Goal: Information Seeking & Learning: Find specific page/section

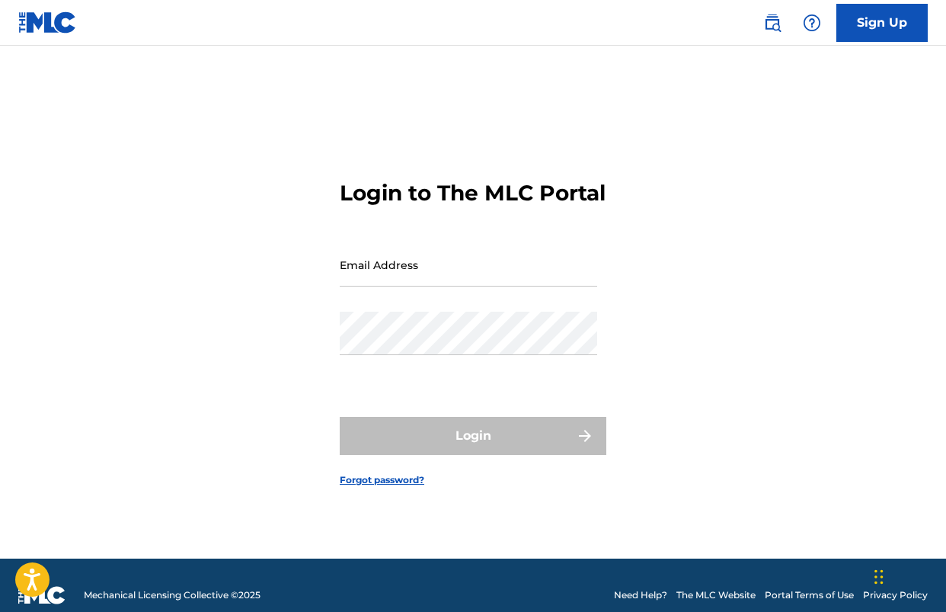
click at [392, 287] on input "Email Address" at bounding box center [469, 264] width 258 height 43
type input "logan.h.peck@gmail.com"
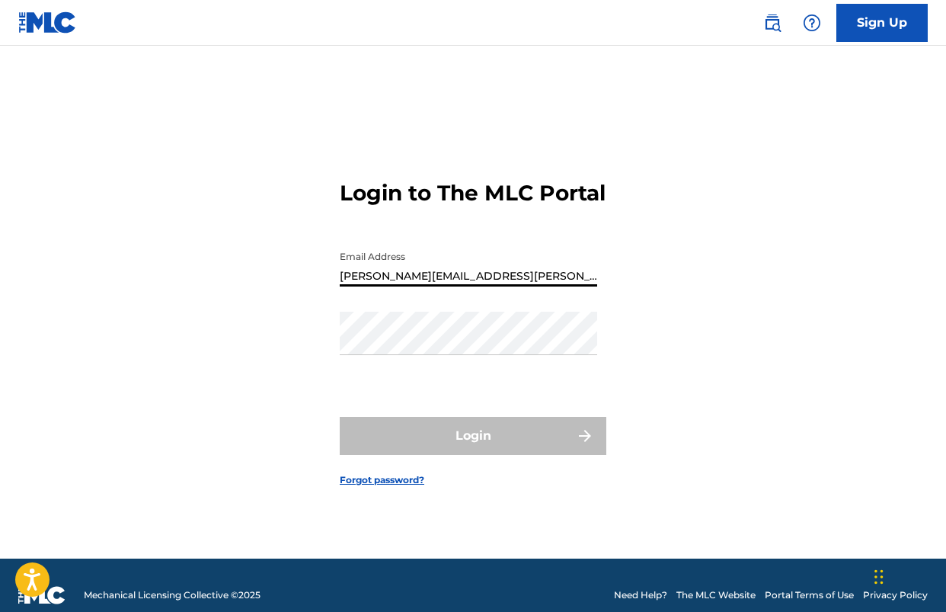
click at [442, 287] on input "logan.h.peck@gmail.com" at bounding box center [469, 264] width 258 height 43
click at [399, 287] on input "Email Address" at bounding box center [469, 264] width 258 height 43
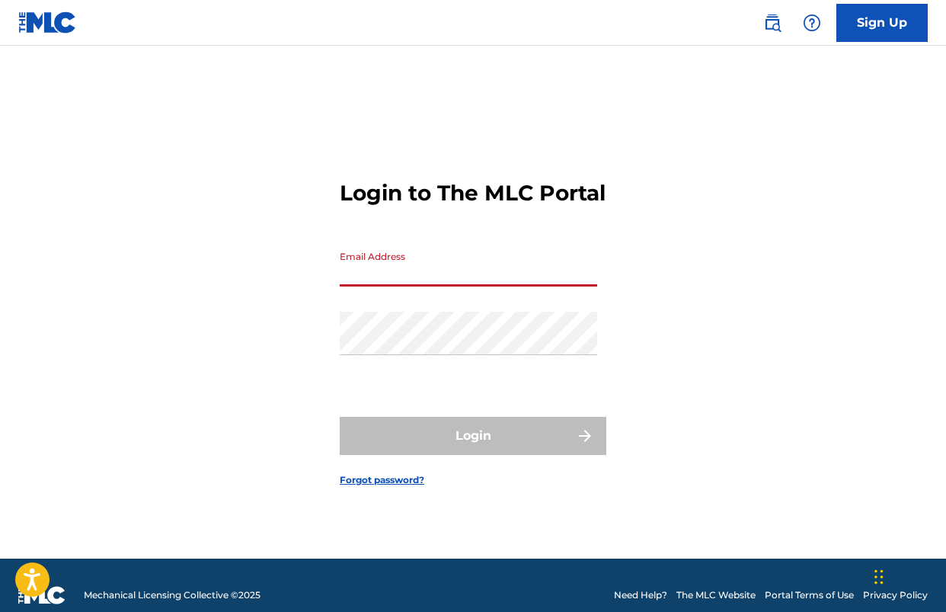
click at [421, 287] on input "Email Address" at bounding box center [469, 264] width 258 height 43
paste input "[EMAIL_ADDRESS][DOMAIN_NAME]"
type input "[EMAIL_ADDRESS][DOMAIN_NAME]"
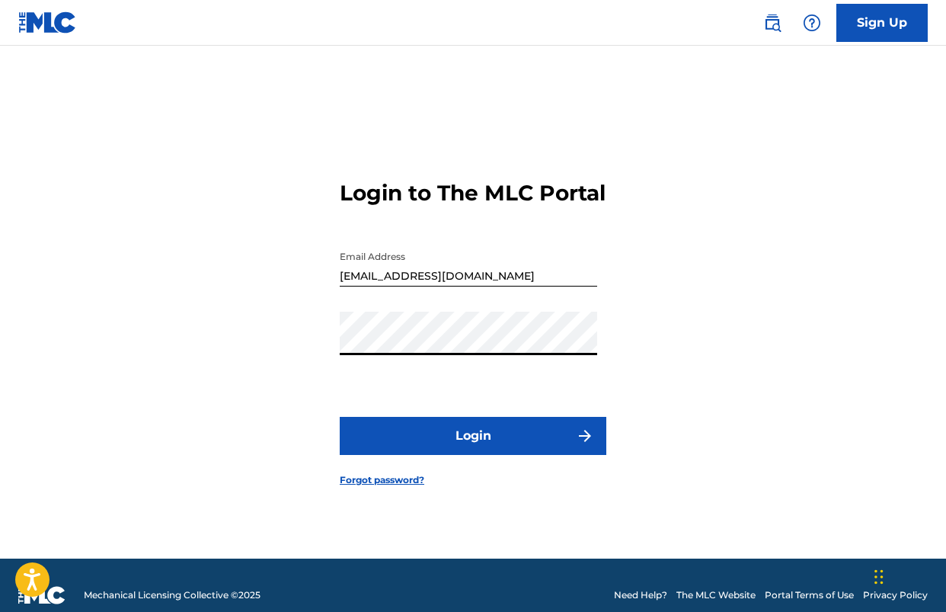
click at [353, 434] on button "Login" at bounding box center [473, 436] width 267 height 38
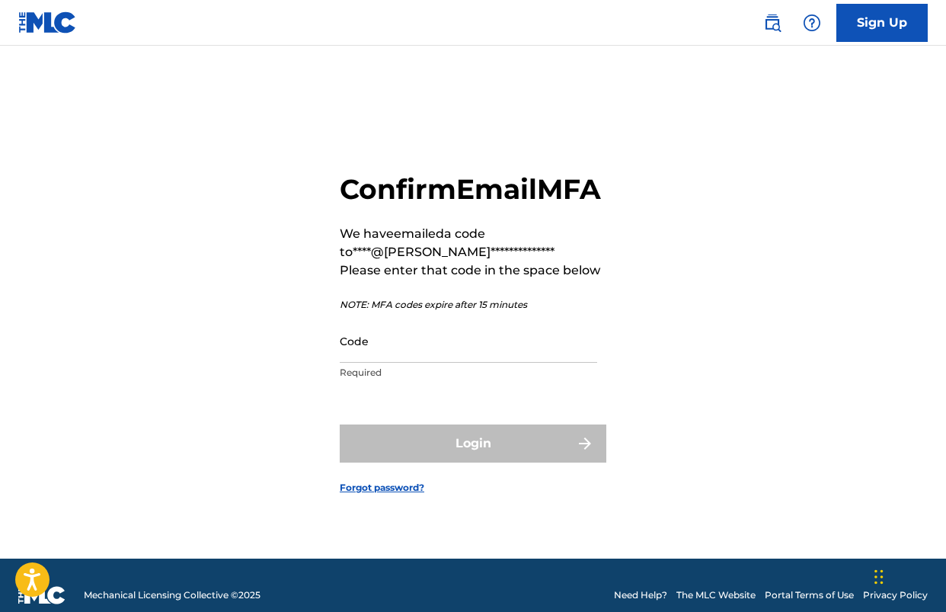
click at [457, 363] on input "Code" at bounding box center [469, 340] width 258 height 43
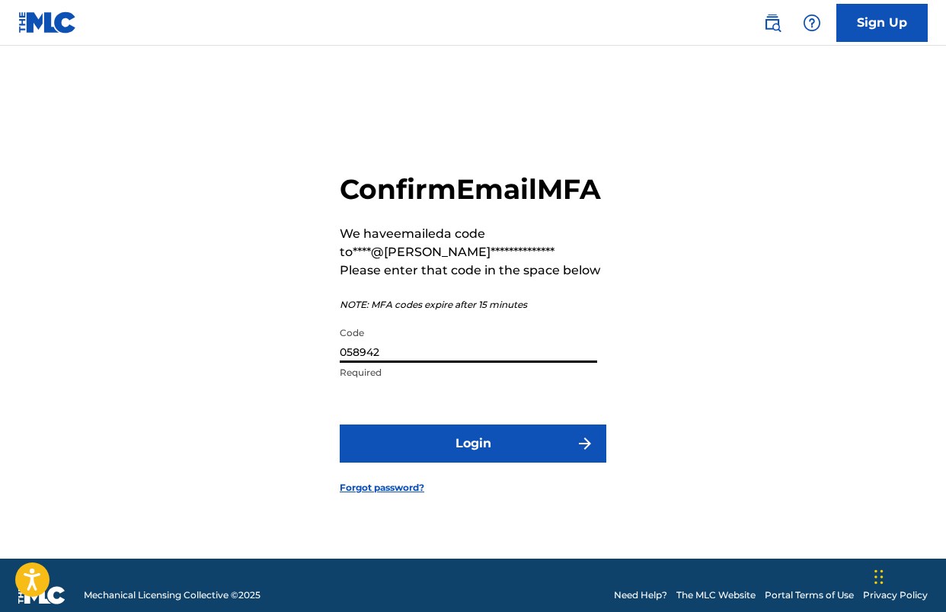
type input "058942"
click at [463, 463] on button "Login" at bounding box center [473, 443] width 267 height 38
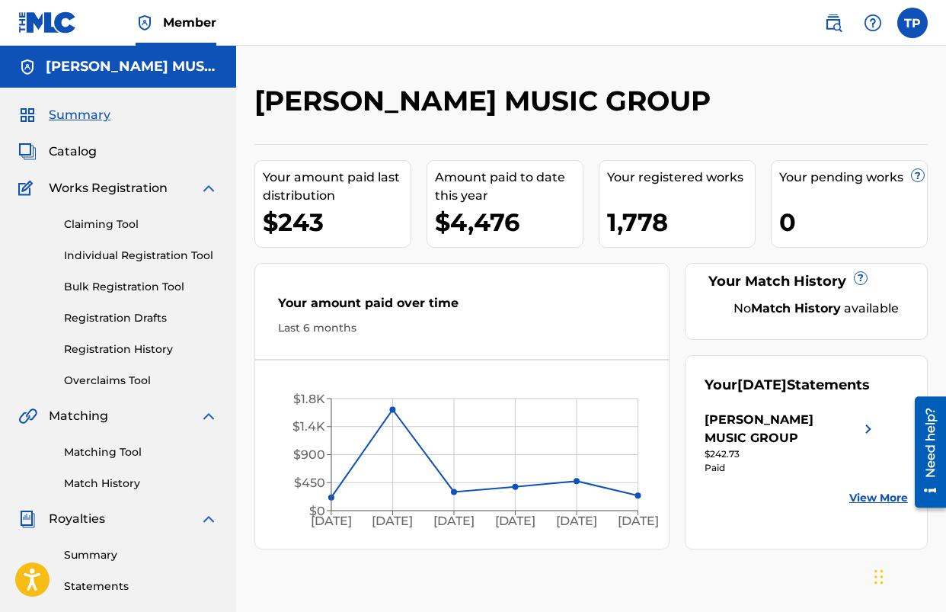
click at [242, 217] on div "PECK MUSIC GROUP Your amount paid last distribution $243 Amount paid to date th…" at bounding box center [591, 462] width 710 height 757
click at [75, 155] on span "Catalog" at bounding box center [73, 152] width 48 height 18
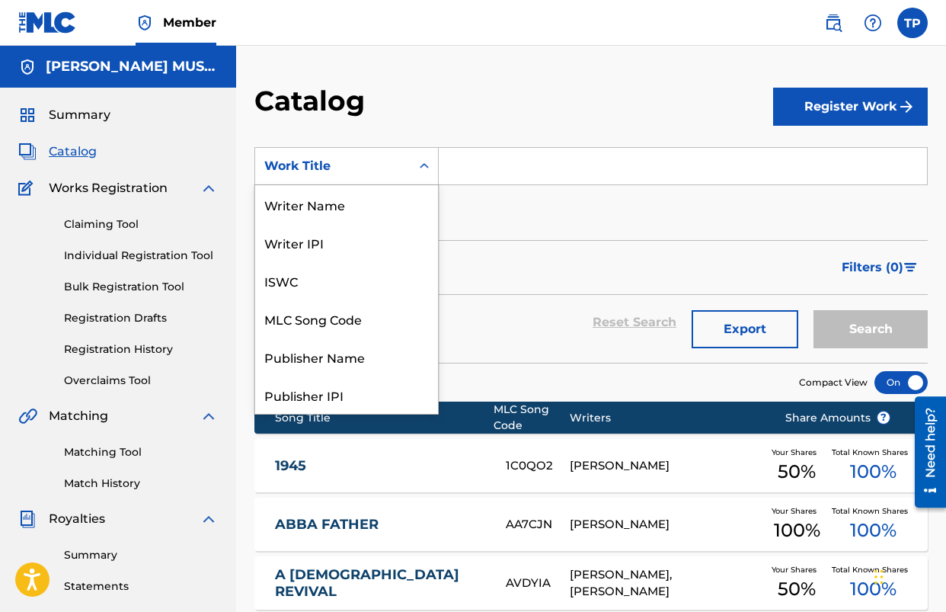
click at [402, 165] on div "Work Title" at bounding box center [332, 166] width 155 height 29
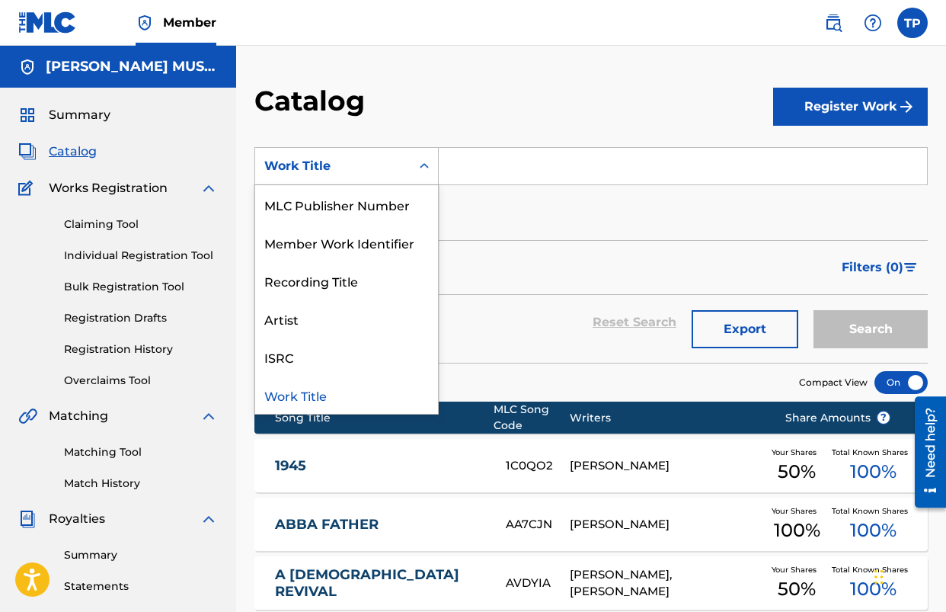
click at [440, 136] on section "SearchWithCriteriacd06cd1a-4ff5-425a-bbe9-eea6c6789bac Work Title selected, 12 …" at bounding box center [592, 246] width 674 height 234
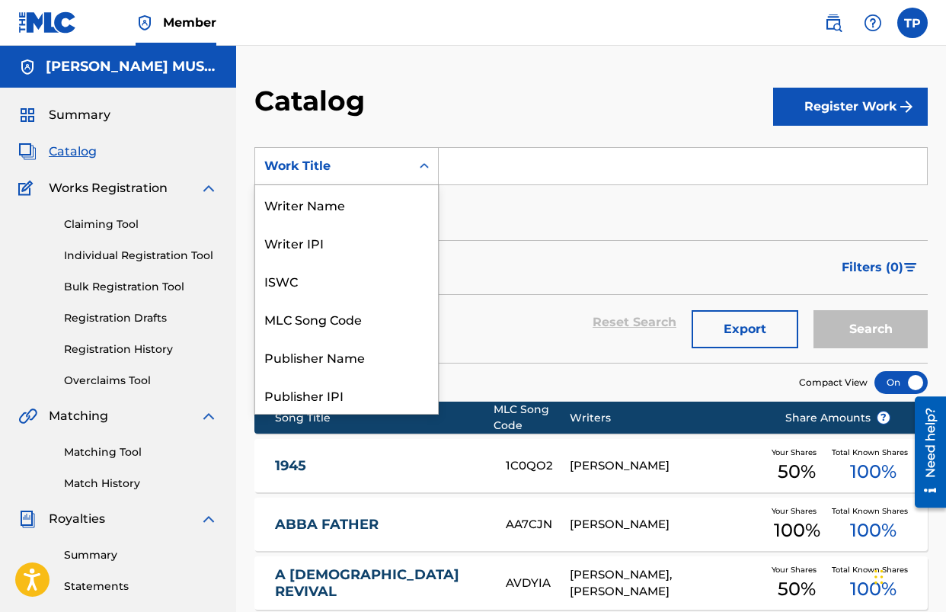
click at [403, 171] on div "Work Title" at bounding box center [332, 166] width 155 height 29
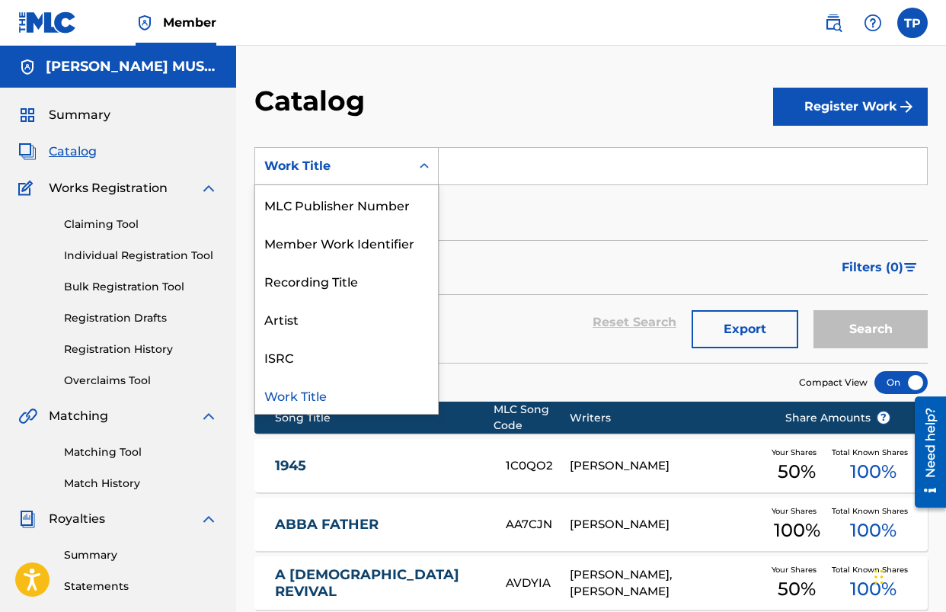
drag, startPoint x: 482, startPoint y: 75, endPoint x: 447, endPoint y: 203, distance: 132.0
click at [482, 75] on div "Catalog Register Work SearchWithCriteriacd06cd1a-4ff5-425a-bbe9-eea6c6789bac Wo…" at bounding box center [591, 572] width 710 height 1053
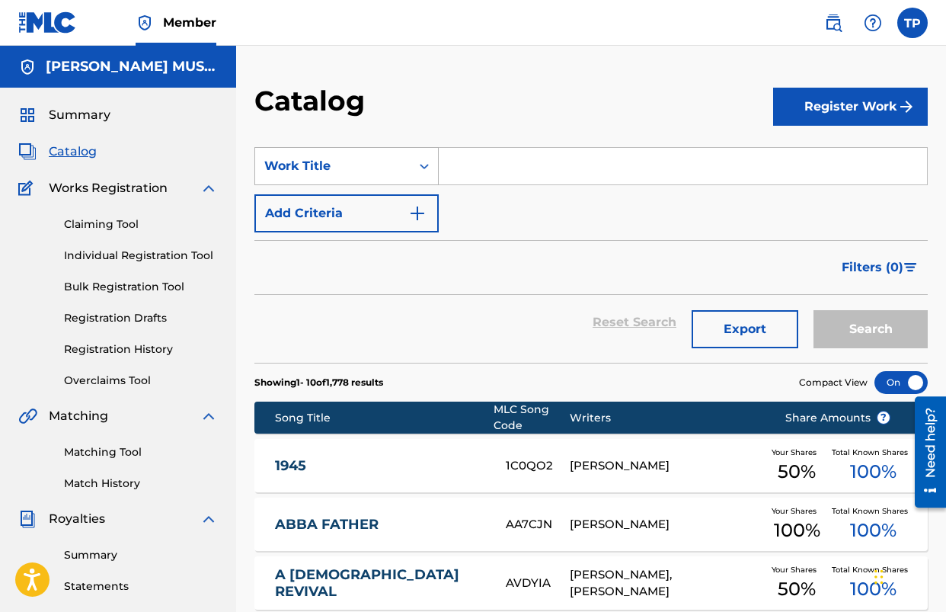
click at [392, 160] on div "Work Title" at bounding box center [332, 166] width 137 height 18
click at [536, 330] on div "Reset Search Export Search" at bounding box center [592, 322] width 674 height 55
click at [497, 320] on div "Reset Search Export Search" at bounding box center [592, 322] width 674 height 55
click at [489, 165] on input "Search Form" at bounding box center [683, 166] width 488 height 37
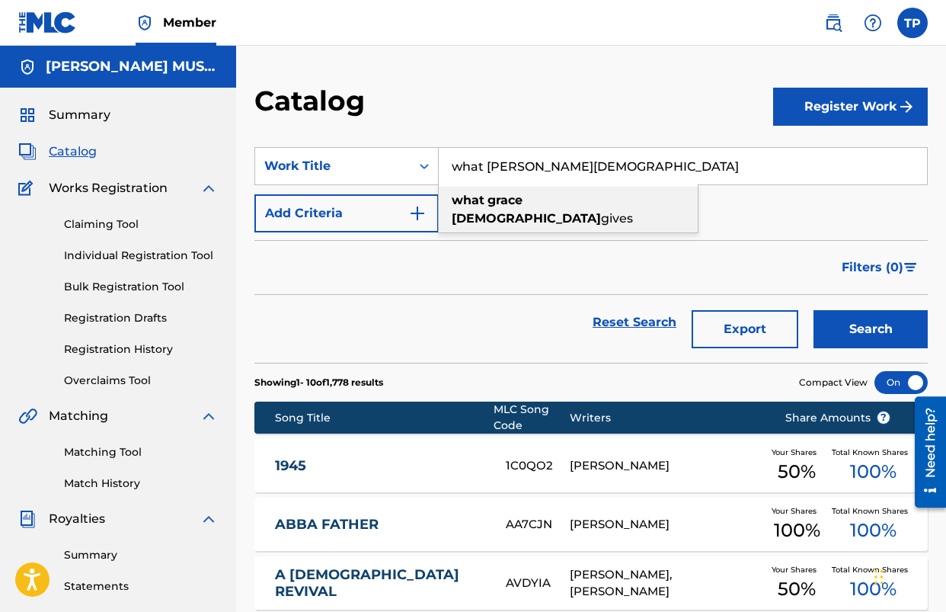
click at [505, 197] on strong "grace" at bounding box center [505, 200] width 35 height 14
type input "what grace jesus gives"
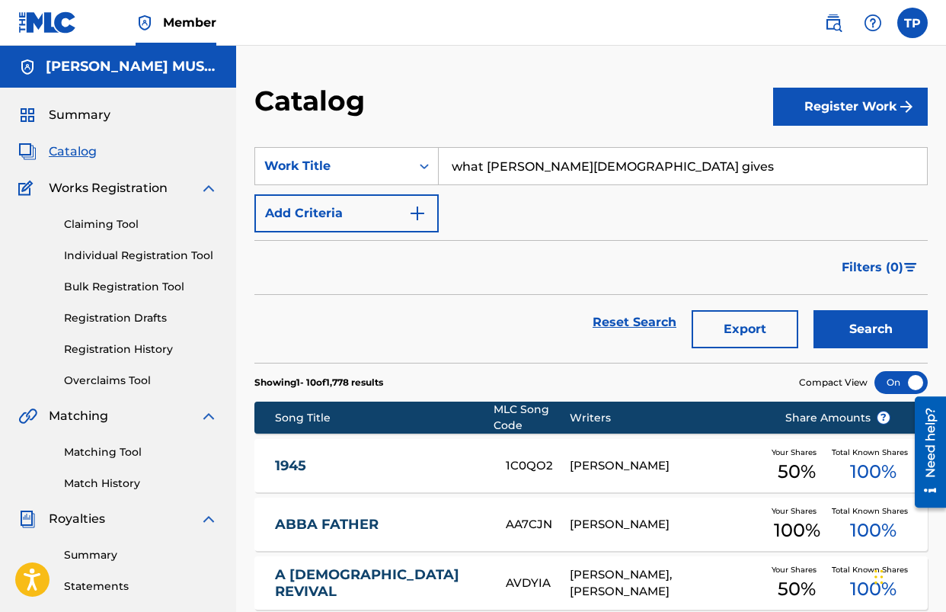
click at [837, 338] on button "Search" at bounding box center [871, 329] width 114 height 38
click at [417, 287] on div "Filters ( 0 )" at bounding box center [592, 267] width 674 height 55
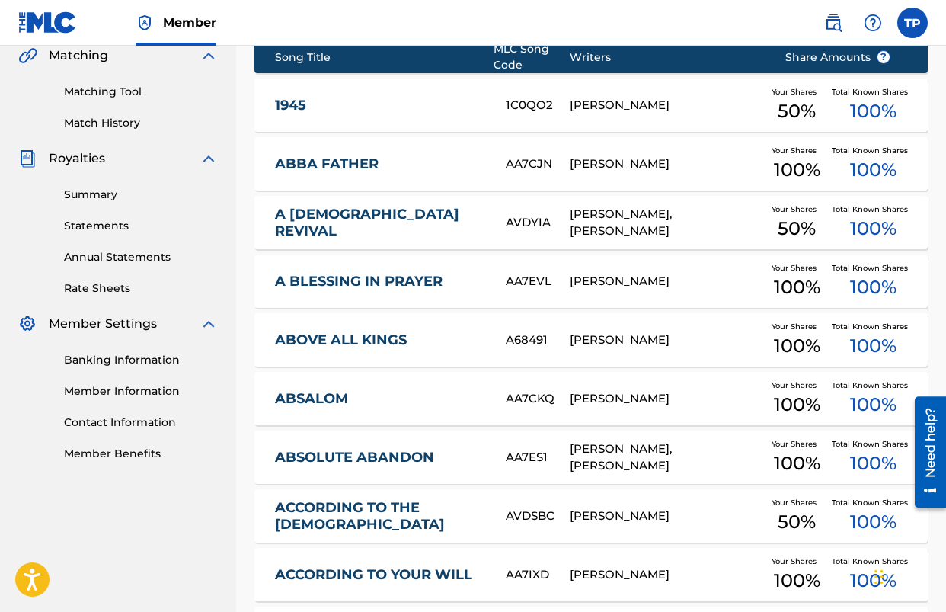
scroll to position [560, 0]
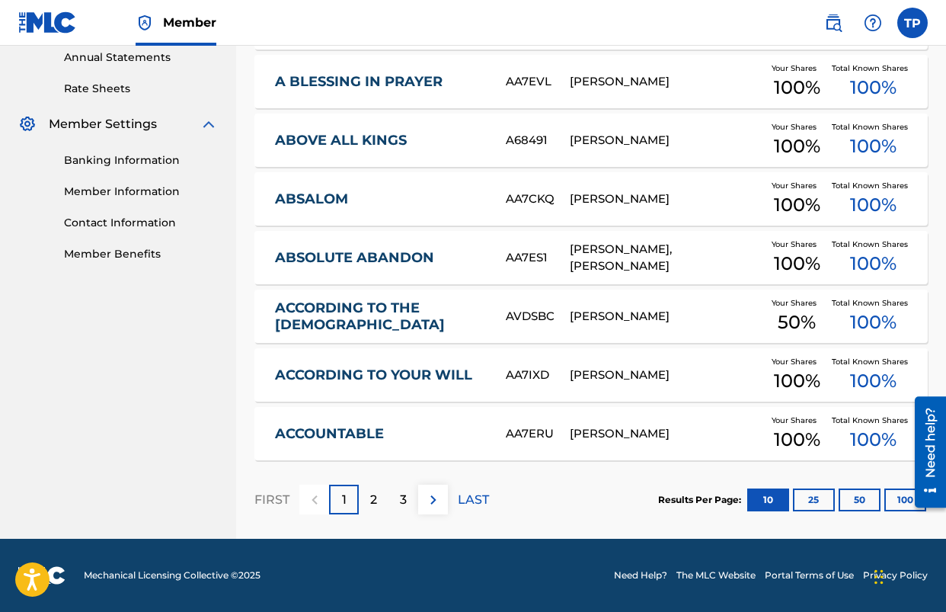
click at [474, 498] on p "LAST" at bounding box center [473, 500] width 31 height 18
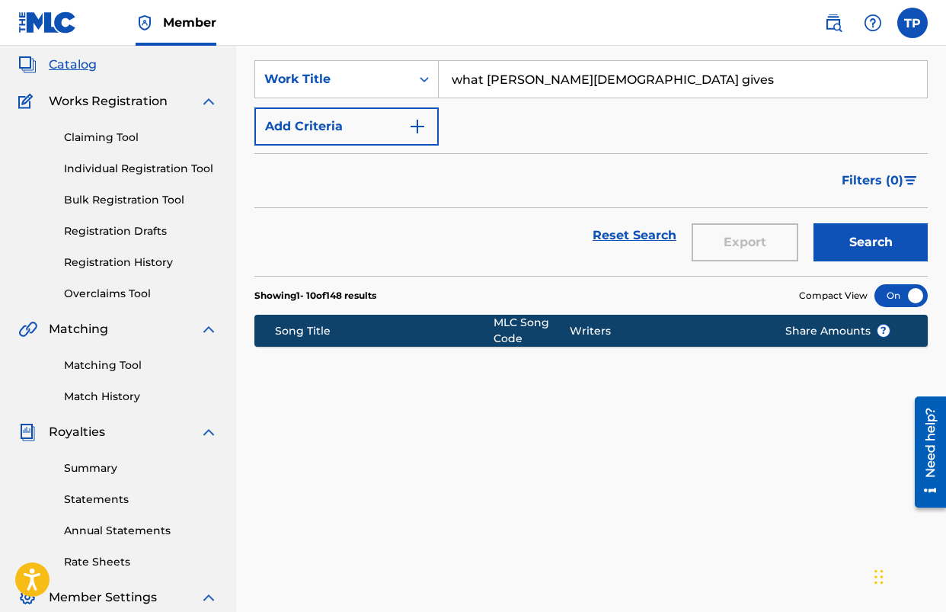
scroll to position [84, 0]
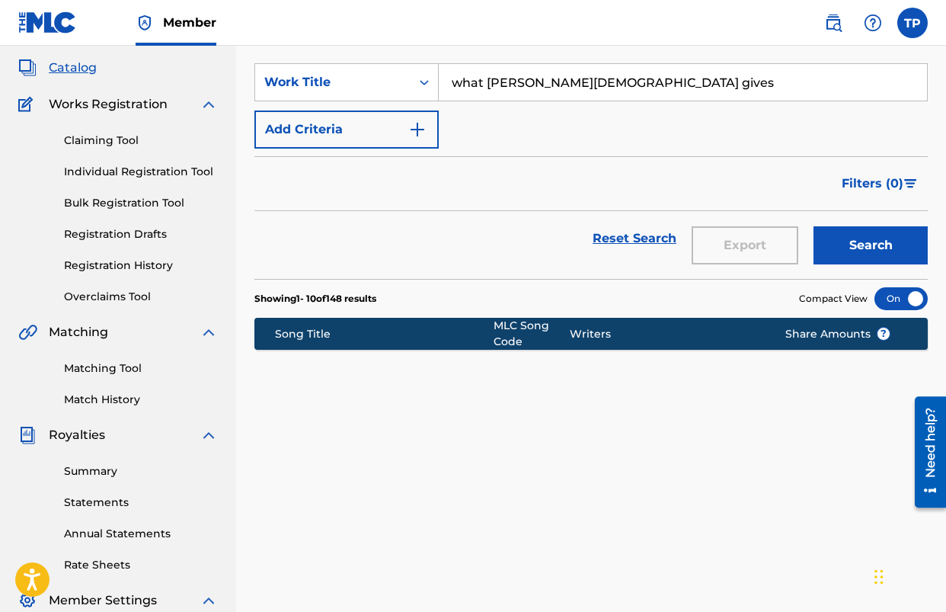
click at [470, 92] on input "what grace jesus gives" at bounding box center [683, 82] width 488 height 37
click at [866, 247] on button "Search" at bounding box center [871, 245] width 114 height 38
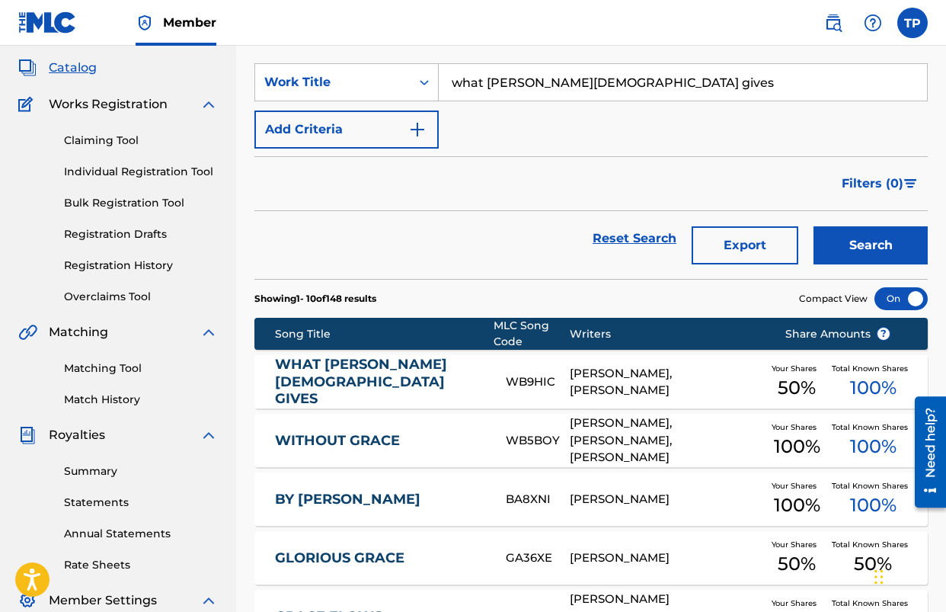
click at [524, 380] on div "WB9HIC" at bounding box center [538, 382] width 64 height 18
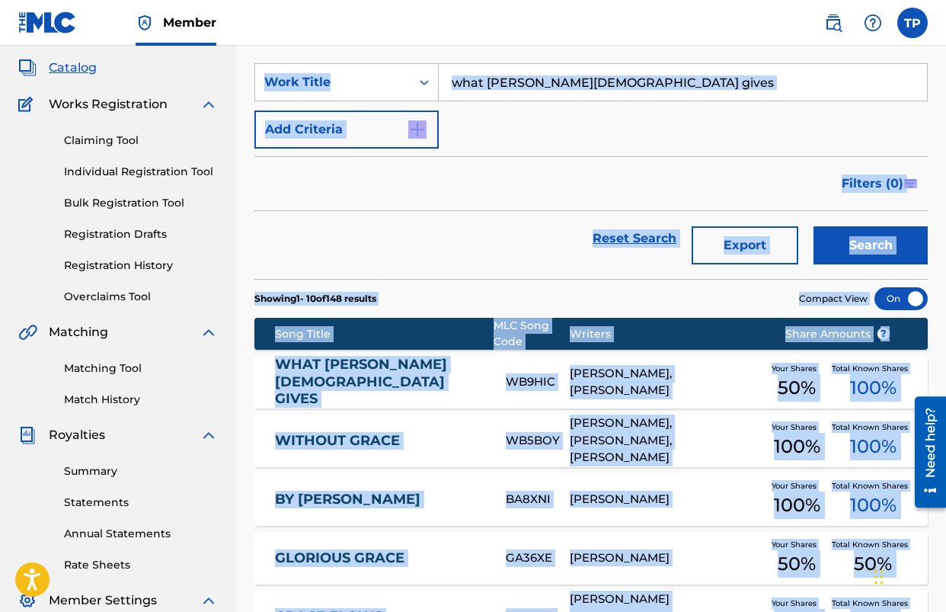
click at [524, 380] on div "Catalog Register Work SearchWithCriteriacd06cd1a-4ff5-425a-bbe9-eea6c6789bac Wo…" at bounding box center [591, 507] width 710 height 1015
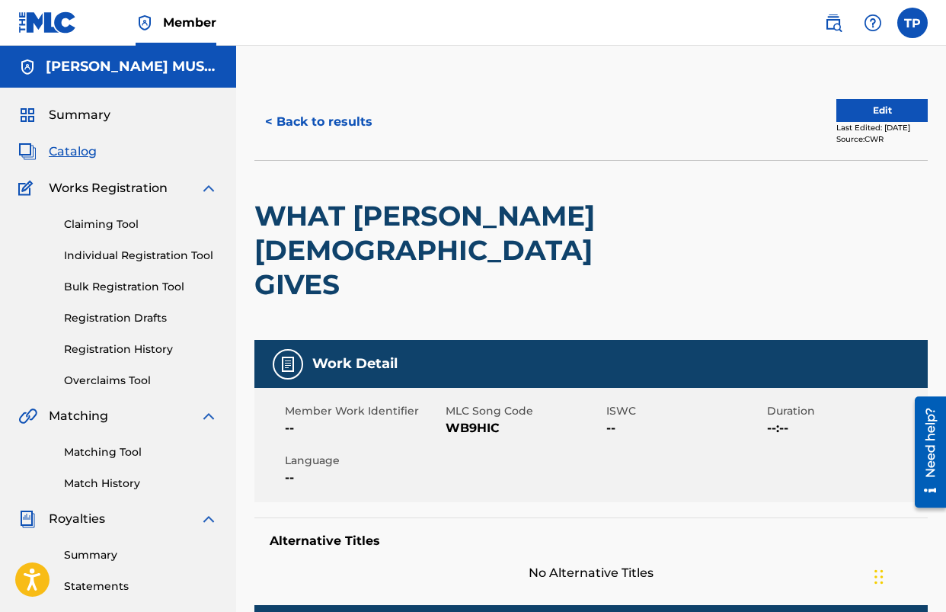
drag, startPoint x: 514, startPoint y: 375, endPoint x: 492, endPoint y: 365, distance: 24.2
click at [514, 388] on div "Member Work Identifier -- MLC Song Code WB9HIC ISWC -- Duration --:-- Language …" at bounding box center [592, 445] width 674 height 114
click at [476, 419] on span "WB9HIC" at bounding box center [524, 428] width 157 height 18
drag, startPoint x: 476, startPoint y: 360, endPoint x: 363, endPoint y: 355, distance: 112.9
click at [476, 419] on span "WB9HIC" at bounding box center [524, 428] width 157 height 18
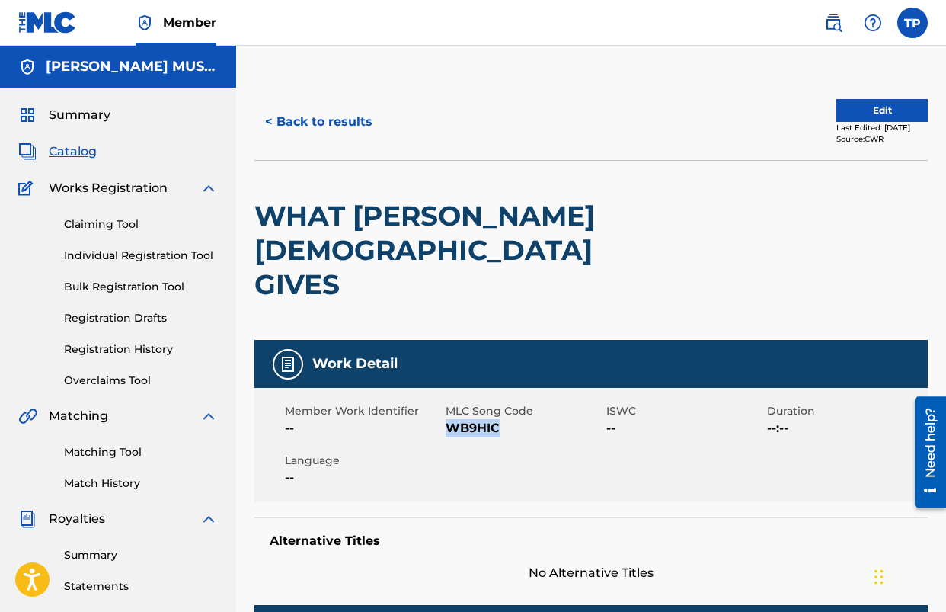
copy span "WB9HIC"
click at [341, 126] on button "< Back to results" at bounding box center [319, 122] width 129 height 38
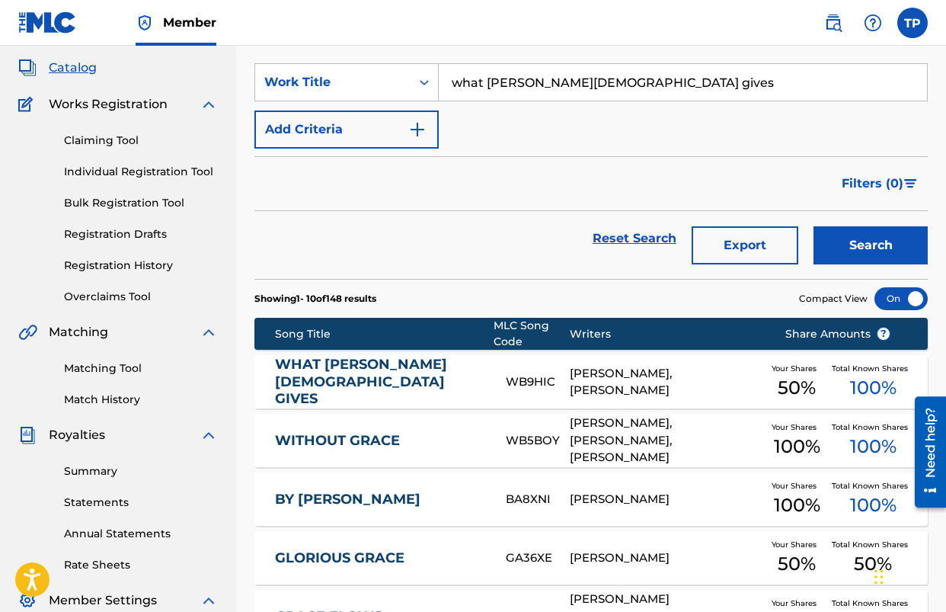
click at [550, 84] on input "what grace jesus gives" at bounding box center [683, 82] width 488 height 37
type input "my savior's love for me"
click at [814, 226] on button "Search" at bounding box center [871, 245] width 114 height 38
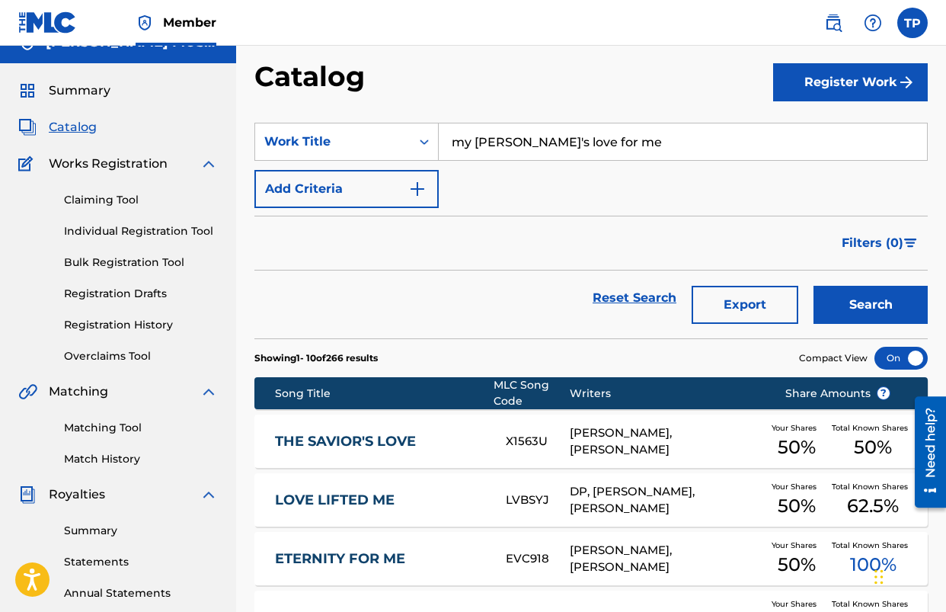
scroll to position [17, 0]
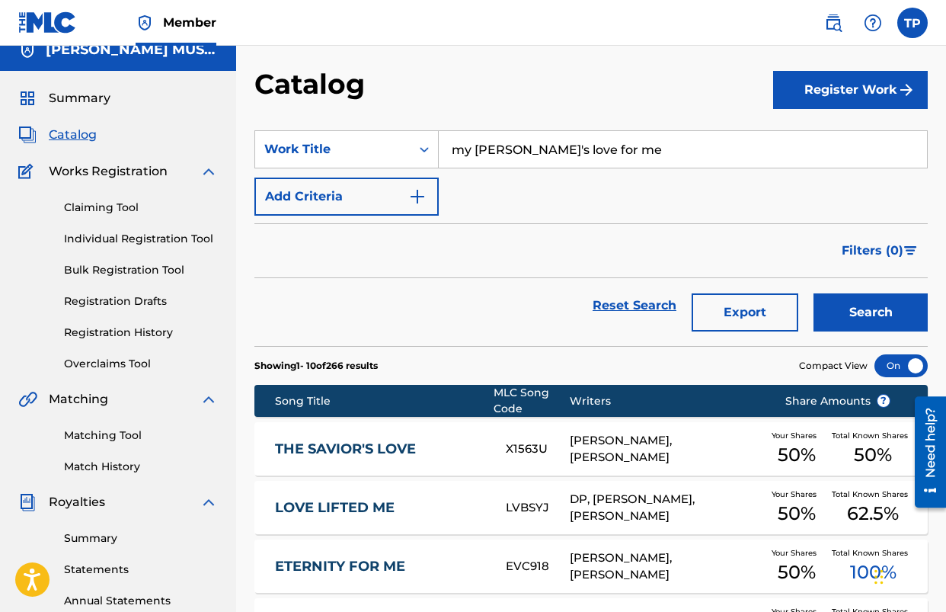
click at [837, 106] on button "Register Work" at bounding box center [850, 90] width 155 height 38
click at [785, 172] on link "By File Upload" at bounding box center [850, 176] width 155 height 37
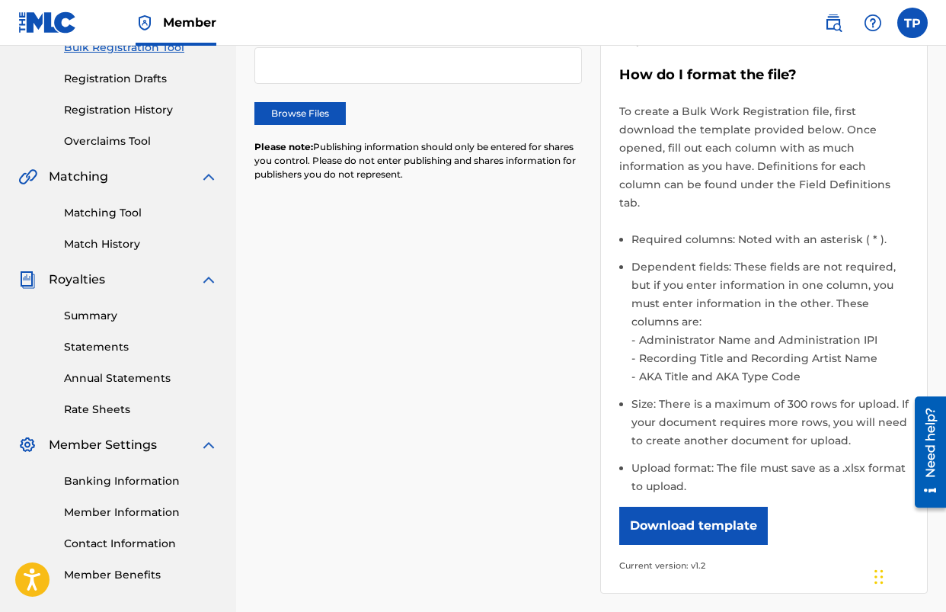
scroll to position [245, 0]
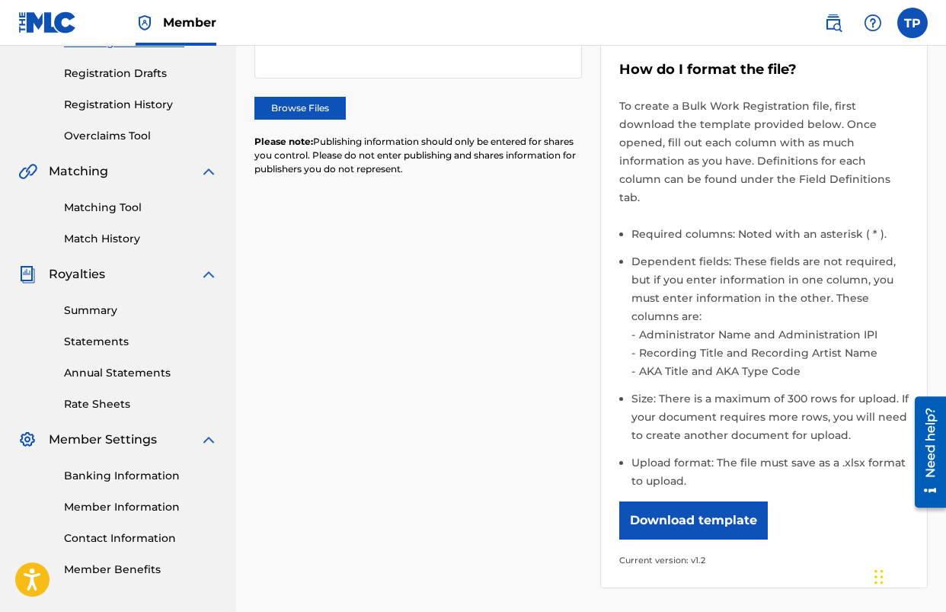
drag, startPoint x: 713, startPoint y: 488, endPoint x: 684, endPoint y: 484, distance: 30.1
click at [711, 501] on button "Download template" at bounding box center [694, 520] width 149 height 38
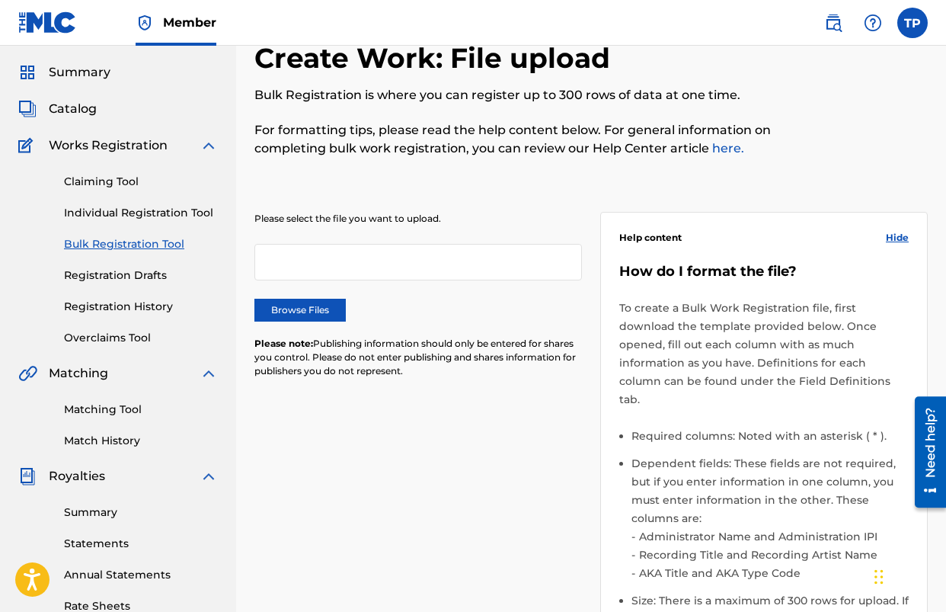
scroll to position [41, 0]
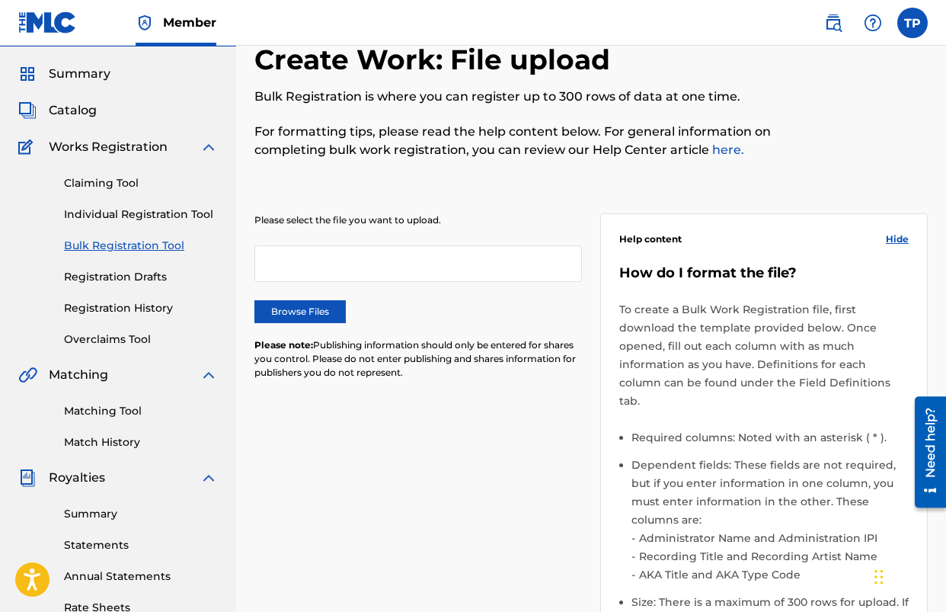
click at [348, 187] on div "Please select the file you want to upload. Browse Files Please note: Publishing…" at bounding box center [592, 493] width 674 height 633
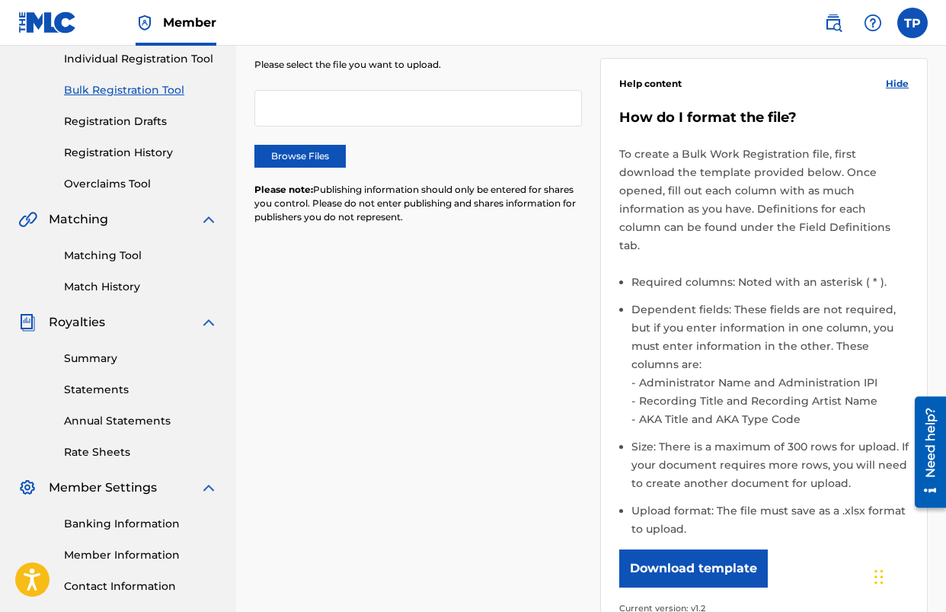
scroll to position [0, 0]
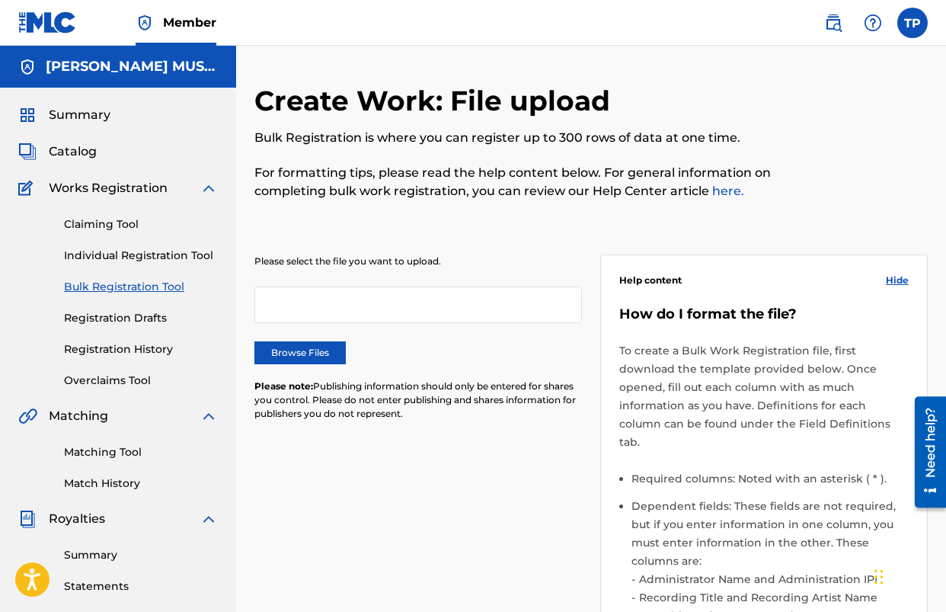
click at [119, 191] on span "Works Registration" at bounding box center [108, 188] width 119 height 18
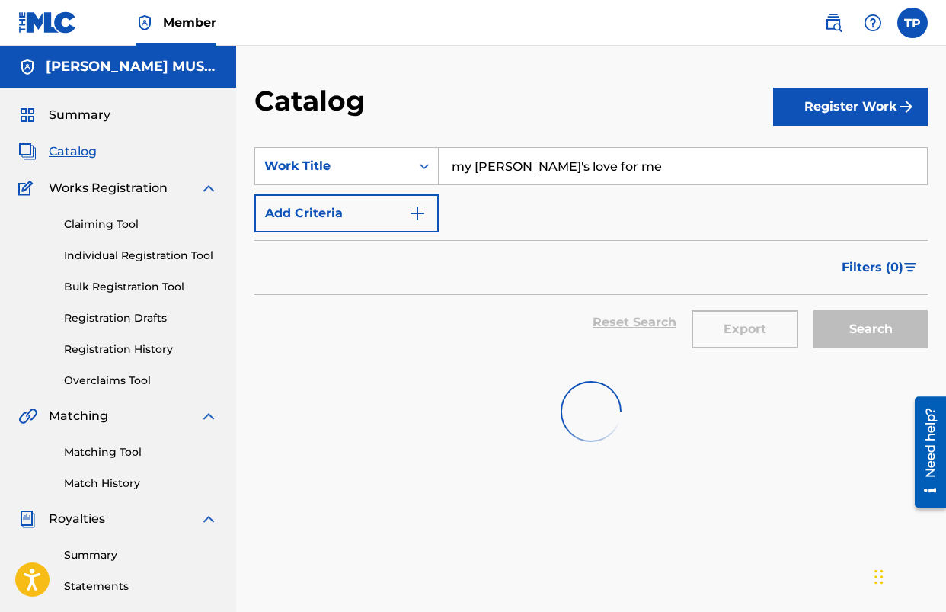
scroll to position [17, 0]
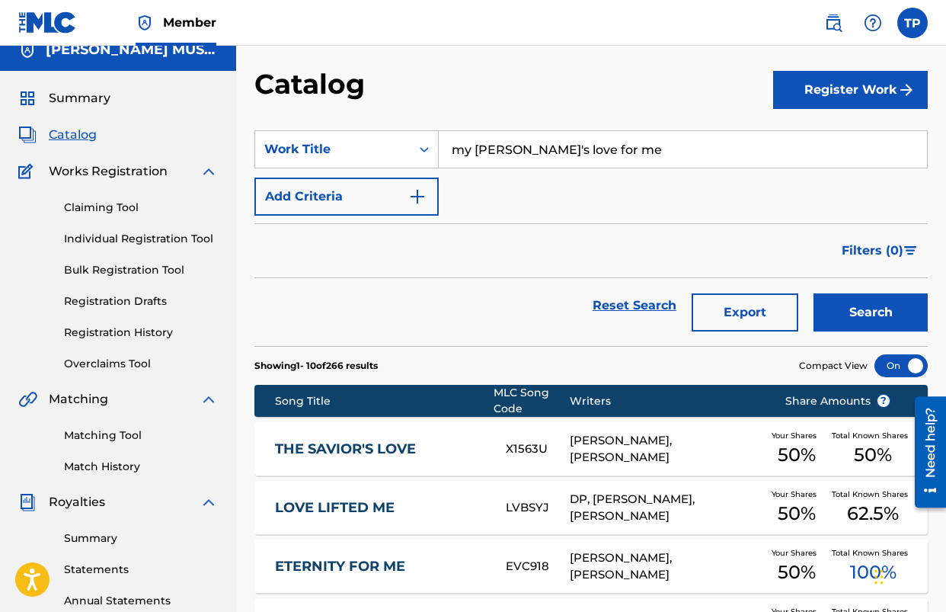
click at [708, 156] on input "my savior's love for me" at bounding box center [683, 149] width 488 height 37
type input "come on in"
click at [858, 316] on button "Search" at bounding box center [871, 312] width 114 height 38
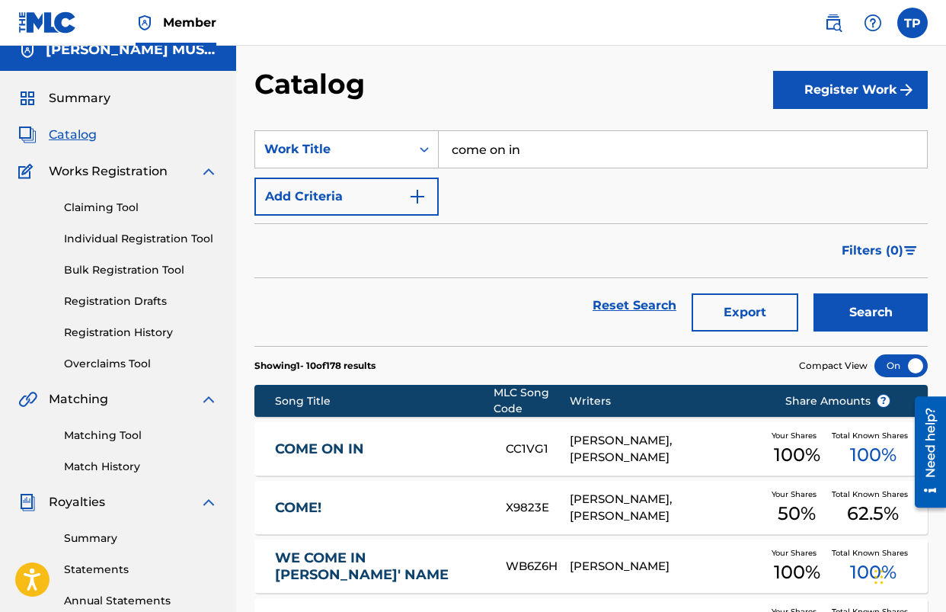
click at [518, 444] on div "CC1VG1" at bounding box center [538, 449] width 64 height 18
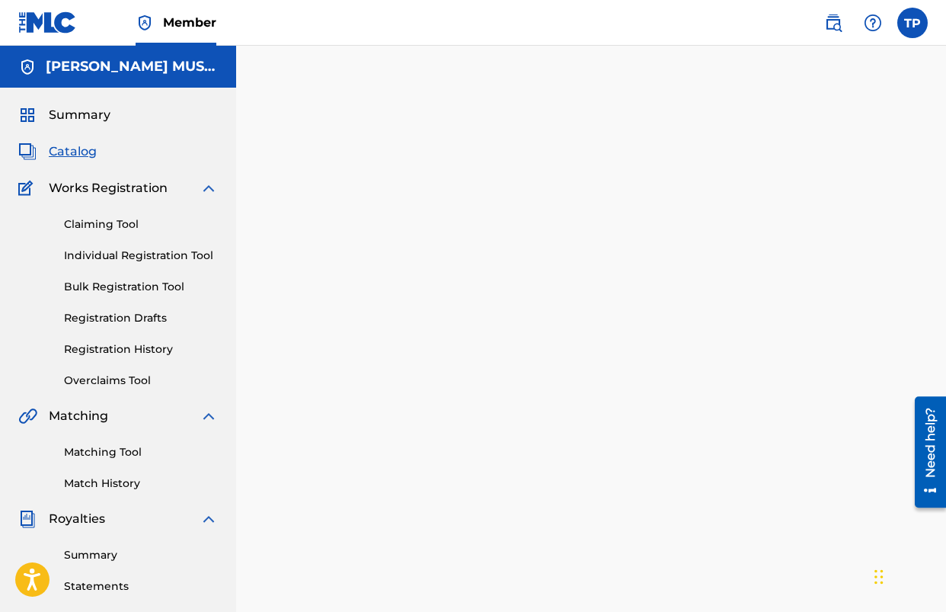
click at [518, 444] on div at bounding box center [591, 462] width 710 height 757
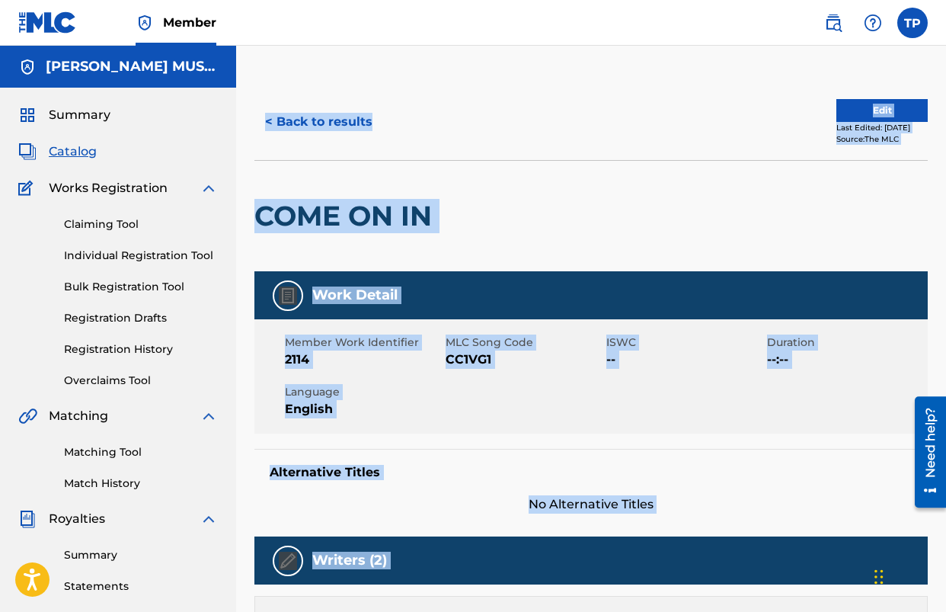
click at [502, 389] on div "Member Work Identifier 2114 MLC Song Code CC1VG1 ISWC -- Duration --:-- Languag…" at bounding box center [592, 376] width 674 height 114
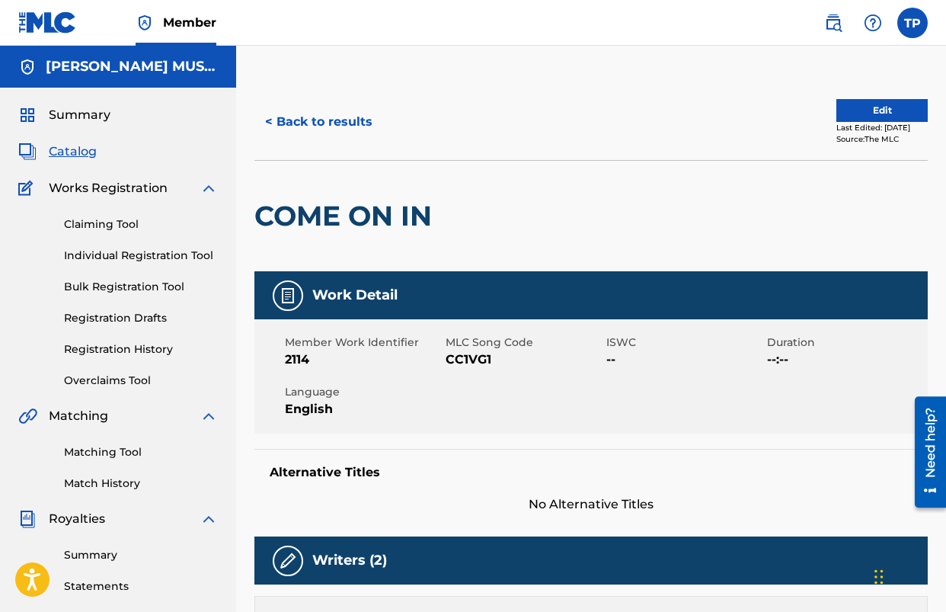
click at [475, 364] on span "CC1VG1" at bounding box center [524, 360] width 157 height 18
copy span "CC1VG1"
click at [309, 135] on button "< Back to results" at bounding box center [319, 122] width 129 height 38
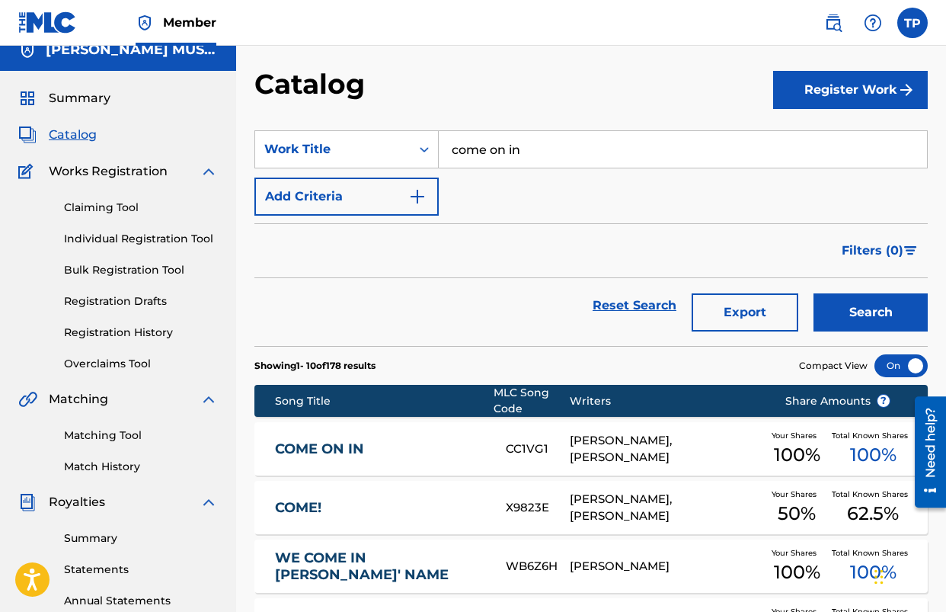
click at [512, 148] on input "come on in" at bounding box center [683, 149] width 488 height 37
click at [511, 148] on input "come on in" at bounding box center [683, 149] width 488 height 37
click at [489, 178] on strong "started" at bounding box center [494, 183] width 46 height 14
type input "he started over"
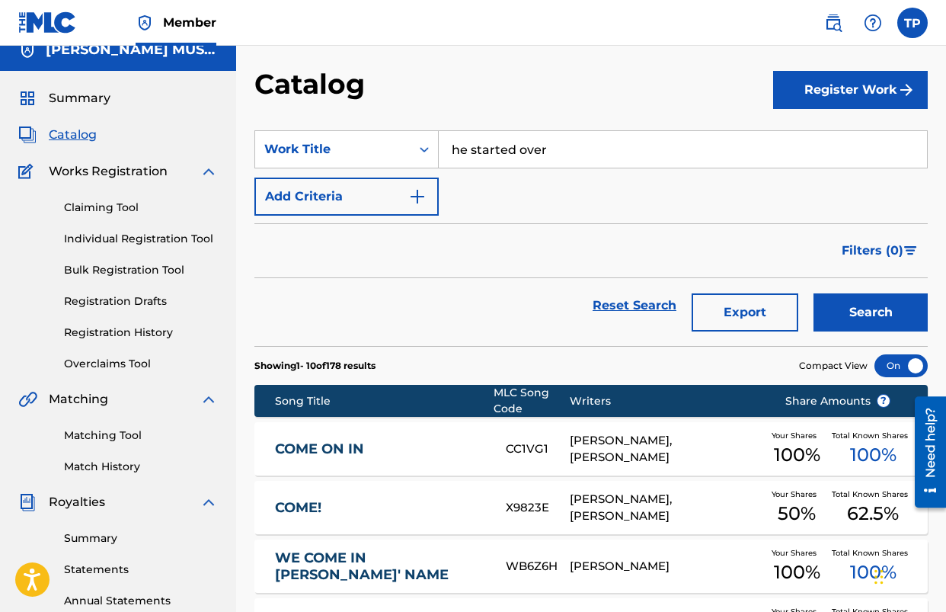
drag, startPoint x: 873, startPoint y: 321, endPoint x: 755, endPoint y: 325, distance: 117.4
click at [873, 321] on button "Search" at bounding box center [871, 312] width 114 height 38
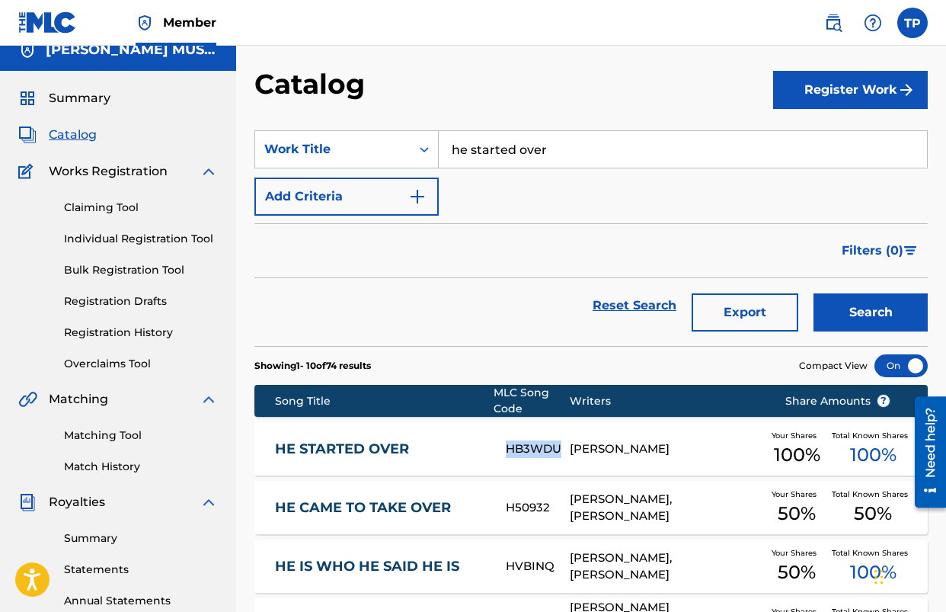
drag, startPoint x: 559, startPoint y: 448, endPoint x: 511, endPoint y: 449, distance: 48.0
click at [511, 449] on div "HB3WDU" at bounding box center [538, 449] width 64 height 18
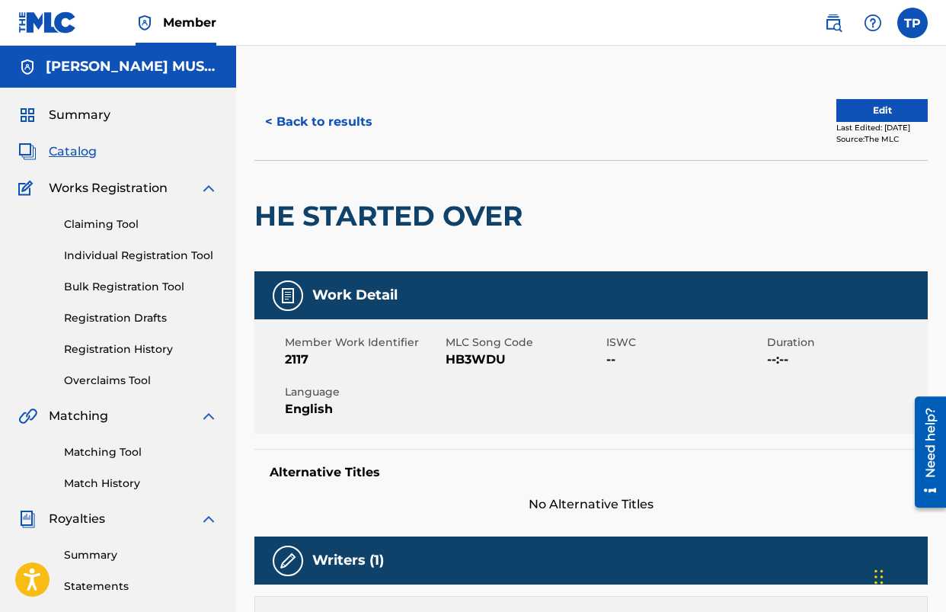
click at [498, 361] on span "HB3WDU" at bounding box center [524, 360] width 157 height 18
copy span "HB3WDU"
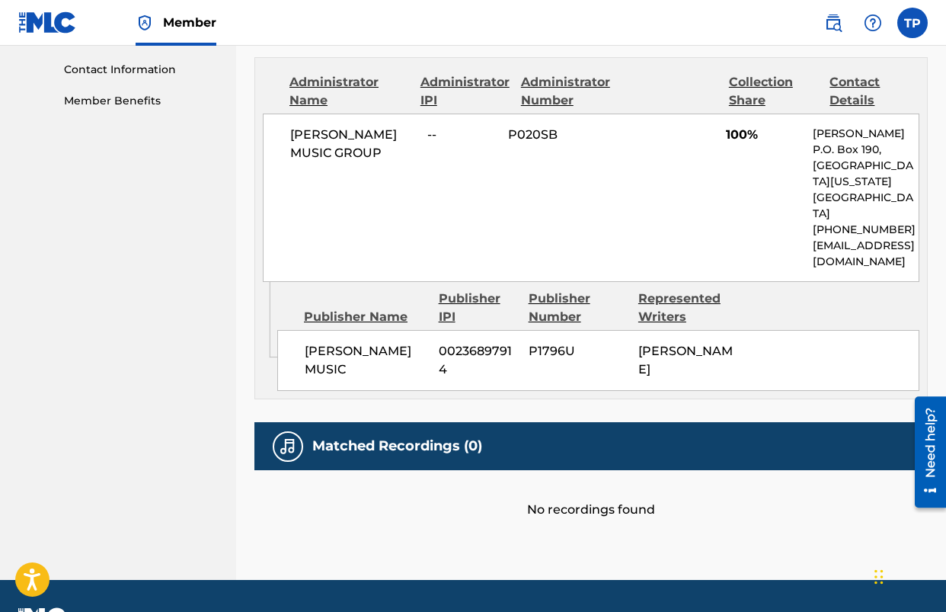
click at [442, 214] on div "PECK MUSIC GROUP -- P020SB 100% Thomas Peck P.O. Box 190, Spring Hill, Tennesse…" at bounding box center [591, 198] width 657 height 168
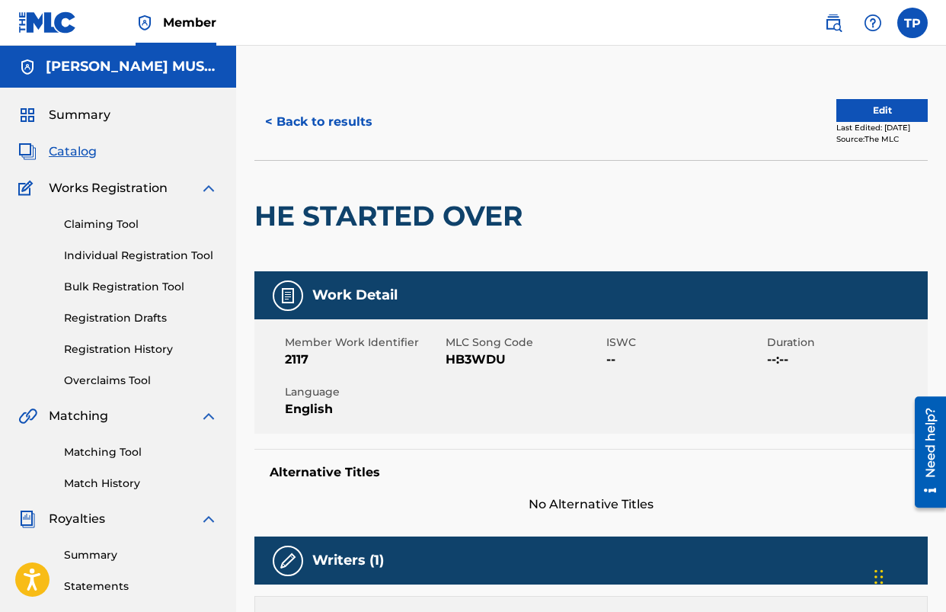
scroll to position [17, 0]
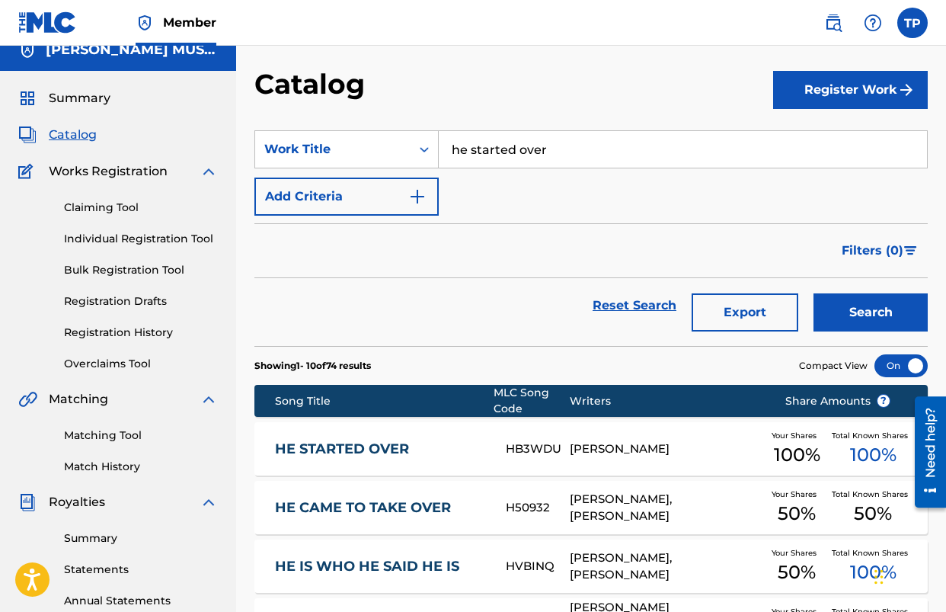
click at [490, 148] on input "he started over" at bounding box center [683, 149] width 488 height 37
type input "faithful and more"
click at [510, 185] on strong "and" at bounding box center [513, 183] width 24 height 14
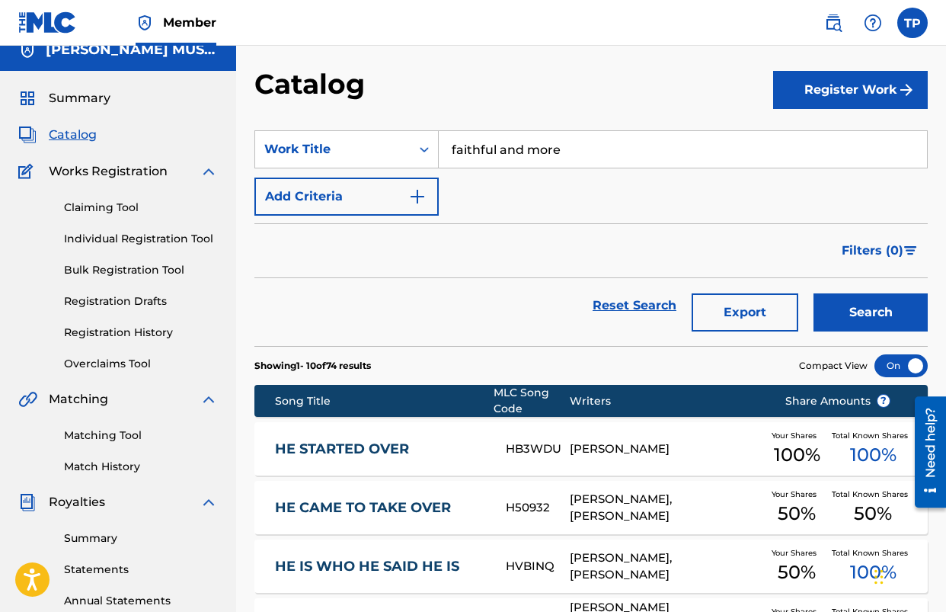
click at [798, 304] on button "Export" at bounding box center [745, 312] width 107 height 38
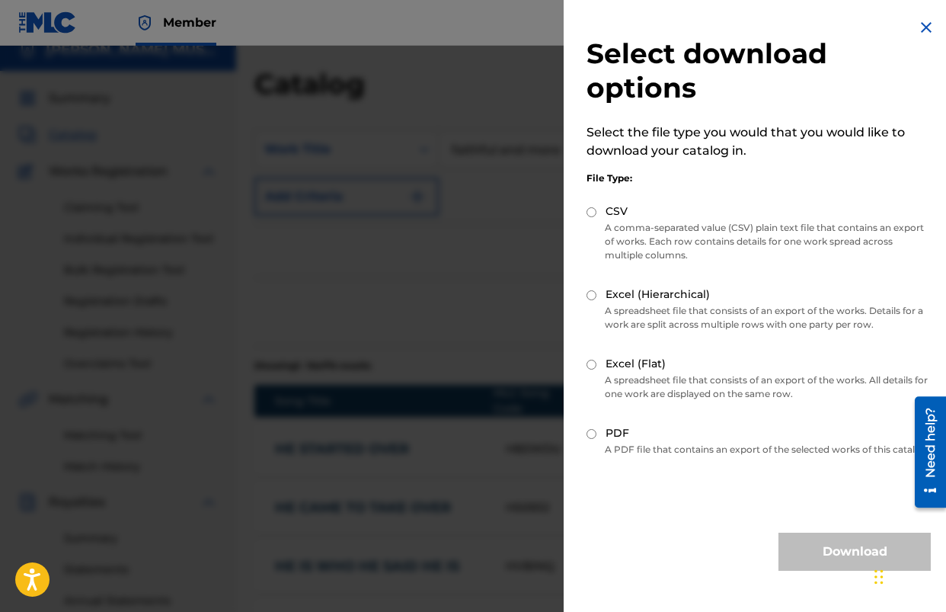
drag, startPoint x: 917, startPoint y: 27, endPoint x: 912, endPoint y: 45, distance: 18.9
click at [918, 27] on img at bounding box center [927, 27] width 18 height 18
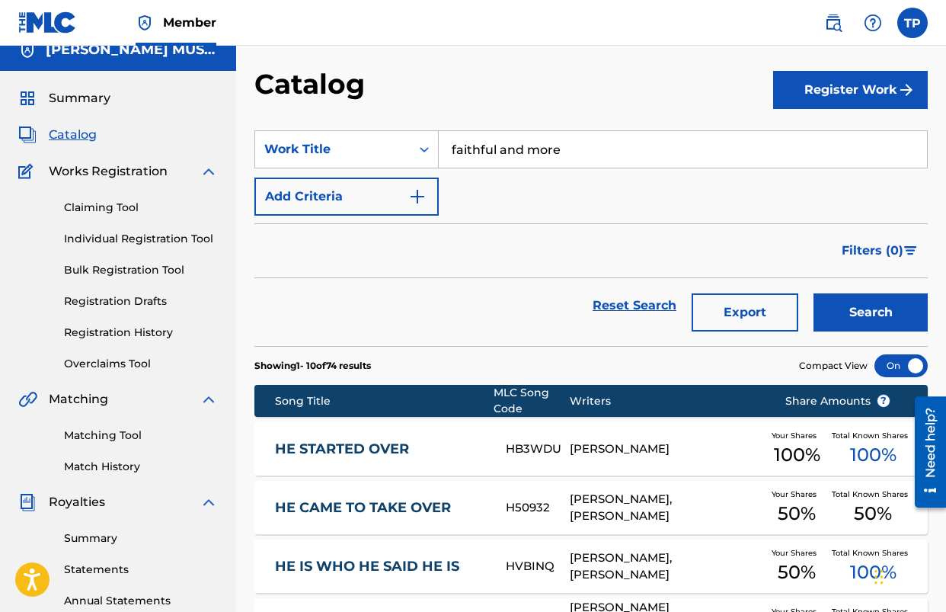
drag, startPoint x: 851, startPoint y: 312, endPoint x: 734, endPoint y: 328, distance: 118.5
click at [851, 312] on button "Search" at bounding box center [871, 312] width 114 height 38
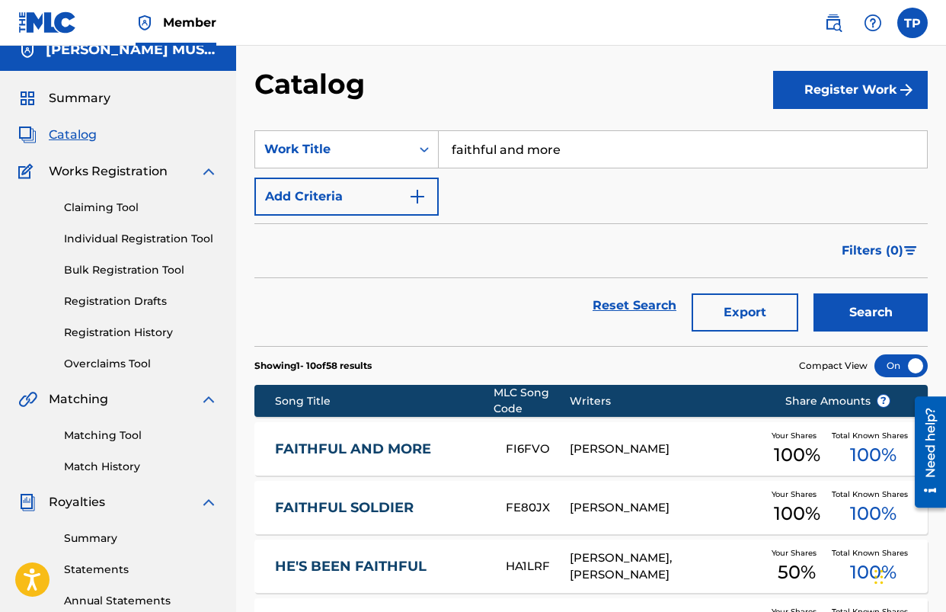
click at [405, 445] on link "FAITHFUL AND MORE" at bounding box center [380, 449] width 211 height 18
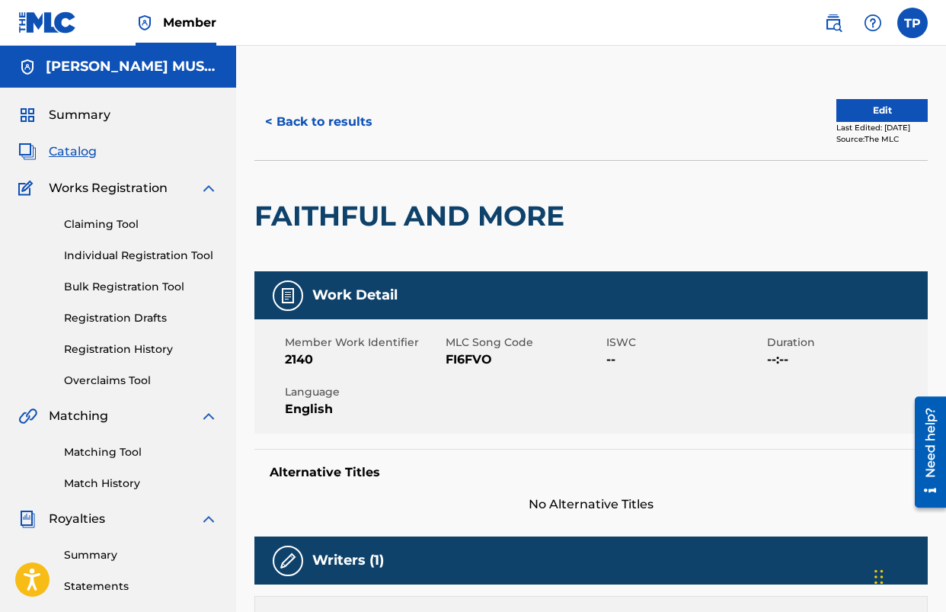
click at [452, 364] on span "FI6FVO" at bounding box center [524, 360] width 157 height 18
copy span "FI6FVO"
click at [348, 127] on button "< Back to results" at bounding box center [319, 122] width 129 height 38
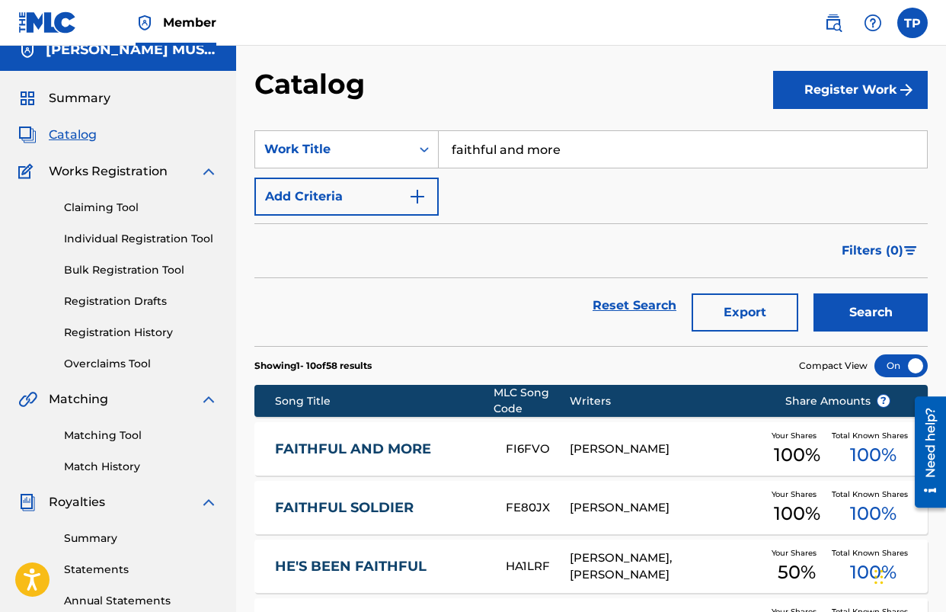
click at [517, 164] on input "faithful and more" at bounding box center [683, 149] width 488 height 37
type input "king of glory"
click at [518, 177] on strong "glory" at bounding box center [514, 183] width 33 height 14
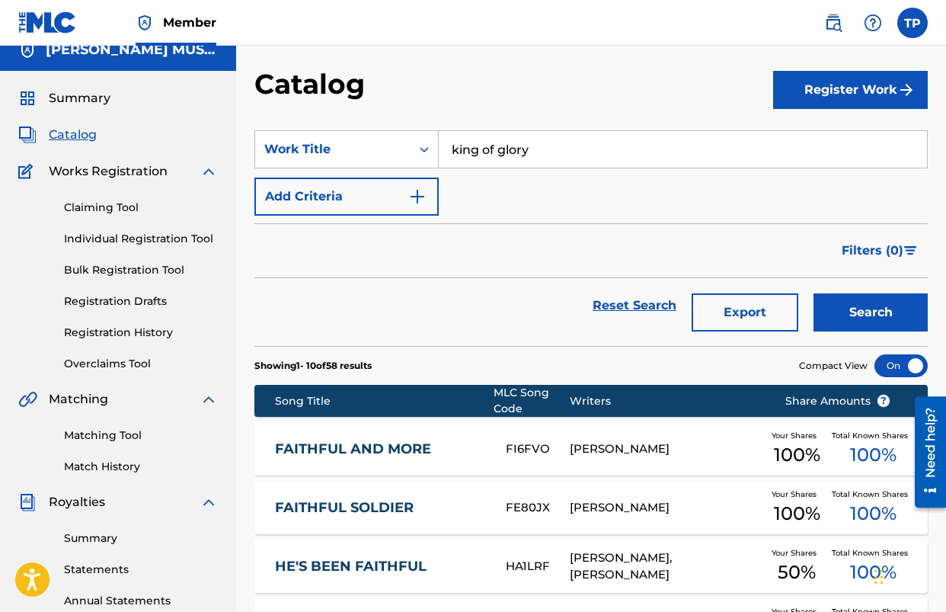
click at [837, 301] on button "Search" at bounding box center [871, 312] width 114 height 38
click at [381, 442] on link "KING OF GLORY" at bounding box center [380, 449] width 211 height 18
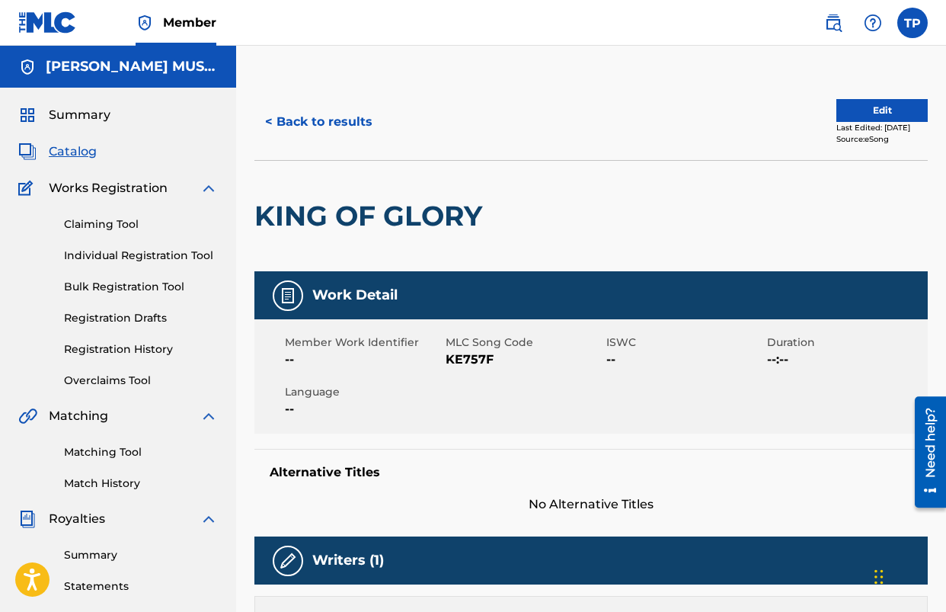
click at [469, 357] on span "KE757F" at bounding box center [524, 360] width 157 height 18
copy span "KE757F"
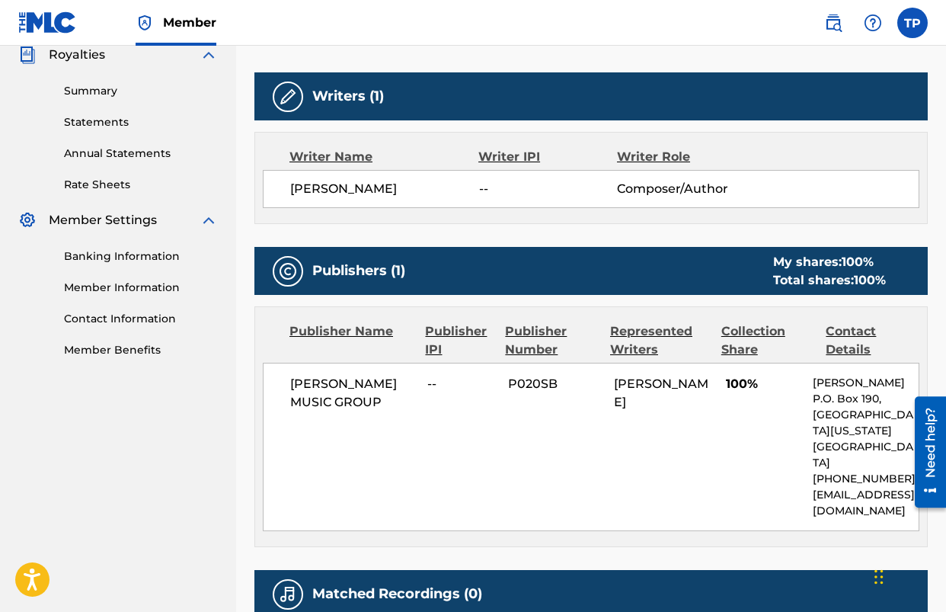
scroll to position [474, 0]
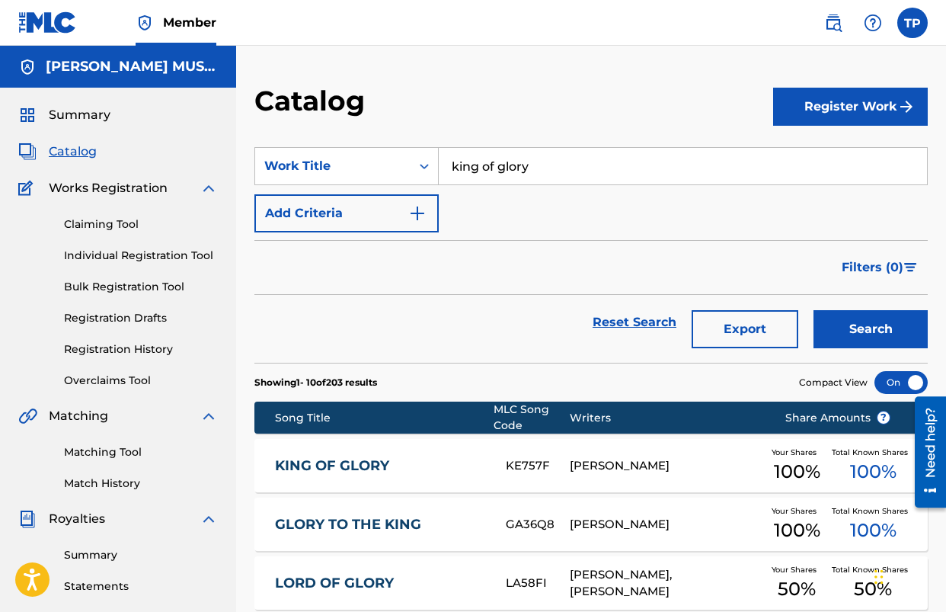
click at [536, 172] on input "king of glory" at bounding box center [683, 166] width 488 height 37
click at [572, 197] on span "h the waters" at bounding box center [567, 200] width 78 height 14
type input "pass through the waters"
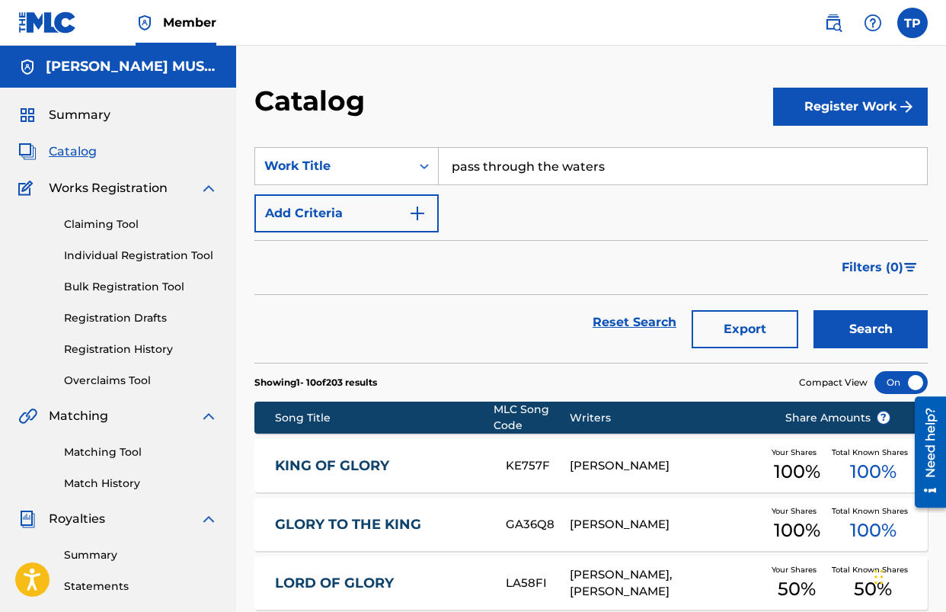
click at [889, 335] on button "Search" at bounding box center [871, 329] width 114 height 38
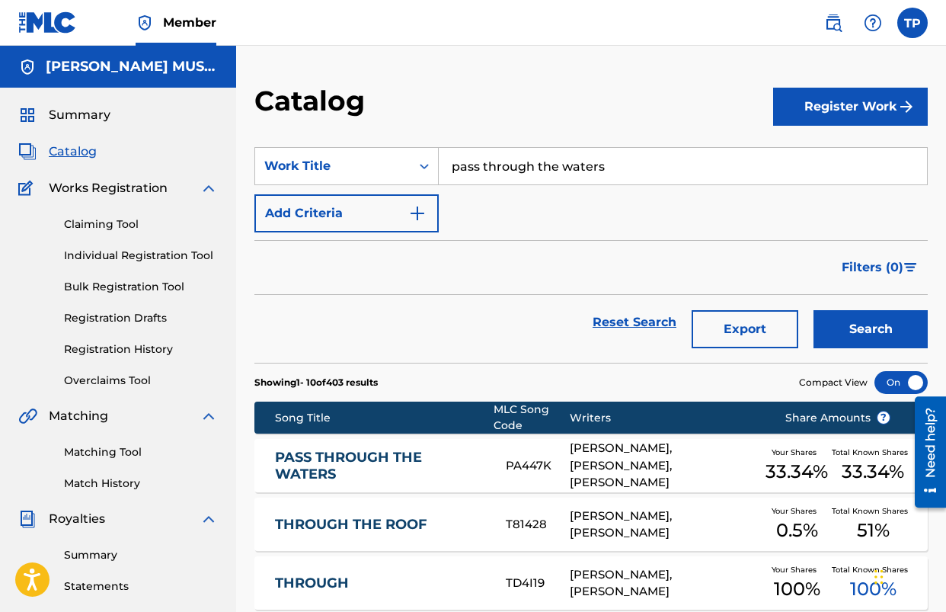
click at [364, 465] on link "PASS THROUGH THE WATERS" at bounding box center [380, 466] width 211 height 34
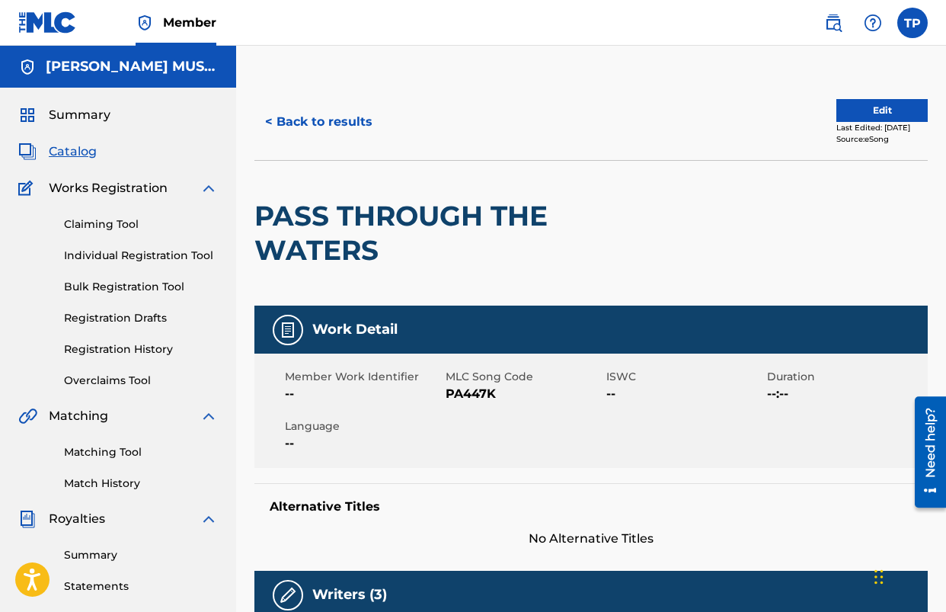
click at [459, 387] on span "PA447K" at bounding box center [524, 394] width 157 height 18
click at [459, 392] on span "PA447K" at bounding box center [524, 394] width 157 height 18
copy span "PA447K"
click at [281, 123] on button "< Back to results" at bounding box center [319, 122] width 129 height 38
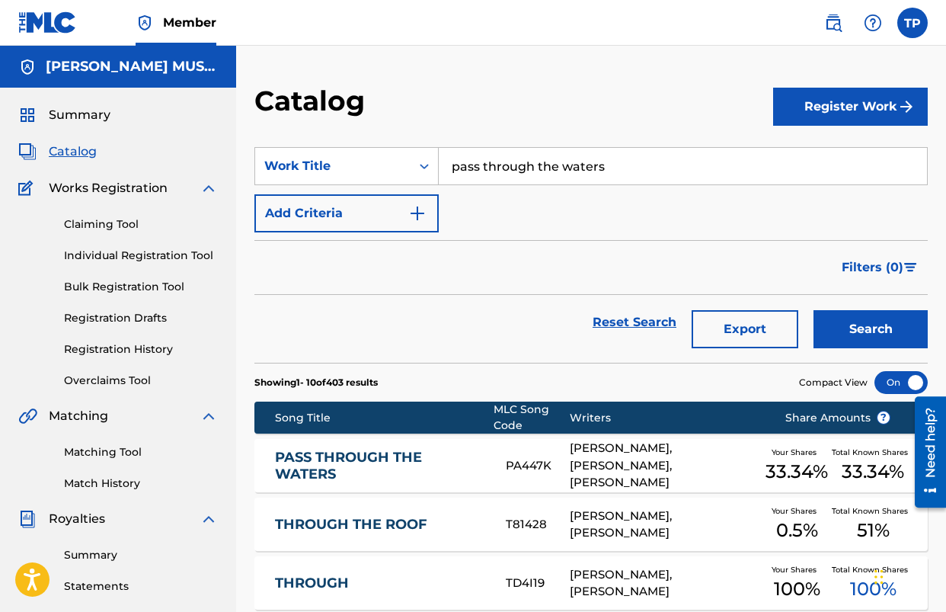
click at [517, 168] on input "pass through the waters" at bounding box center [683, 166] width 488 height 37
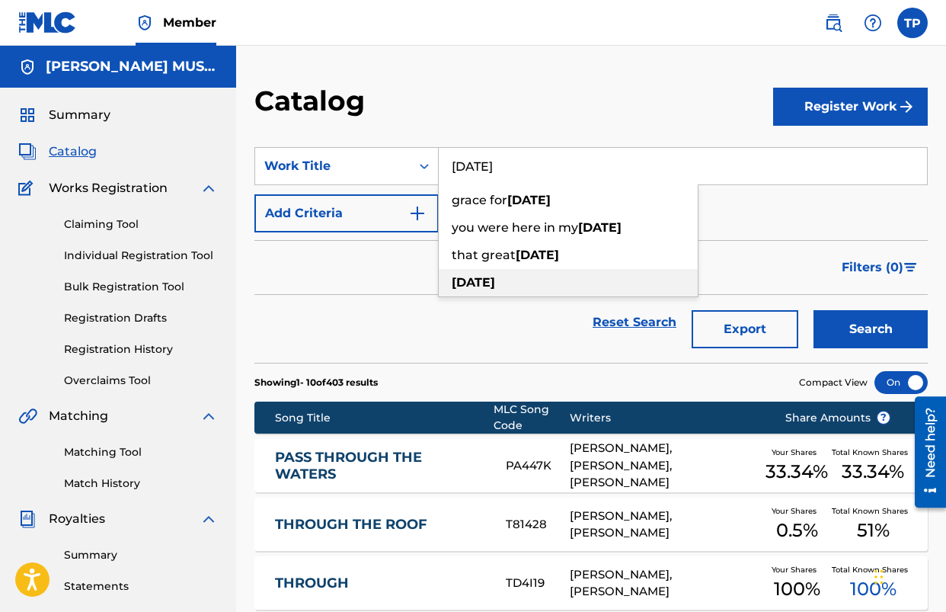
type input "[DATE]"
click at [525, 277] on div "[DATE]" at bounding box center [568, 282] width 259 height 27
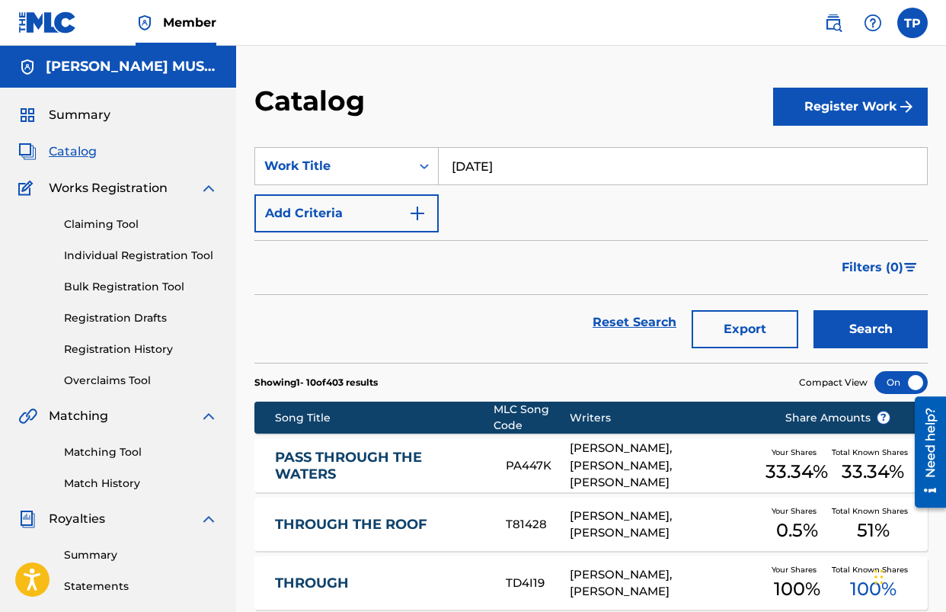
click at [872, 332] on button "Search" at bounding box center [871, 329] width 114 height 38
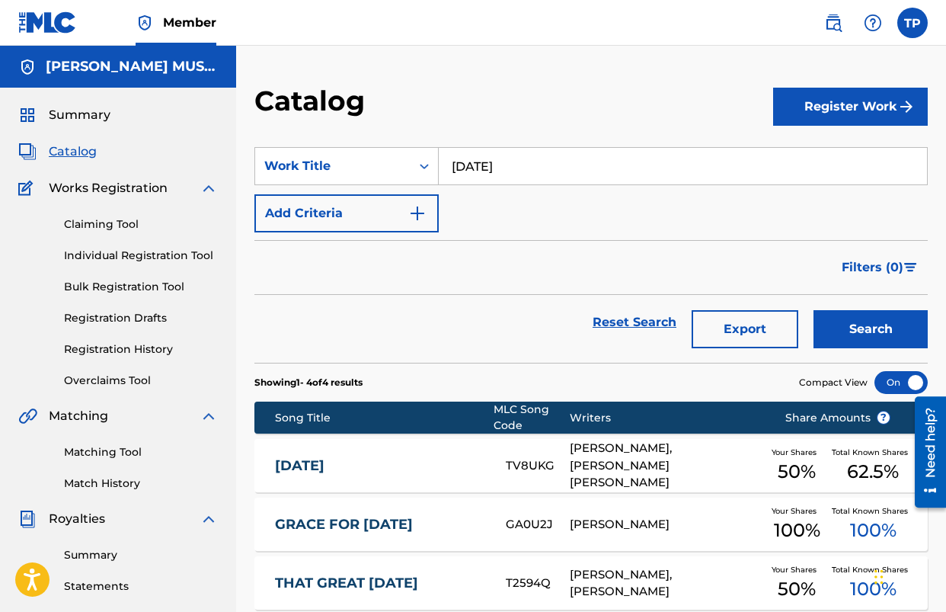
click at [344, 460] on link "TOMORROW" at bounding box center [380, 466] width 211 height 18
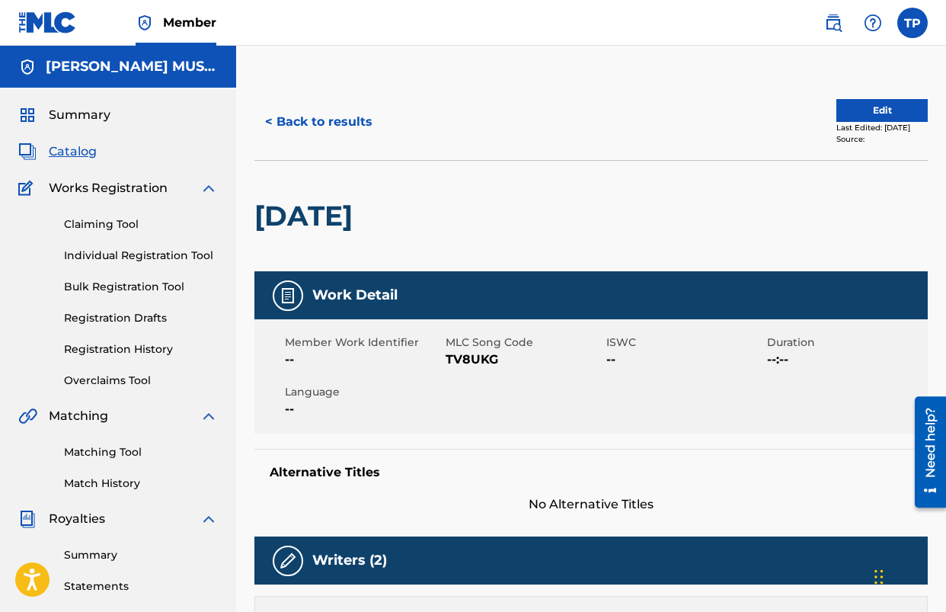
click at [481, 360] on span "TV8UKG" at bounding box center [524, 360] width 157 height 18
copy span "TV8UKG"
click at [437, 380] on div "Member Work Identifier -- MLC Song Code TV8UKG ISWC -- Duration --:-- Language …" at bounding box center [592, 376] width 674 height 114
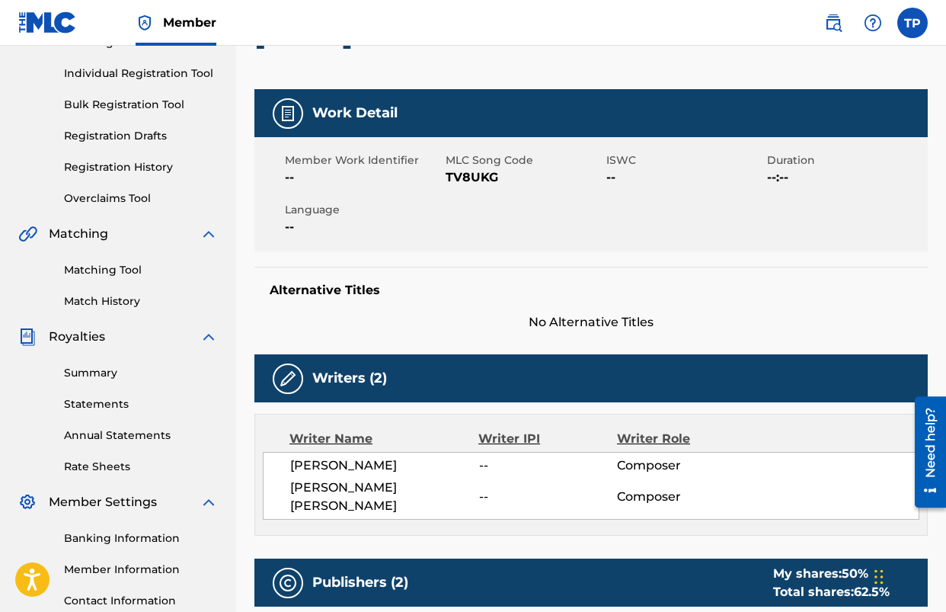
scroll to position [188, 0]
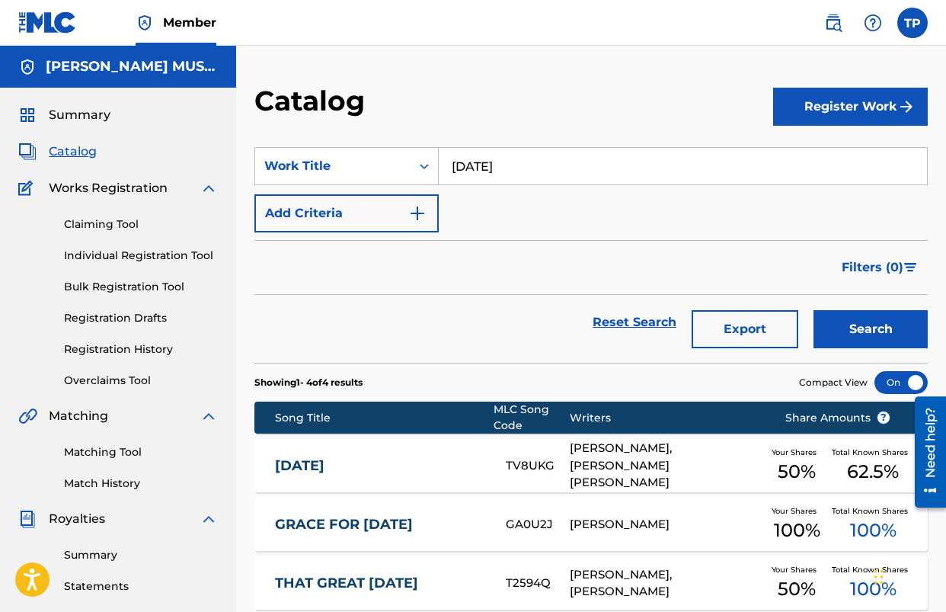
click at [559, 175] on input "[DATE]" at bounding box center [683, 166] width 488 height 37
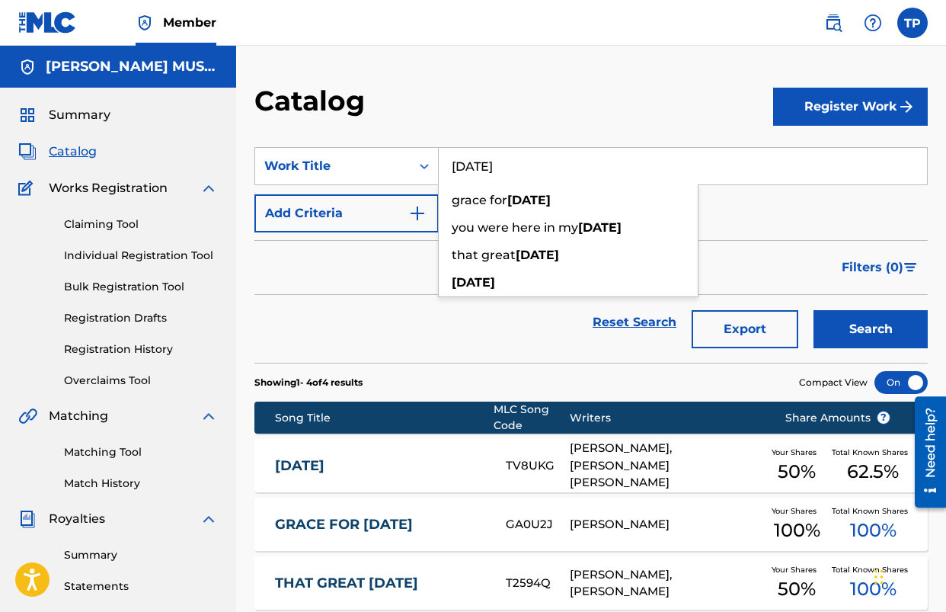
click at [559, 175] on input "[DATE]" at bounding box center [683, 166] width 488 height 37
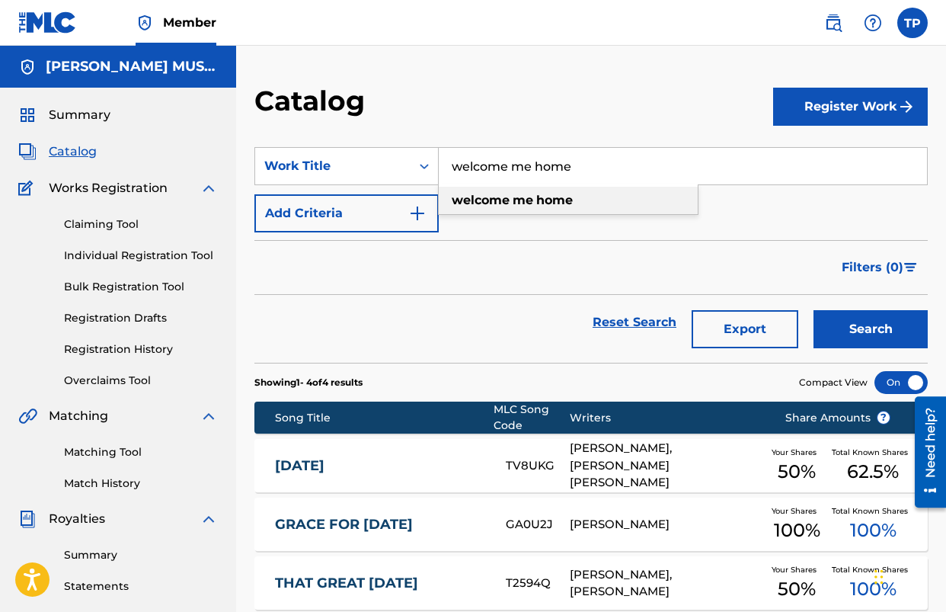
type input "welcome me home"
click at [552, 201] on strong "home" at bounding box center [554, 200] width 37 height 14
click at [856, 334] on button "Search" at bounding box center [871, 329] width 114 height 38
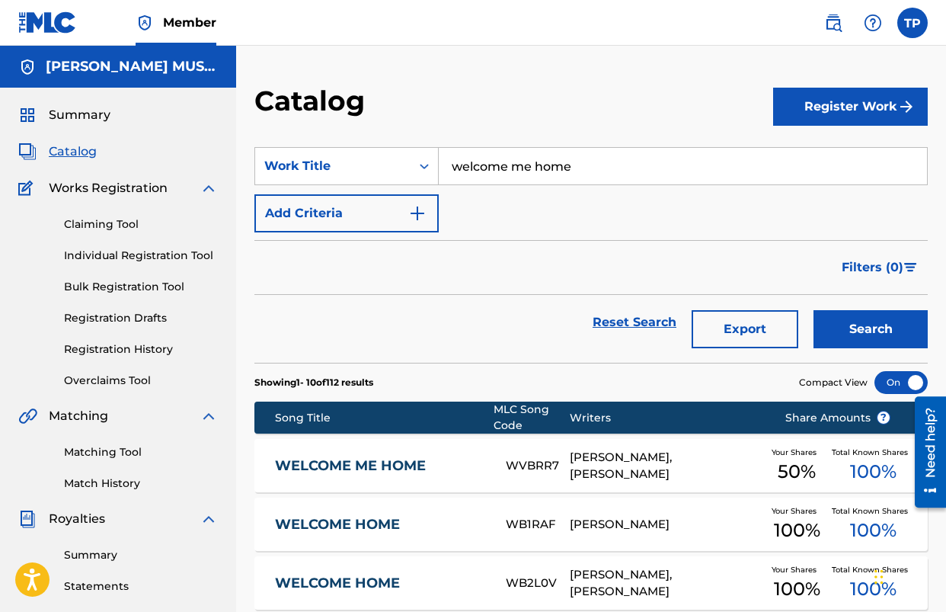
click at [450, 463] on link "WELCOME ME HOME" at bounding box center [380, 466] width 211 height 18
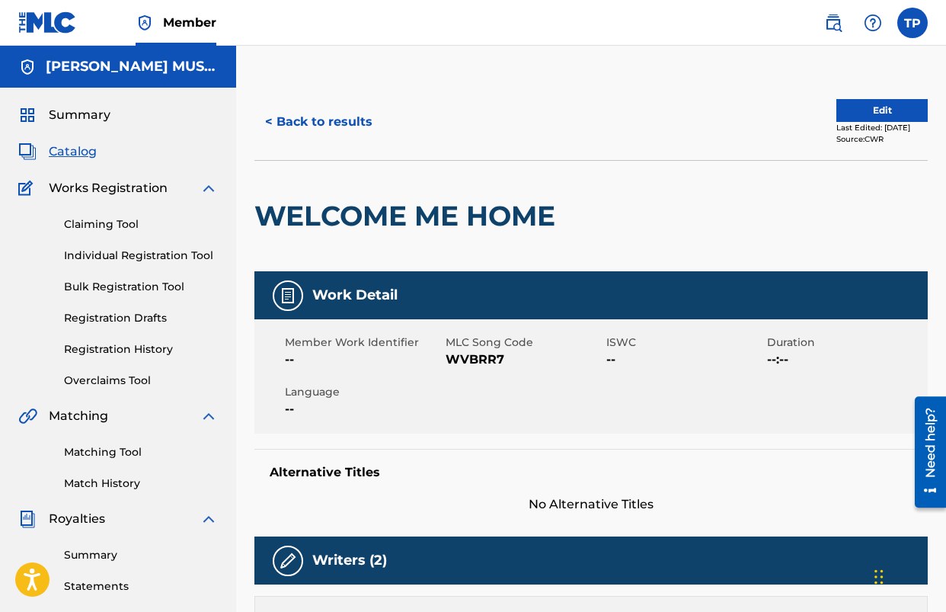
click at [480, 359] on span "WVBRR7" at bounding box center [524, 360] width 157 height 18
copy span "WVBRR7"
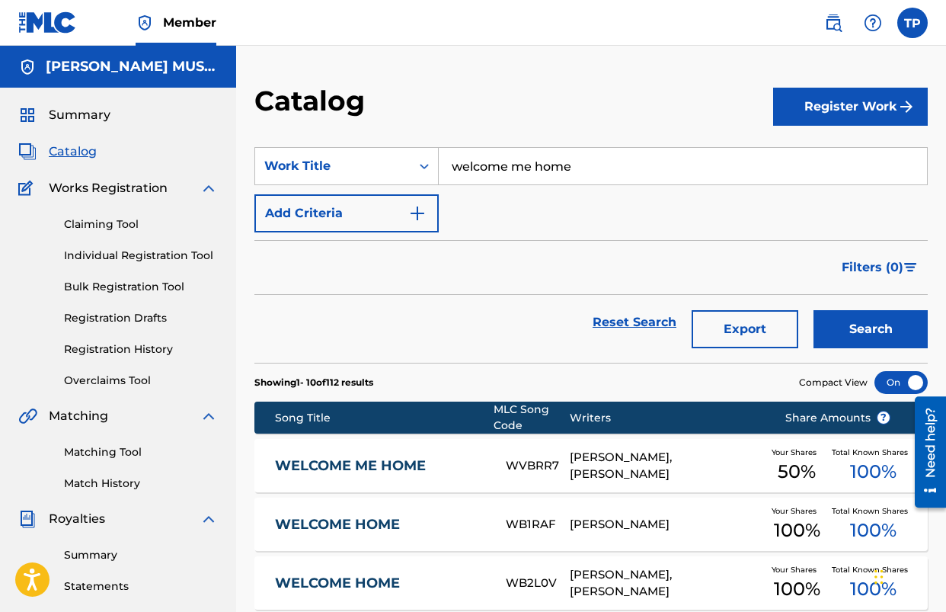
click at [513, 164] on input "welcome me home" at bounding box center [683, 166] width 488 height 37
type input "heart and hands"
click at [504, 194] on strong "and" at bounding box center [501, 200] width 24 height 14
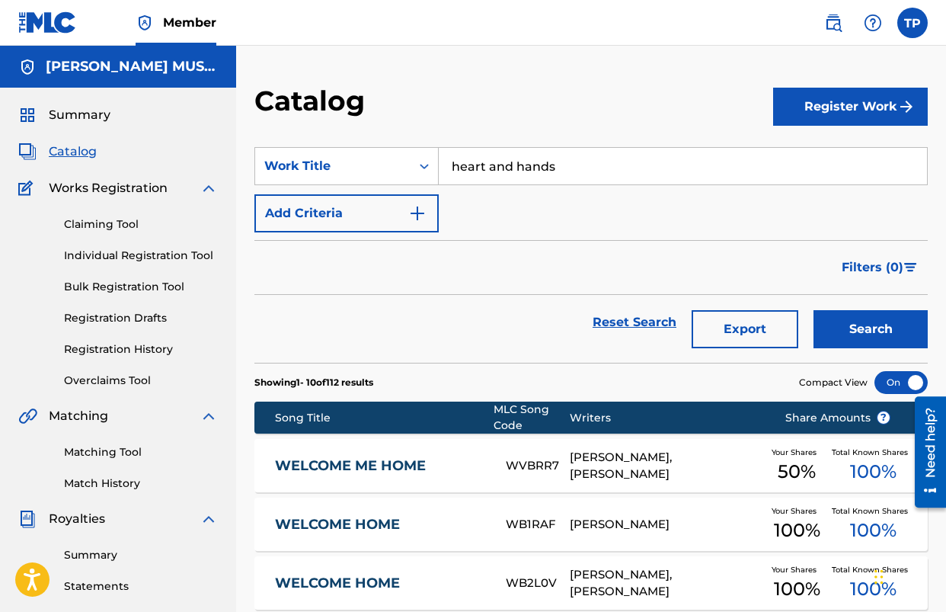
drag, startPoint x: 844, startPoint y: 325, endPoint x: 724, endPoint y: 353, distance: 123.5
click at [844, 325] on button "Search" at bounding box center [871, 329] width 114 height 38
click at [438, 460] on link "HEART AND HANDS" at bounding box center [380, 466] width 211 height 18
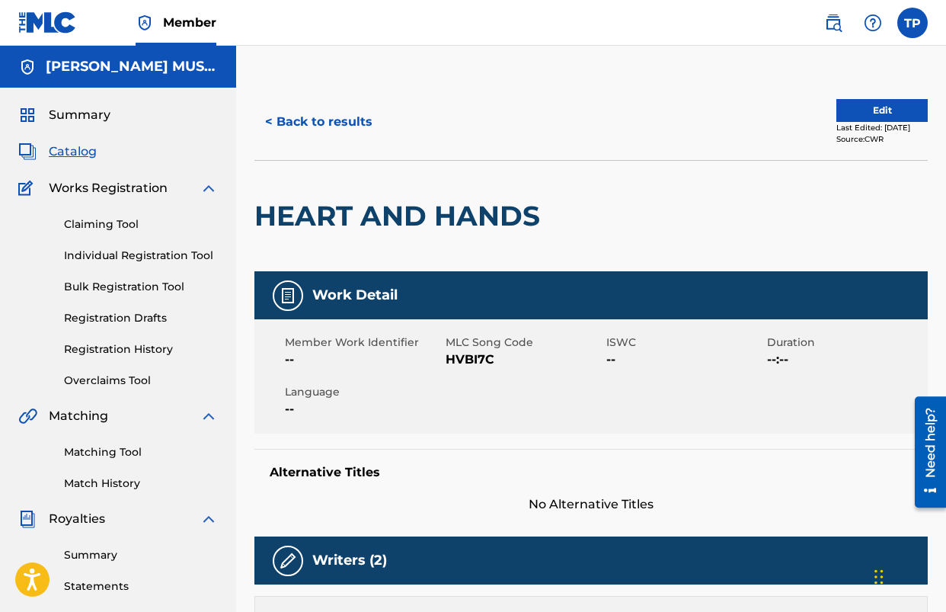
click at [473, 354] on span "HVBI7C" at bounding box center [524, 360] width 157 height 18
copy span "HVBI7C"
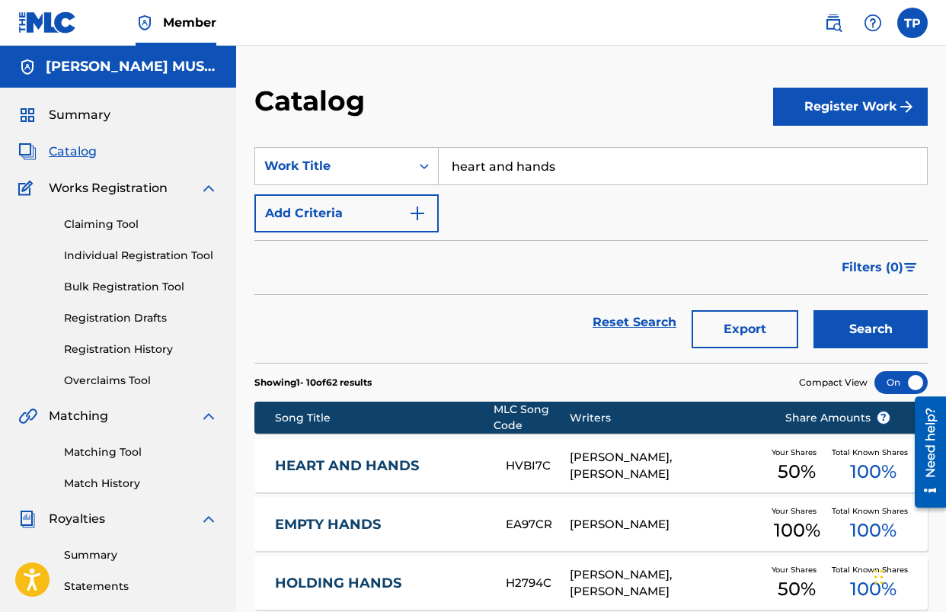
click at [552, 174] on input "heart and hands" at bounding box center [683, 166] width 488 height 37
click at [814, 310] on button "Search" at bounding box center [871, 329] width 114 height 38
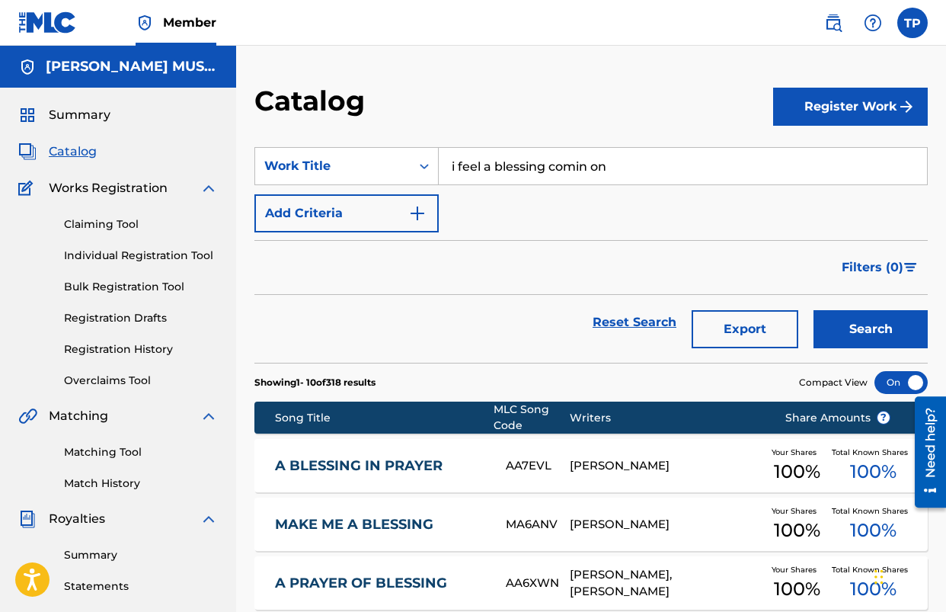
click at [559, 178] on input "i feel a blessing comin on" at bounding box center [683, 166] width 488 height 37
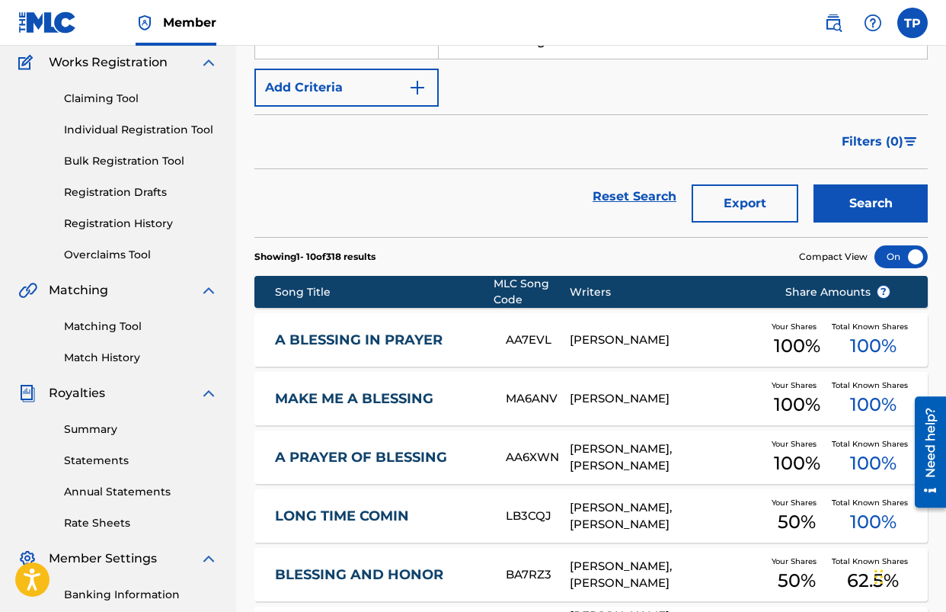
scroll to position [96, 0]
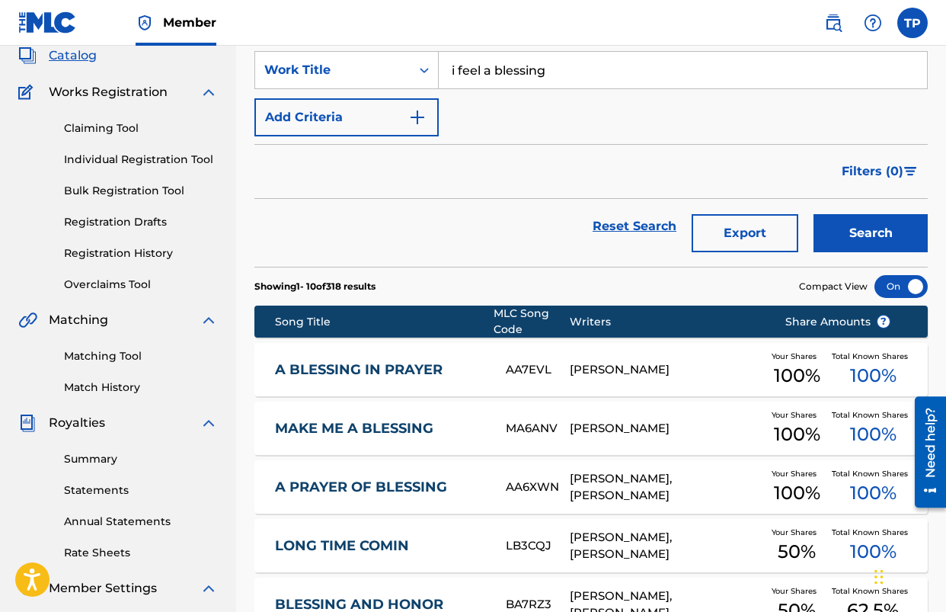
click at [512, 73] on input "i feel a blessing" at bounding box center [683, 70] width 488 height 37
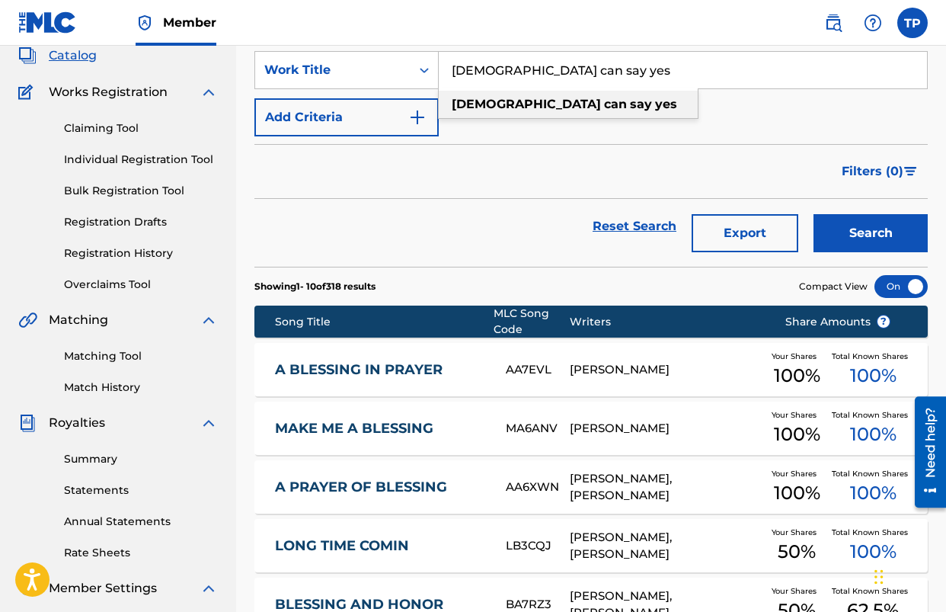
type input "god can say yes"
click at [627, 101] on span "Search Form" at bounding box center [628, 104] width 3 height 14
click at [881, 235] on button "Search" at bounding box center [871, 233] width 114 height 38
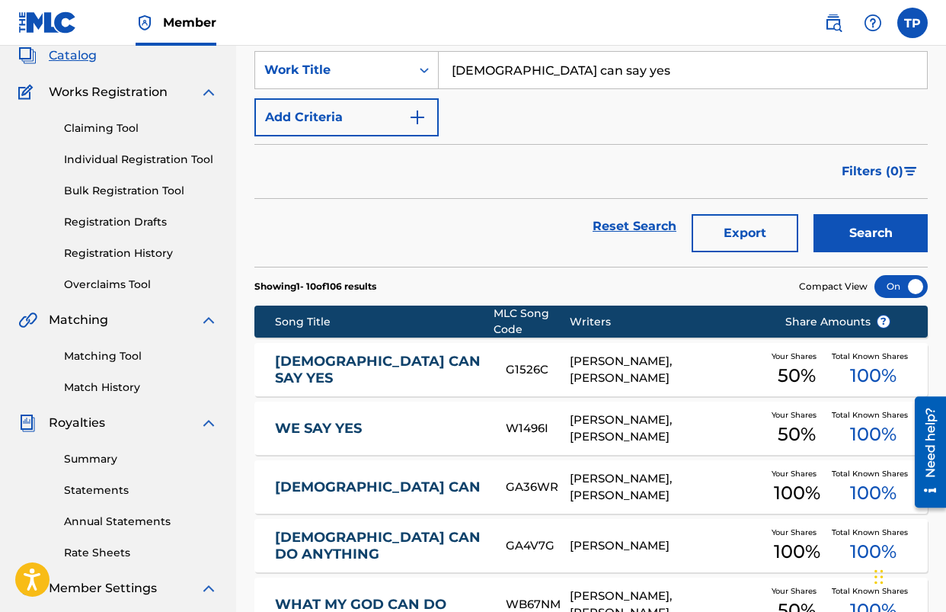
click at [348, 373] on link "GOD CAN SAY YES" at bounding box center [380, 370] width 211 height 34
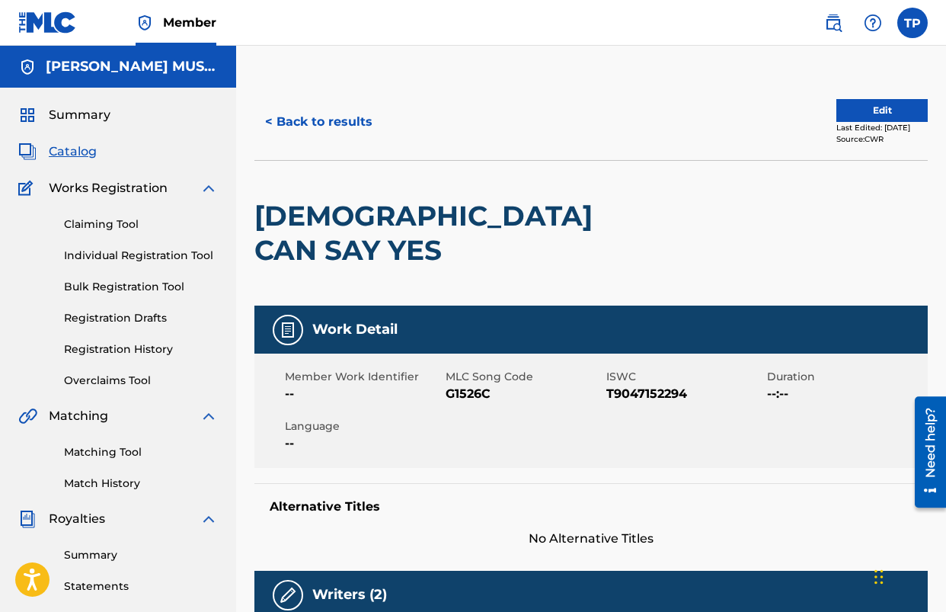
click at [482, 385] on span "G1526C" at bounding box center [524, 394] width 157 height 18
copy span "G1526C"
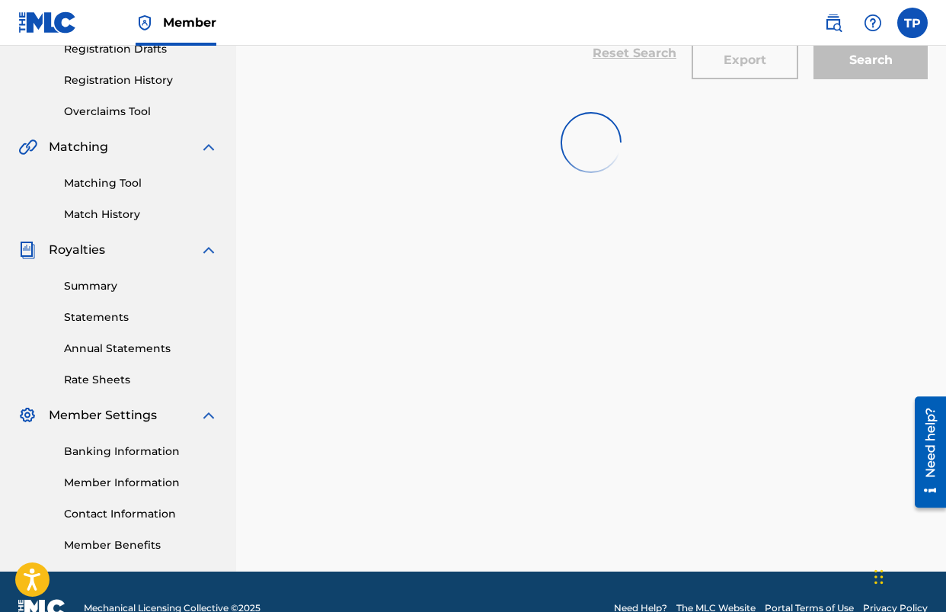
scroll to position [96, 0]
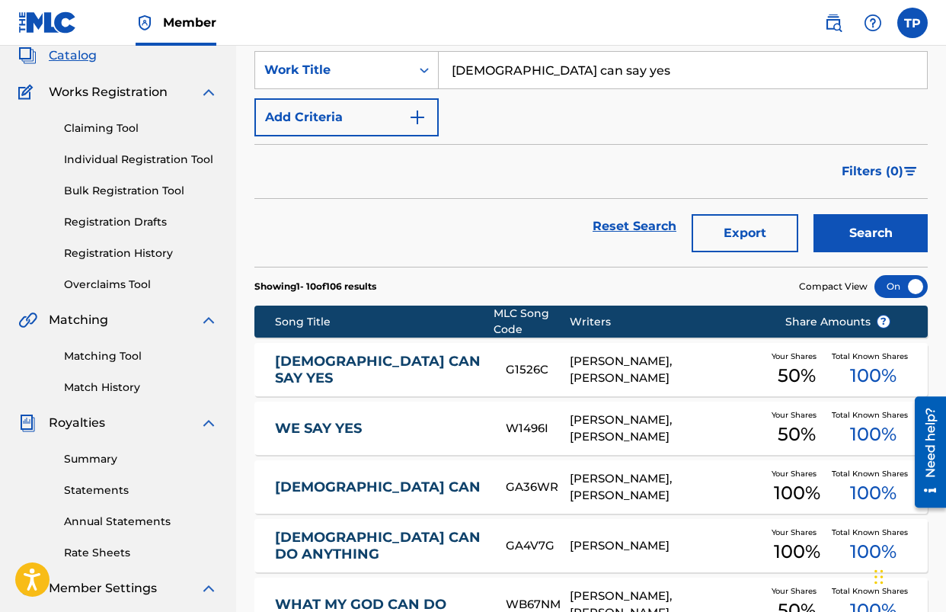
click at [643, 73] on input "god can say yes" at bounding box center [683, 70] width 488 height 37
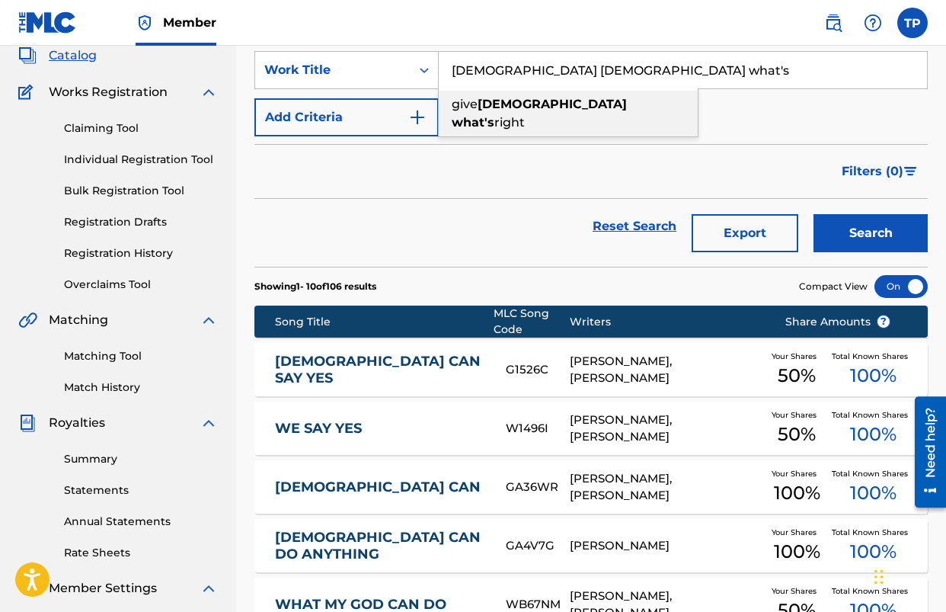
click at [525, 115] on span "right" at bounding box center [510, 122] width 30 height 14
type input "give god what's right"
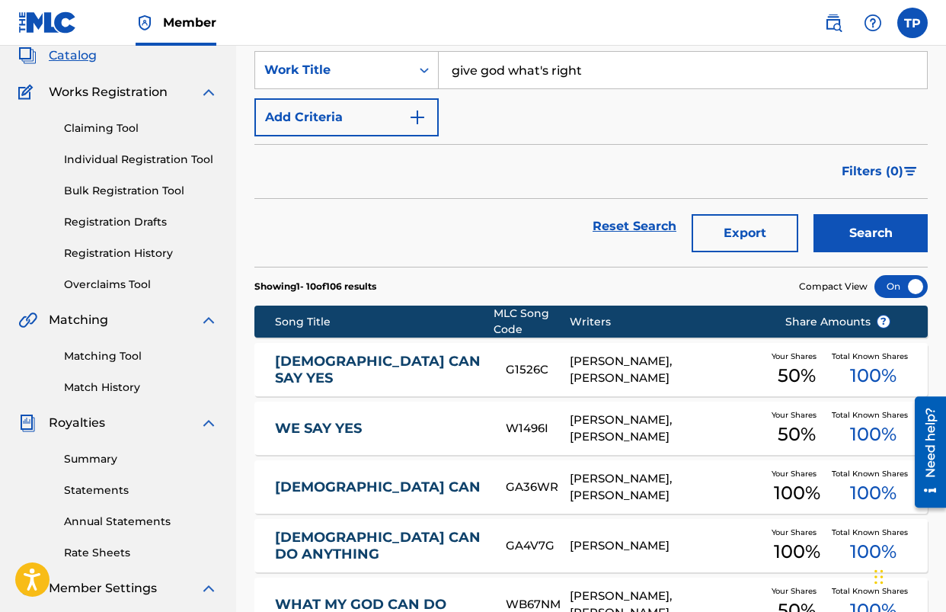
click at [884, 244] on button "Search" at bounding box center [871, 233] width 114 height 38
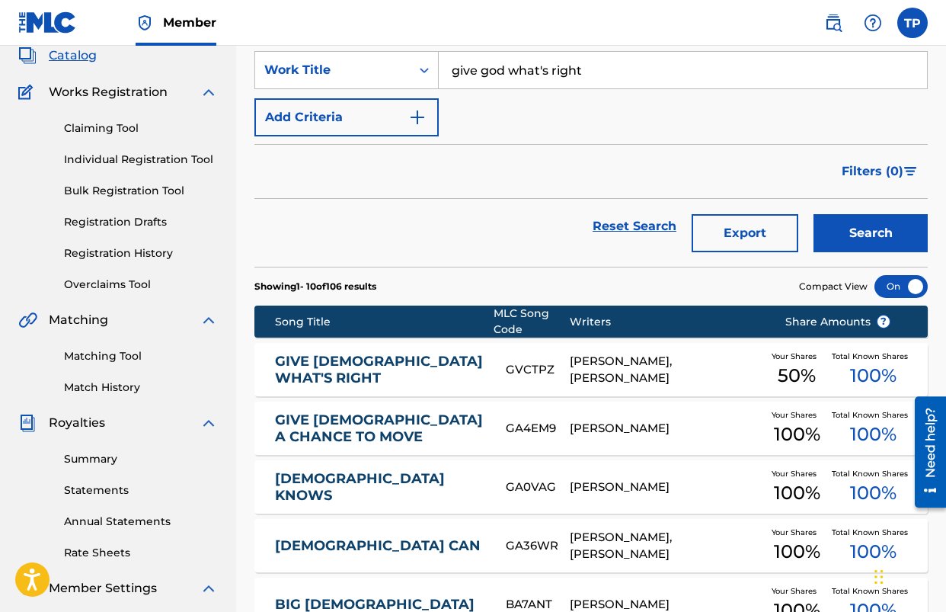
click at [426, 367] on link "GIVE GOD WHAT'S RIGHT" at bounding box center [380, 370] width 211 height 34
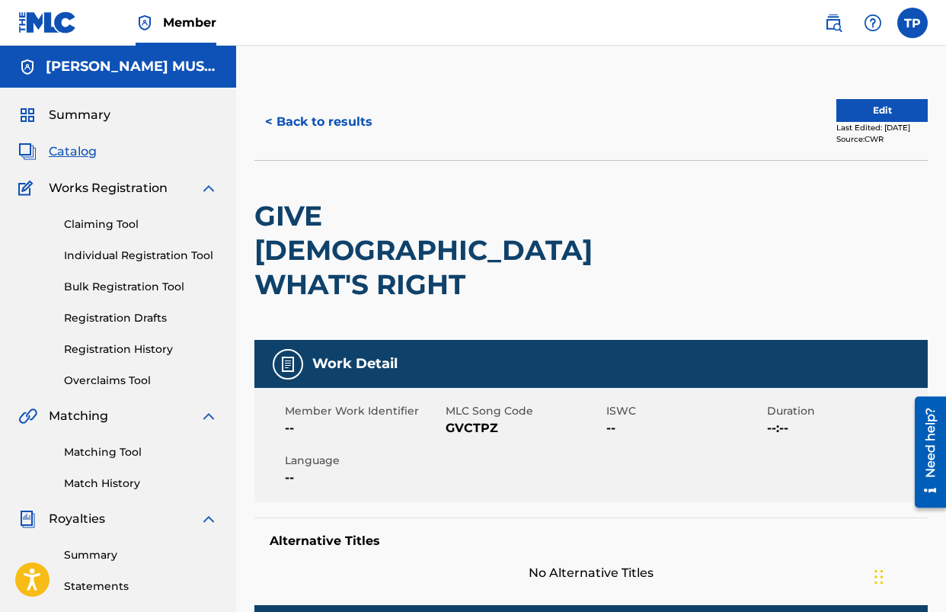
click at [448, 419] on span "GVCTPZ" at bounding box center [524, 428] width 157 height 18
click at [303, 125] on button "< Back to results" at bounding box center [319, 122] width 129 height 38
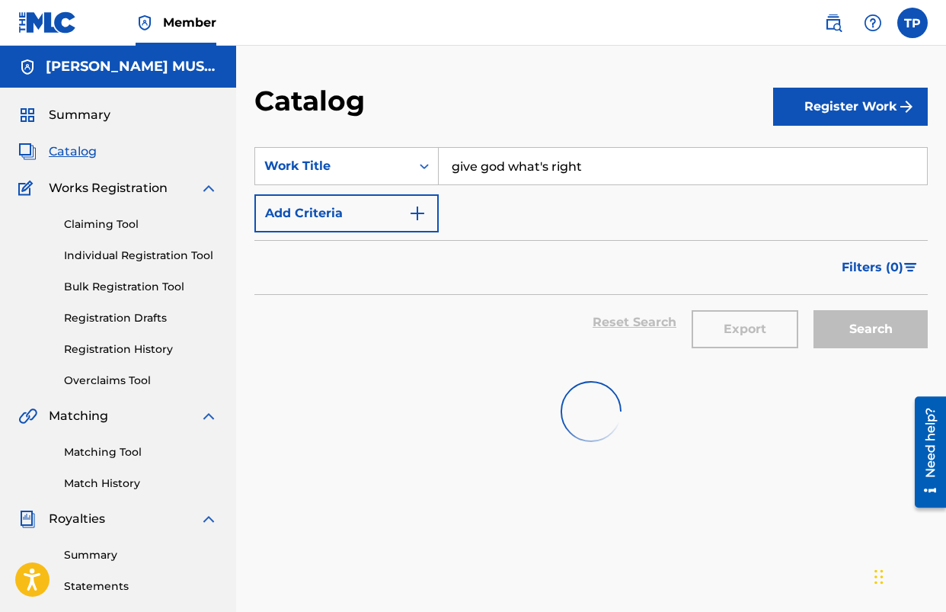
scroll to position [96, 0]
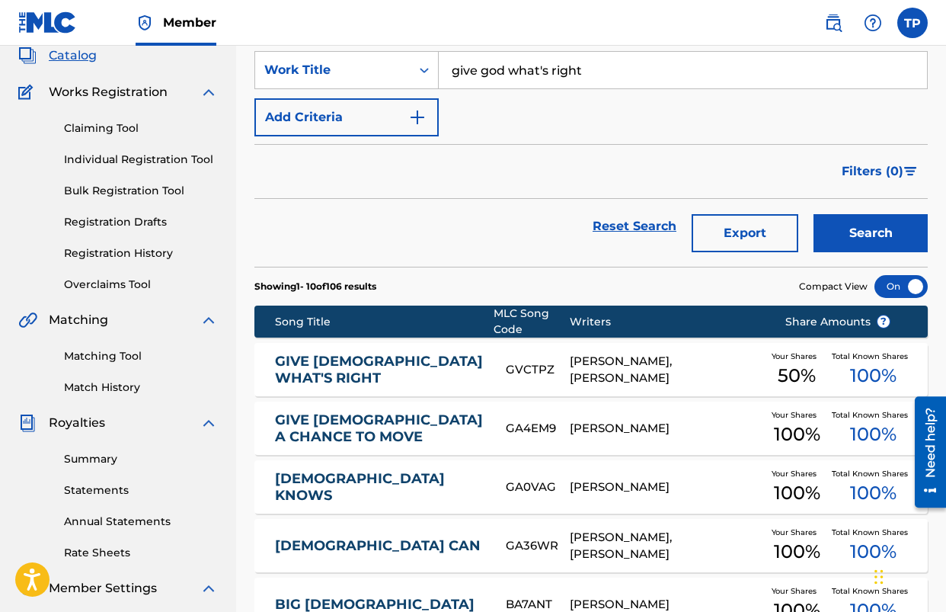
click at [582, 64] on input "give god what's right" at bounding box center [683, 70] width 488 height 37
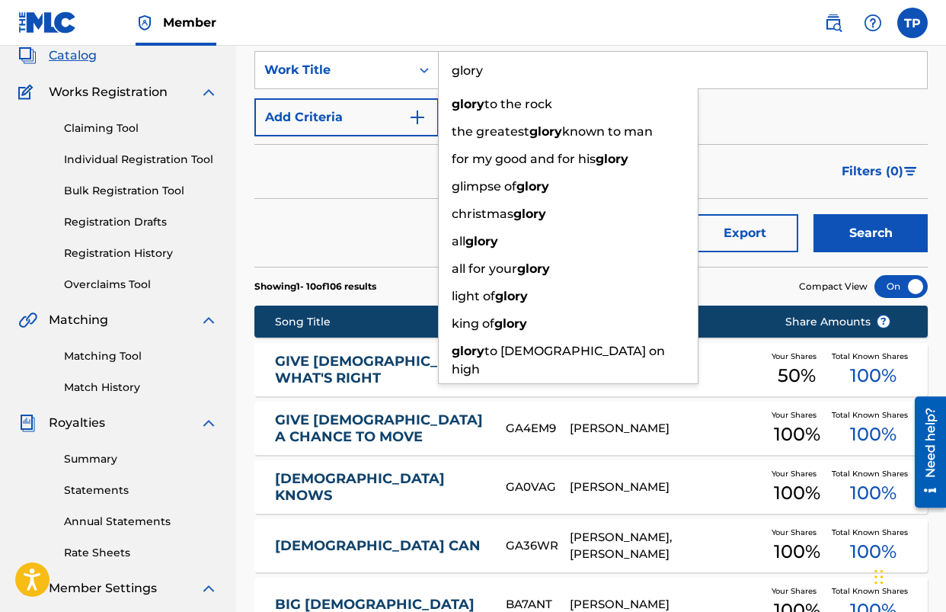
type input "glory"
click at [814, 214] on button "Search" at bounding box center [871, 233] width 114 height 38
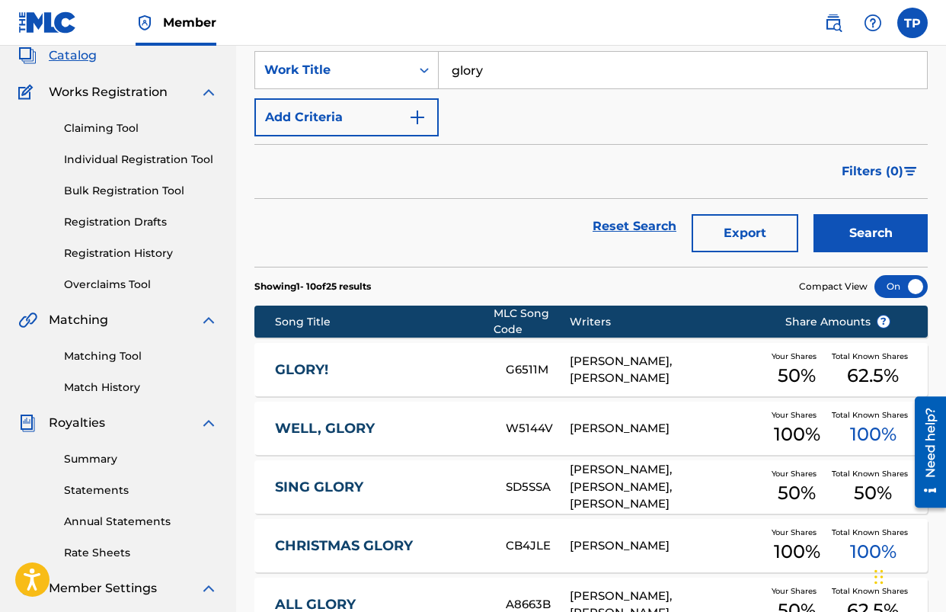
click at [300, 359] on div "GLORY! G6511M PHIL BARFOOT, REBECCA J. PECK Your Shares 50 % Total Known Shares…" at bounding box center [592, 369] width 674 height 53
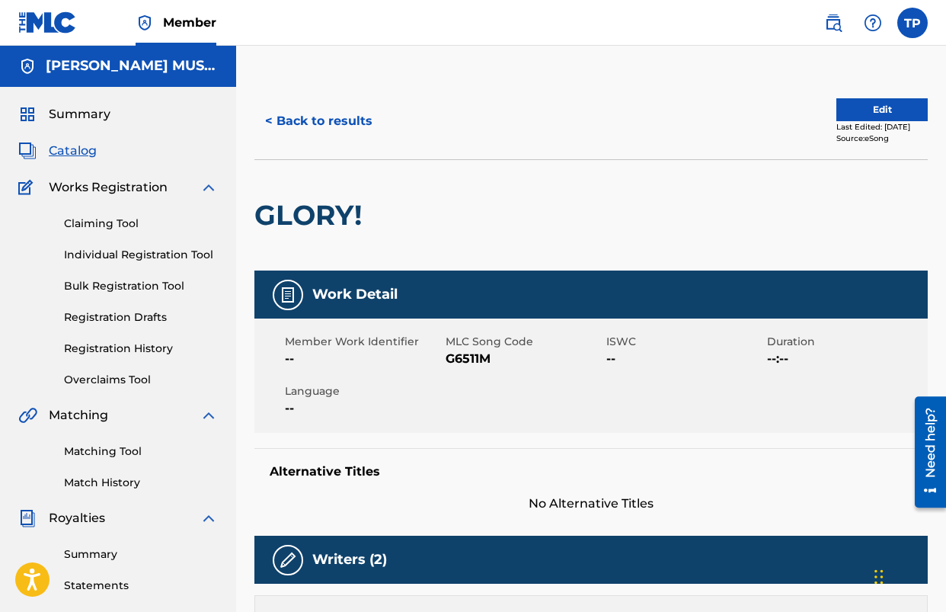
click at [465, 359] on span "G6511M" at bounding box center [524, 359] width 157 height 18
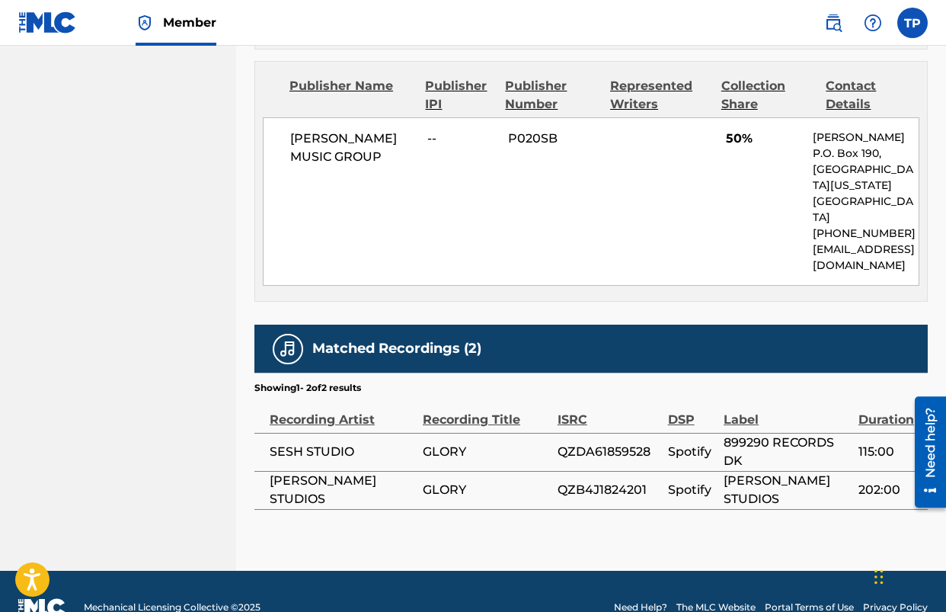
scroll to position [979, 0]
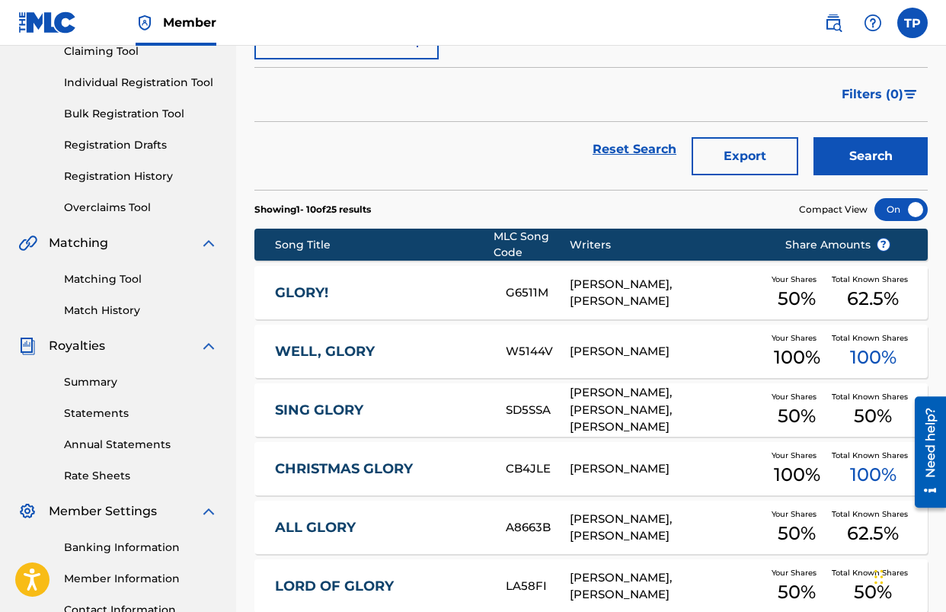
scroll to position [171, 0]
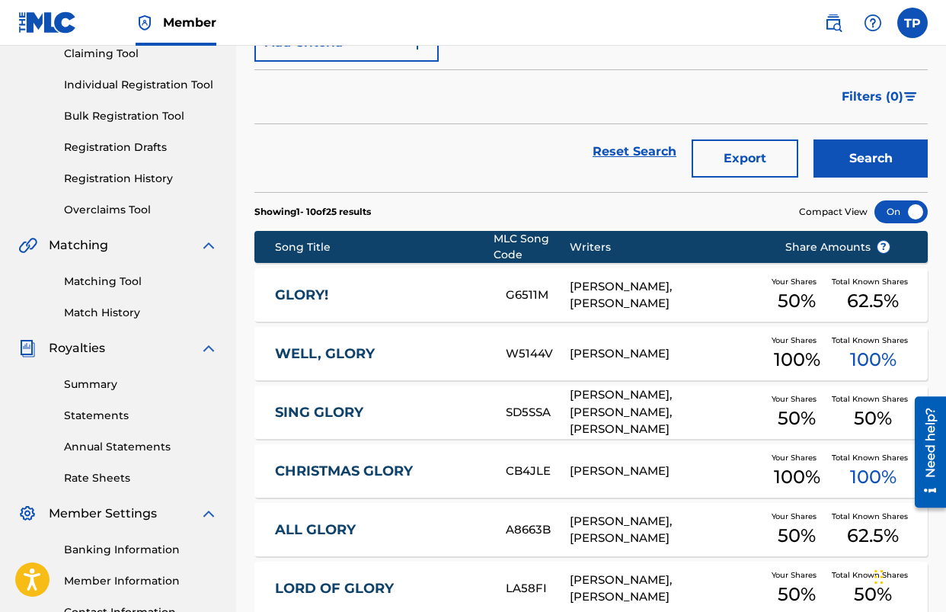
click at [322, 288] on link "GLORY!" at bounding box center [380, 296] width 211 height 18
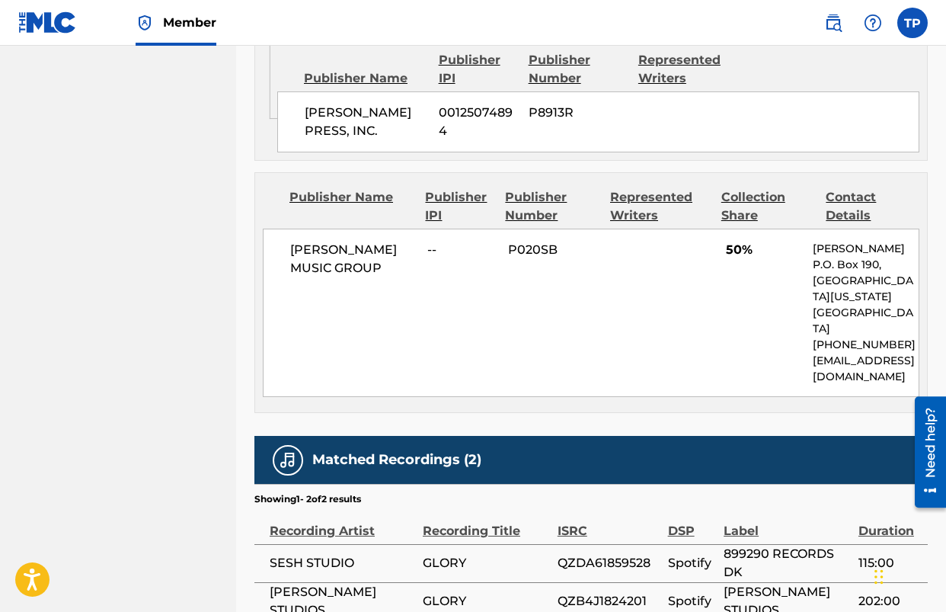
scroll to position [994, 0]
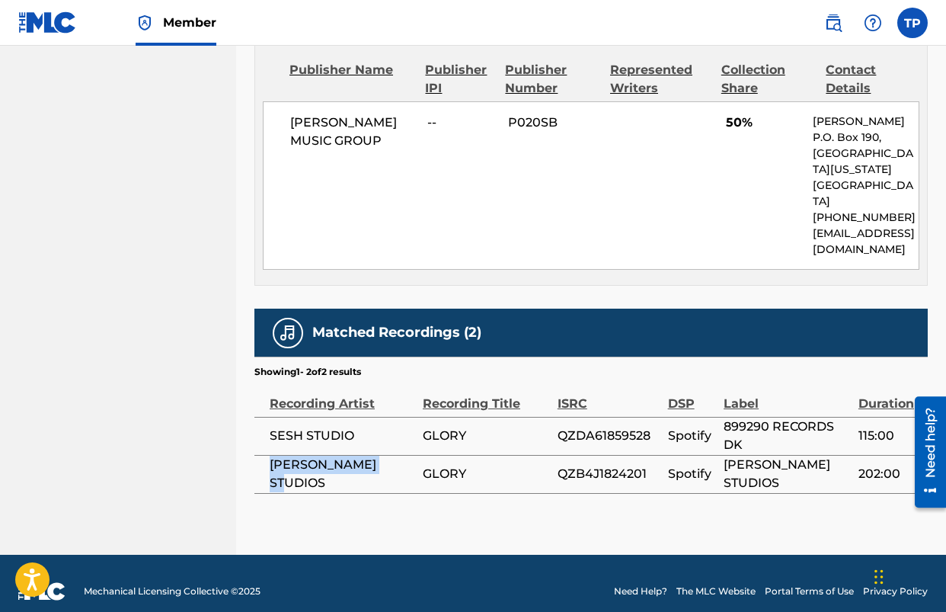
drag, startPoint x: 351, startPoint y: 456, endPoint x: 272, endPoint y: 458, distance: 79.3
click at [272, 458] on span "BRIT FOX STUDIOS" at bounding box center [343, 474] width 146 height 37
click at [696, 379] on div "DSP" at bounding box center [692, 396] width 49 height 34
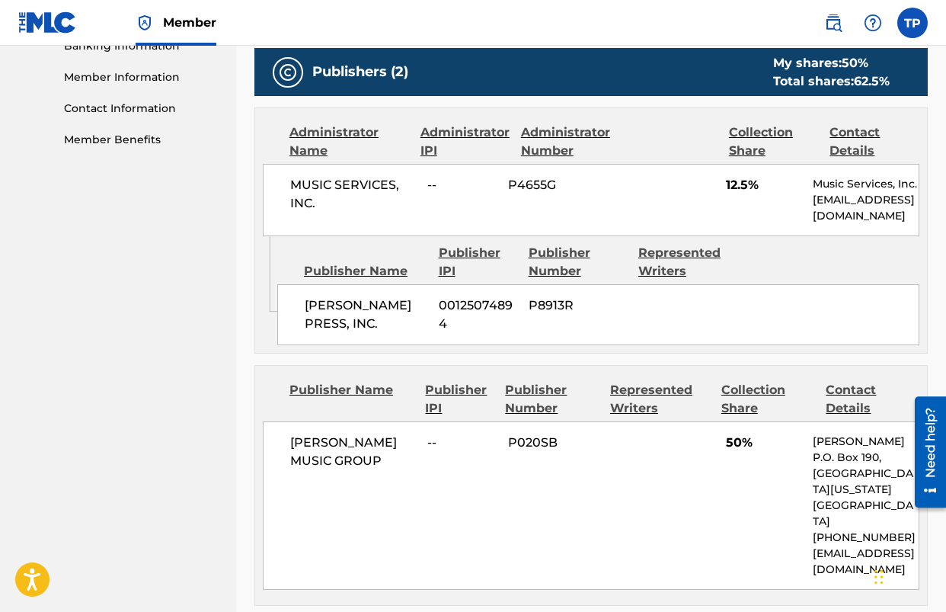
scroll to position [690, 0]
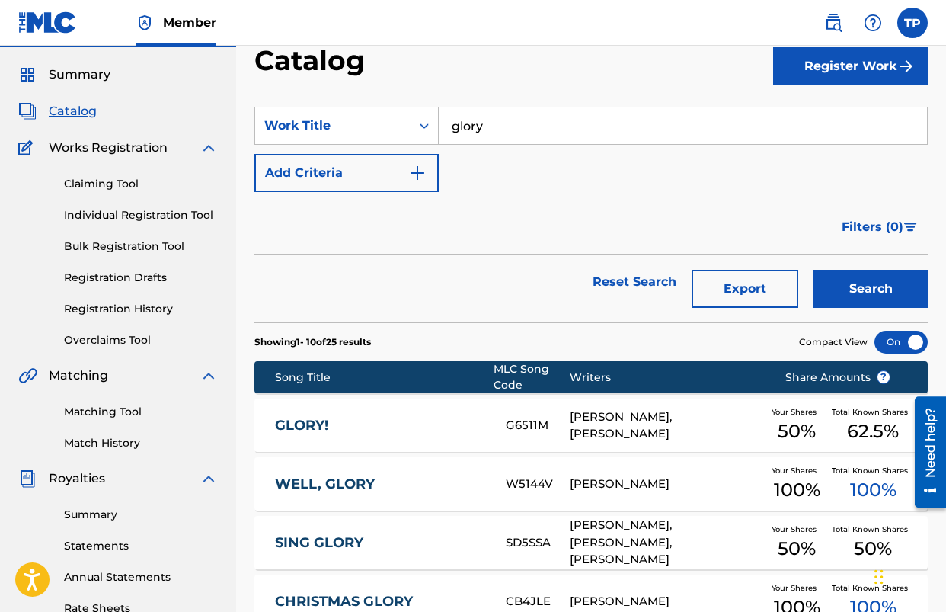
scroll to position [36, 0]
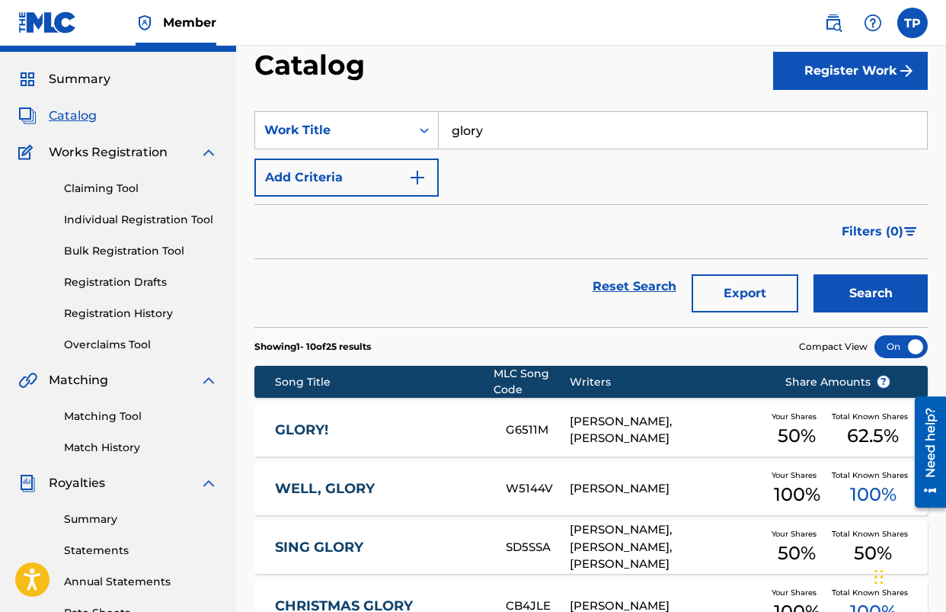
click at [551, 120] on input "glory" at bounding box center [683, 130] width 488 height 37
type input "there is a fountain"
click at [538, 155] on div "there is a fountain" at bounding box center [568, 164] width 259 height 27
click at [905, 309] on button "Search" at bounding box center [871, 293] width 114 height 38
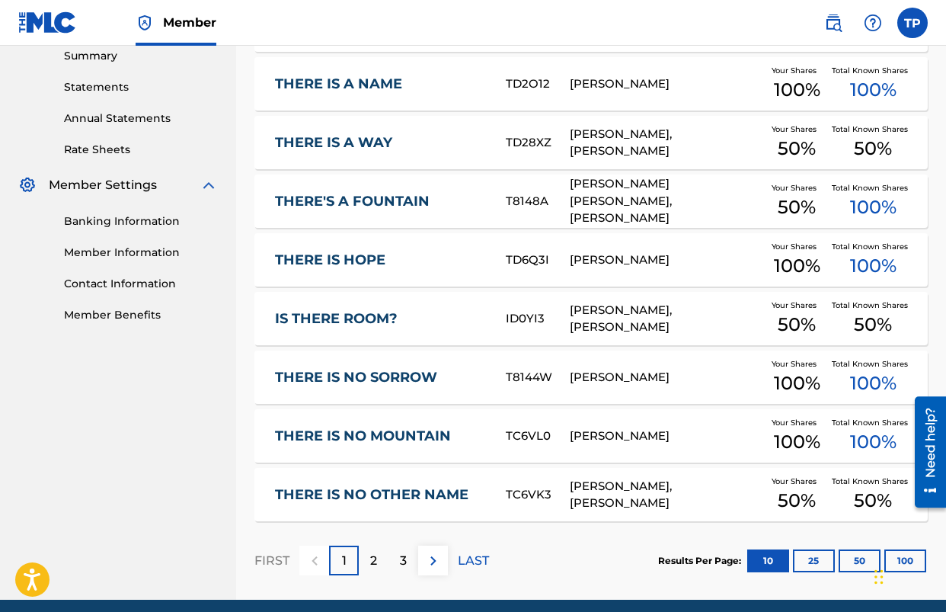
scroll to position [505, 0]
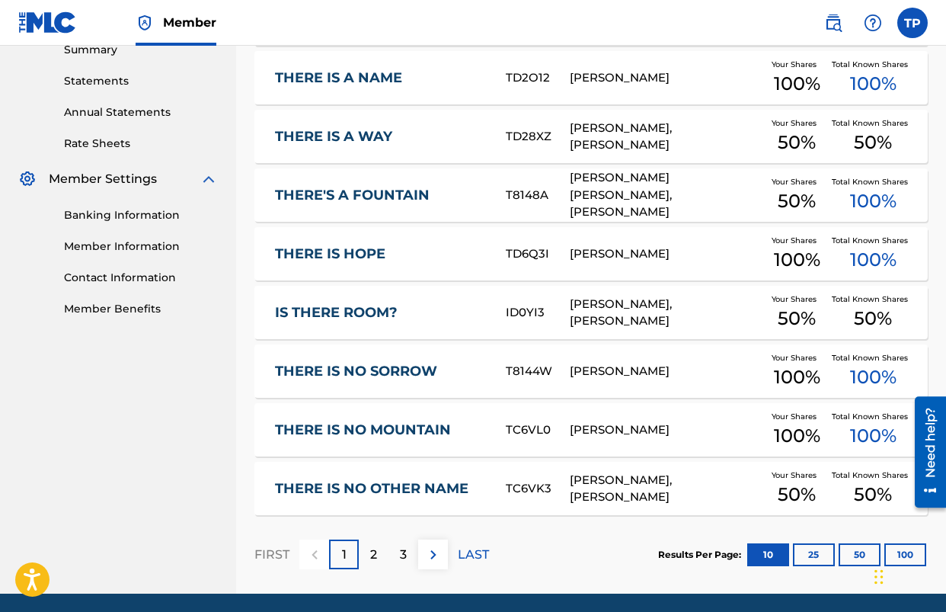
click at [440, 541] on button at bounding box center [433, 555] width 30 height 30
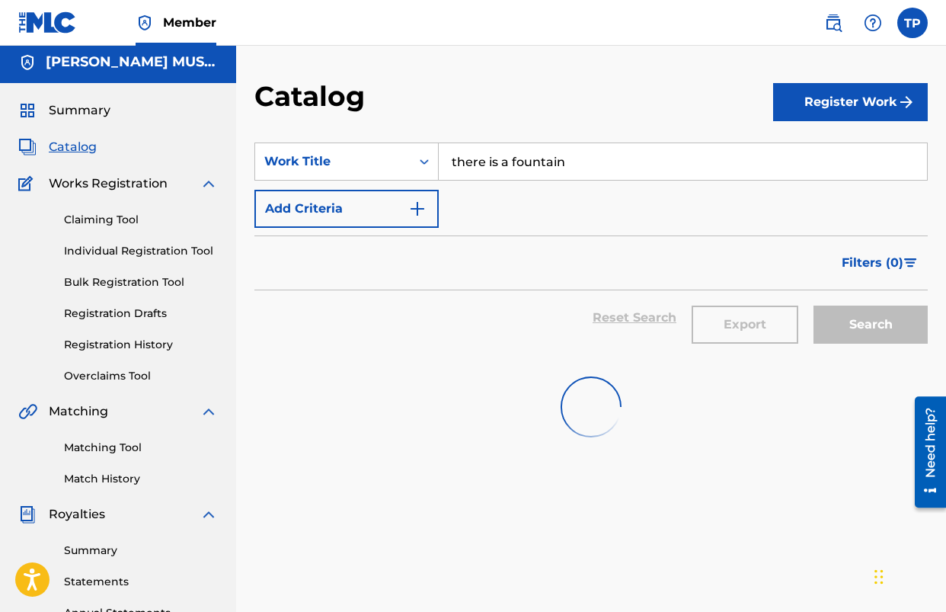
scroll to position [0, 0]
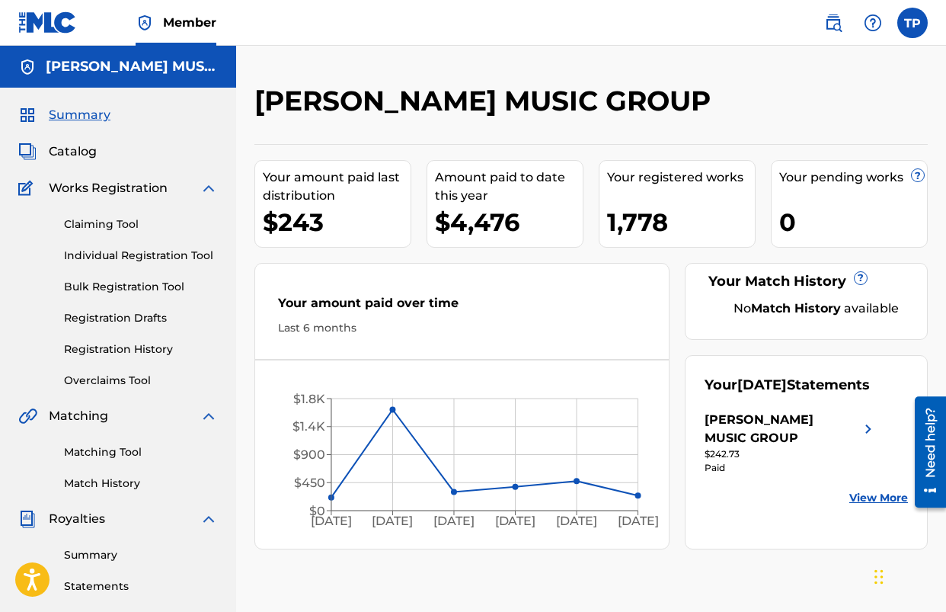
click at [128, 188] on span "Works Registration" at bounding box center [108, 188] width 119 height 18
click at [95, 182] on span "Works Registration" at bounding box center [108, 188] width 119 height 18
click at [26, 190] on img at bounding box center [28, 188] width 20 height 18
click at [60, 148] on span "Catalog" at bounding box center [73, 152] width 48 height 18
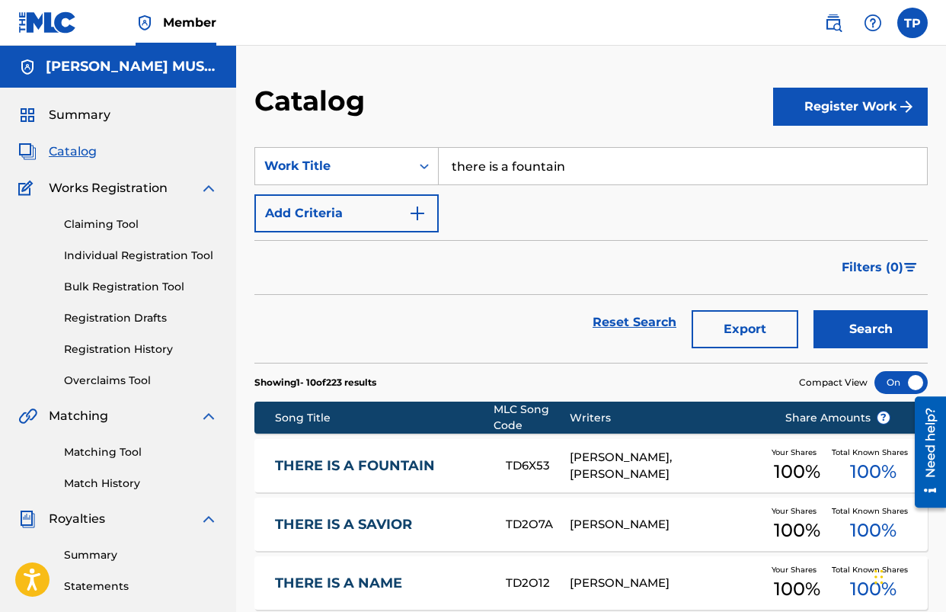
click at [647, 176] on input "there is a fountain" at bounding box center [683, 166] width 488 height 37
type input "lose myself"
click at [614, 198] on div "lose myself" at bounding box center [568, 200] width 259 height 27
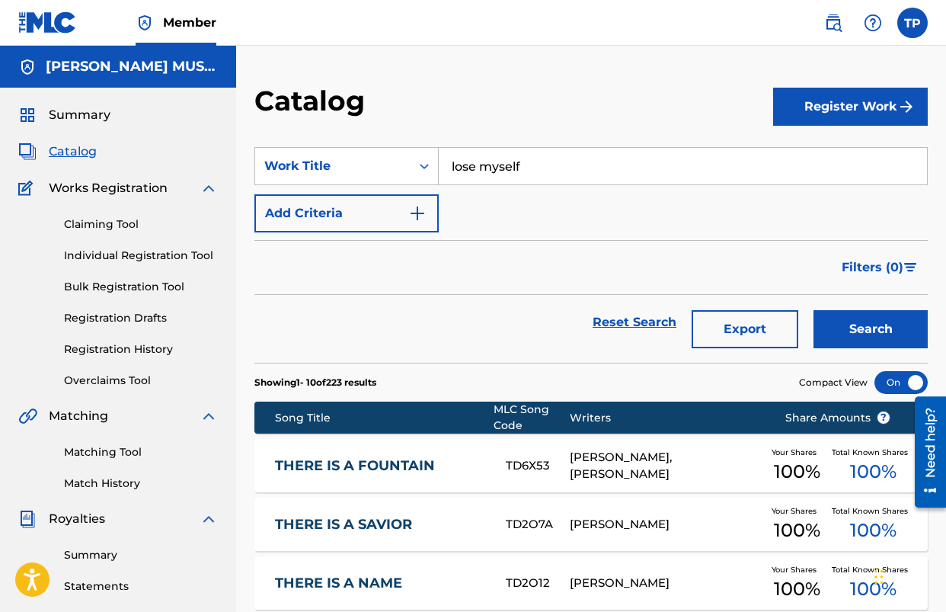
click at [886, 345] on button "Search" at bounding box center [871, 329] width 114 height 38
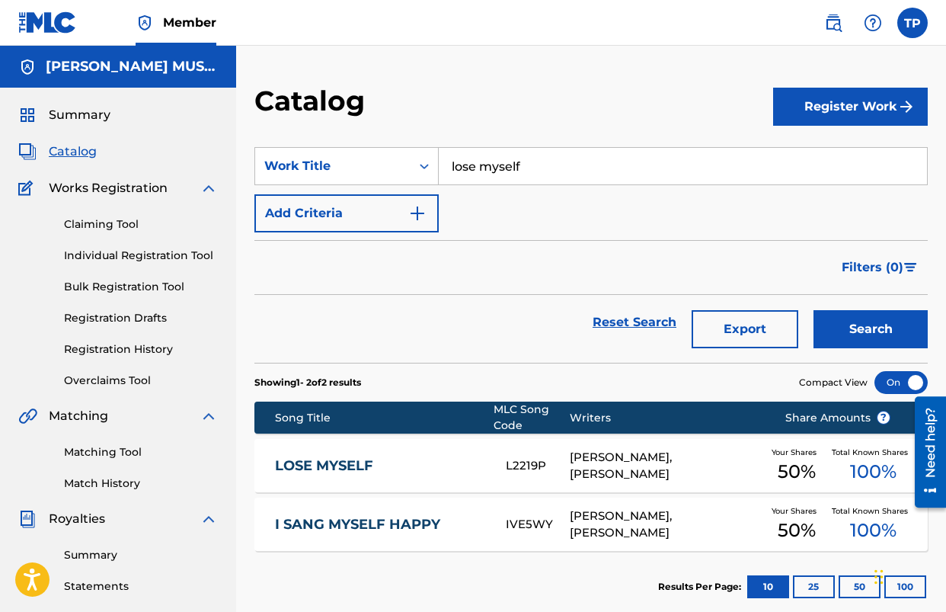
click at [436, 449] on div "LOSE MYSELF L2219P TWILA LABAR, REBECCA J. PECK Your Shares 50 % Total Known Sh…" at bounding box center [592, 465] width 674 height 53
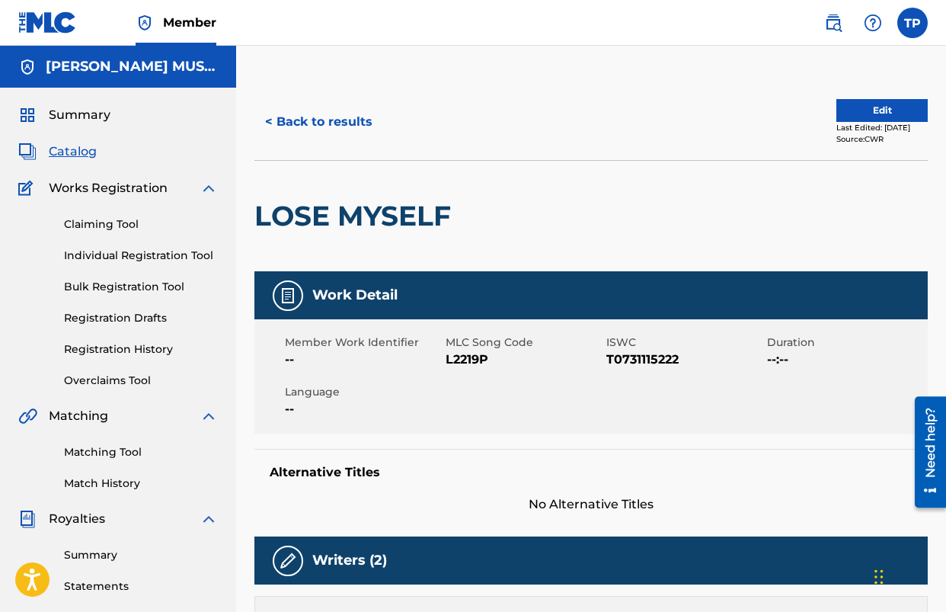
click at [482, 364] on span "L2219P" at bounding box center [524, 360] width 157 height 18
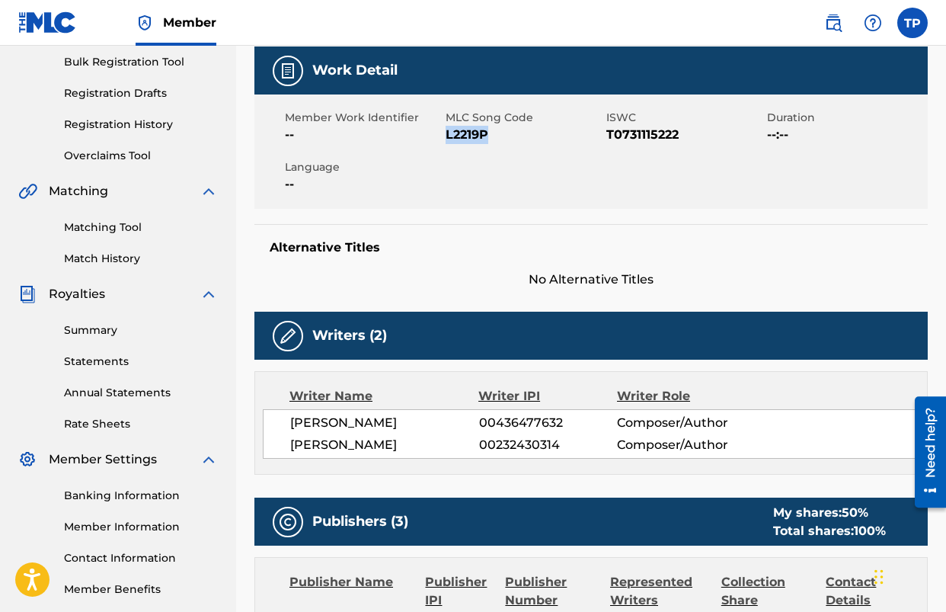
scroll to position [226, 0]
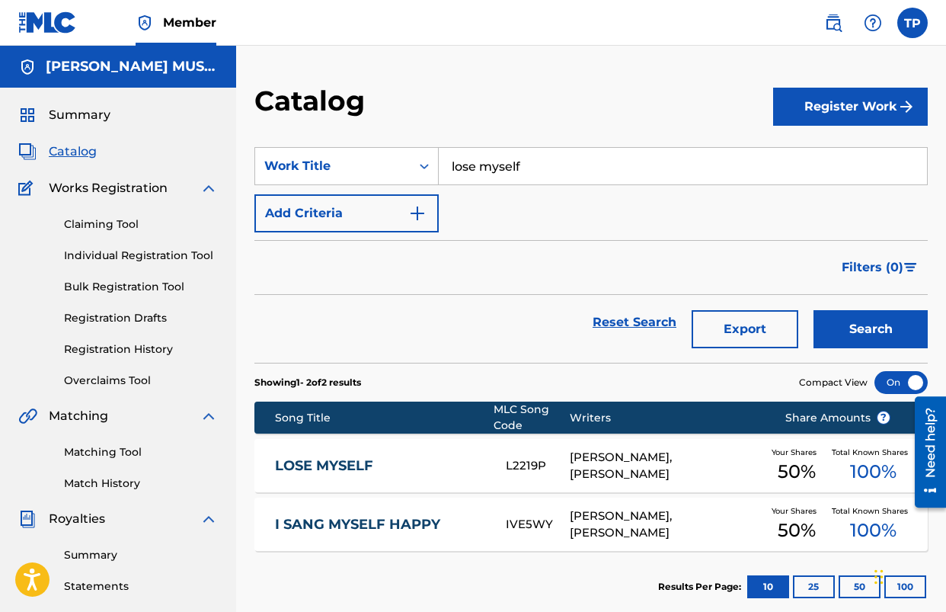
click at [548, 160] on input "lose myself" at bounding box center [683, 166] width 488 height 37
click at [548, 161] on input "lose myself" at bounding box center [683, 166] width 488 height 37
click at [511, 210] on div "wra pped around your finger" at bounding box center [568, 200] width 259 height 27
type input "wrapped around your finger"
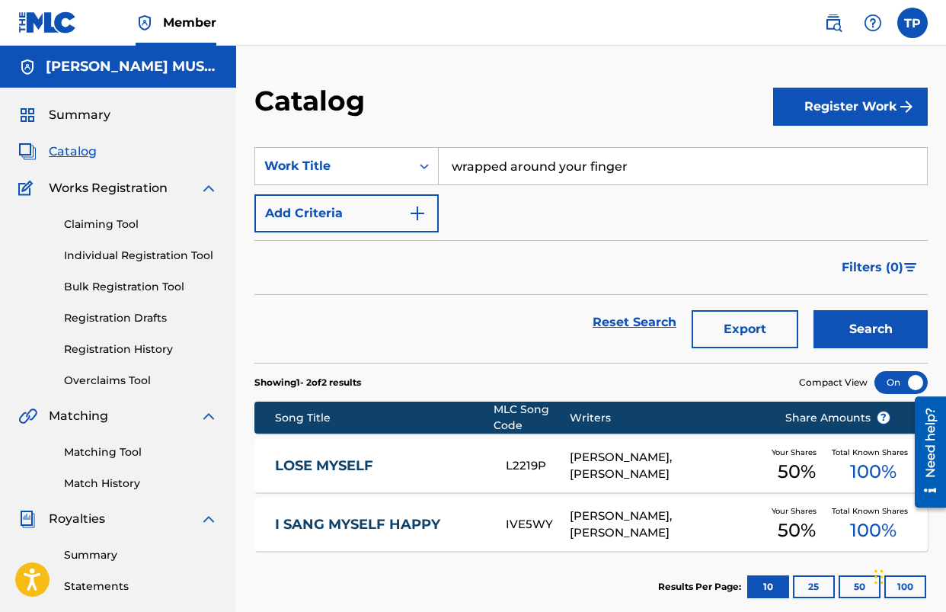
click at [860, 322] on button "Search" at bounding box center [871, 329] width 114 height 38
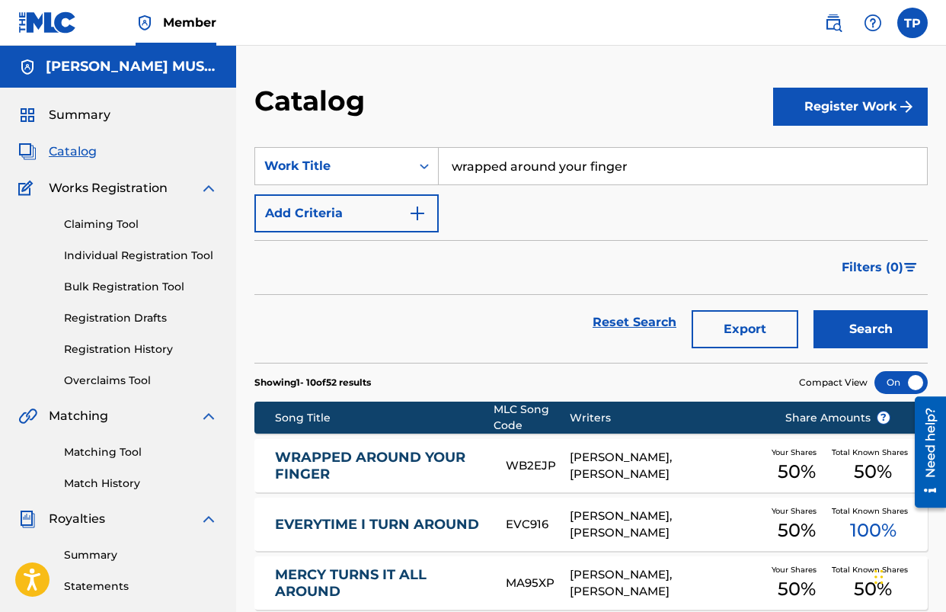
click at [340, 454] on link "WRAPPED AROUND YOUR FINGER" at bounding box center [380, 466] width 211 height 34
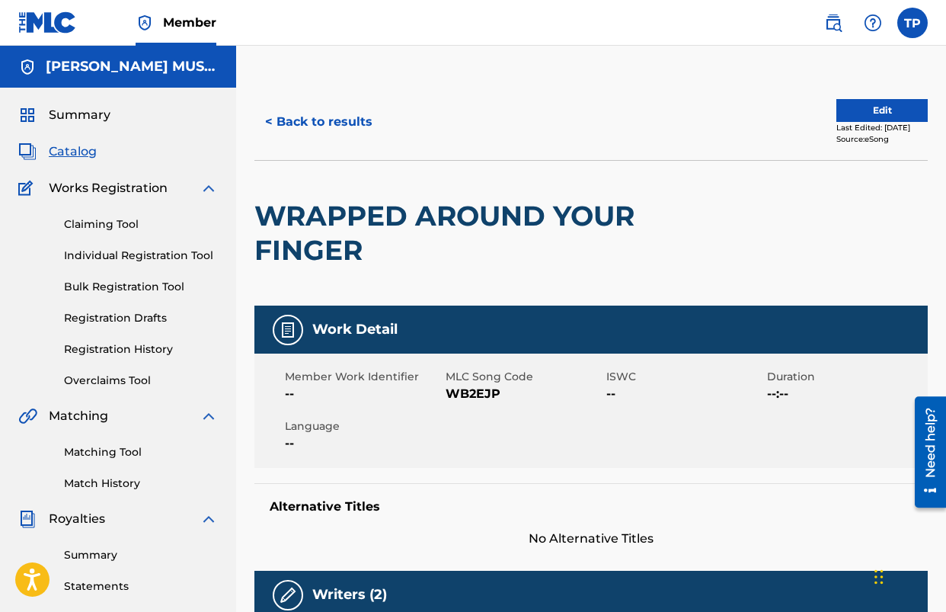
click at [476, 391] on span "WB2EJP" at bounding box center [524, 394] width 157 height 18
drag, startPoint x: 476, startPoint y: 391, endPoint x: 46, endPoint y: 340, distance: 432.1
click at [476, 391] on span "WB2EJP" at bounding box center [524, 394] width 157 height 18
click at [314, 123] on button "< Back to results" at bounding box center [319, 122] width 129 height 38
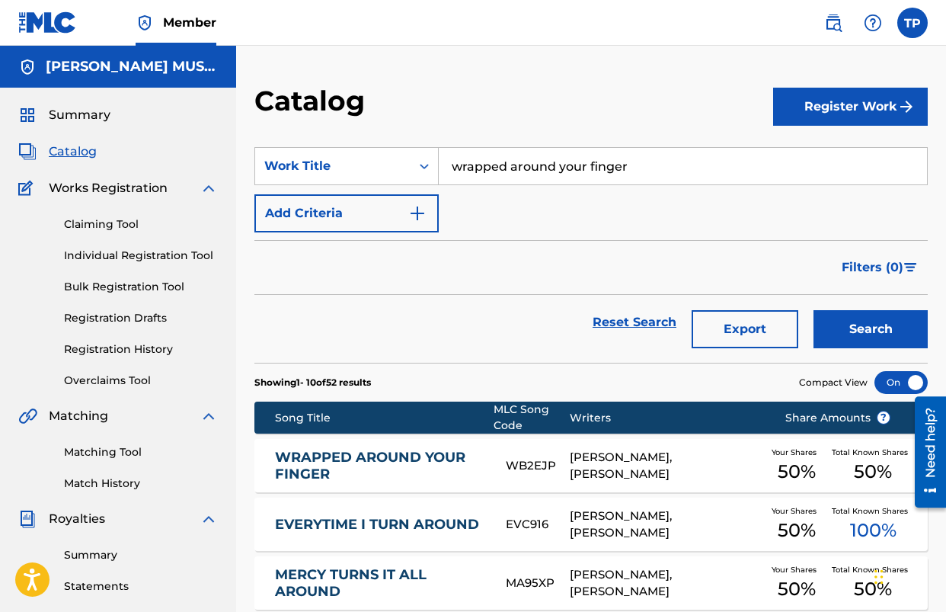
click at [598, 170] on input "wrapped around your finger" at bounding box center [683, 166] width 488 height 37
type input "anywhere"
click at [575, 195] on div "anywhere" at bounding box center [568, 200] width 259 height 27
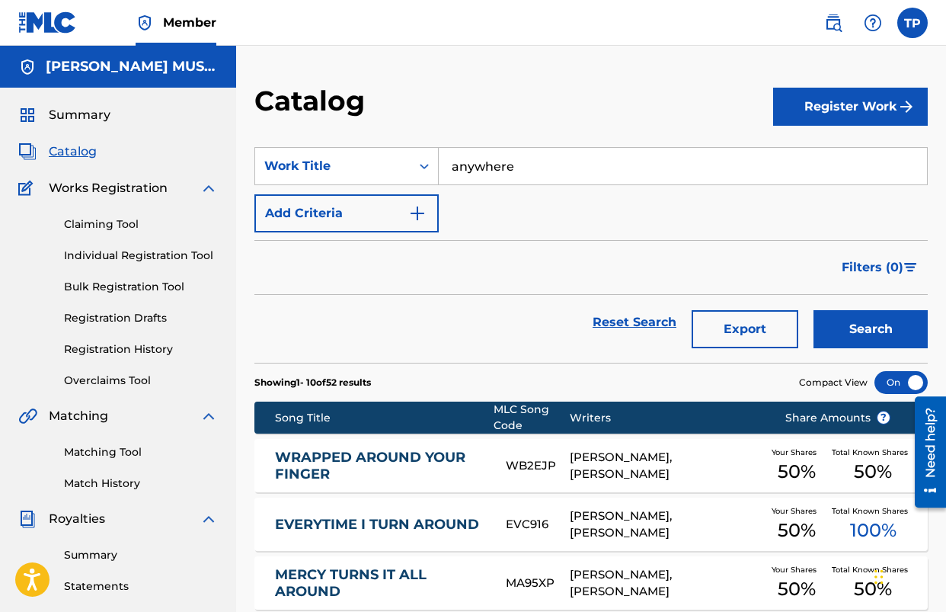
drag, startPoint x: 828, startPoint y: 317, endPoint x: 793, endPoint y: 328, distance: 35.9
click at [827, 317] on button "Search" at bounding box center [871, 329] width 114 height 38
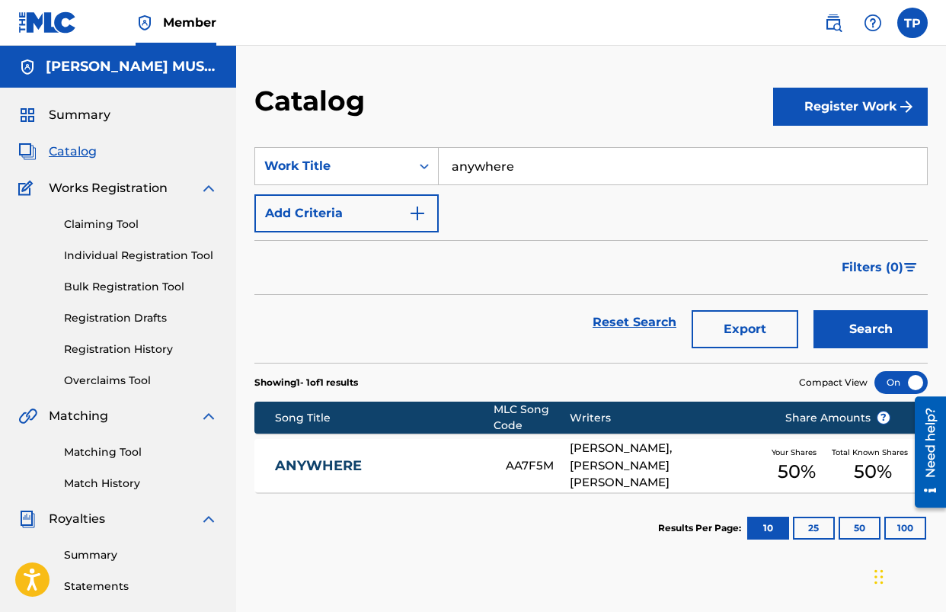
click at [318, 454] on div "ANYWHERE AA7F5M REBECCA J PECK, LORI KELLEY WOODS Your Shares 50 % Total Known …" at bounding box center [592, 465] width 674 height 53
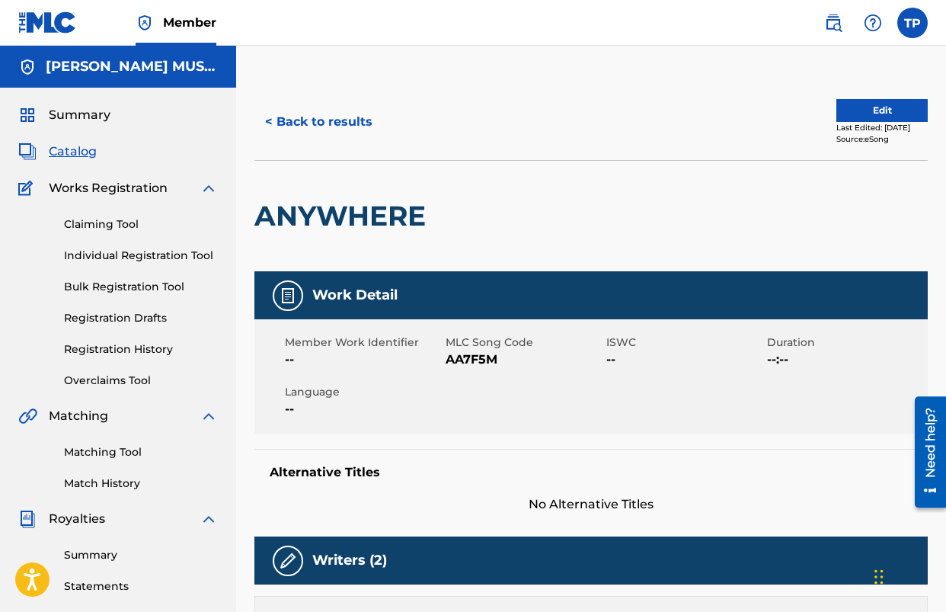
click at [470, 363] on span "AA7F5M" at bounding box center [524, 360] width 157 height 18
click at [469, 363] on span "AA7F5M" at bounding box center [524, 360] width 157 height 18
click at [298, 121] on button "< Back to results" at bounding box center [319, 122] width 129 height 38
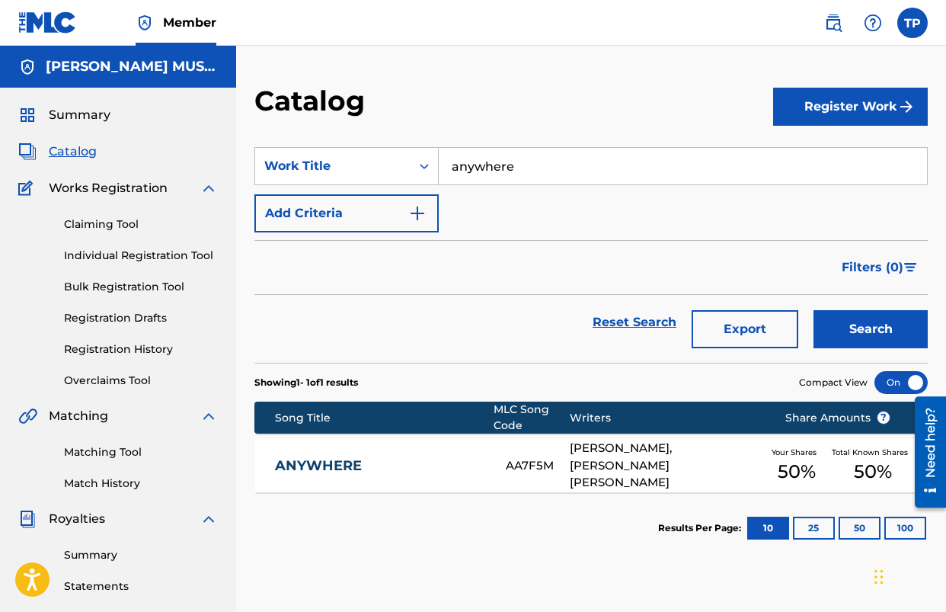
click at [527, 170] on input "anywhere" at bounding box center [683, 166] width 488 height 37
click at [521, 194] on span "rained" at bounding box center [530, 200] width 40 height 14
type input "so glad it rained"
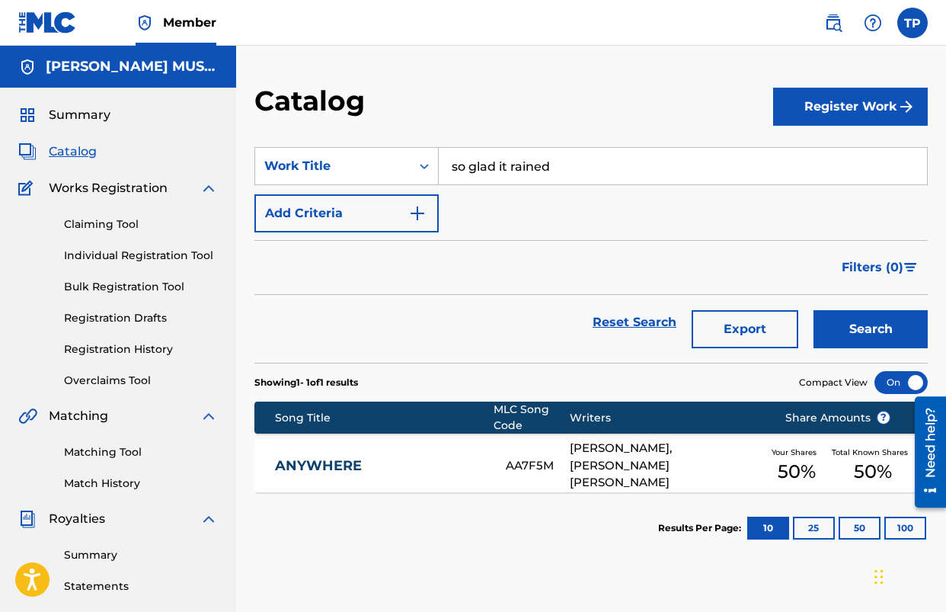
drag, startPoint x: 879, startPoint y: 340, endPoint x: 773, endPoint y: 348, distance: 106.2
click at [879, 340] on button "Search" at bounding box center [871, 329] width 114 height 38
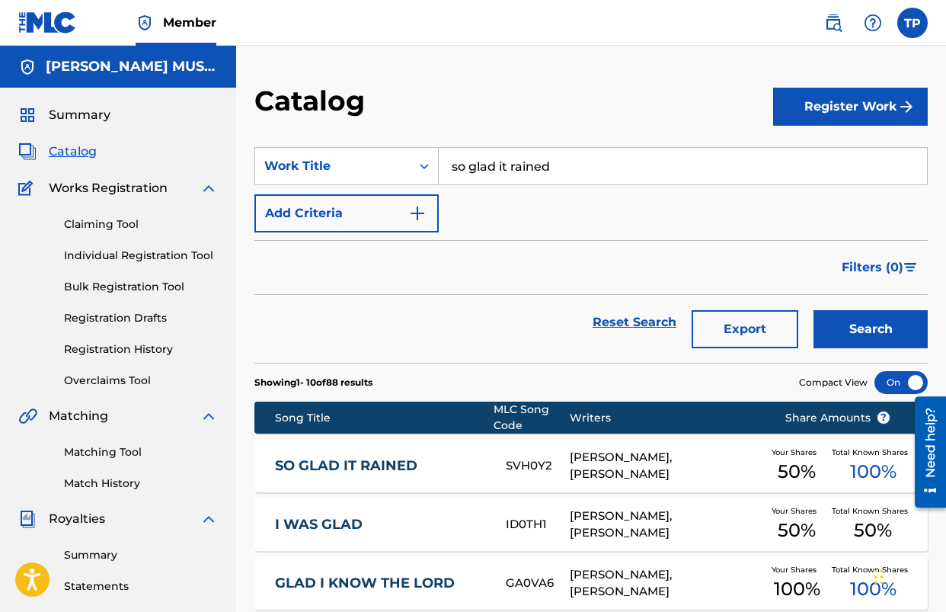
click at [338, 469] on link "SO GLAD IT RAINED" at bounding box center [380, 466] width 211 height 18
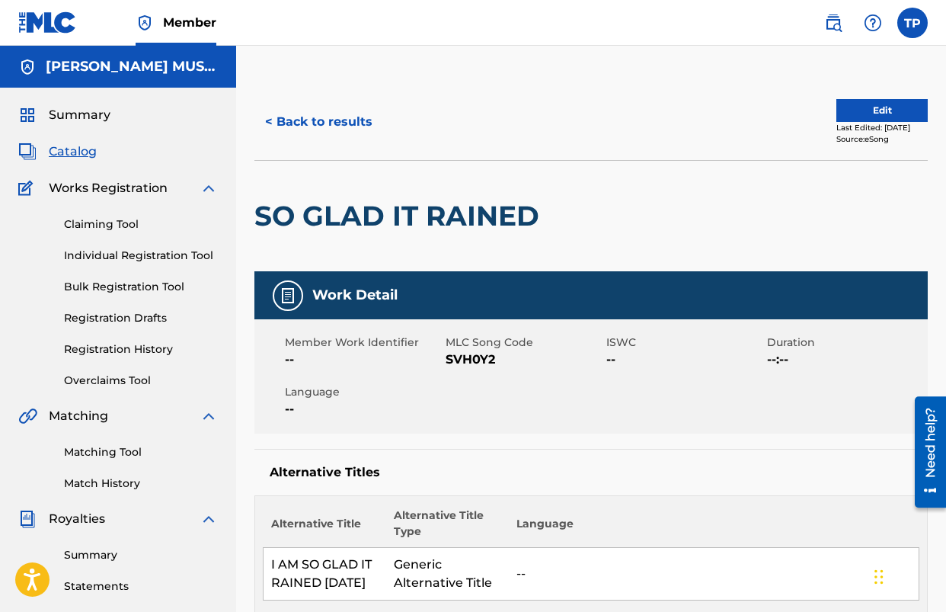
click at [492, 364] on span "SVH0Y2" at bounding box center [524, 360] width 157 height 18
click at [331, 129] on button "< Back to results" at bounding box center [319, 122] width 129 height 38
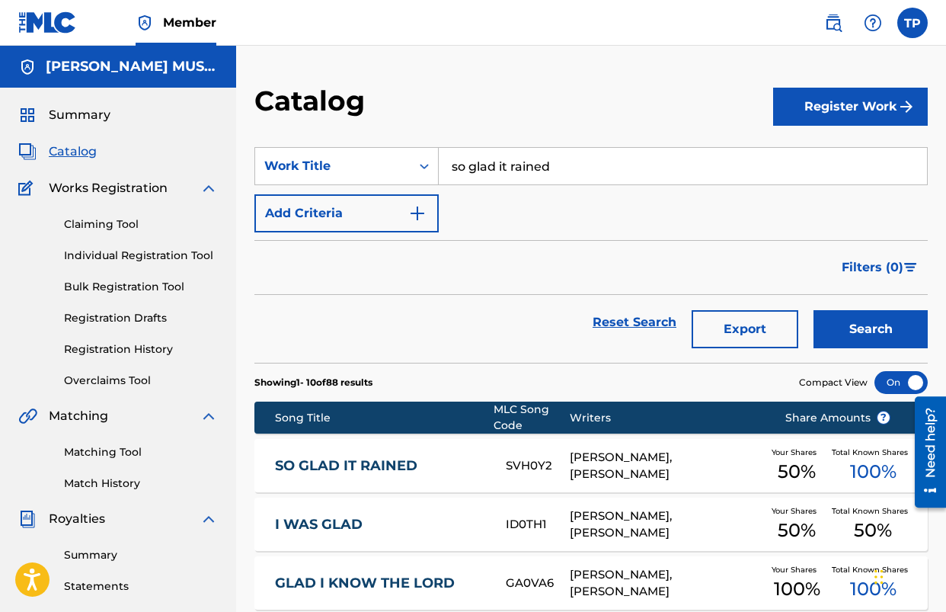
click at [469, 165] on input "so glad it rained" at bounding box center [683, 166] width 488 height 37
click at [492, 187] on div "he broke the bread" at bounding box center [568, 200] width 259 height 27
type input "he broke the bread"
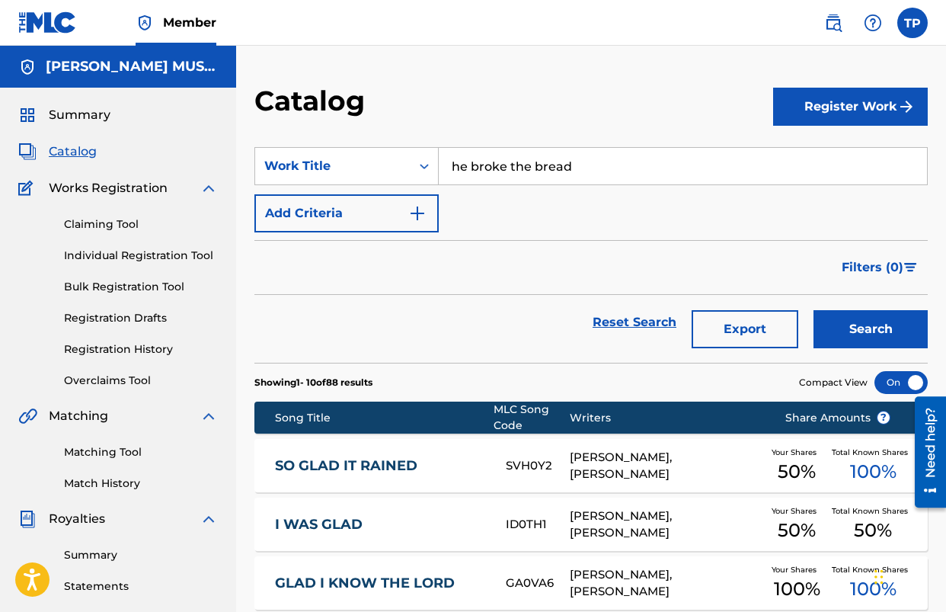
click at [874, 339] on button "Search" at bounding box center [871, 329] width 114 height 38
click at [344, 466] on link "HE BROKE THE BREAD" at bounding box center [380, 466] width 211 height 18
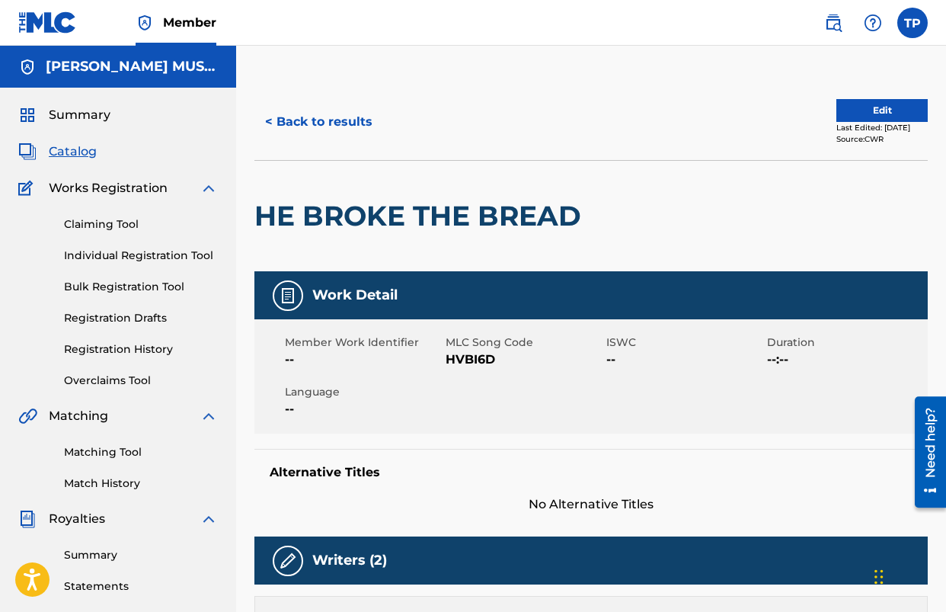
click at [474, 351] on span "HVBI6D" at bounding box center [524, 360] width 157 height 18
click at [308, 104] on button "< Back to results" at bounding box center [319, 122] width 129 height 38
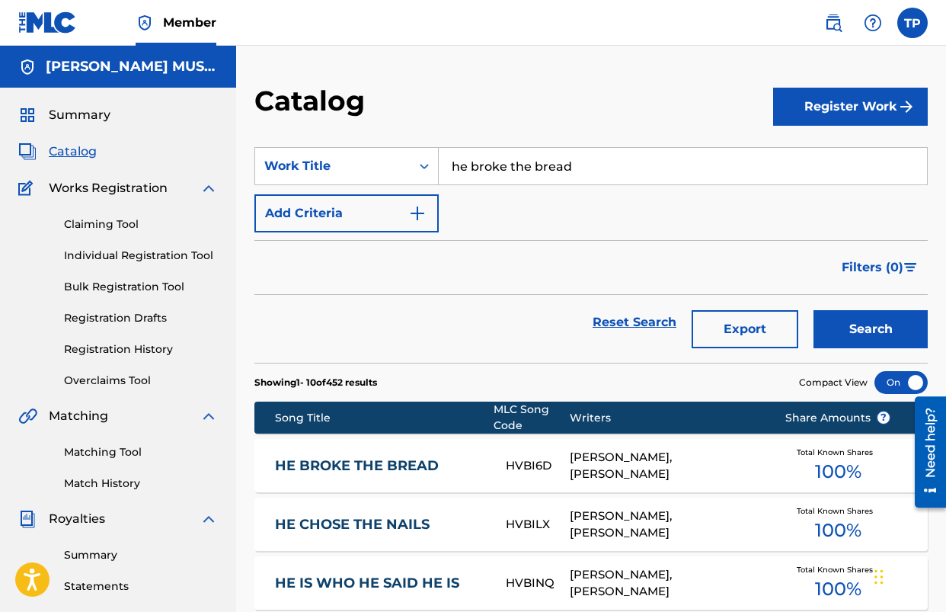
click at [527, 173] on input "he broke the bread" at bounding box center [683, 166] width 488 height 37
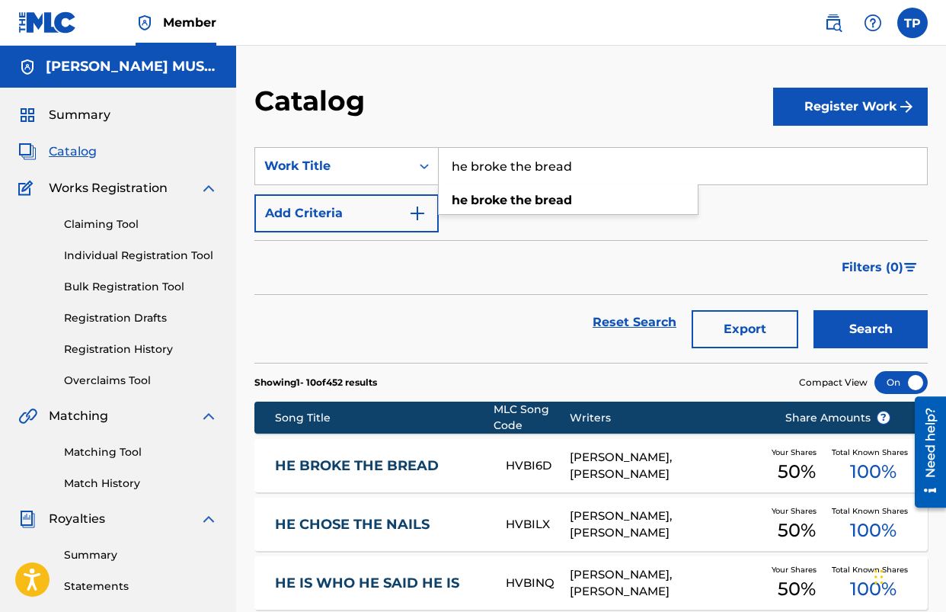
click at [527, 173] on input "he broke the bread" at bounding box center [683, 166] width 488 height 37
type input "the weight of the cross"
click at [850, 312] on button "Search" at bounding box center [871, 329] width 114 height 38
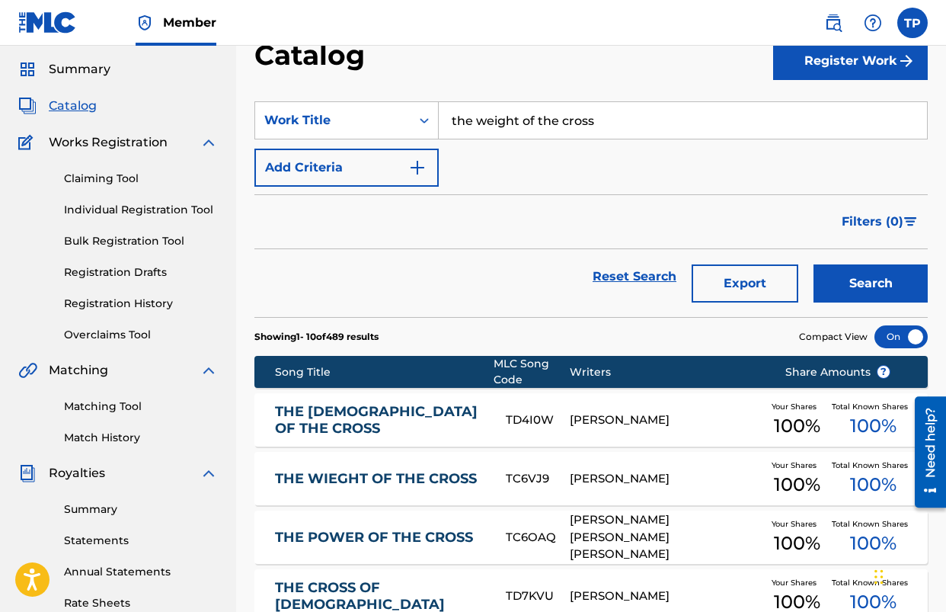
scroll to position [62, 0]
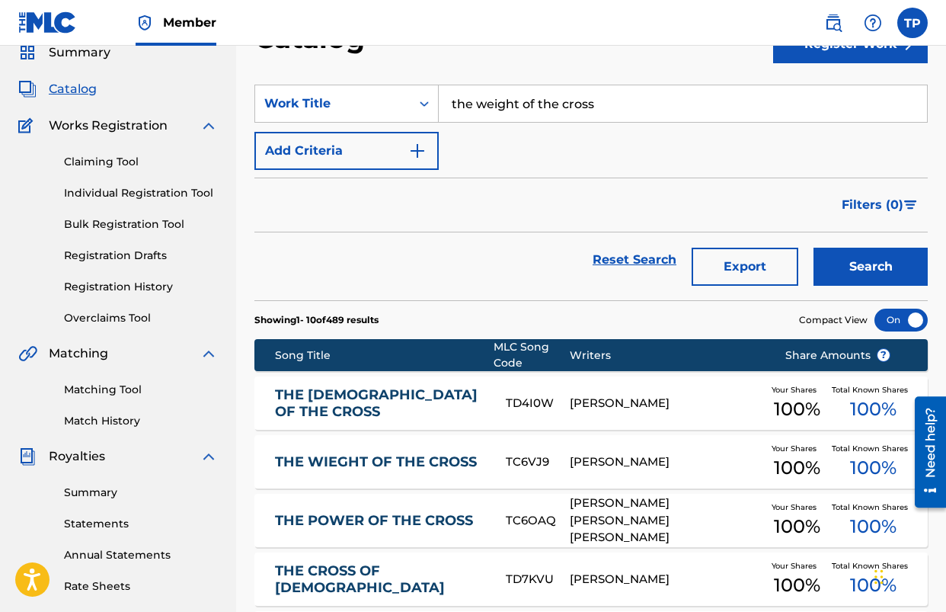
click at [392, 463] on link "THE WIEGHT OF THE CROSS" at bounding box center [380, 462] width 211 height 18
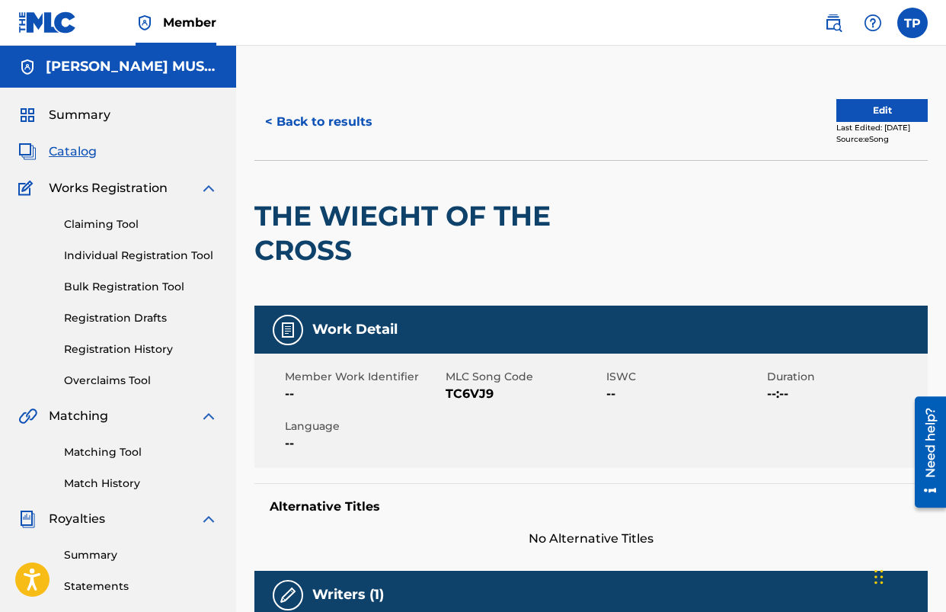
click at [482, 392] on span "TC6VJ9" at bounding box center [524, 394] width 157 height 18
click at [299, 129] on button "< Back to results" at bounding box center [319, 122] width 129 height 38
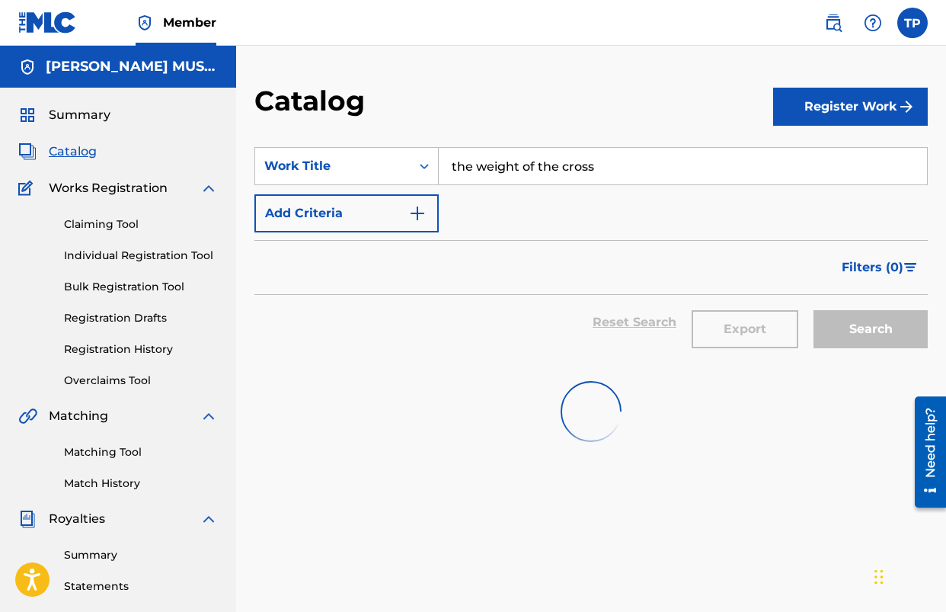
scroll to position [62, 0]
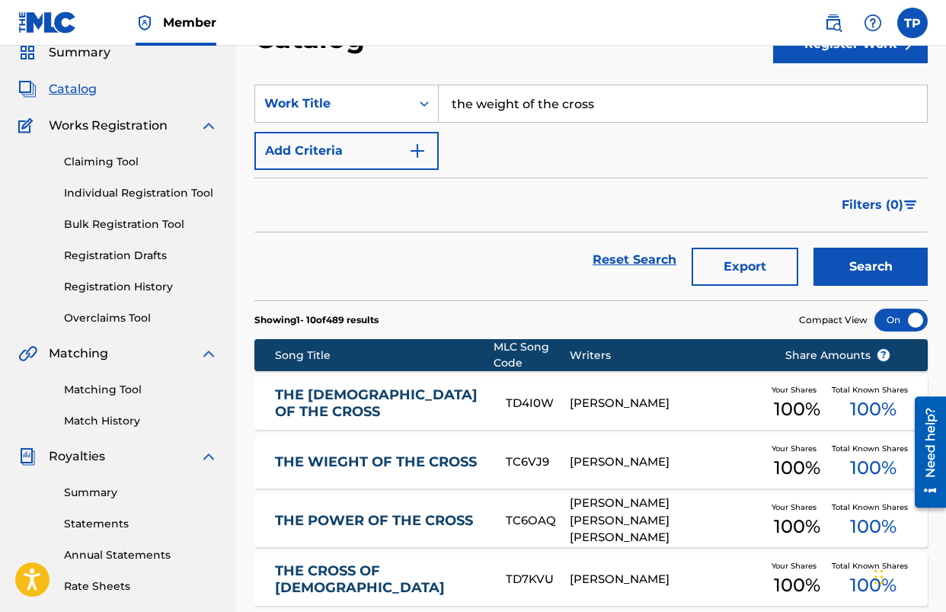
click at [592, 113] on input "the weight of the cross" at bounding box center [683, 103] width 488 height 37
click at [612, 115] on input "we thank you" at bounding box center [683, 103] width 488 height 37
drag, startPoint x: 829, startPoint y: 255, endPoint x: 793, endPoint y: 261, distance: 36.5
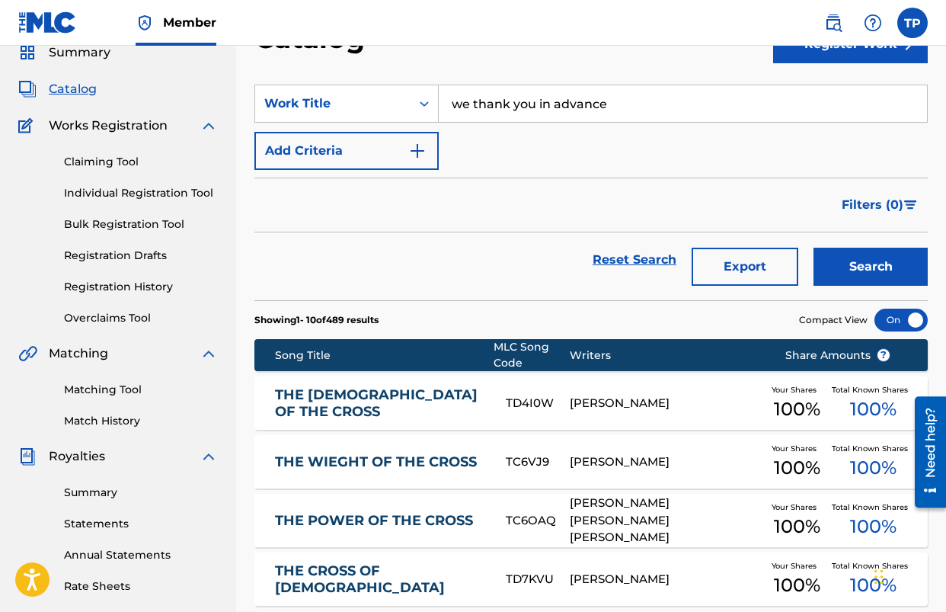
click at [829, 255] on button "Search" at bounding box center [871, 267] width 114 height 38
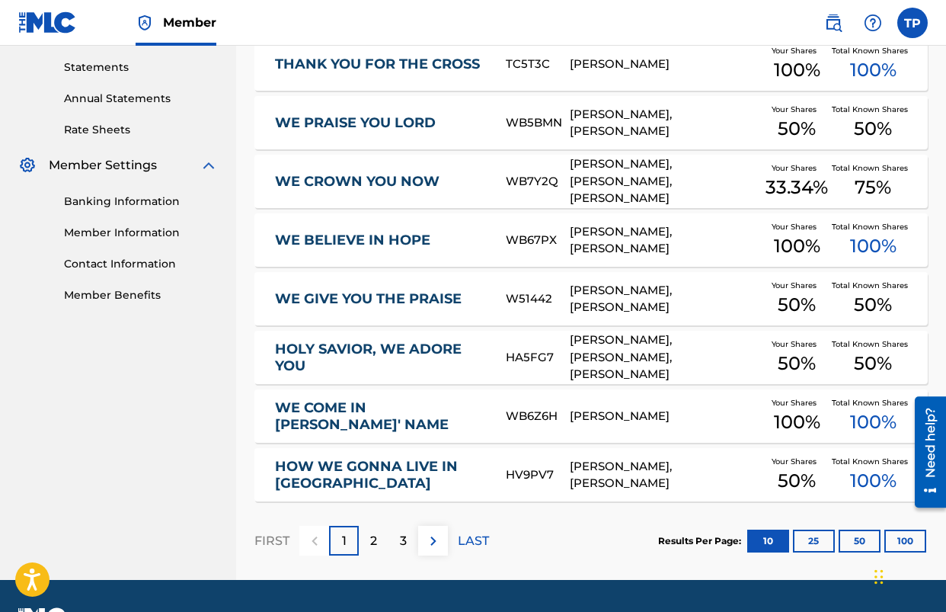
scroll to position [560, 0]
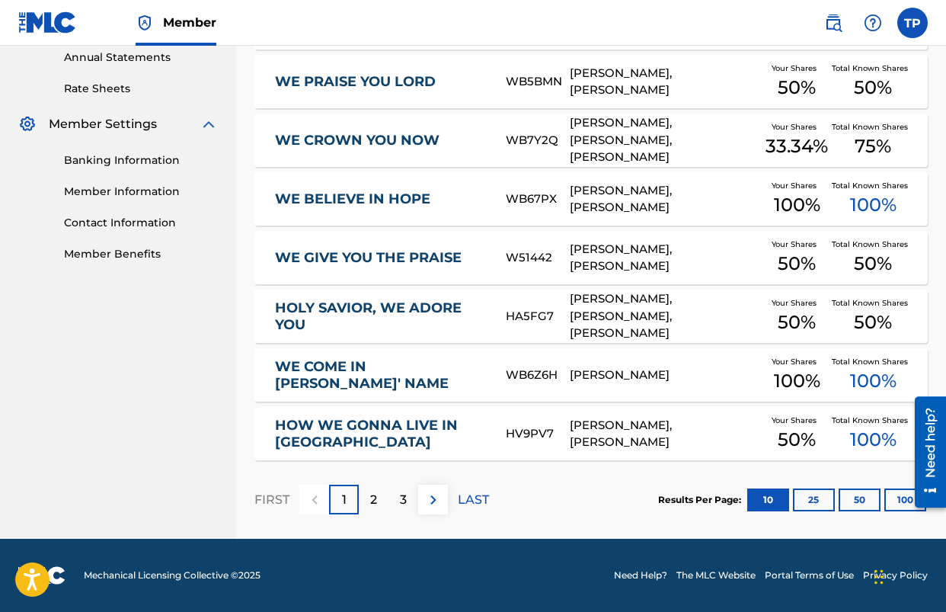
click at [430, 498] on img at bounding box center [433, 500] width 18 height 18
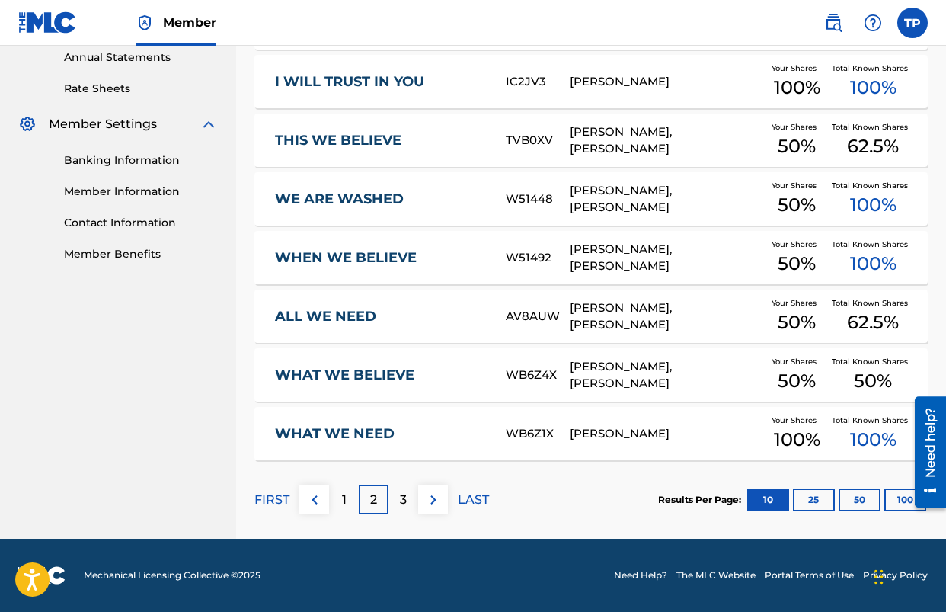
click at [432, 502] on img at bounding box center [433, 500] width 18 height 18
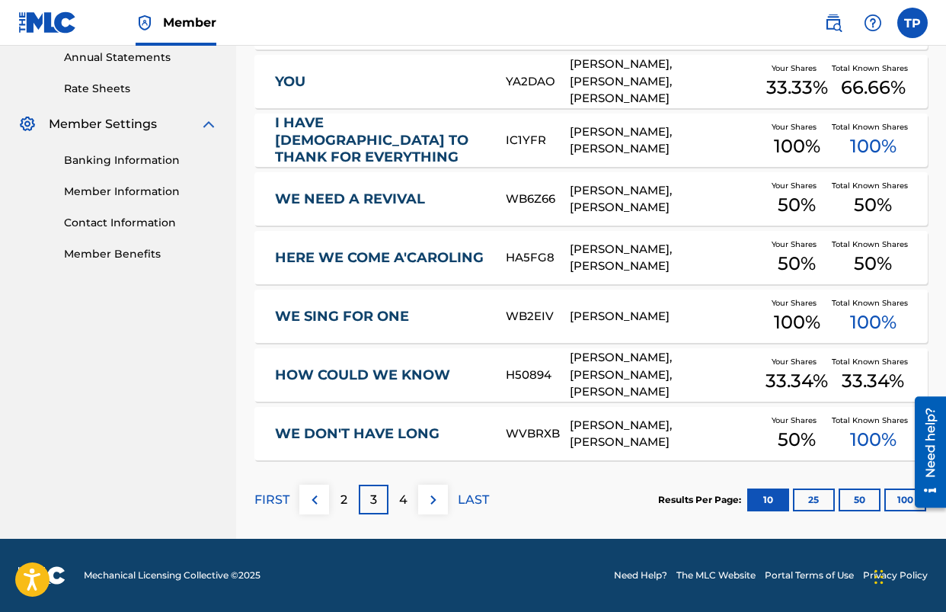
click at [424, 488] on button at bounding box center [433, 500] width 30 height 30
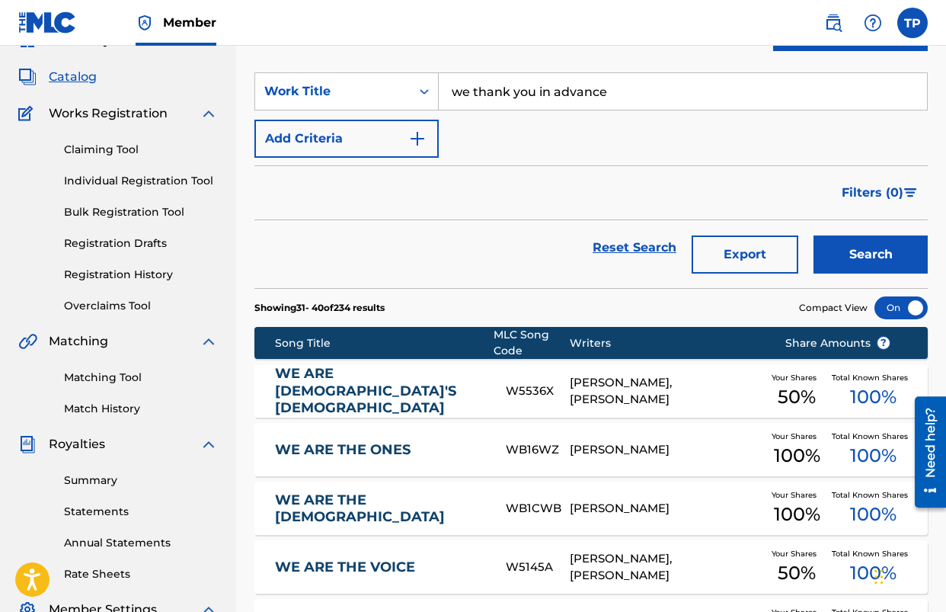
scroll to position [56, 0]
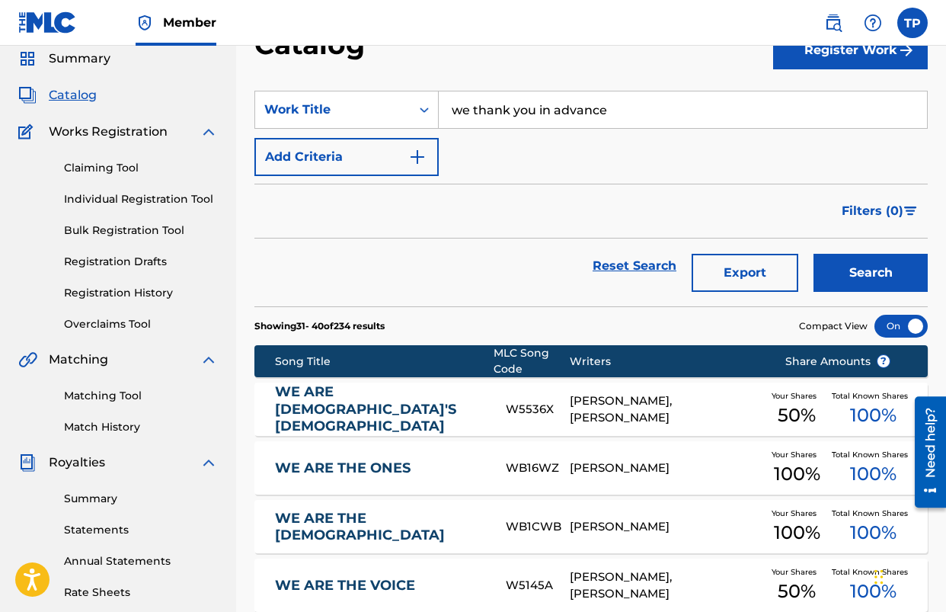
click at [533, 110] on input "we thank you in advance" at bounding box center [683, 109] width 488 height 37
drag, startPoint x: 527, startPoint y: 137, endPoint x: 550, endPoint y: 151, distance: 26.7
click at [527, 137] on span "your glory" at bounding box center [553, 143] width 62 height 14
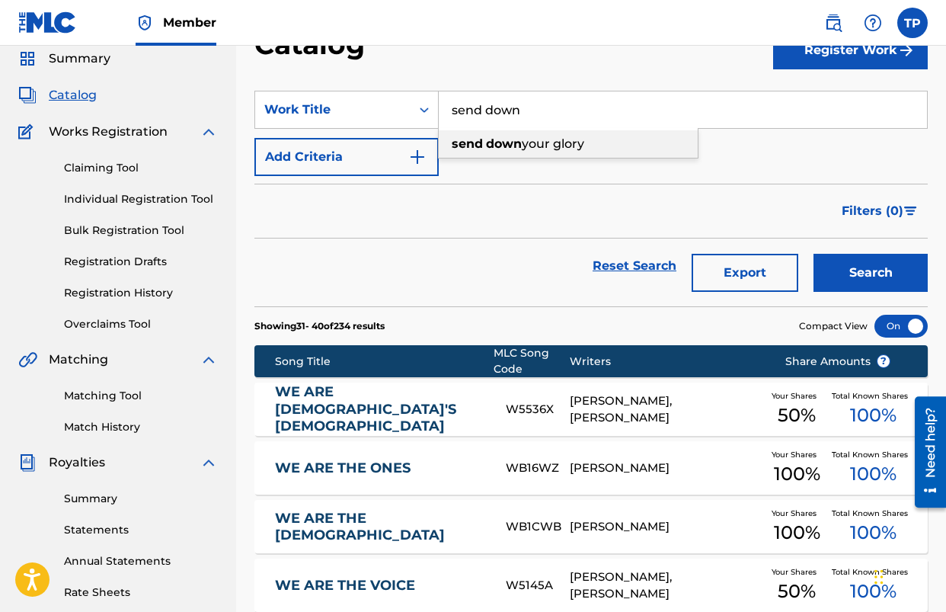
type input "send down your glory"
click at [893, 279] on button "Search" at bounding box center [871, 273] width 114 height 38
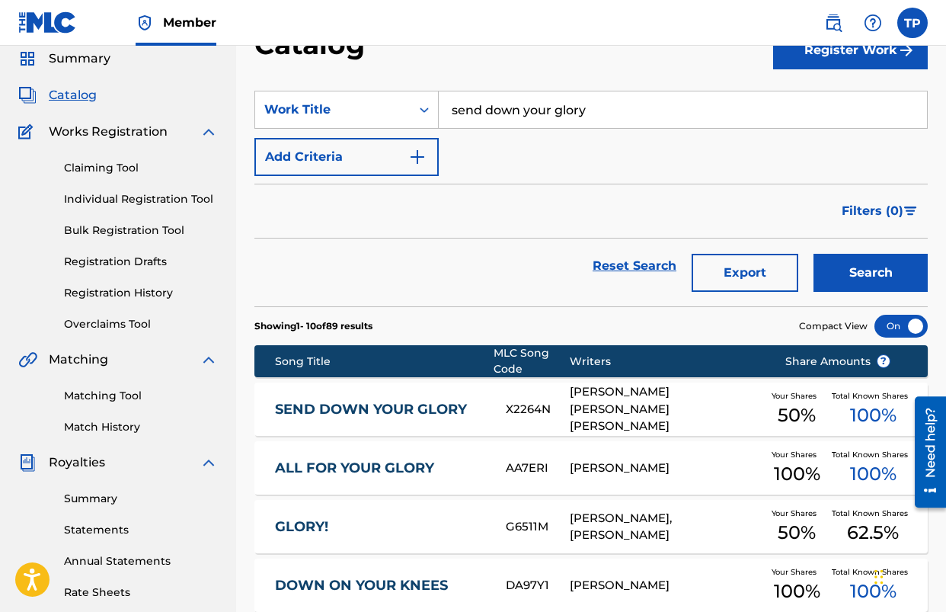
click at [407, 408] on link "SEND DOWN YOUR GLORY" at bounding box center [380, 410] width 211 height 18
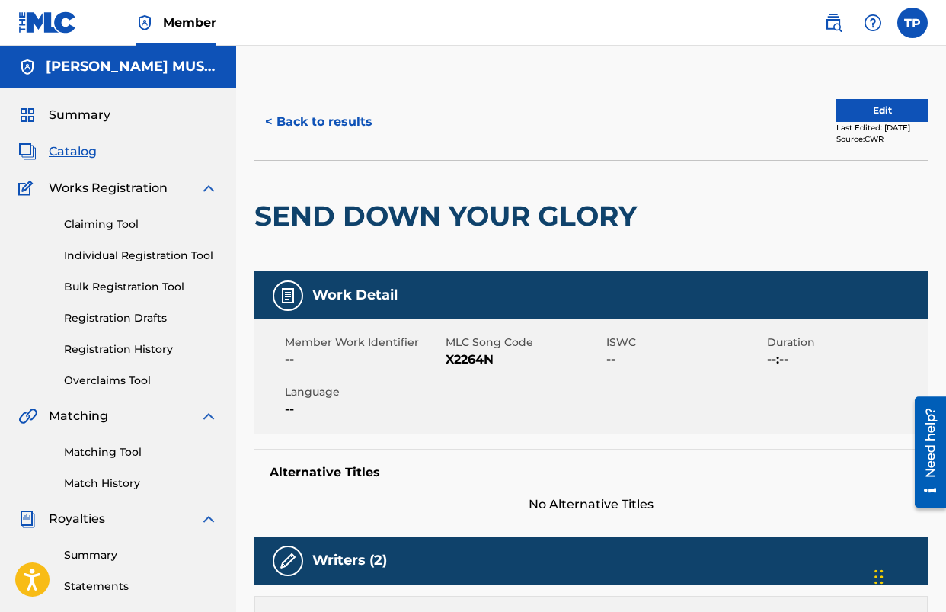
click at [465, 359] on span "X2264N" at bounding box center [524, 360] width 157 height 18
drag, startPoint x: 465, startPoint y: 359, endPoint x: 245, endPoint y: 372, distance: 220.6
click at [465, 359] on span "X2264N" at bounding box center [524, 360] width 157 height 18
click at [364, 115] on button "< Back to results" at bounding box center [319, 122] width 129 height 38
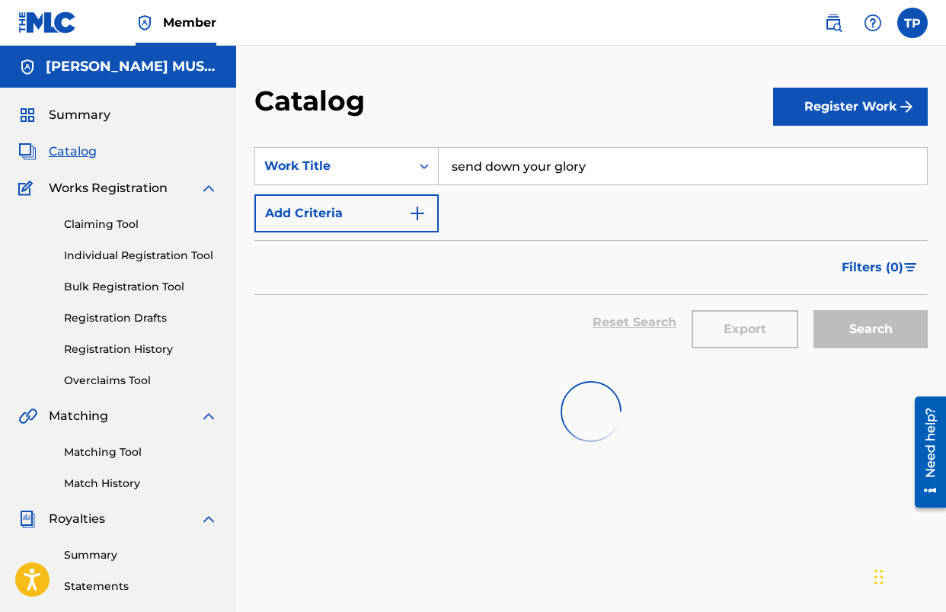
scroll to position [56, 0]
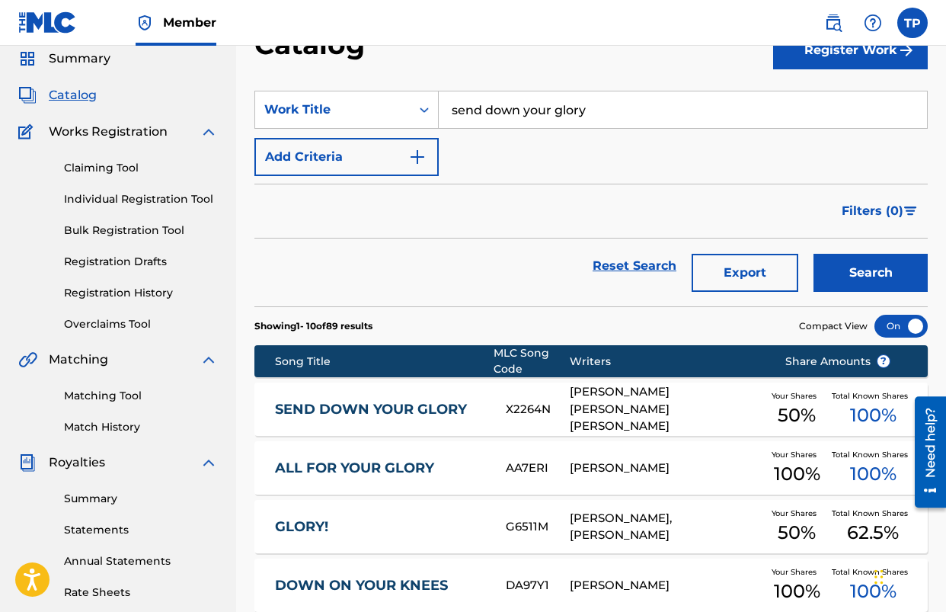
click at [501, 114] on input "send down your glory" at bounding box center [683, 109] width 488 height 37
click at [502, 114] on input "send down your glory" at bounding box center [683, 109] width 488 height 37
click at [501, 114] on input "send down your glory" at bounding box center [683, 109] width 488 height 37
click at [514, 142] on strong "you" at bounding box center [506, 143] width 24 height 14
type input "follow you home"
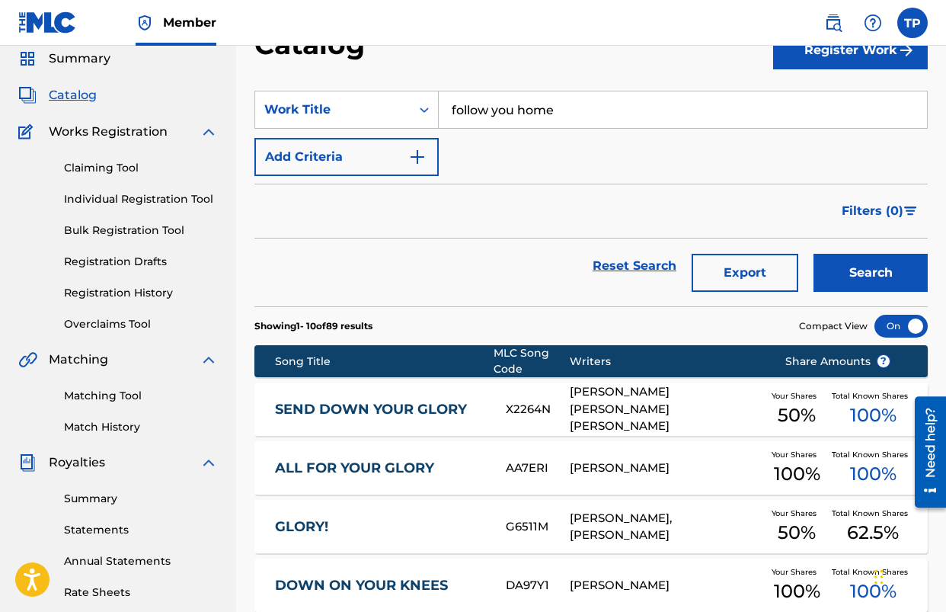
click at [853, 276] on button "Search" at bounding box center [871, 273] width 114 height 38
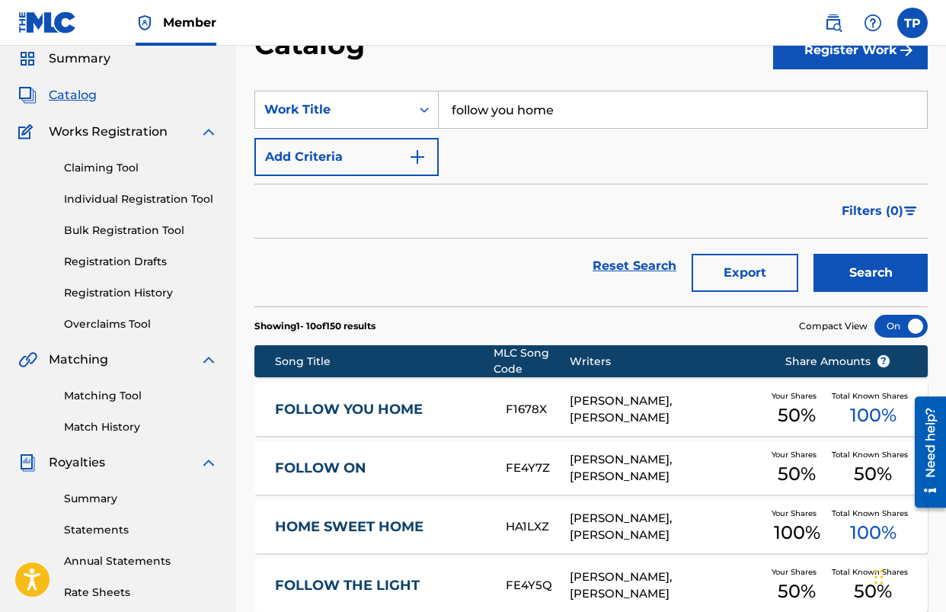
click at [366, 405] on link "FOLLOW YOU HOME" at bounding box center [380, 410] width 211 height 18
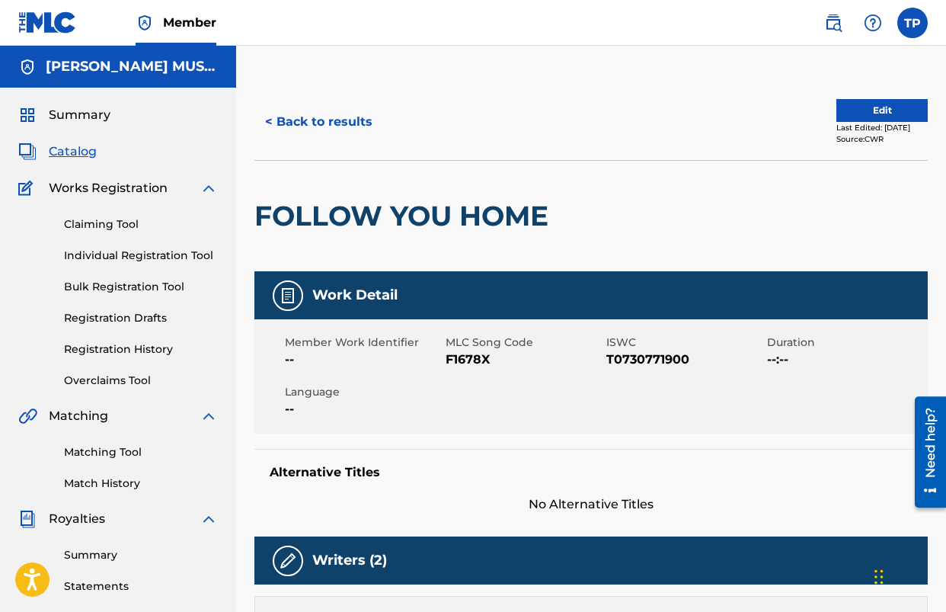
click at [463, 357] on span "F1678X" at bounding box center [524, 360] width 157 height 18
click at [309, 120] on button "< Back to results" at bounding box center [319, 122] width 129 height 38
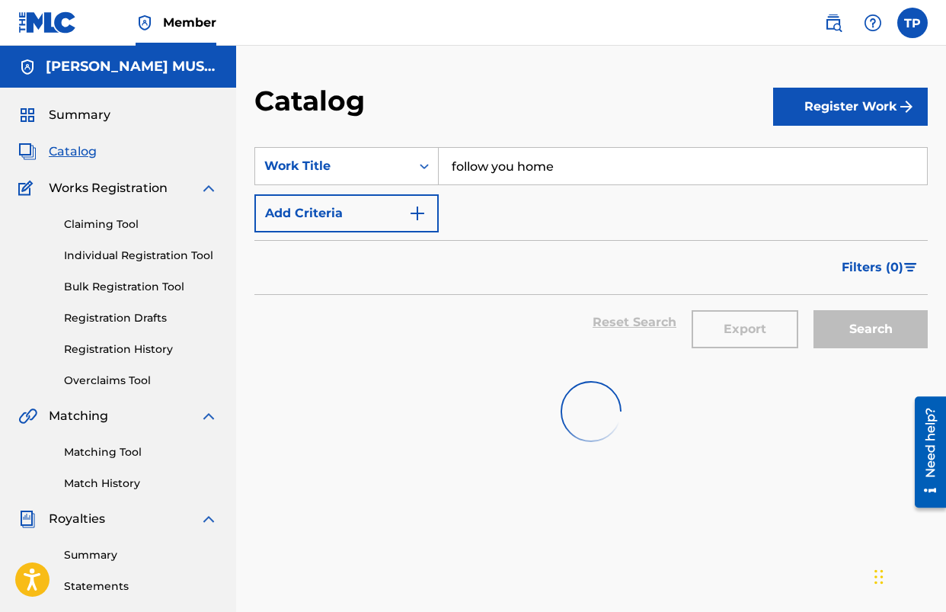
scroll to position [56, 0]
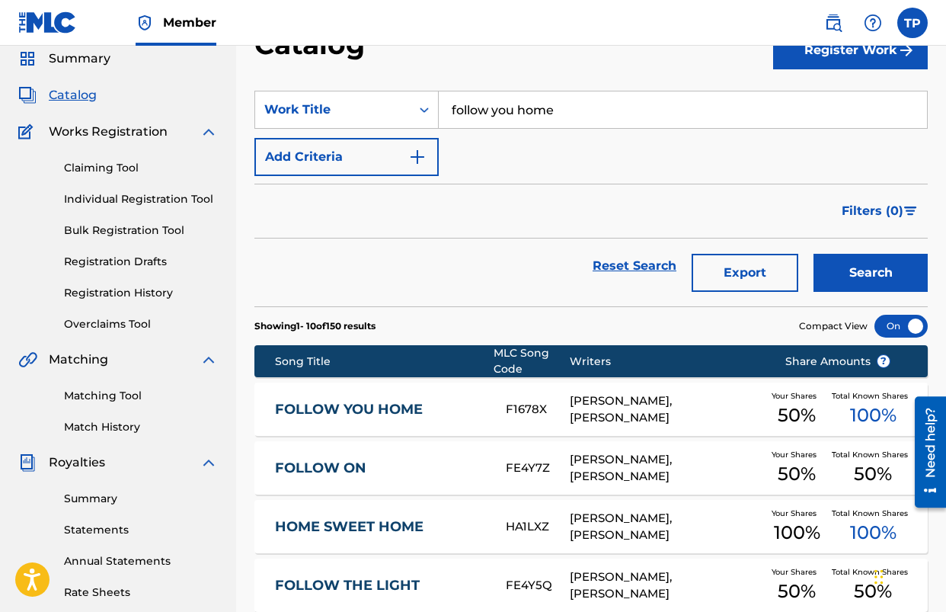
click at [528, 108] on input "follow you home" at bounding box center [683, 109] width 488 height 37
click at [527, 108] on input "follow you home" at bounding box center [683, 109] width 488 height 37
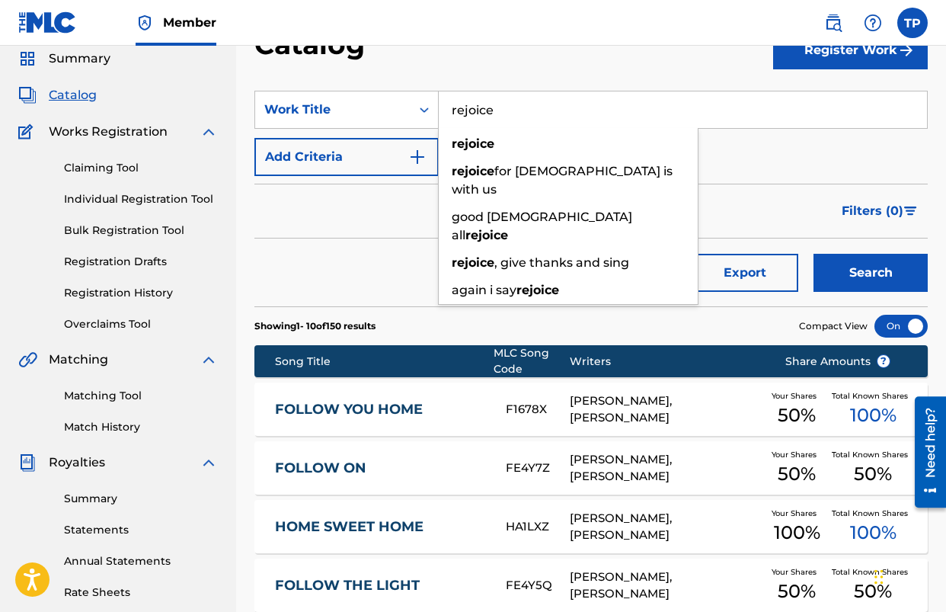
type input "rejoice"
drag, startPoint x: 488, startPoint y: 142, endPoint x: 572, endPoint y: 167, distance: 87.5
click at [488, 142] on strong "rejoice" at bounding box center [473, 143] width 43 height 14
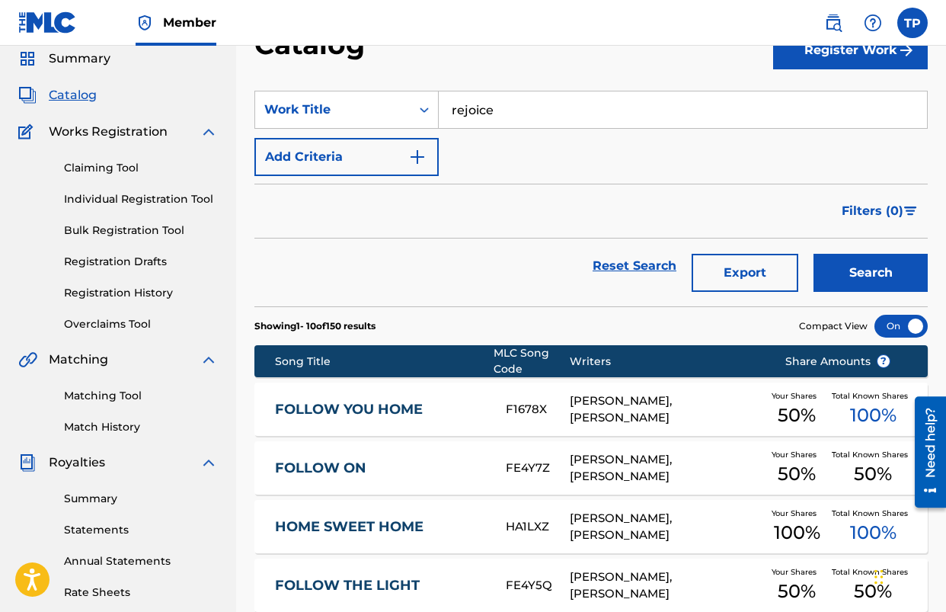
drag, startPoint x: 844, startPoint y: 265, endPoint x: 777, endPoint y: 282, distance: 69.1
click at [844, 265] on button "Search" at bounding box center [871, 273] width 114 height 38
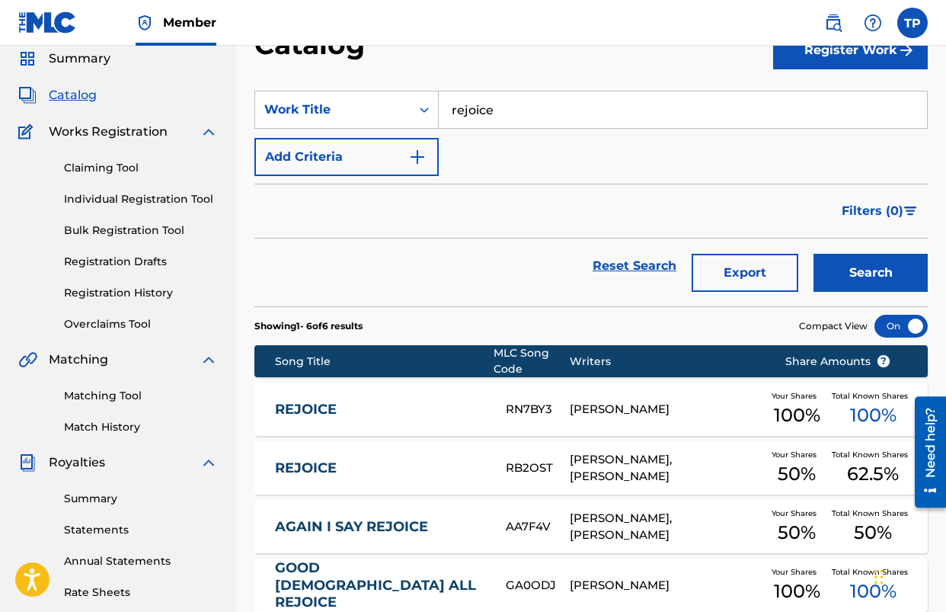
click at [334, 405] on link "REJOICE" at bounding box center [380, 410] width 211 height 18
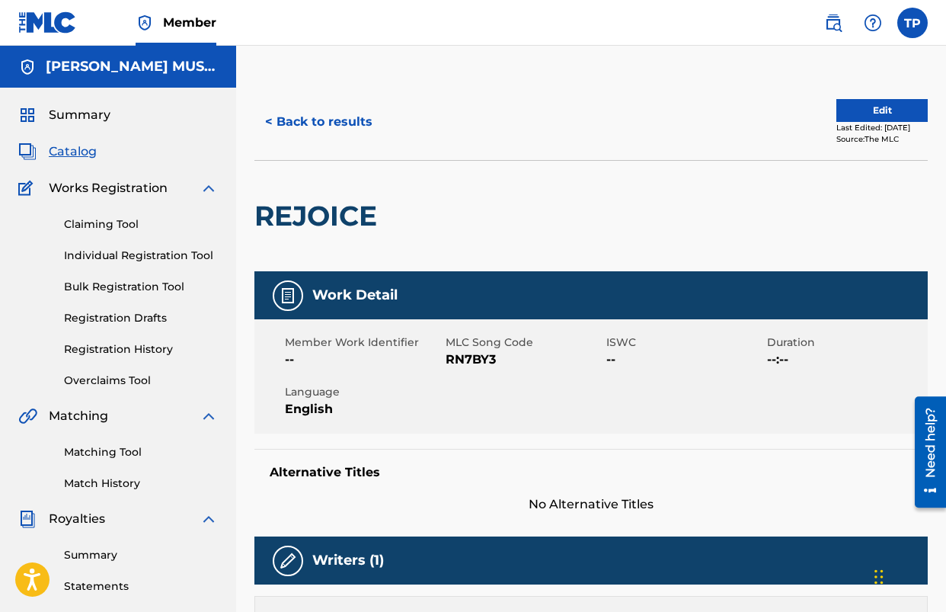
click at [466, 365] on span "RN7BY3" at bounding box center [524, 360] width 157 height 18
click at [351, 123] on button "< Back to results" at bounding box center [319, 122] width 129 height 38
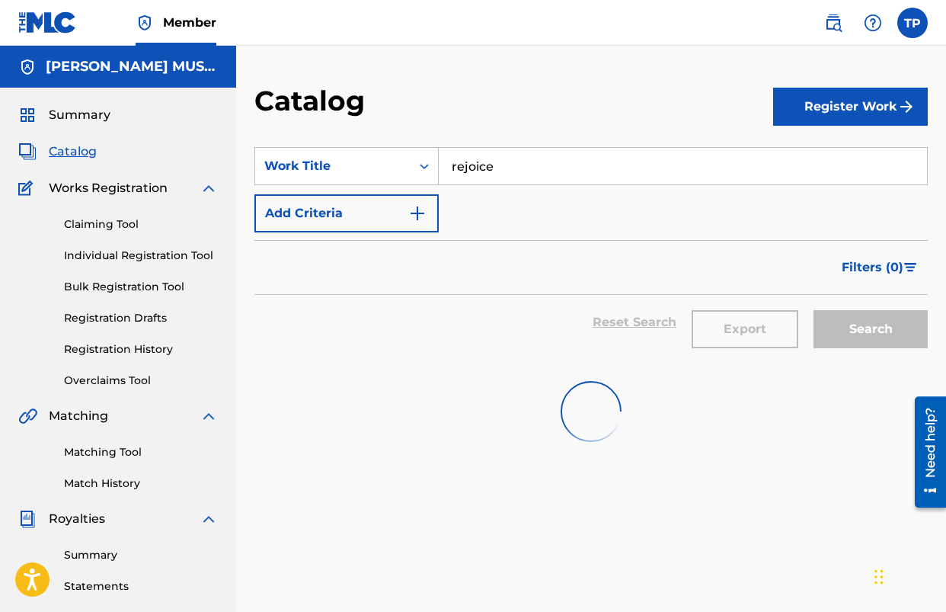
scroll to position [56, 0]
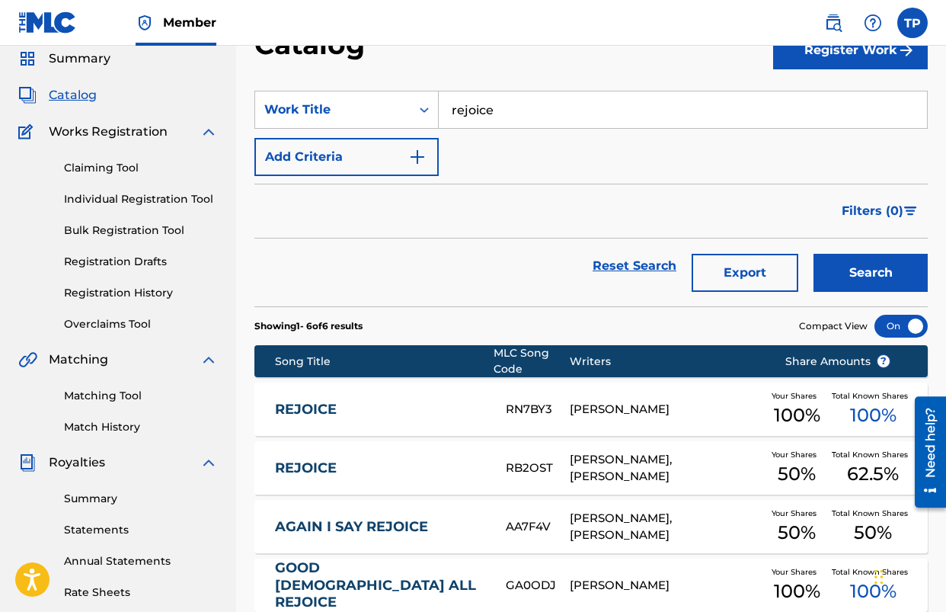
click at [641, 110] on input "rejoice" at bounding box center [683, 109] width 488 height 37
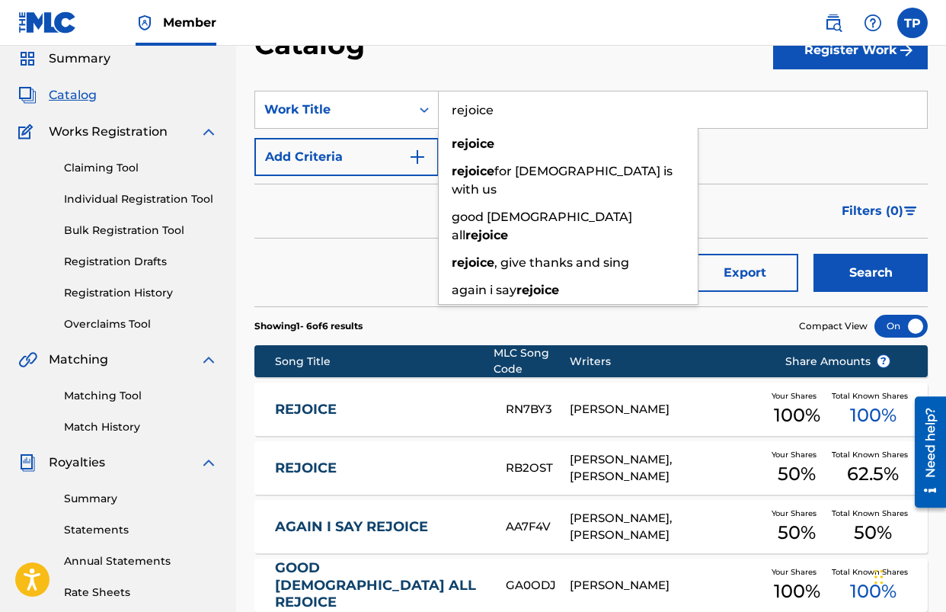
click at [641, 110] on input "rejoice" at bounding box center [683, 109] width 488 height 37
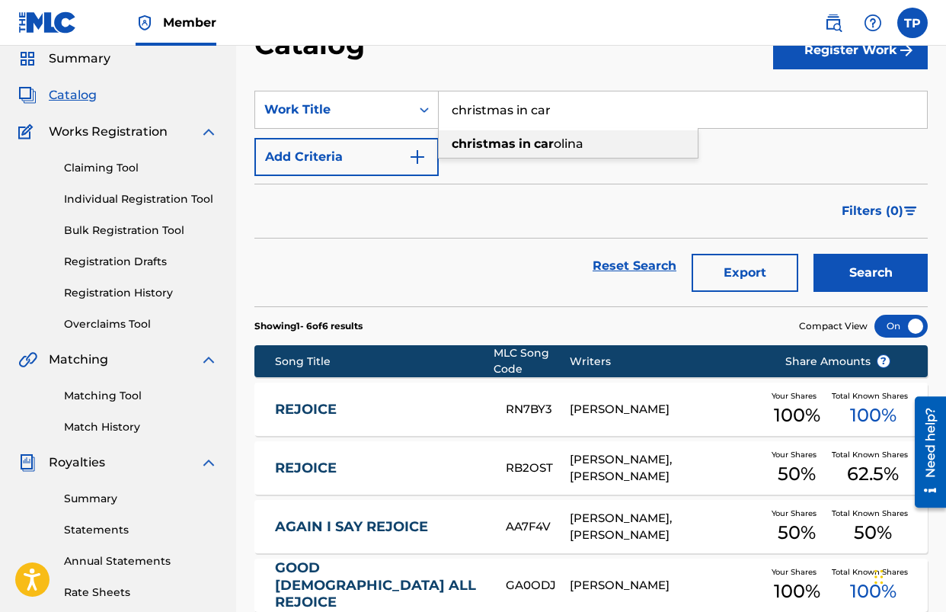
click at [630, 139] on div "christmas in car olina" at bounding box center [568, 143] width 259 height 27
type input "christmas in carolina"
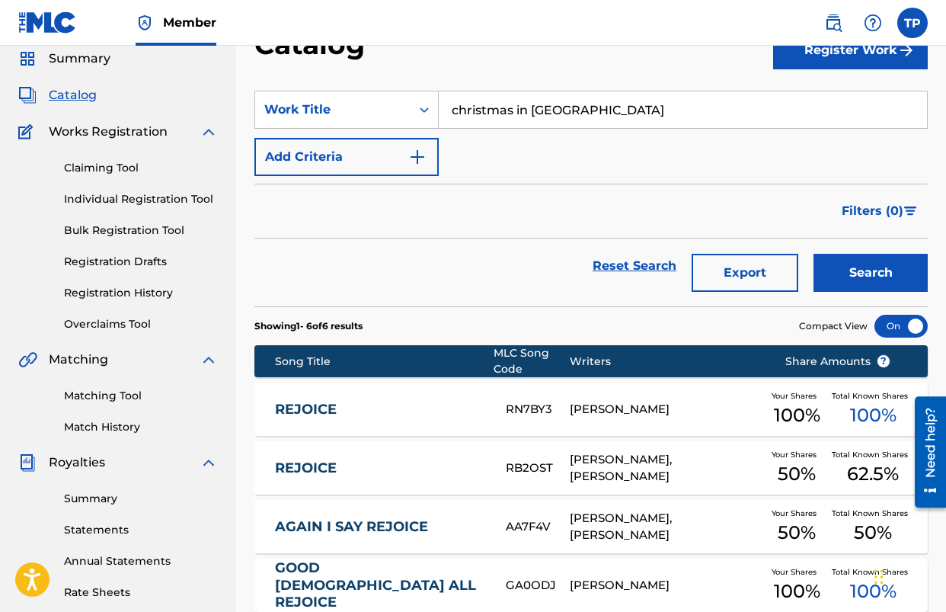
click at [874, 283] on button "Search" at bounding box center [871, 273] width 114 height 38
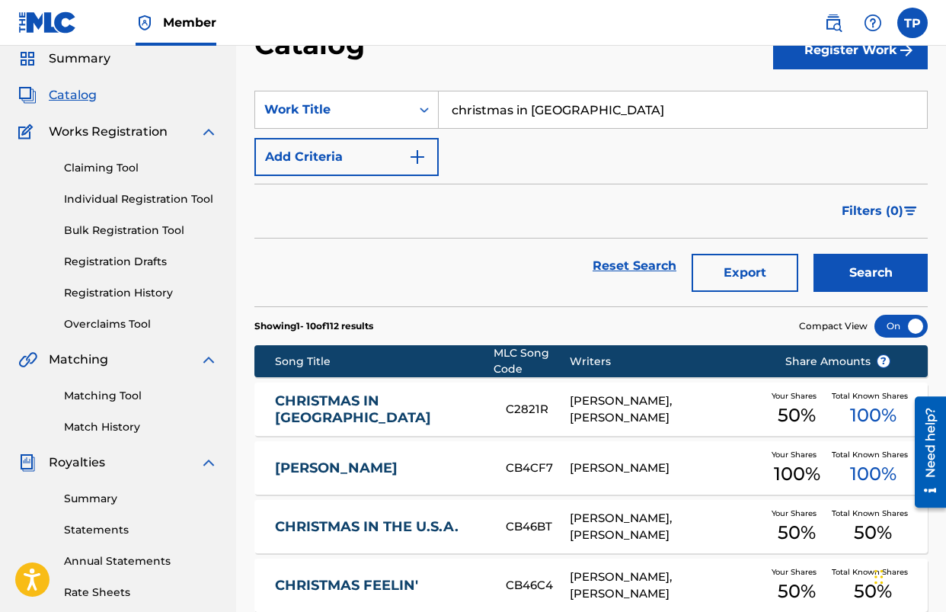
click at [402, 407] on link "CHRISTMAS IN CAROLINA" at bounding box center [380, 409] width 211 height 34
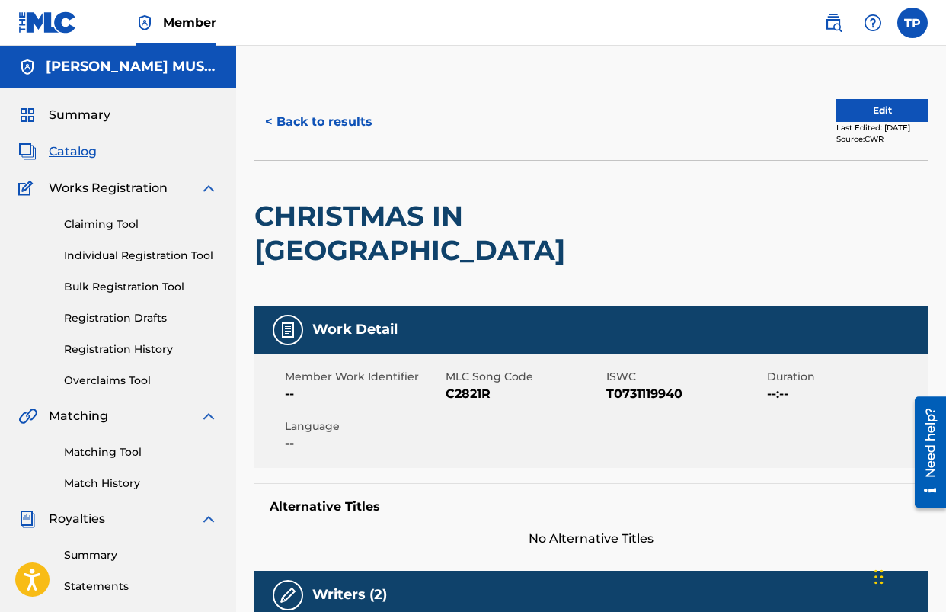
click at [459, 385] on span "C2821R" at bounding box center [524, 394] width 157 height 18
click at [328, 127] on button "< Back to results" at bounding box center [319, 122] width 129 height 38
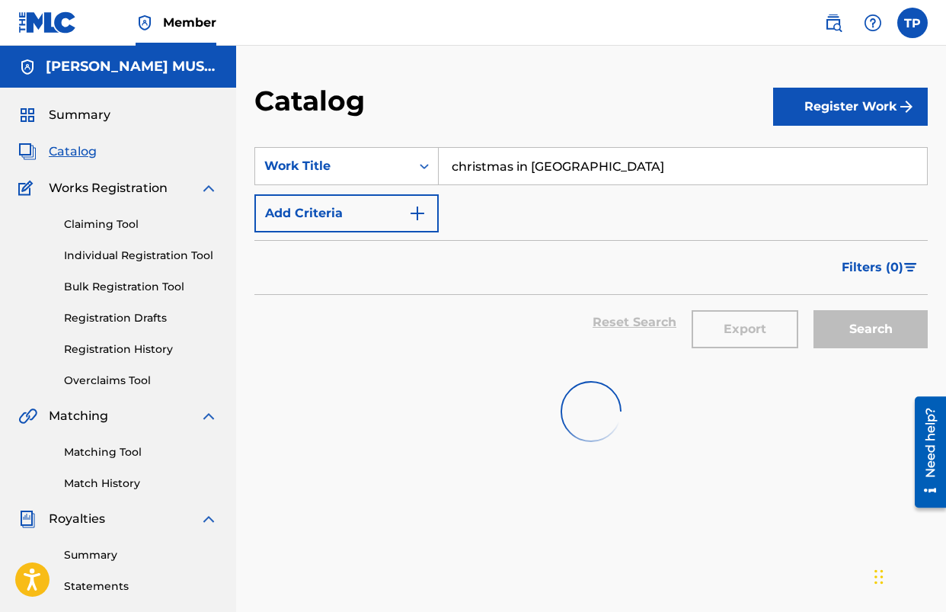
scroll to position [56, 0]
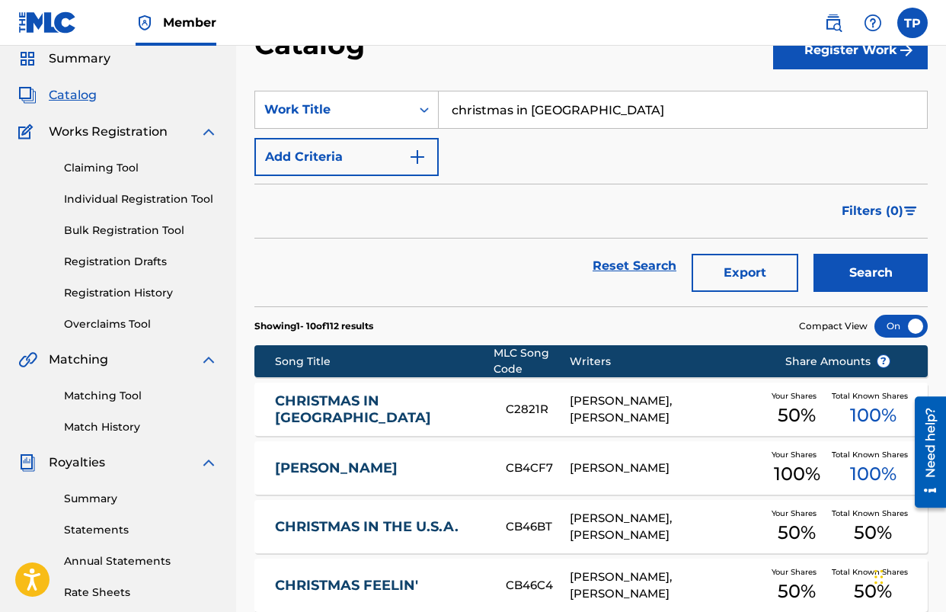
click at [494, 115] on input "christmas in carolina" at bounding box center [683, 109] width 488 height 37
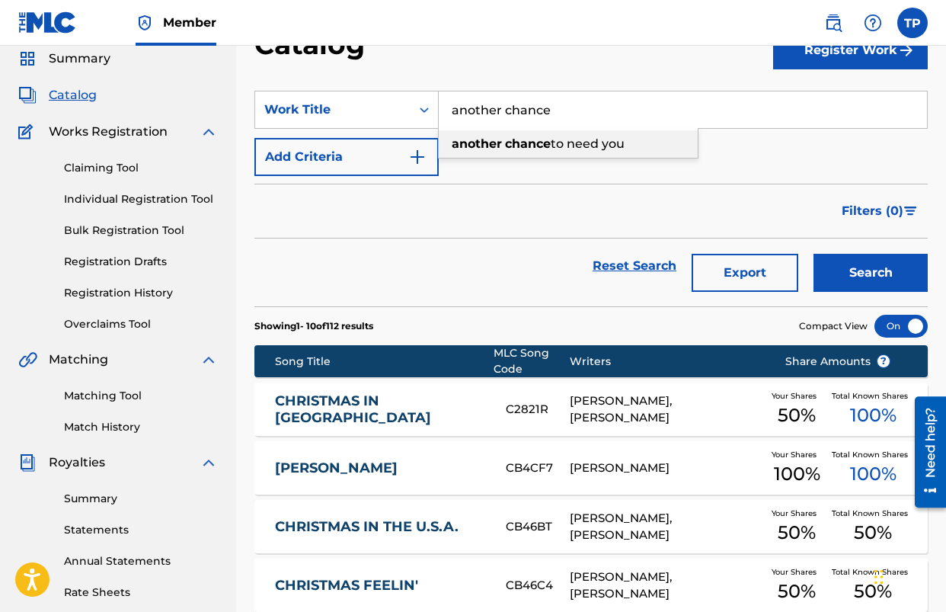
click at [488, 155] on div "another chance to need you" at bounding box center [568, 143] width 259 height 27
type input "another chance to need you"
click at [873, 284] on button "Search" at bounding box center [871, 273] width 114 height 38
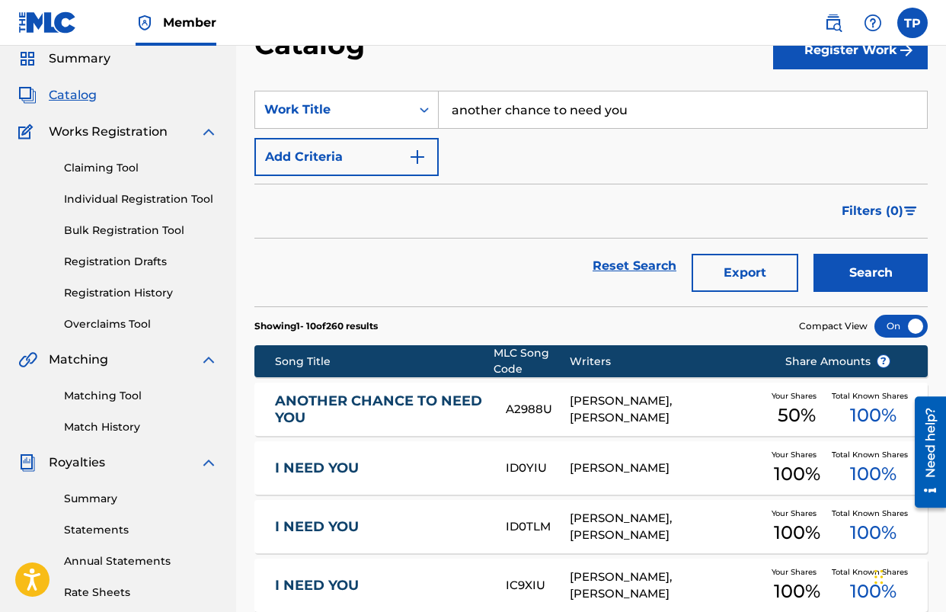
click at [341, 402] on link "ANOTHER CHANCE TO NEED YOU" at bounding box center [380, 409] width 211 height 34
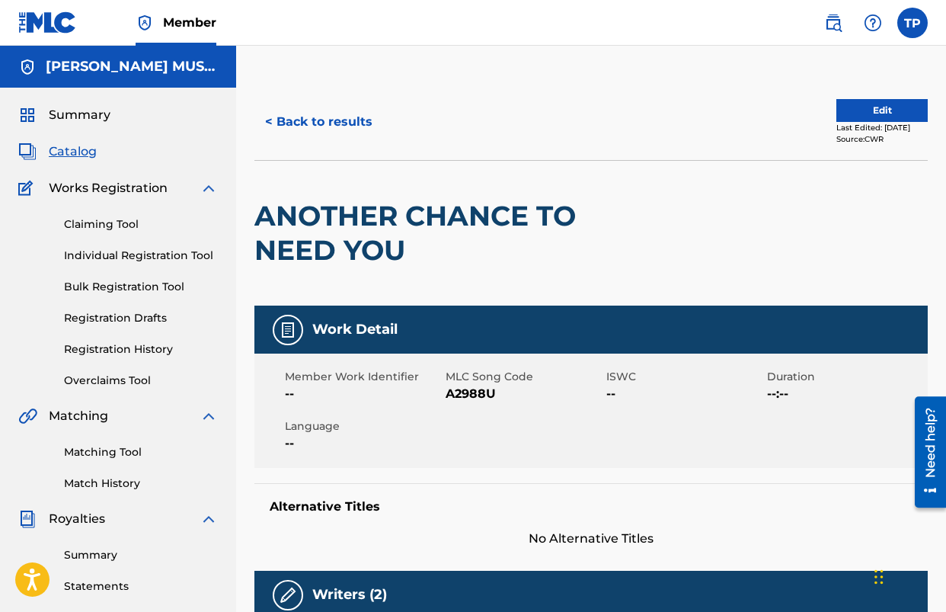
click at [456, 389] on span "A2988U" at bounding box center [524, 394] width 157 height 18
drag, startPoint x: 341, startPoint y: 124, endPoint x: 5, endPoint y: 59, distance: 343.0
click at [341, 124] on button "< Back to results" at bounding box center [319, 122] width 129 height 38
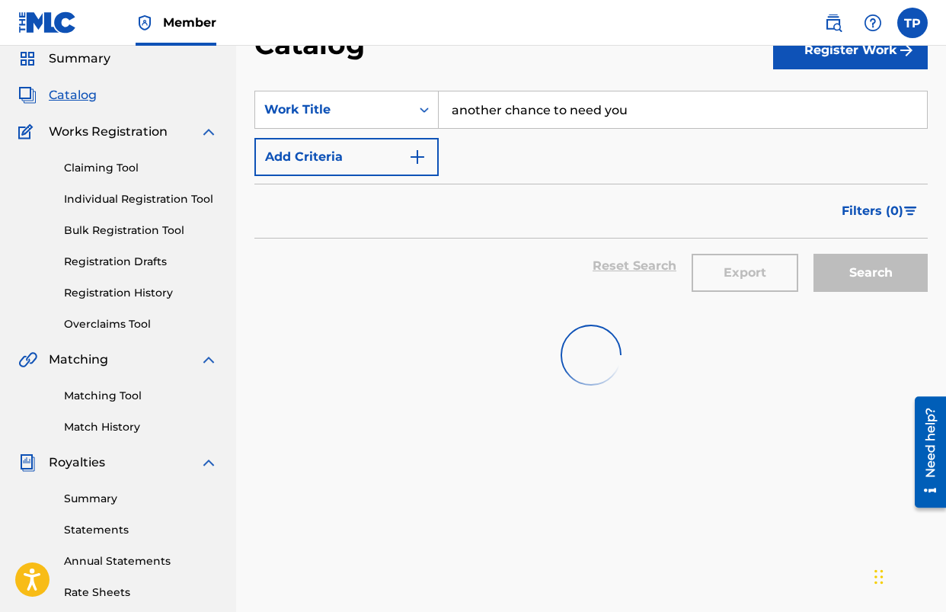
click at [625, 126] on input "another chance to need you" at bounding box center [683, 109] width 488 height 37
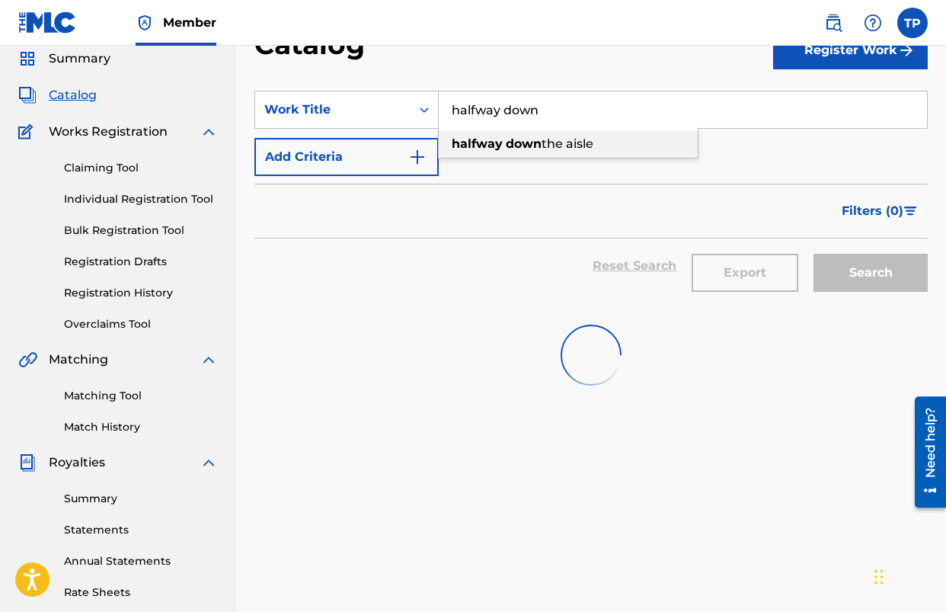
click at [605, 144] on div "halfway down the aisle" at bounding box center [568, 143] width 259 height 27
type input "halfway down the aisle"
click at [865, 264] on div "Search" at bounding box center [867, 266] width 122 height 55
drag, startPoint x: 858, startPoint y: 269, endPoint x: 837, endPoint y: 271, distance: 21.4
click at [857, 269] on div "Search" at bounding box center [867, 266] width 122 height 55
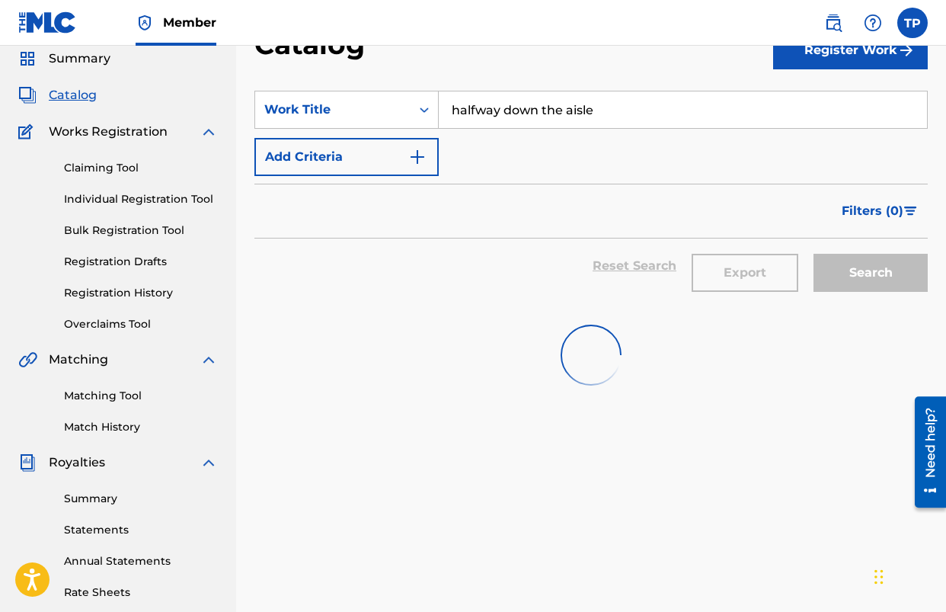
click at [501, 113] on input "halfway down the aisle" at bounding box center [683, 109] width 488 height 37
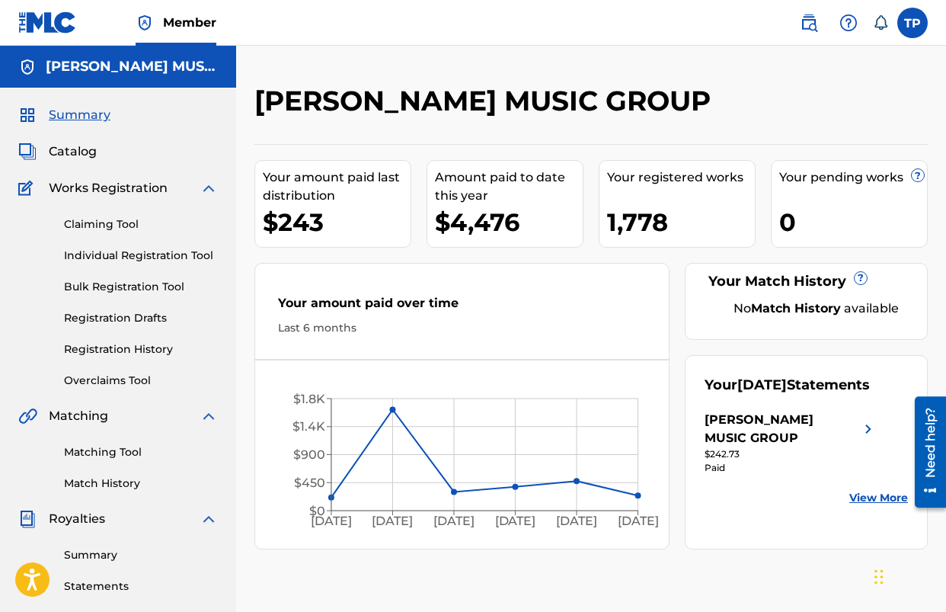
click at [91, 167] on div "Summary Catalog Works Registration Claiming Tool Individual Registration Tool B…" at bounding box center [118, 464] width 236 height 753
click at [75, 156] on span "Catalog" at bounding box center [73, 152] width 48 height 18
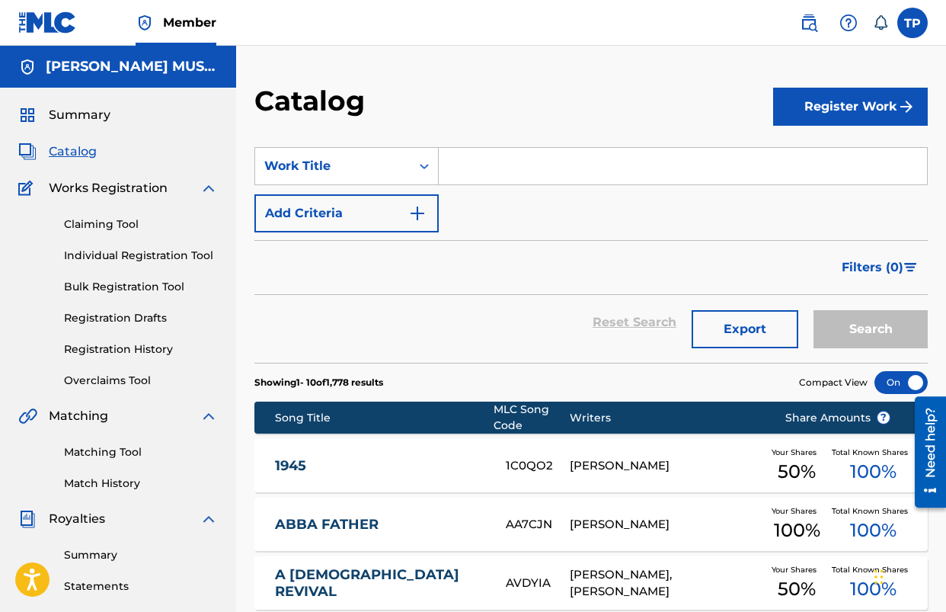
click at [491, 174] on input "Search Form" at bounding box center [683, 166] width 488 height 37
paste input "halfway down the aisle"
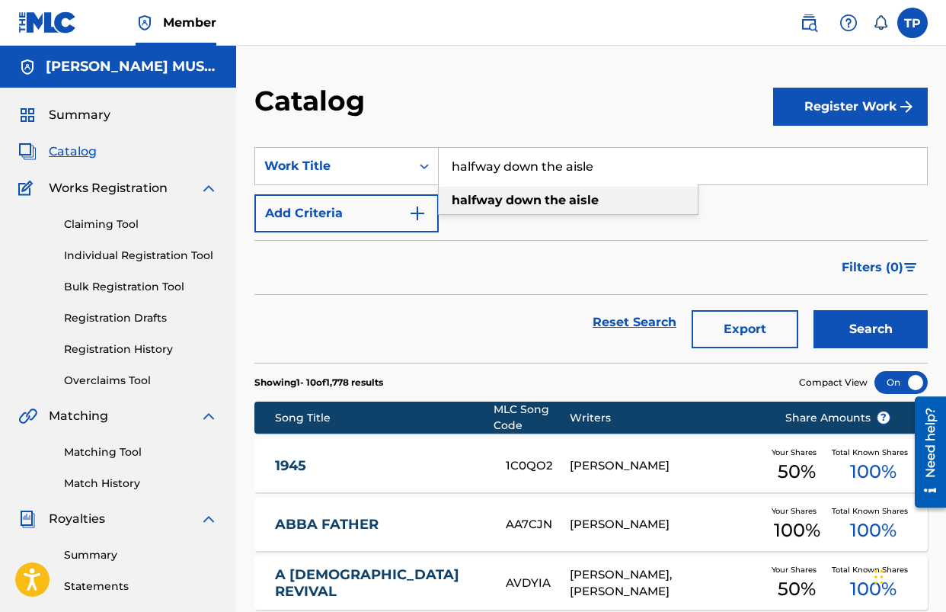
type input "halfway down the aisle"
drag, startPoint x: 577, startPoint y: 200, endPoint x: 672, endPoint y: 240, distance: 103.5
click at [577, 200] on strong "aisle" at bounding box center [584, 200] width 30 height 14
click at [881, 327] on button "Search" at bounding box center [871, 329] width 114 height 38
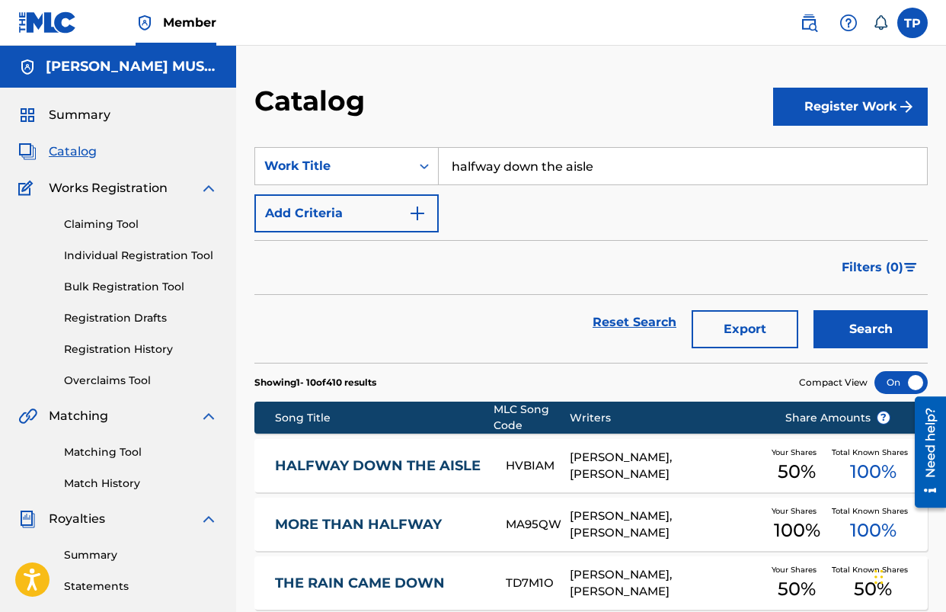
click at [445, 457] on link "HALFWAY DOWN THE AISLE" at bounding box center [380, 466] width 211 height 18
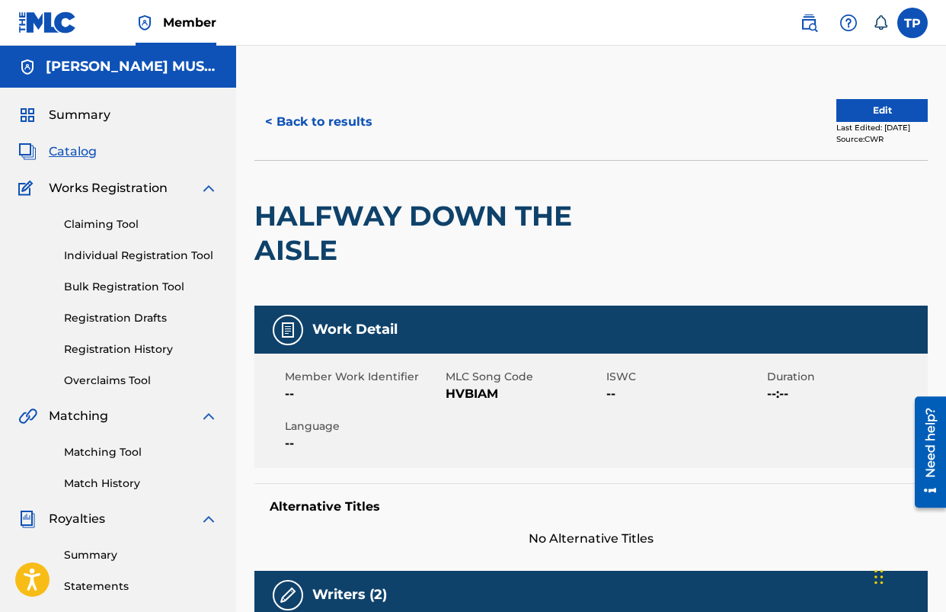
click at [460, 389] on span "HVBIAM" at bounding box center [524, 394] width 157 height 18
copy span "HVBIAM"
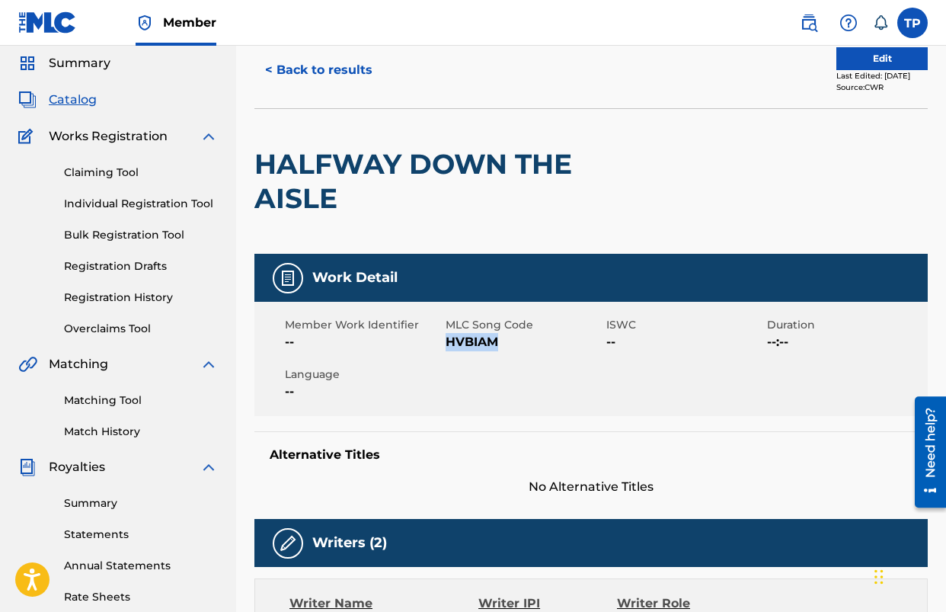
scroll to position [51, 0]
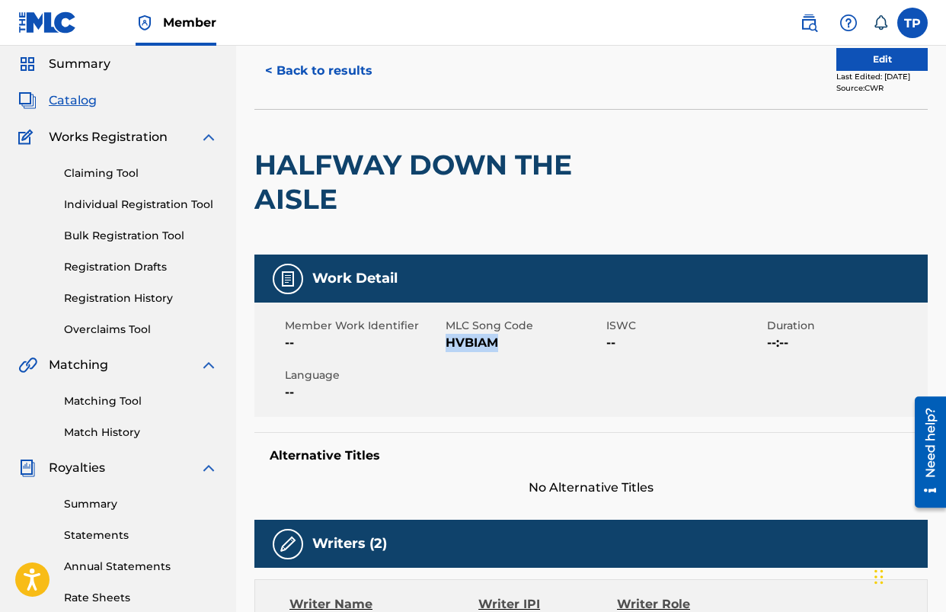
click at [349, 68] on button "< Back to results" at bounding box center [319, 71] width 129 height 38
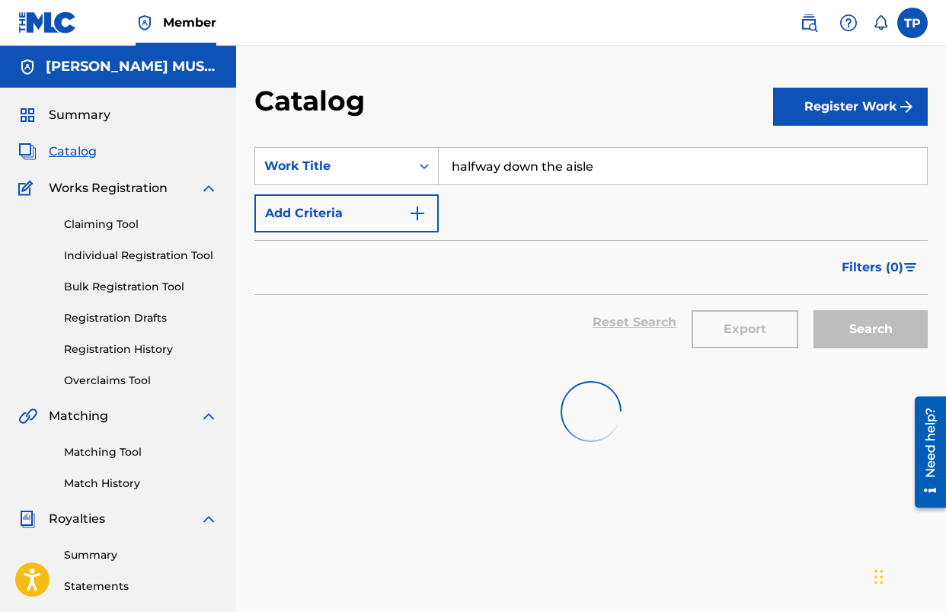
click at [548, 171] on input "halfway down the aisle" at bounding box center [683, 166] width 488 height 37
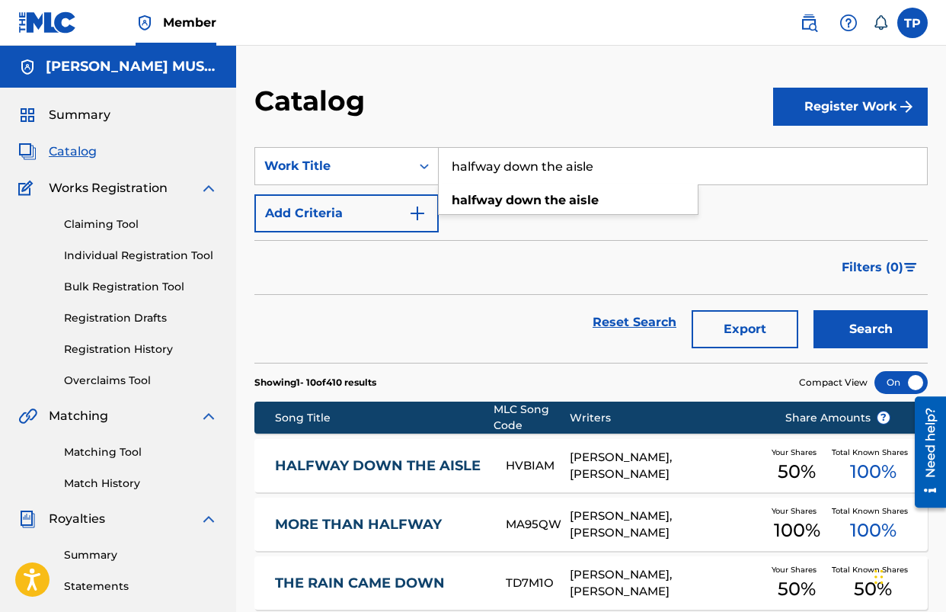
click at [548, 171] on input "halfway down the aisle" at bounding box center [683, 166] width 488 height 37
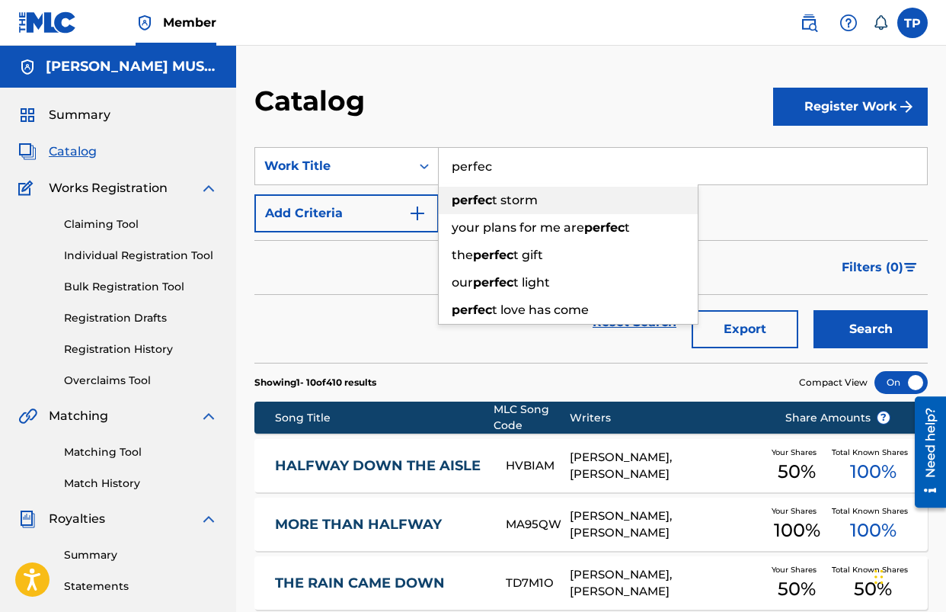
click at [537, 202] on div "perfec t storm" at bounding box center [568, 200] width 259 height 27
type input "perfect storm"
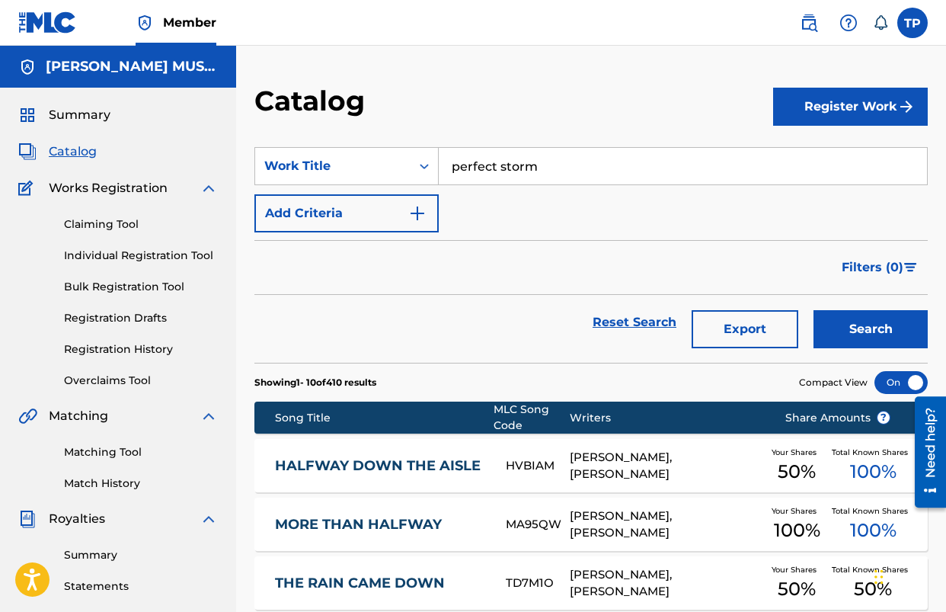
click at [850, 334] on button "Search" at bounding box center [871, 329] width 114 height 38
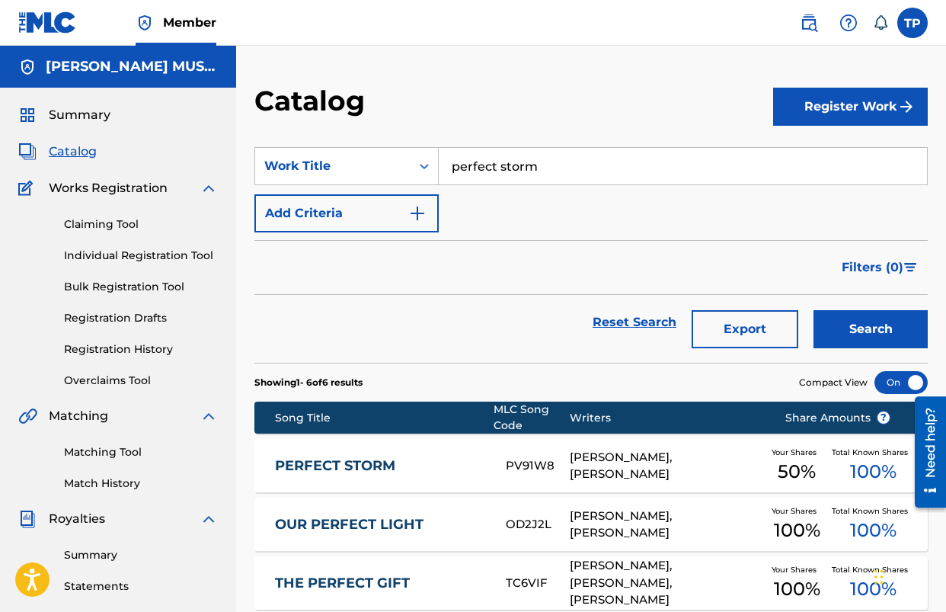
click at [338, 472] on link "PERFECT STORM" at bounding box center [380, 466] width 211 height 18
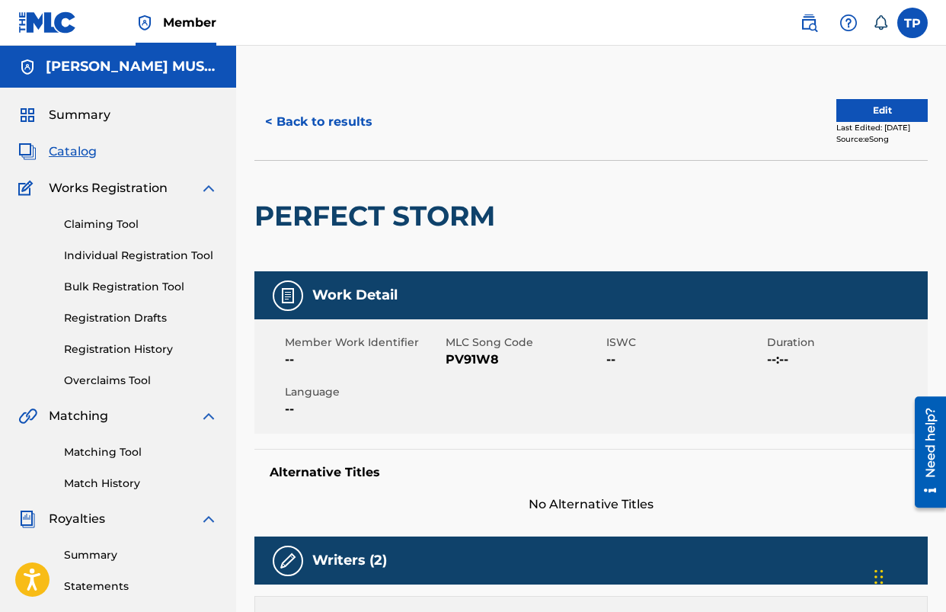
click at [458, 355] on span "PV91W8" at bounding box center [524, 360] width 157 height 18
drag, startPoint x: 458, startPoint y: 355, endPoint x: 467, endPoint y: 355, distance: 9.1
click at [458, 355] on span "PV91W8" at bounding box center [524, 360] width 157 height 18
copy span "PV91W8"
click at [348, 117] on button "< Back to results" at bounding box center [319, 122] width 129 height 38
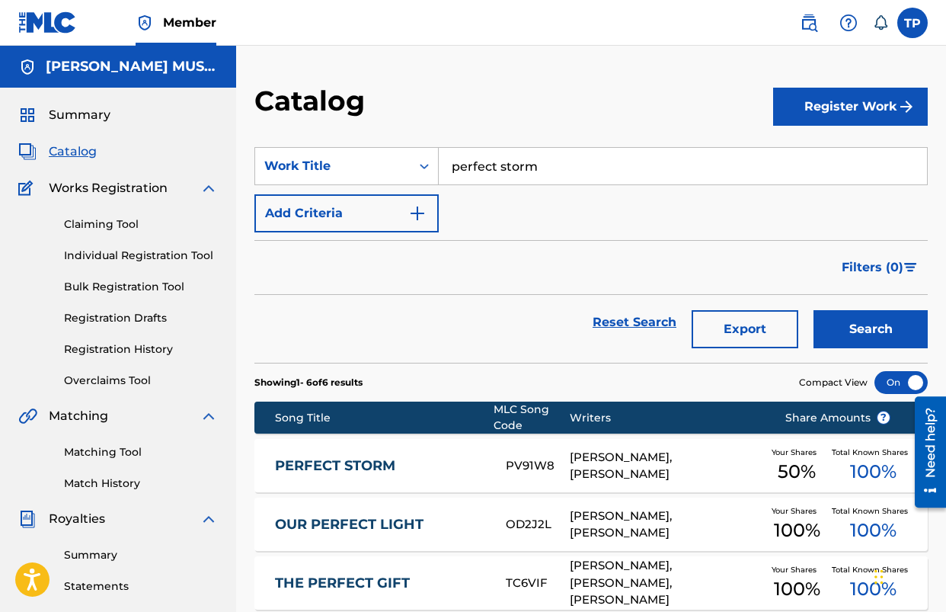
click at [578, 164] on input "perfect storm" at bounding box center [683, 166] width 488 height 37
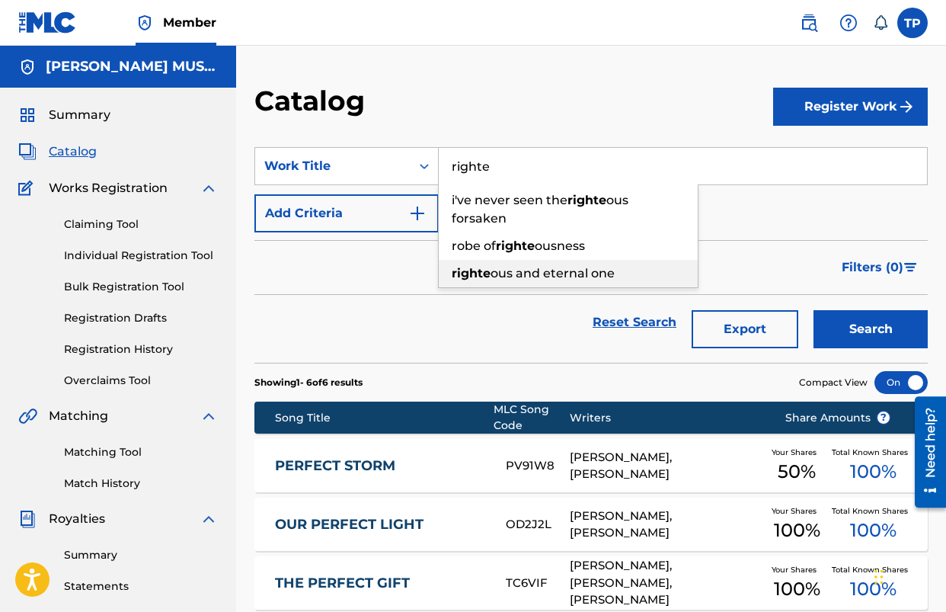
click at [560, 271] on span "ous and eternal one" at bounding box center [553, 273] width 124 height 14
type input "righteous and eternal one"
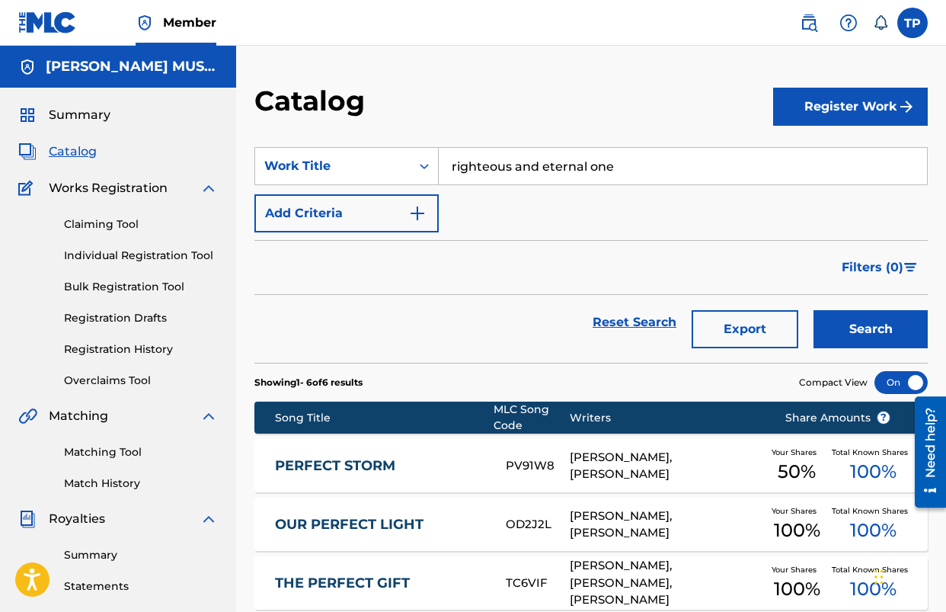
click at [840, 329] on button "Search" at bounding box center [871, 329] width 114 height 38
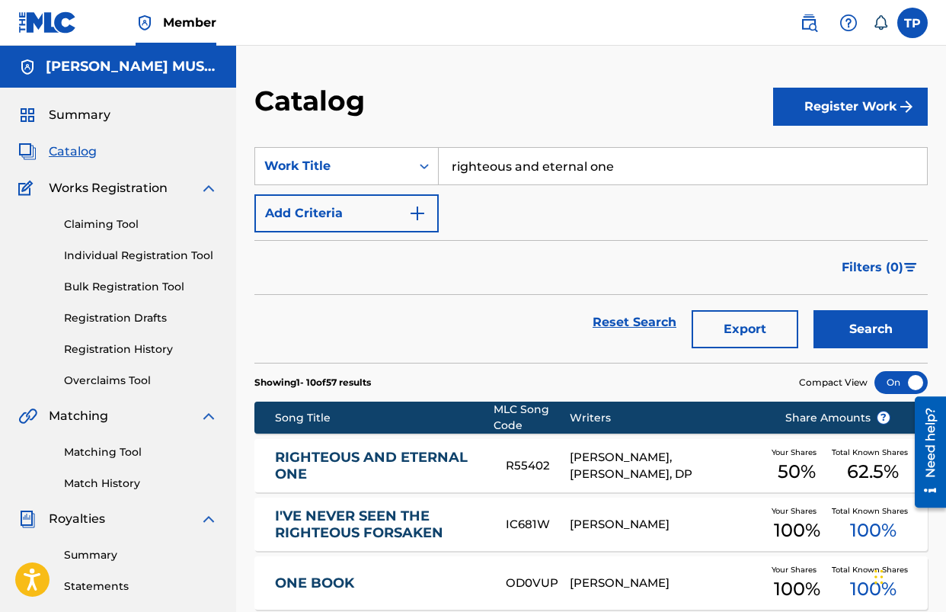
click at [448, 459] on link "RIGHTEOUS AND ETERNAL ONE" at bounding box center [380, 466] width 211 height 34
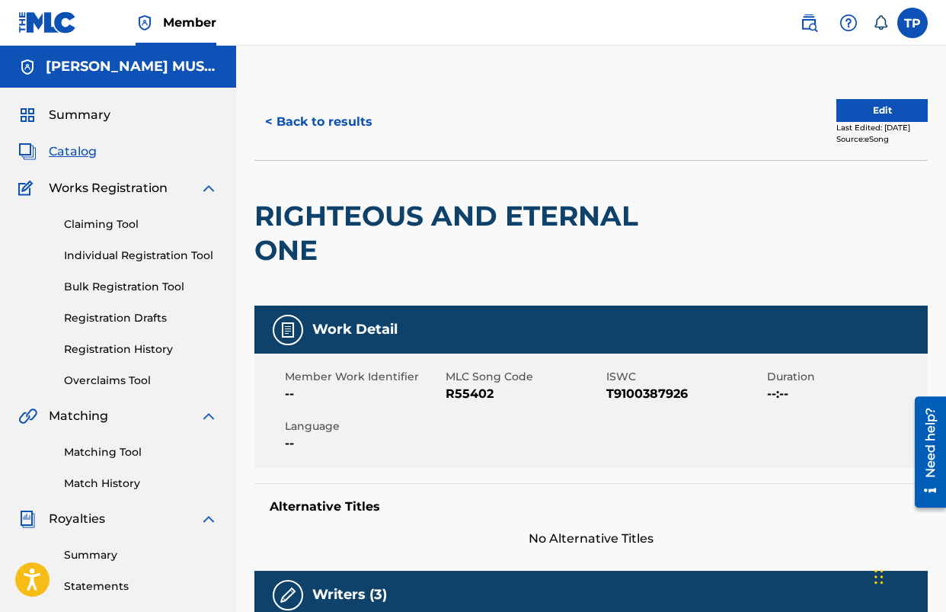
click at [479, 394] on span "R55402" at bounding box center [524, 394] width 157 height 18
copy span "R55402"
click at [290, 109] on button "< Back to results" at bounding box center [319, 122] width 129 height 38
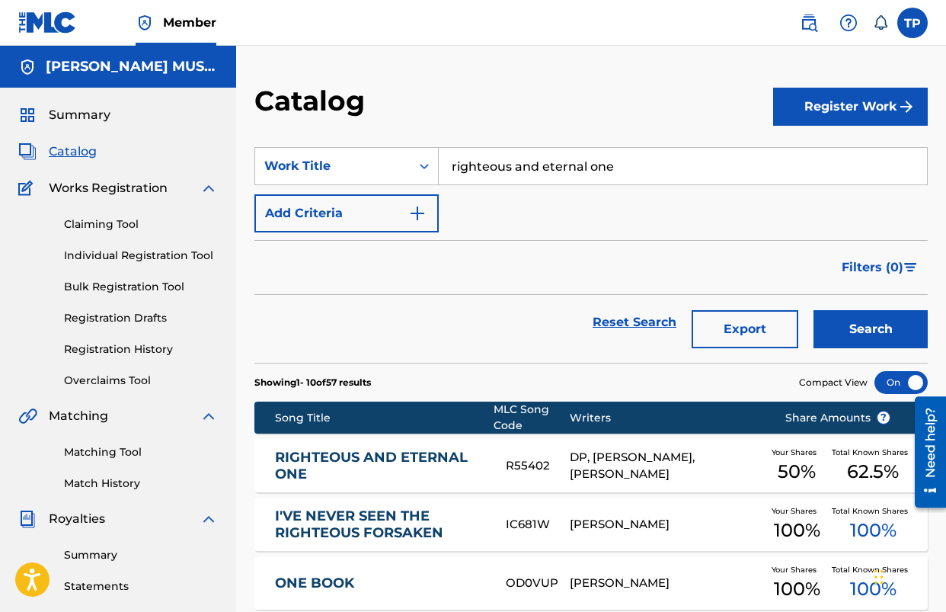
click at [591, 171] on input "righteous and eternal one" at bounding box center [683, 166] width 488 height 37
click at [580, 198] on div "he still does it all" at bounding box center [568, 200] width 259 height 27
type input "he still does it all"
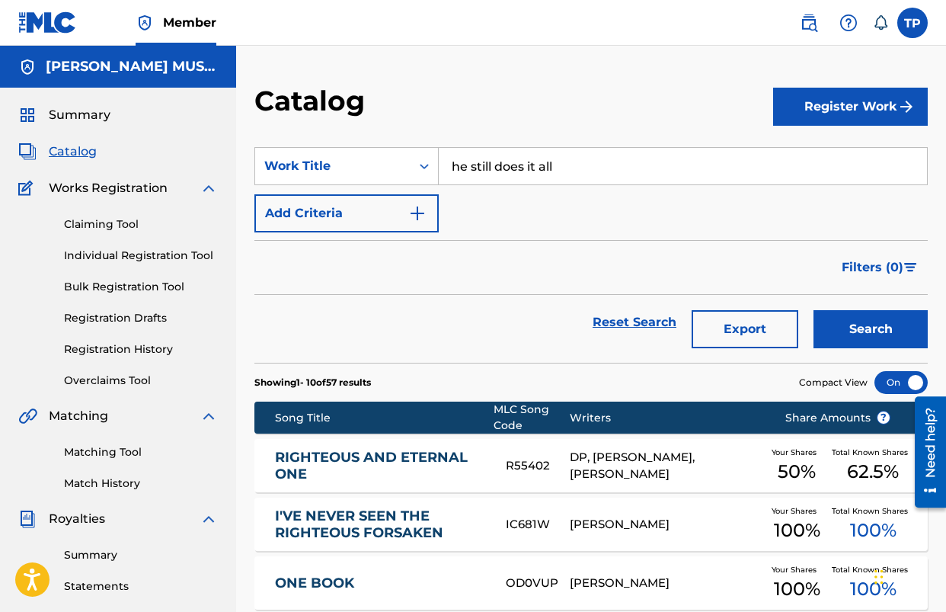
click at [858, 339] on button "Search" at bounding box center [871, 329] width 114 height 38
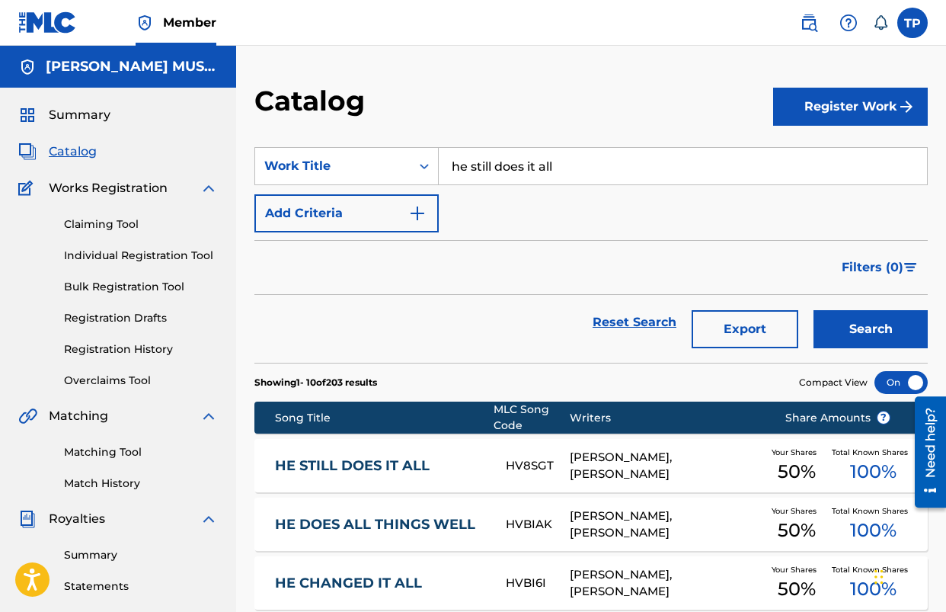
click at [367, 465] on link "HE STILL DOES IT ALL" at bounding box center [380, 466] width 211 height 18
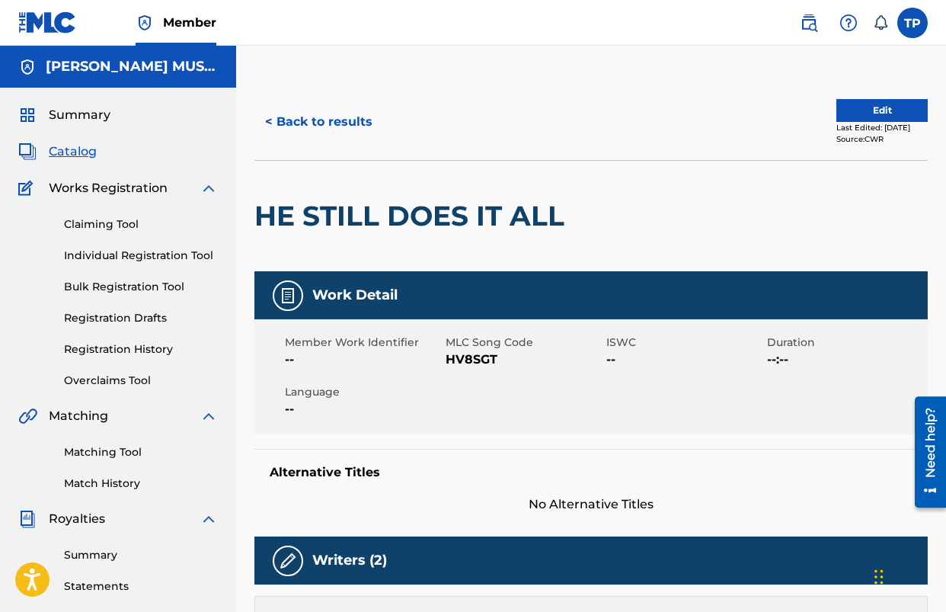
click at [466, 354] on span "HV8SGT" at bounding box center [524, 360] width 157 height 18
copy span "HV8SGT"
click at [311, 120] on button "< Back to results" at bounding box center [319, 122] width 129 height 38
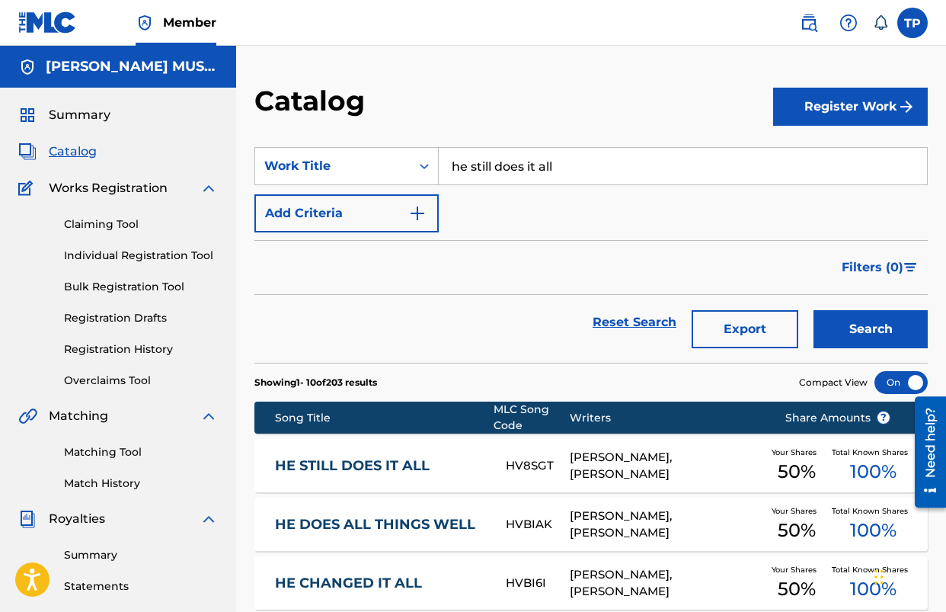
click at [594, 166] on input "he still does it all" at bounding box center [683, 166] width 488 height 37
click at [566, 198] on div "this we be lieve" at bounding box center [568, 200] width 259 height 27
type input "this we believe"
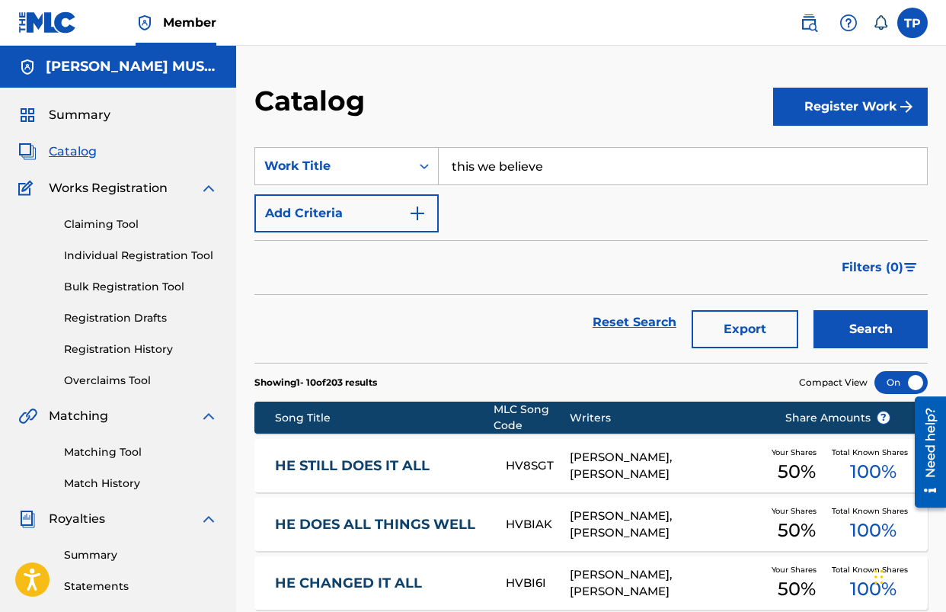
click at [871, 324] on button "Search" at bounding box center [871, 329] width 114 height 38
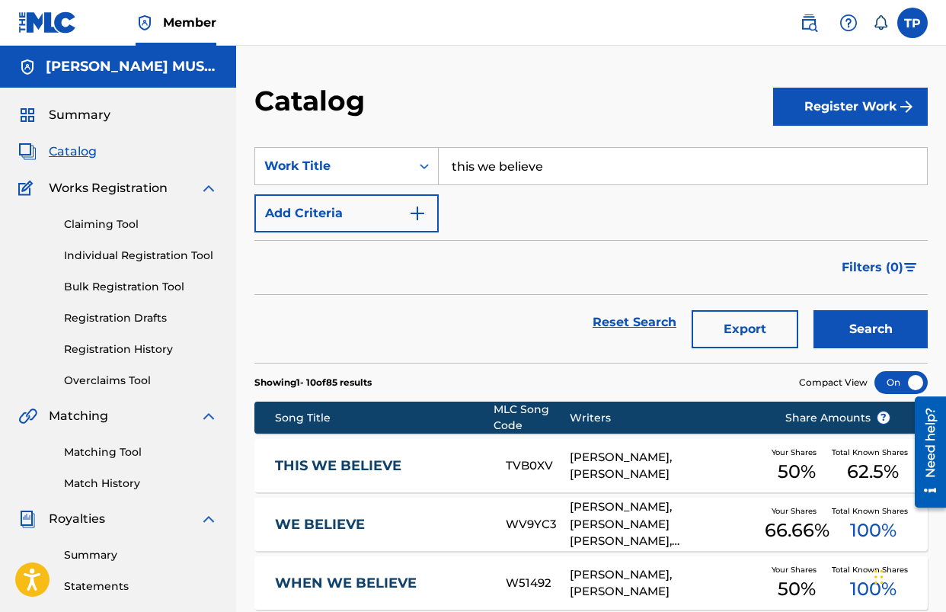
click at [385, 466] on link "THIS WE BELIEVE" at bounding box center [380, 466] width 211 height 18
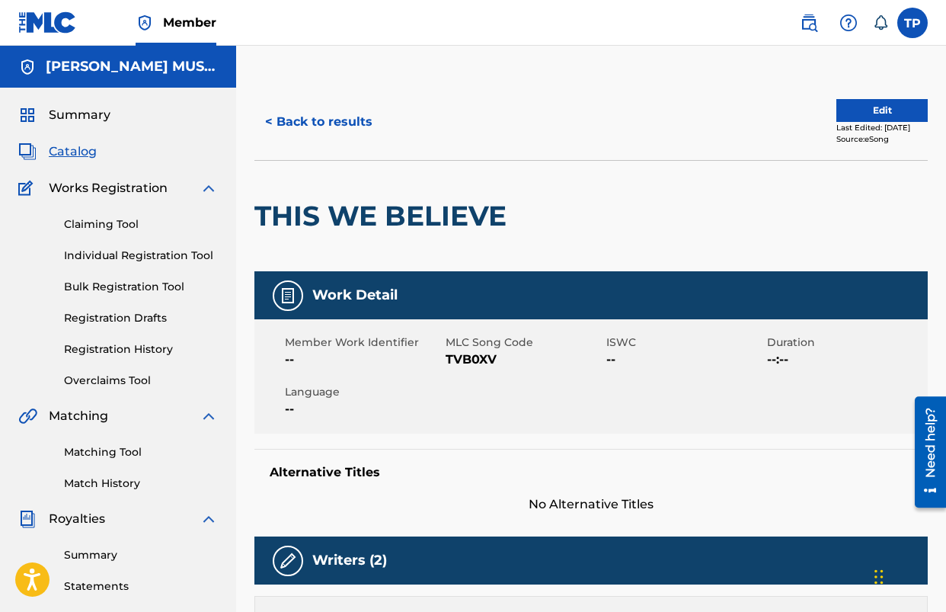
click at [469, 366] on span "TVB0XV" at bounding box center [524, 360] width 157 height 18
copy span "TVB0XV"
click at [303, 130] on button "< Back to results" at bounding box center [319, 122] width 129 height 38
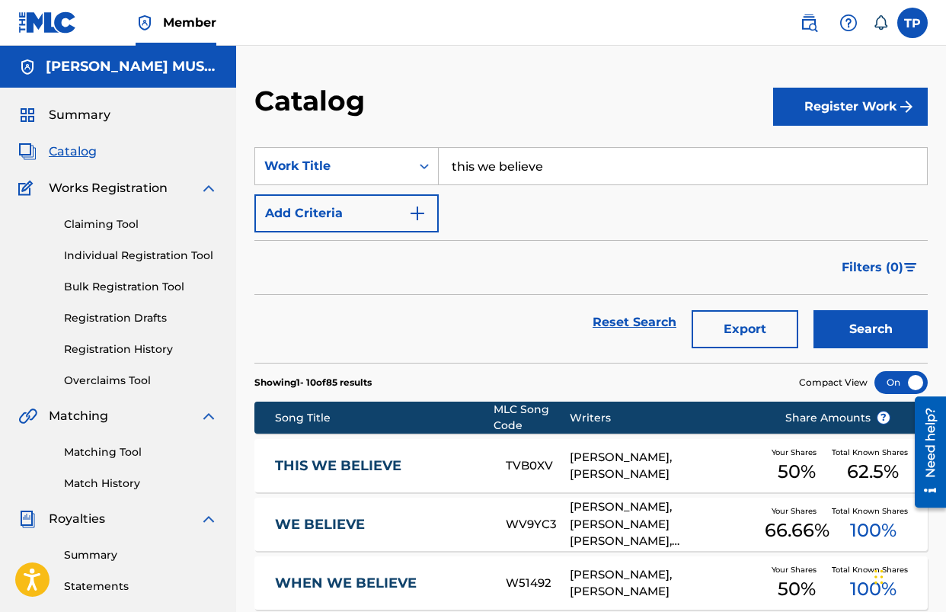
click at [544, 181] on input "this we believe" at bounding box center [683, 166] width 488 height 37
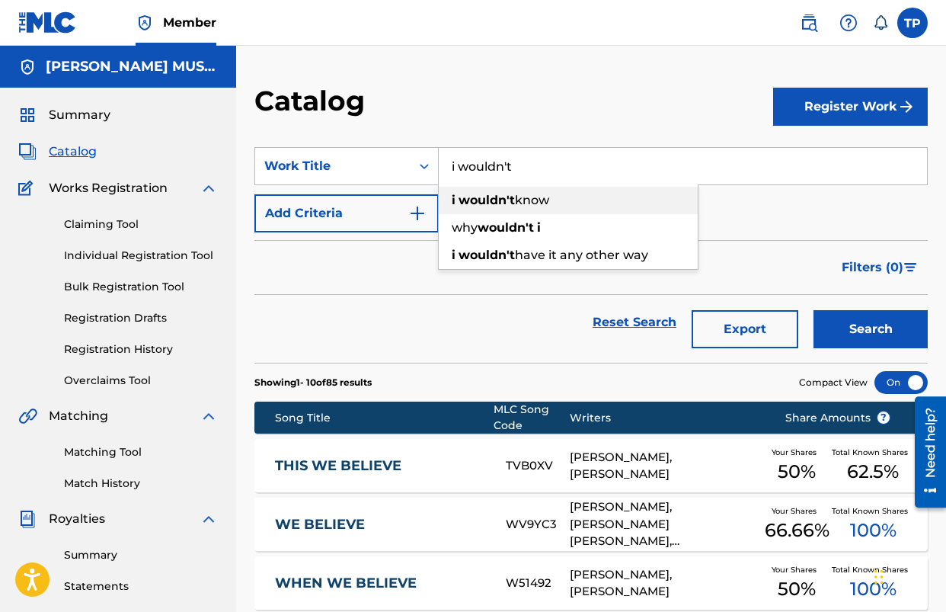
click at [508, 197] on strong "wouldn't" at bounding box center [487, 200] width 56 height 14
type input "i wouldn't know"
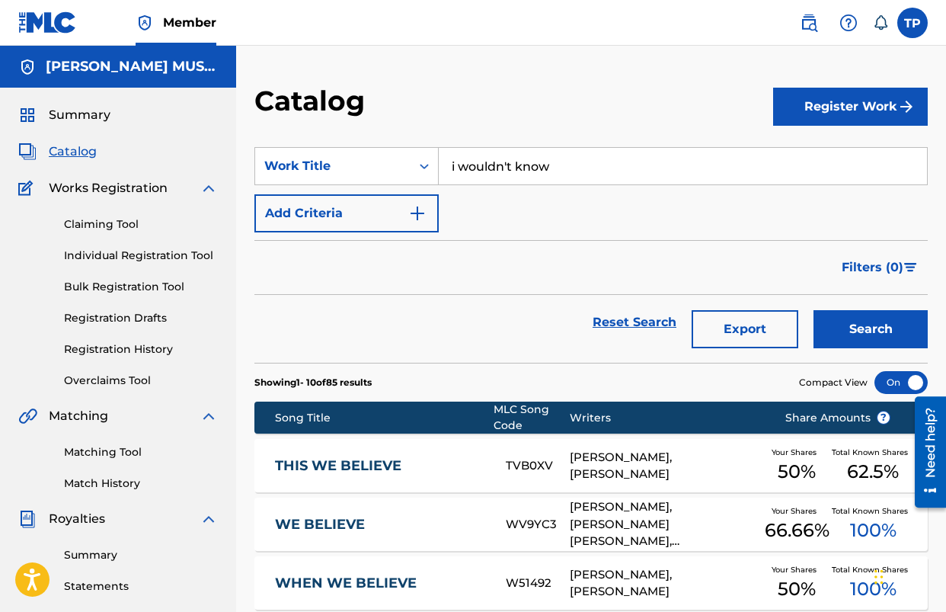
click at [865, 336] on button "Search" at bounding box center [871, 329] width 114 height 38
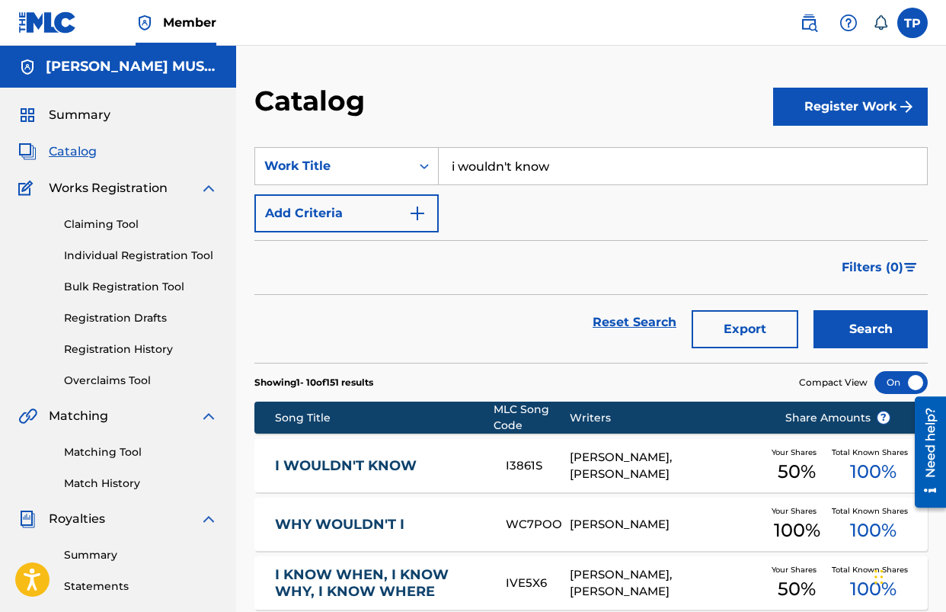
click at [326, 461] on link "I WOULDN'T KNOW" at bounding box center [380, 466] width 211 height 18
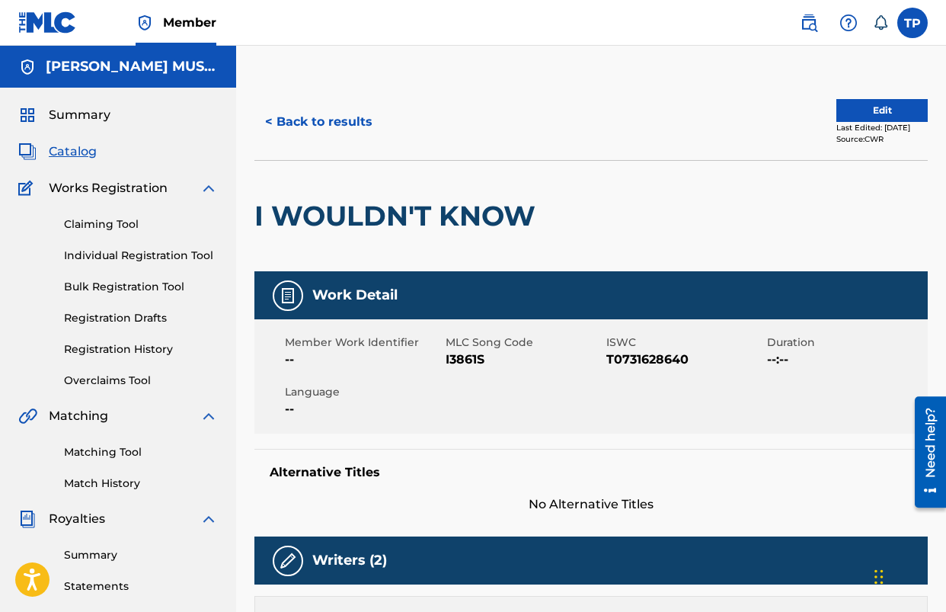
click at [463, 356] on span "I3861S" at bounding box center [524, 360] width 157 height 18
copy span "I3861S"
click at [293, 124] on button "< Back to results" at bounding box center [319, 122] width 129 height 38
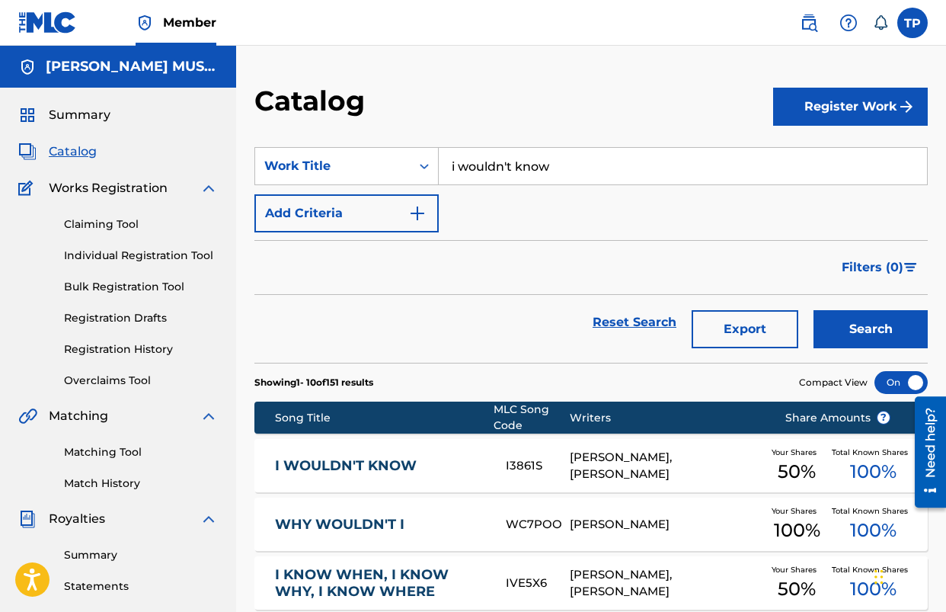
scroll to position [1, 0]
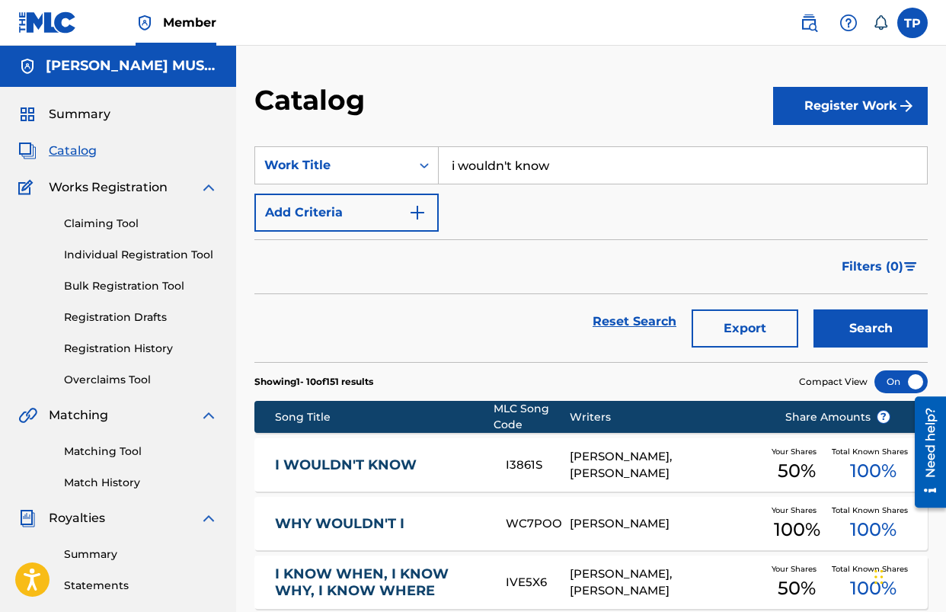
click at [636, 169] on input "i wouldn't know" at bounding box center [683, 165] width 488 height 37
type input "fully satisfied"
click at [814, 309] on button "Search" at bounding box center [871, 328] width 114 height 38
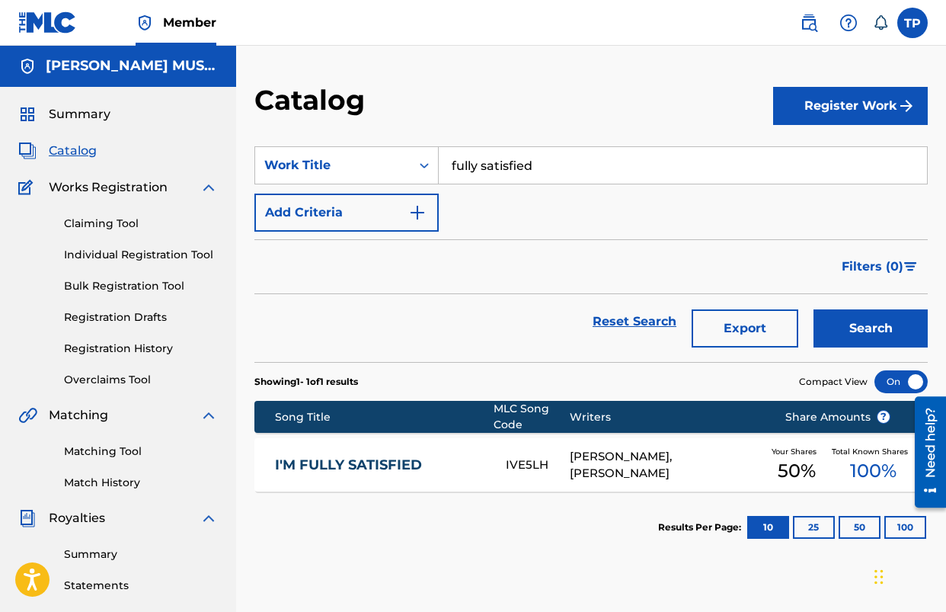
click at [325, 462] on link "I'M FULLY SATISFIED" at bounding box center [380, 465] width 211 height 18
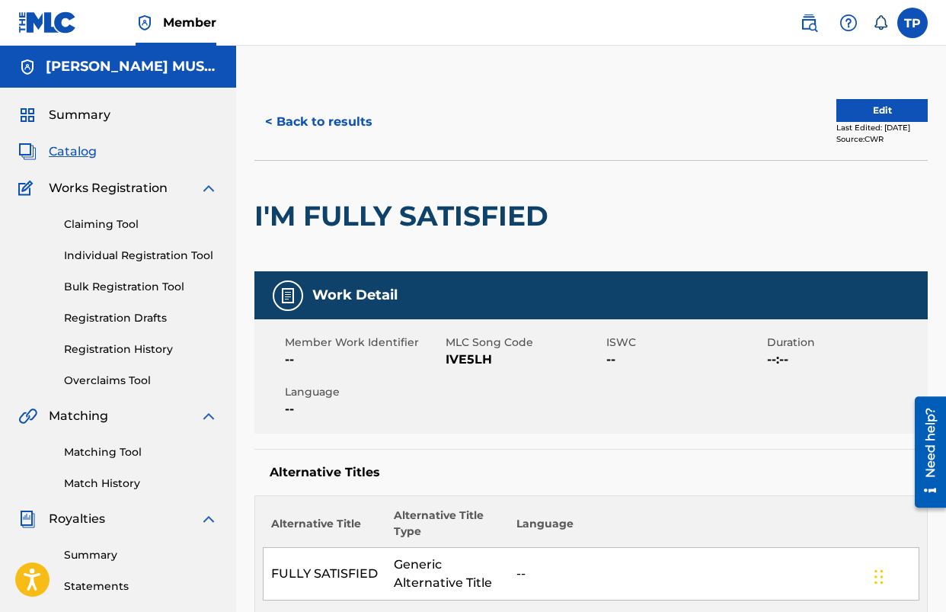
click at [480, 359] on span "IVE5LH" at bounding box center [524, 360] width 157 height 18
drag, startPoint x: 480, startPoint y: 359, endPoint x: 148, endPoint y: 417, distance: 337.3
click at [480, 359] on span "IVE5LH" at bounding box center [524, 360] width 157 height 18
copy span "IVE5LH"
click at [354, 120] on button "< Back to results" at bounding box center [319, 122] width 129 height 38
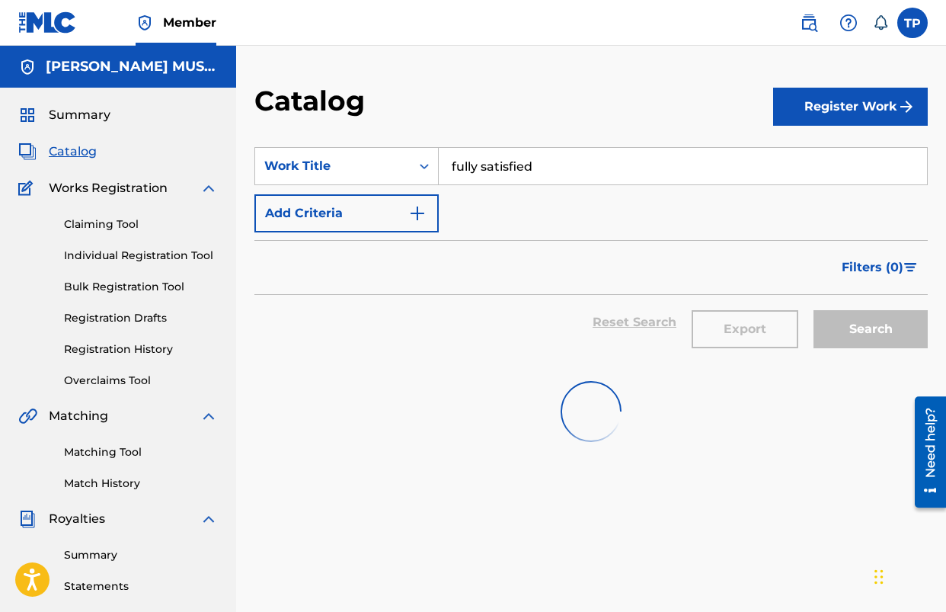
scroll to position [1, 0]
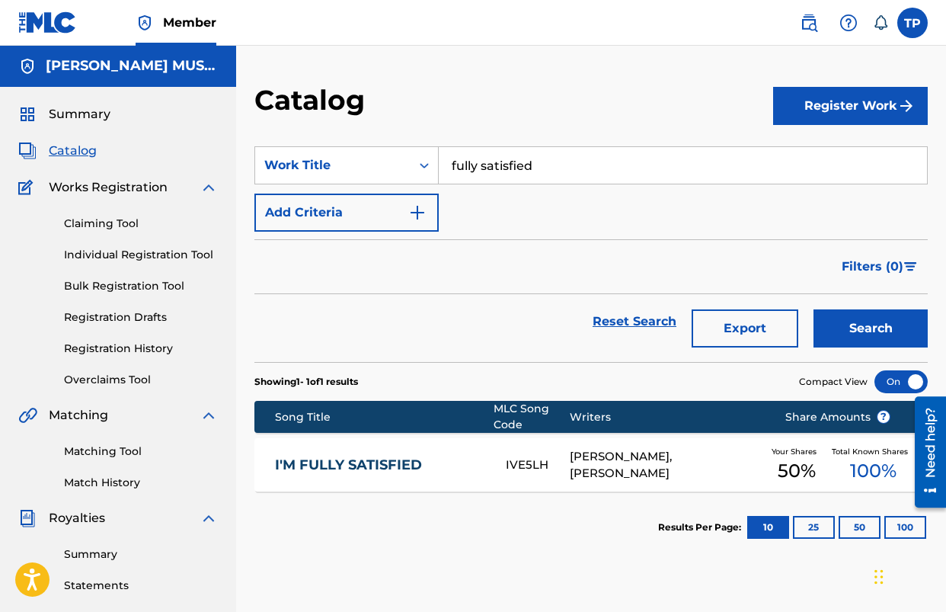
click at [601, 168] on input "fully satisfied" at bounding box center [683, 165] width 488 height 37
click at [571, 201] on div "i cherish the cross" at bounding box center [568, 199] width 259 height 27
type input "i cherish the cross"
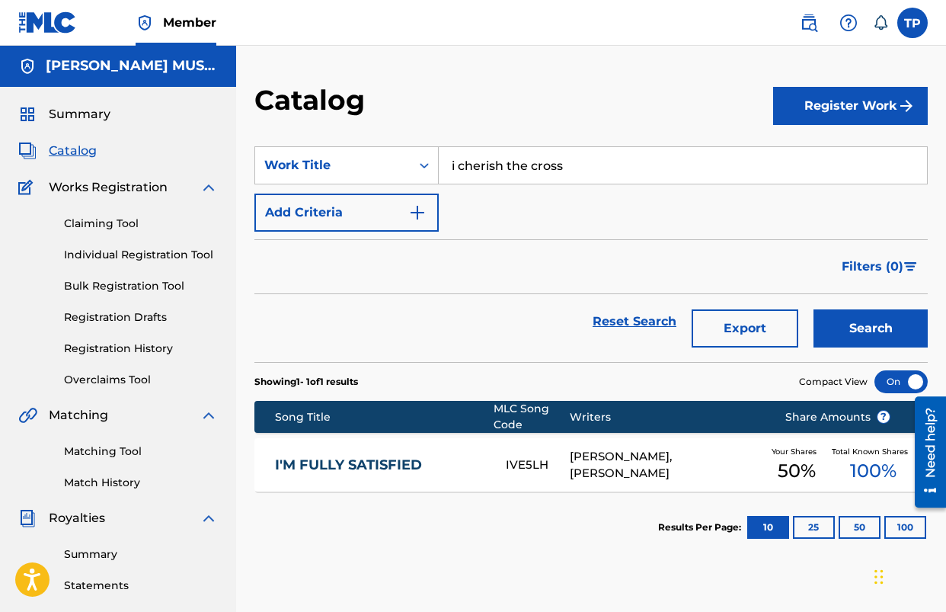
click at [862, 311] on button "Search" at bounding box center [871, 328] width 114 height 38
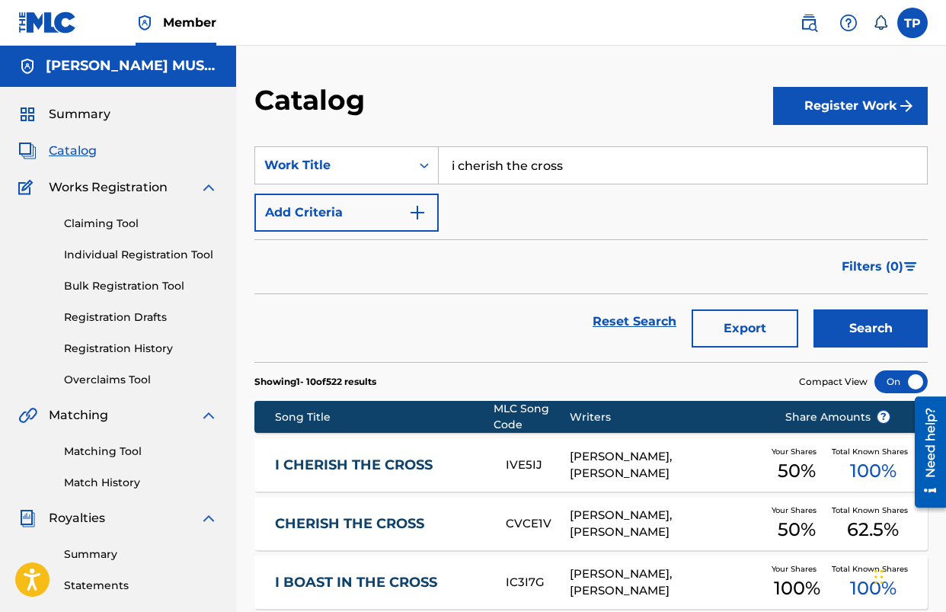
click at [398, 459] on link "I CHERISH THE CROSS" at bounding box center [380, 465] width 211 height 18
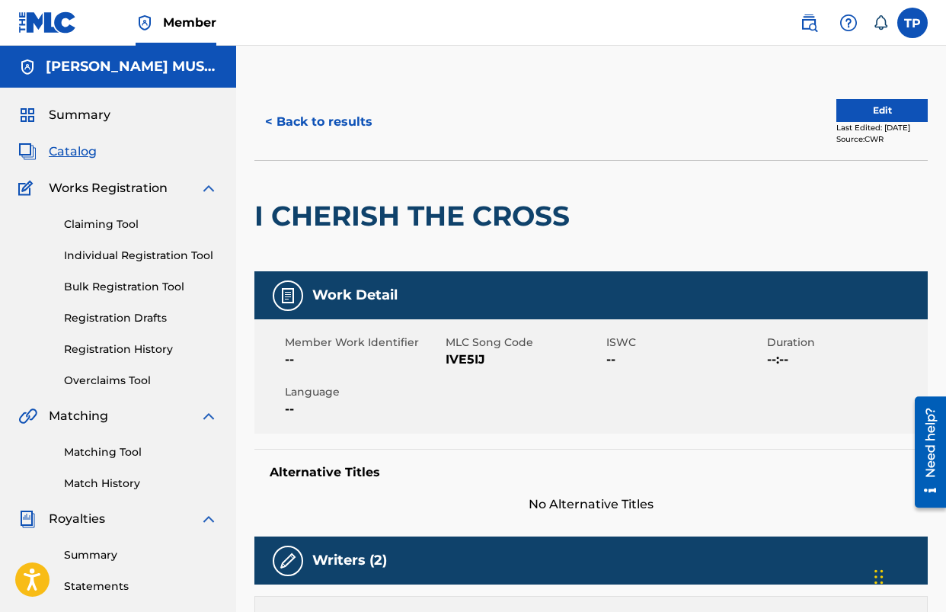
click at [464, 360] on span "IVE5IJ" at bounding box center [524, 360] width 157 height 18
copy span "IVE5IJ"
click at [322, 126] on button "< Back to results" at bounding box center [319, 122] width 129 height 38
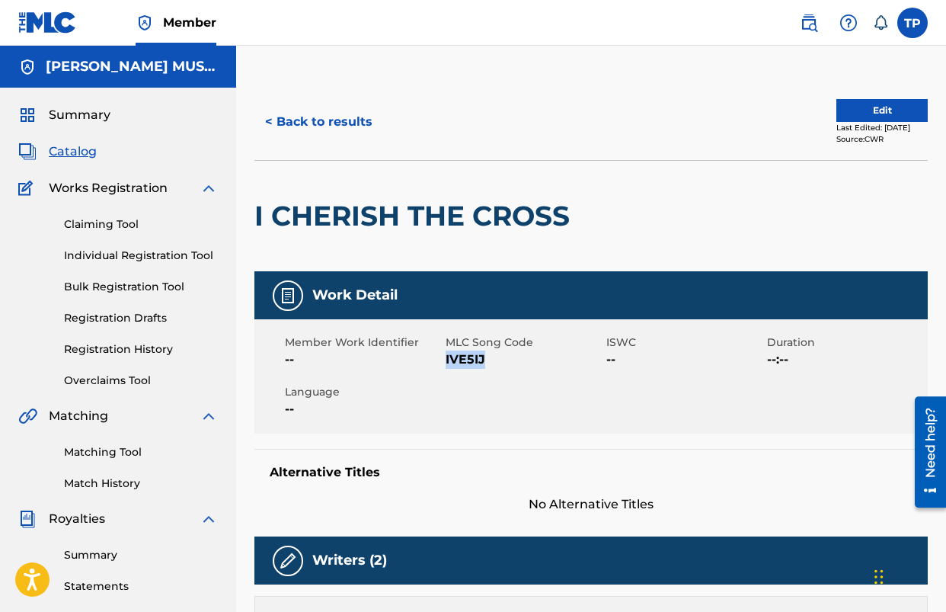
scroll to position [1, 0]
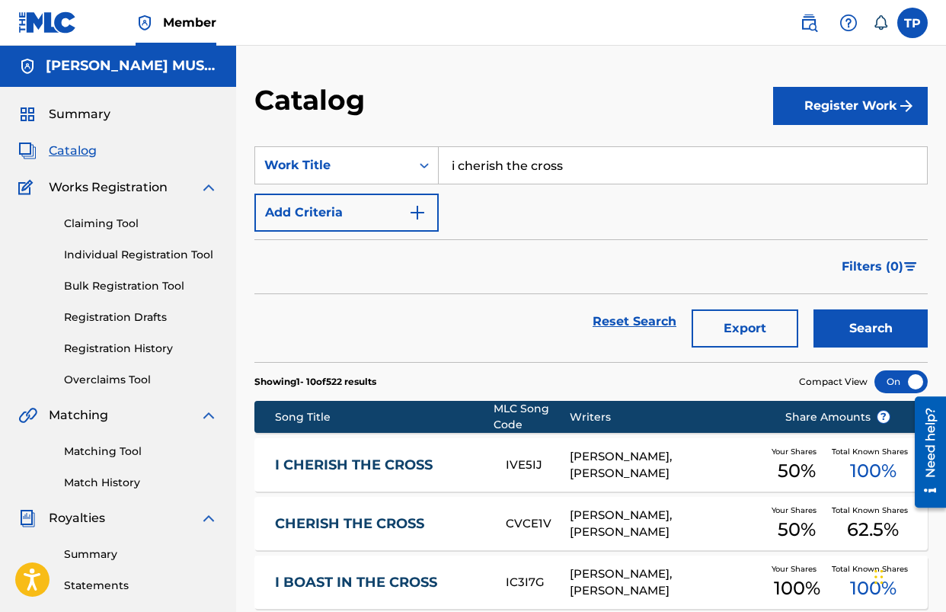
click at [549, 176] on input "i cherish the cross" at bounding box center [683, 165] width 488 height 37
click at [847, 331] on button "Search" at bounding box center [871, 328] width 114 height 38
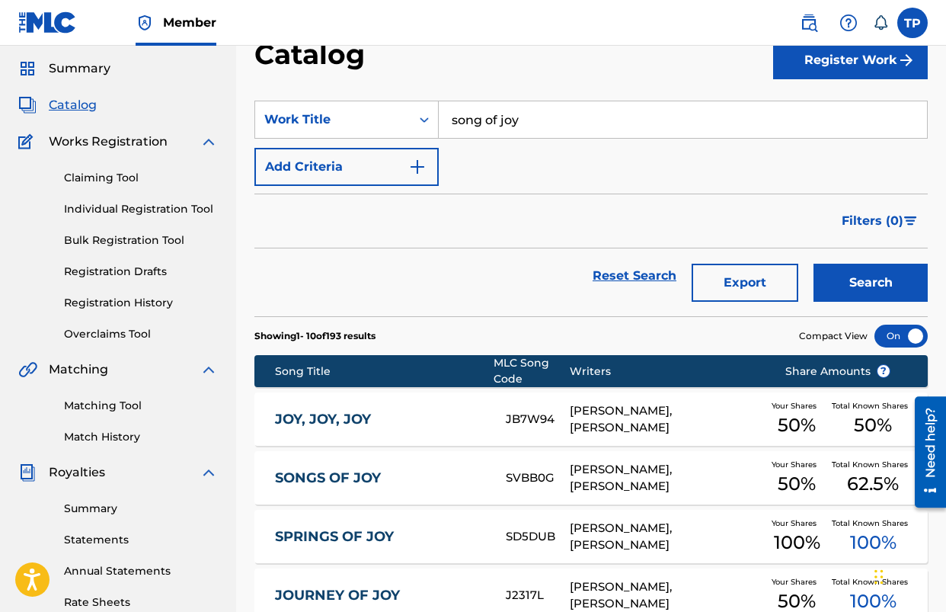
scroll to position [0, 0]
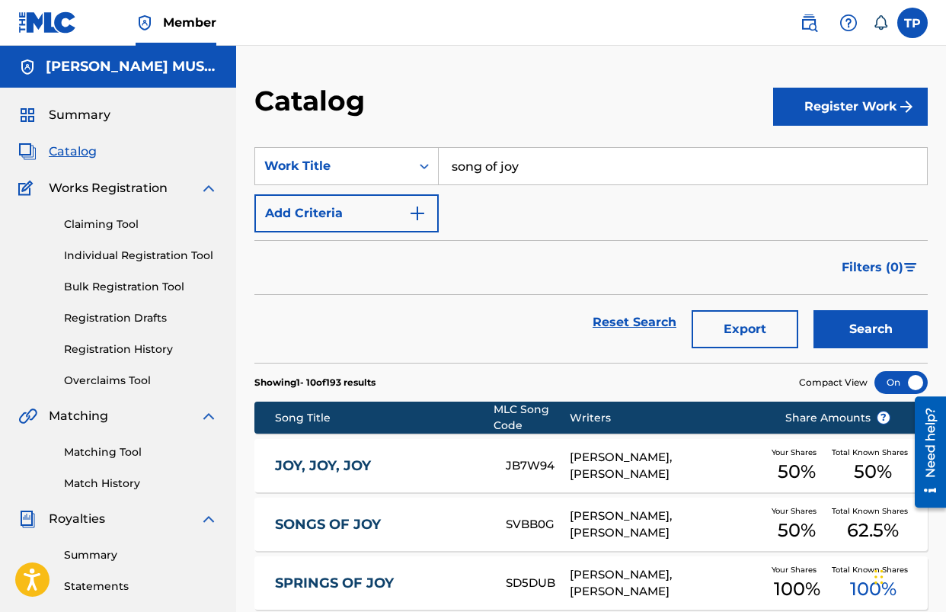
click at [488, 164] on input "song of joy" at bounding box center [683, 166] width 488 height 37
click at [814, 310] on button "Search" at bounding box center [871, 329] width 114 height 38
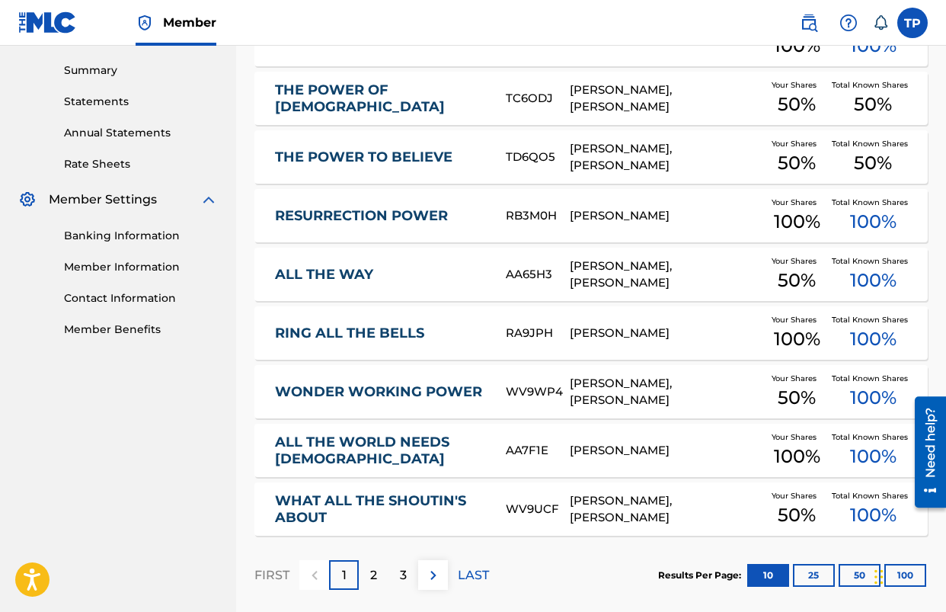
scroll to position [486, 0]
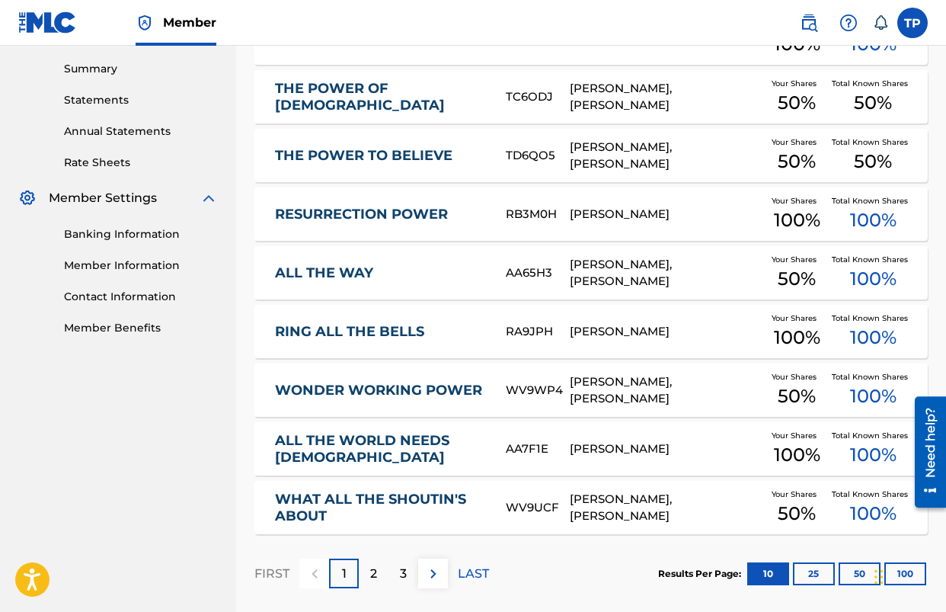
click at [482, 573] on p "LAST" at bounding box center [473, 574] width 31 height 18
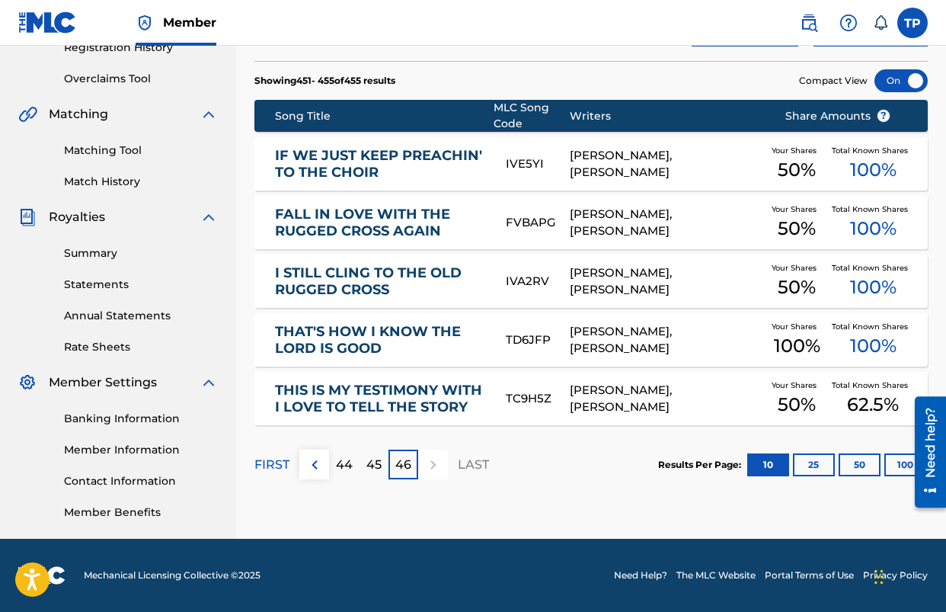
click at [257, 466] on p "FIRST" at bounding box center [272, 465] width 35 height 18
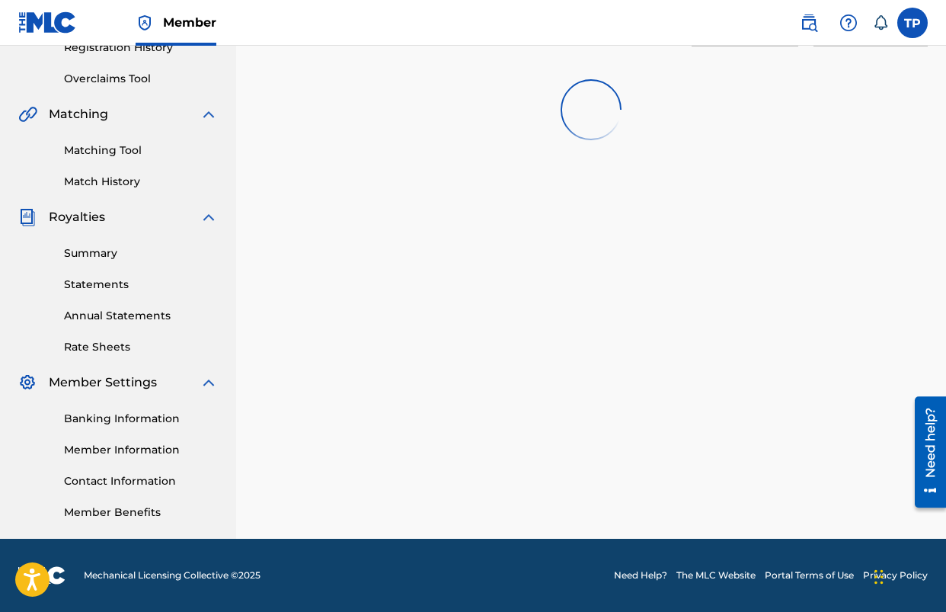
scroll to position [486, 0]
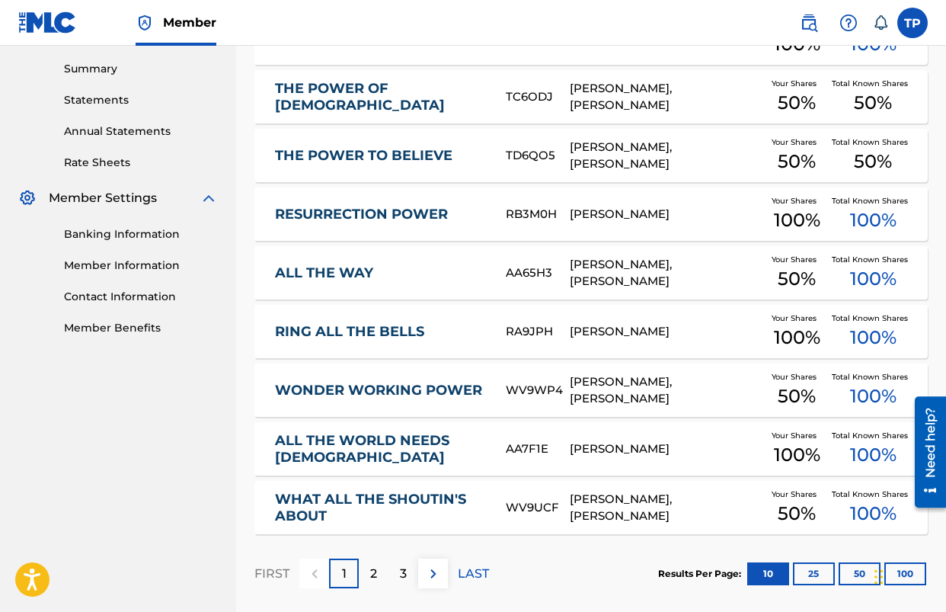
click at [379, 572] on div "2" at bounding box center [374, 574] width 30 height 30
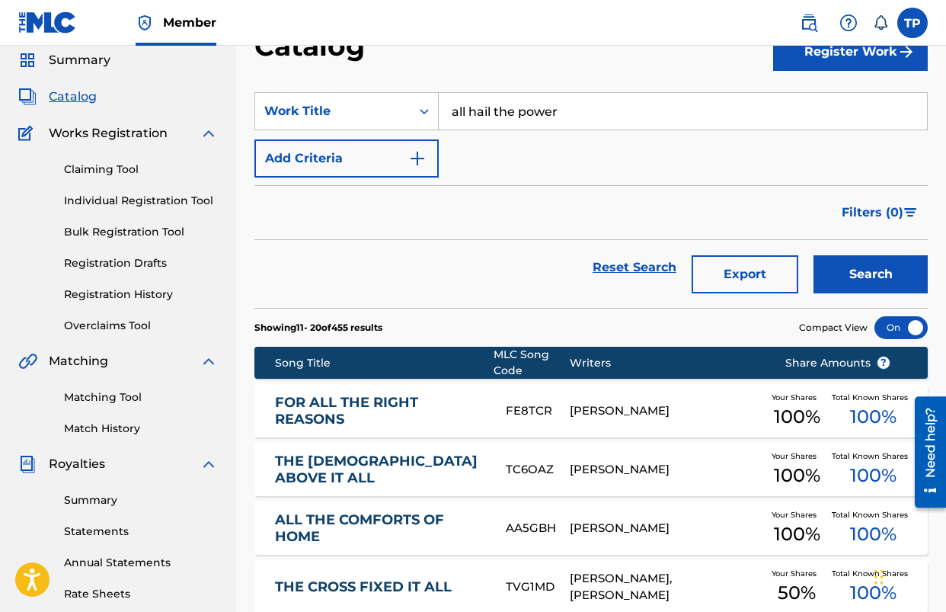
scroll to position [21, 0]
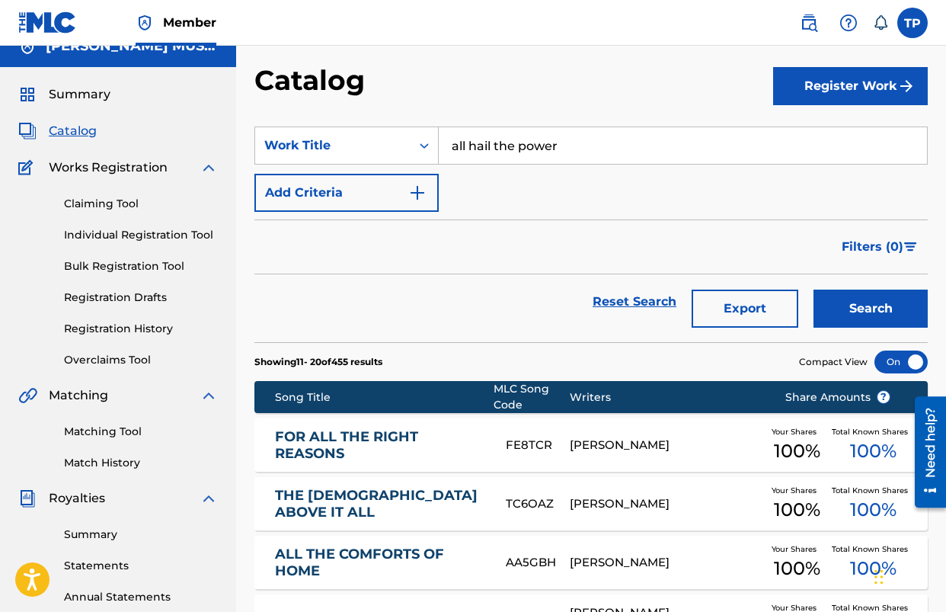
click at [524, 153] on input "all hail the power" at bounding box center [683, 145] width 488 height 37
type input "u"
click at [814, 290] on button "Search" at bounding box center [871, 309] width 114 height 38
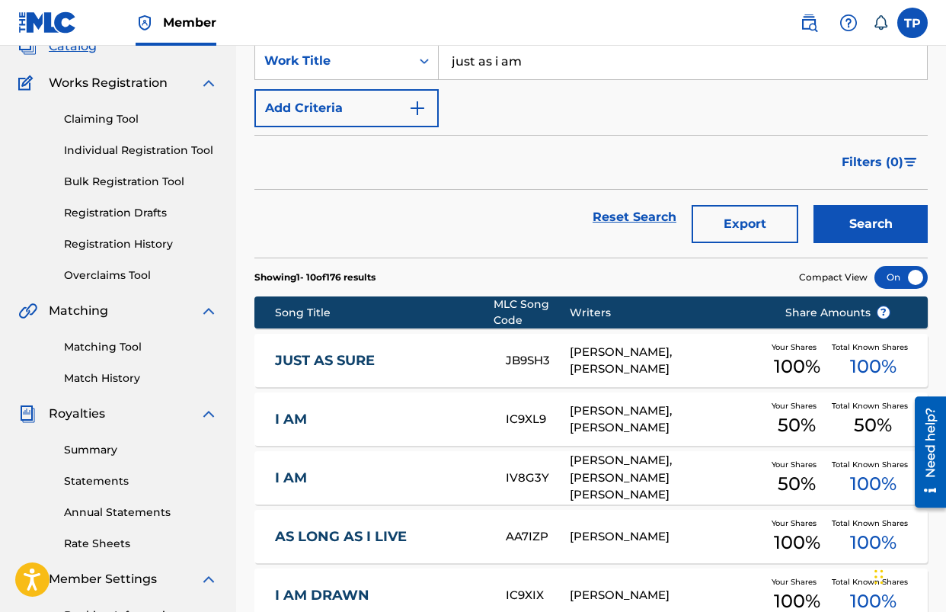
scroll to position [0, 0]
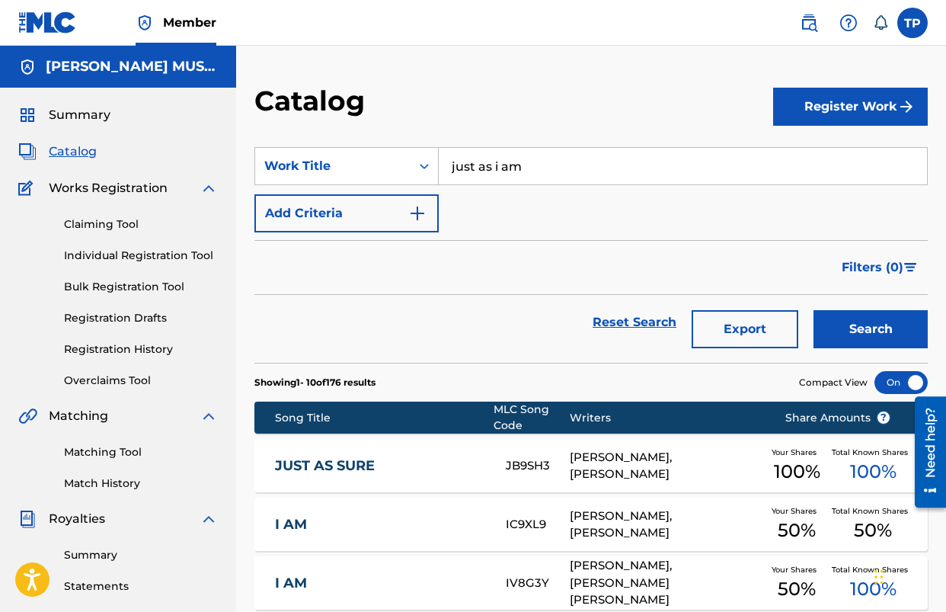
click at [524, 175] on input "just as i am" at bounding box center [683, 166] width 488 height 37
click at [514, 201] on div "[PERSON_NAME] !" at bounding box center [568, 200] width 259 height 27
drag, startPoint x: 834, startPoint y: 321, endPoint x: 635, endPoint y: 336, distance: 200.2
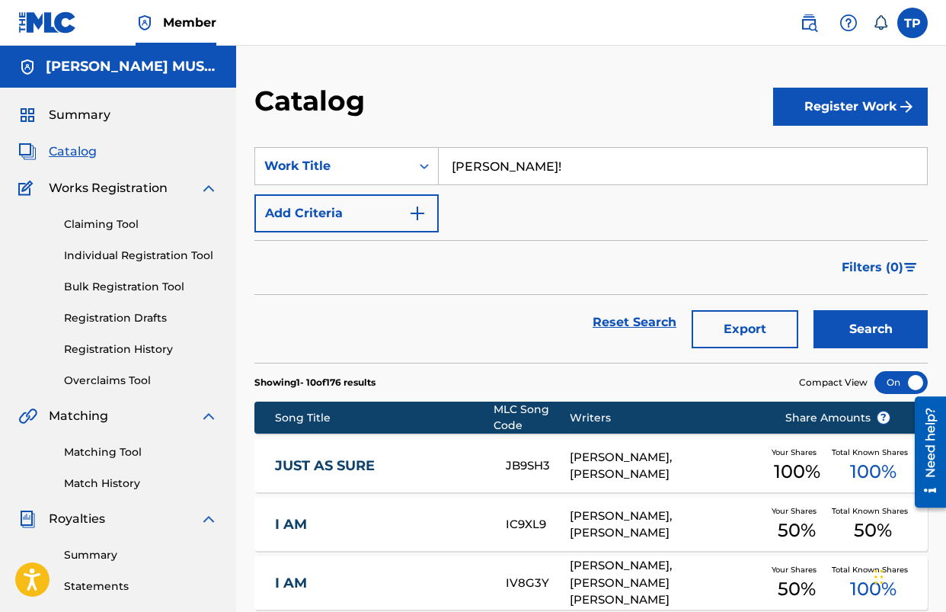
click at [834, 321] on button "Search" at bounding box center [871, 329] width 114 height 38
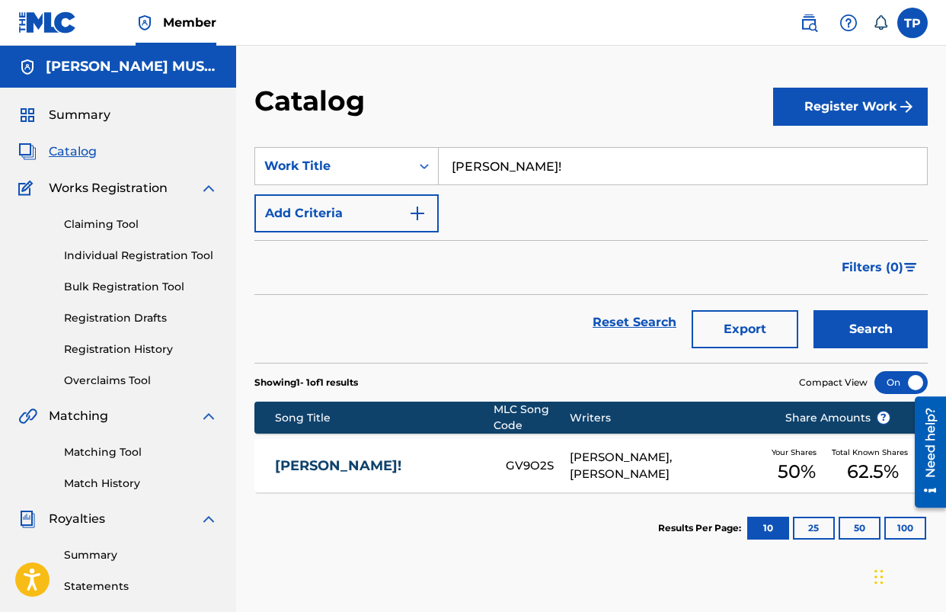
click at [540, 172] on input "[PERSON_NAME]!" at bounding box center [683, 166] width 488 height 37
click at [814, 310] on button "Search" at bounding box center [871, 329] width 114 height 38
click at [851, 323] on button "Search" at bounding box center [871, 329] width 114 height 38
click at [572, 181] on input "gloria" at bounding box center [683, 166] width 488 height 37
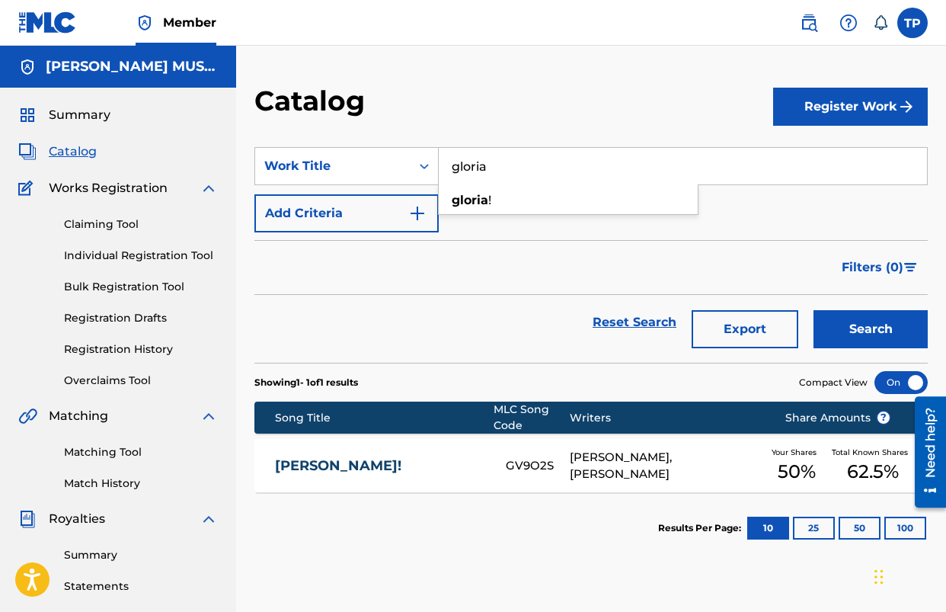
click at [572, 181] on input "gloria" at bounding box center [683, 166] width 488 height 37
click at [569, 204] on span "in this place" at bounding box center [556, 200] width 74 height 14
type input "be exalted in this place"
click at [851, 319] on button "Search" at bounding box center [871, 329] width 114 height 38
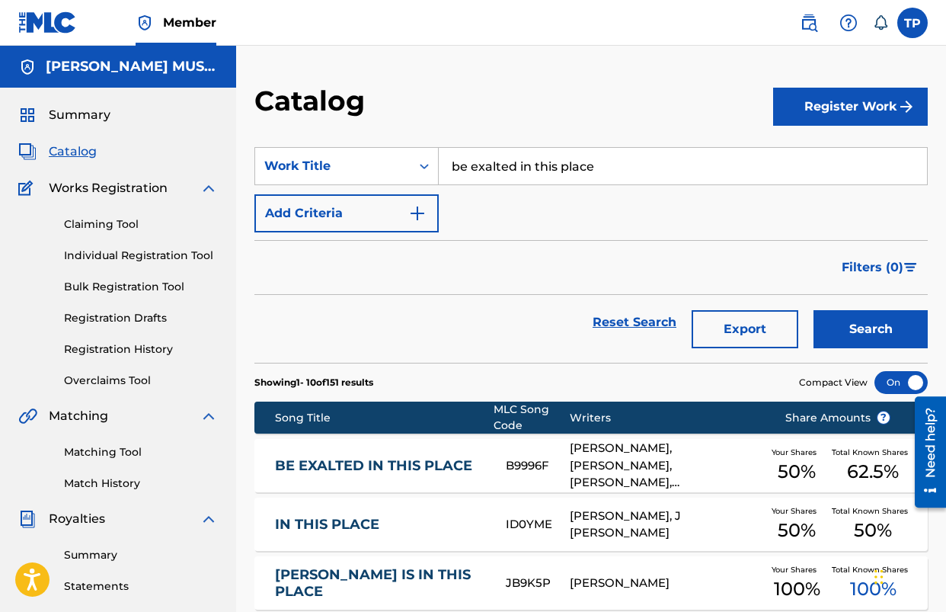
click at [407, 462] on link "BE EXALTED IN THIS PLACE" at bounding box center [380, 466] width 211 height 18
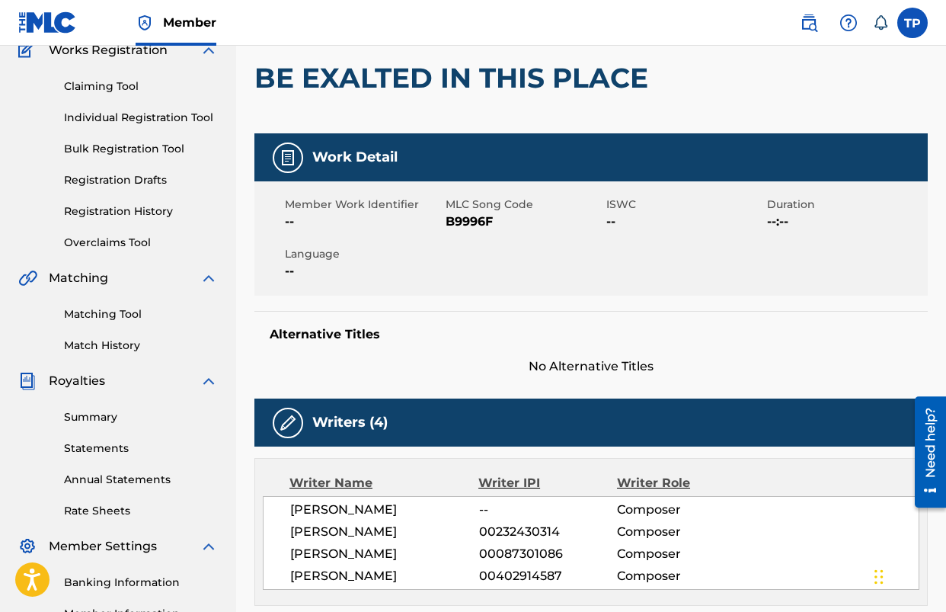
scroll to position [30, 0]
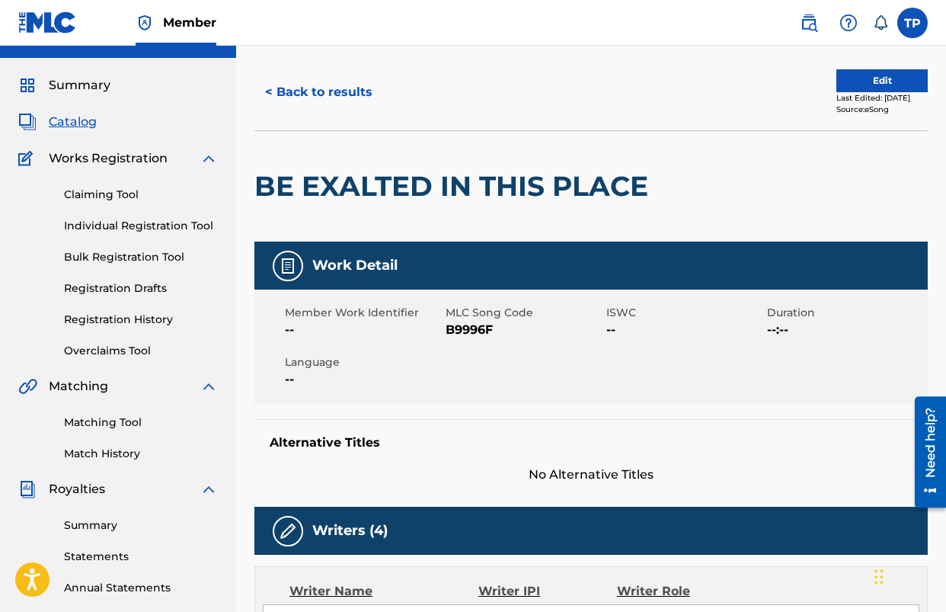
click at [474, 328] on span "B9996F" at bounding box center [524, 330] width 157 height 18
copy span "B9996F"
click at [299, 96] on button "< Back to results" at bounding box center [319, 92] width 129 height 38
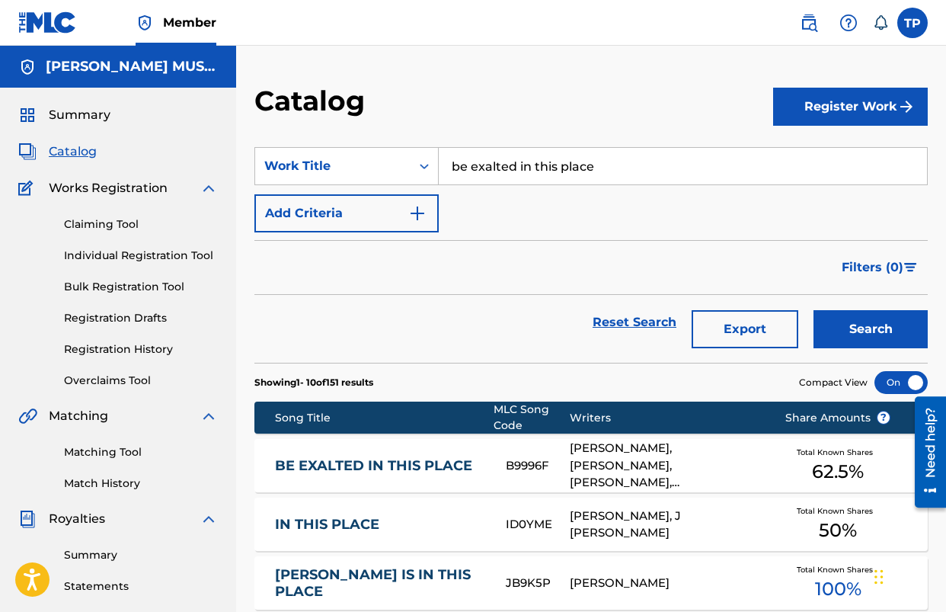
click at [527, 162] on input "be exalted in this place" at bounding box center [683, 166] width 488 height 37
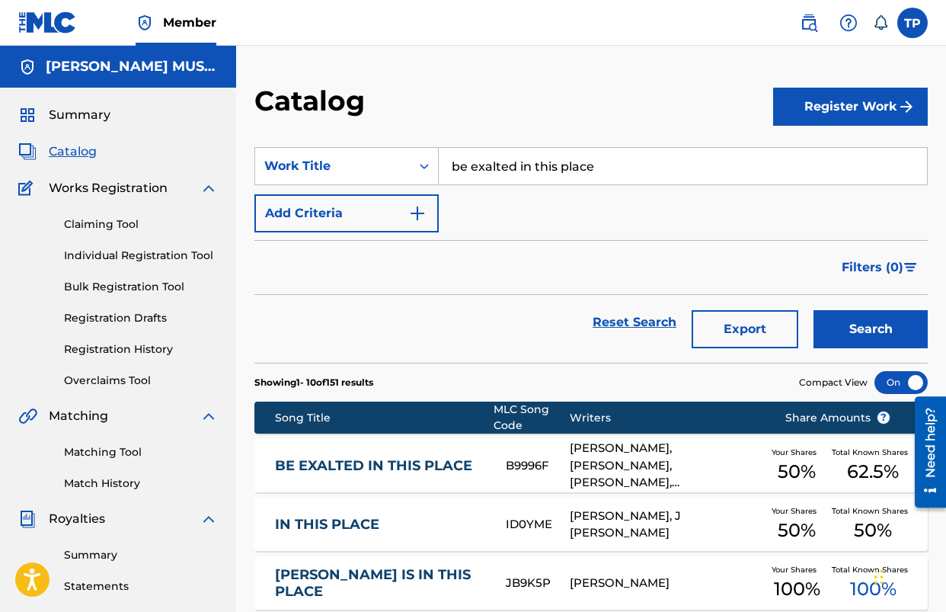
click at [527, 162] on input "be exalted in this place" at bounding box center [683, 166] width 488 height 37
click at [814, 310] on button "Search" at bounding box center [871, 329] width 114 height 38
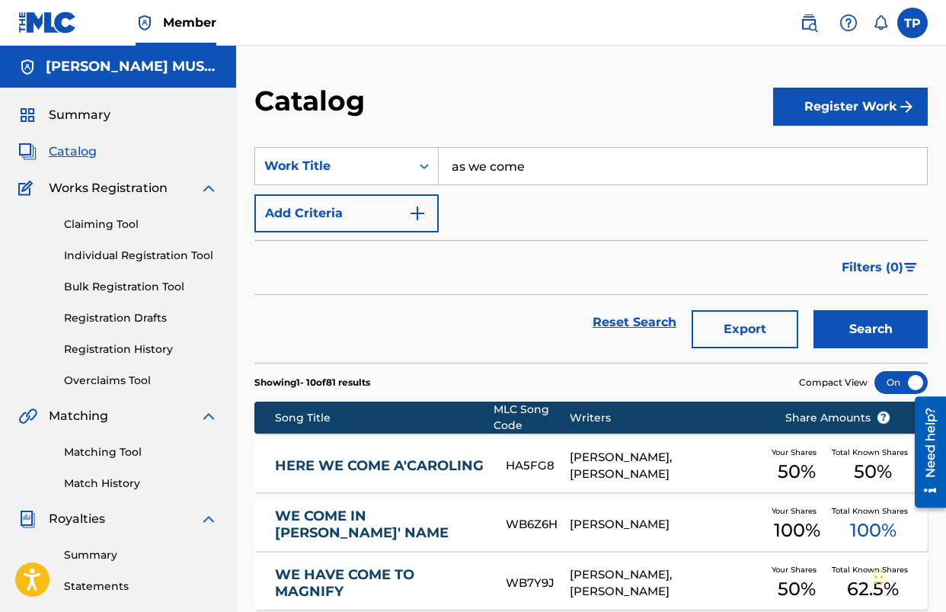
click at [546, 160] on input "as we come" at bounding box center [683, 166] width 488 height 37
type input "fight is worth fighting"
click at [814, 310] on button "Search" at bounding box center [871, 329] width 114 height 38
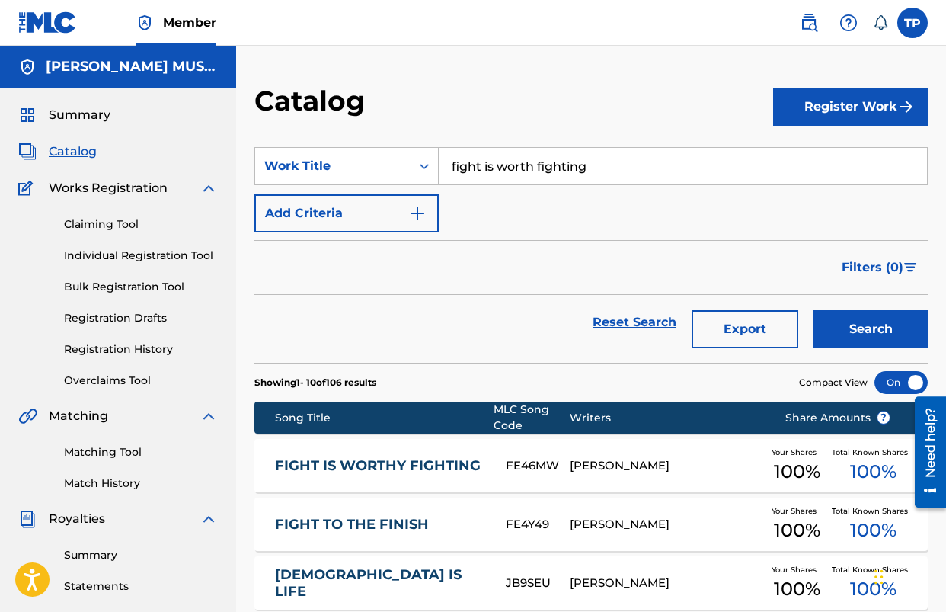
click at [421, 457] on link "FIGHT IS WORTHY FIGHTING" at bounding box center [380, 466] width 211 height 18
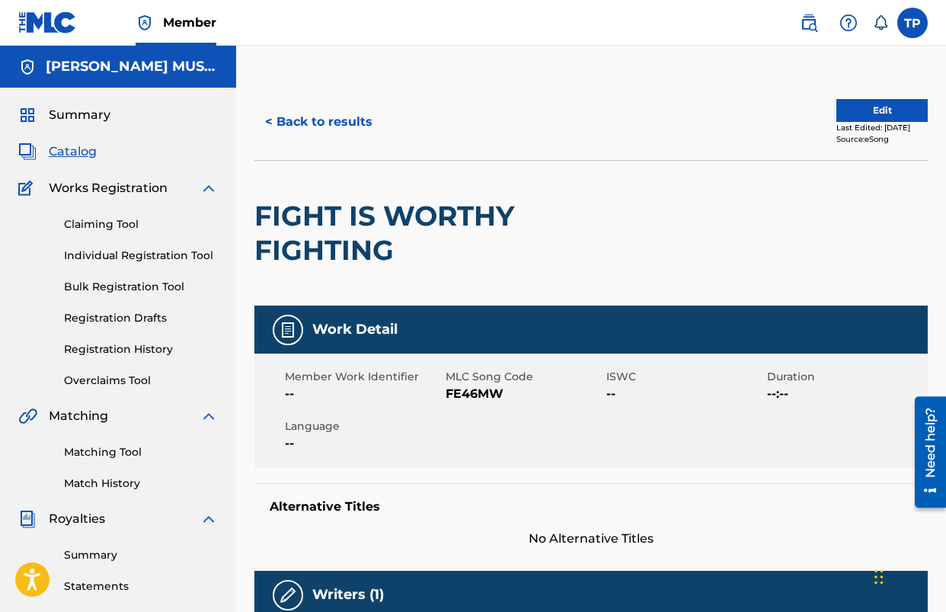
click at [307, 127] on button "< Back to results" at bounding box center [319, 122] width 129 height 38
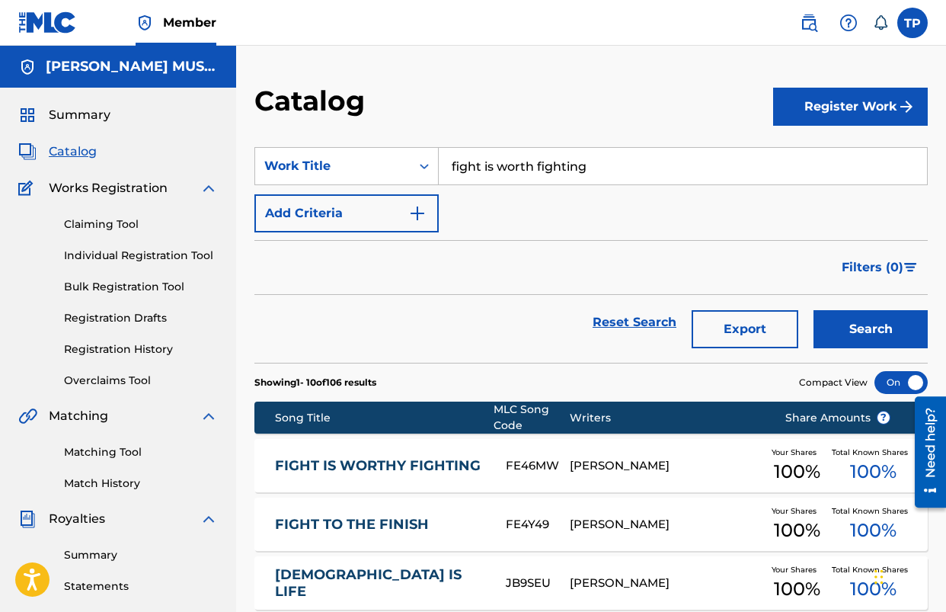
click at [588, 184] on input "fight is worth fighting" at bounding box center [683, 166] width 488 height 37
click at [588, 184] on div "Search Form" at bounding box center [683, 184] width 488 height 0
click at [588, 184] on div "fight is worth y fighting" at bounding box center [568, 199] width 261 height 30
click at [532, 171] on input "fight is worth fighting" at bounding box center [683, 166] width 488 height 37
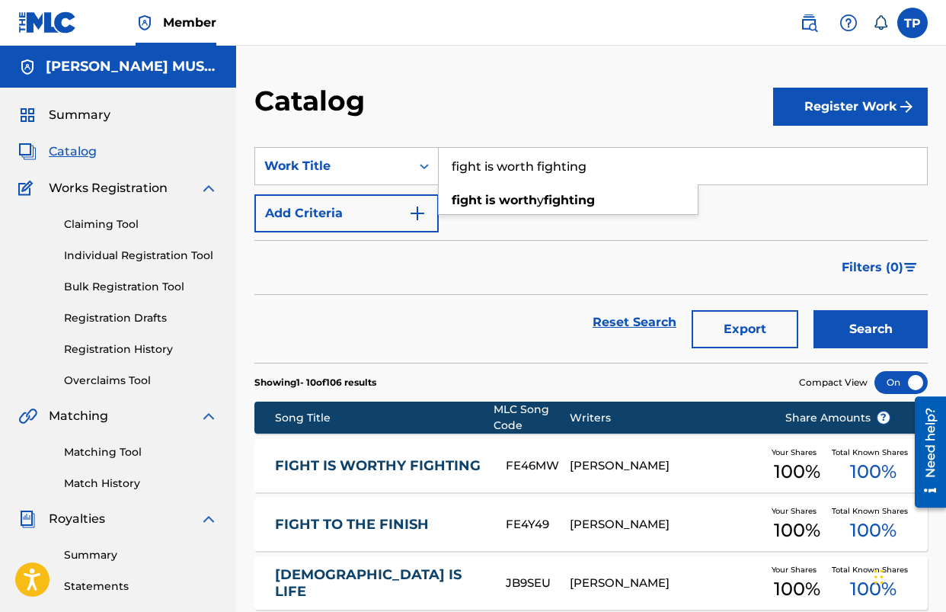
click at [532, 171] on input "fight is worth fighting" at bounding box center [683, 166] width 488 height 37
type input "this is why i sing"
click at [814, 310] on button "Search" at bounding box center [871, 329] width 114 height 38
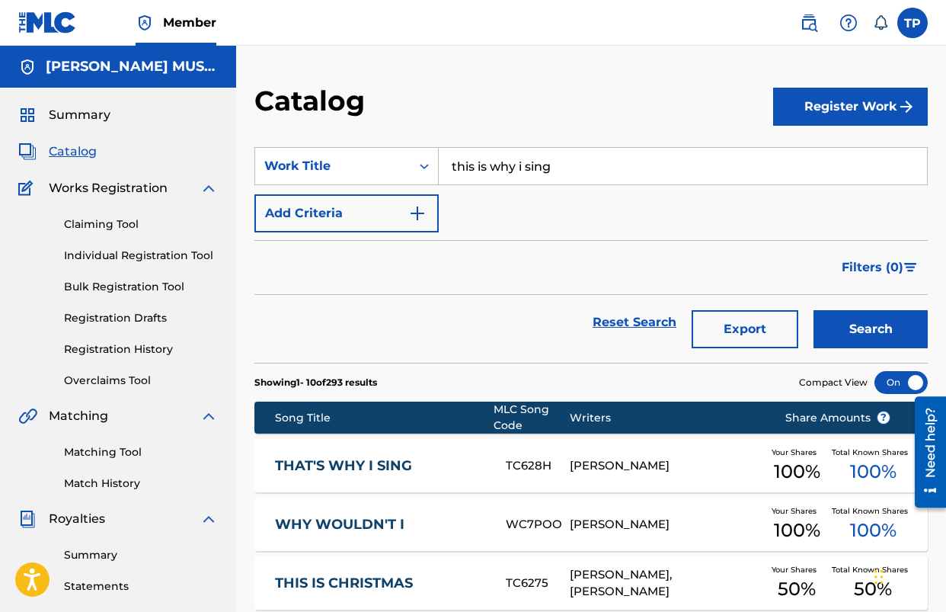
click at [386, 460] on link "THAT'S WHY I SING" at bounding box center [380, 466] width 211 height 18
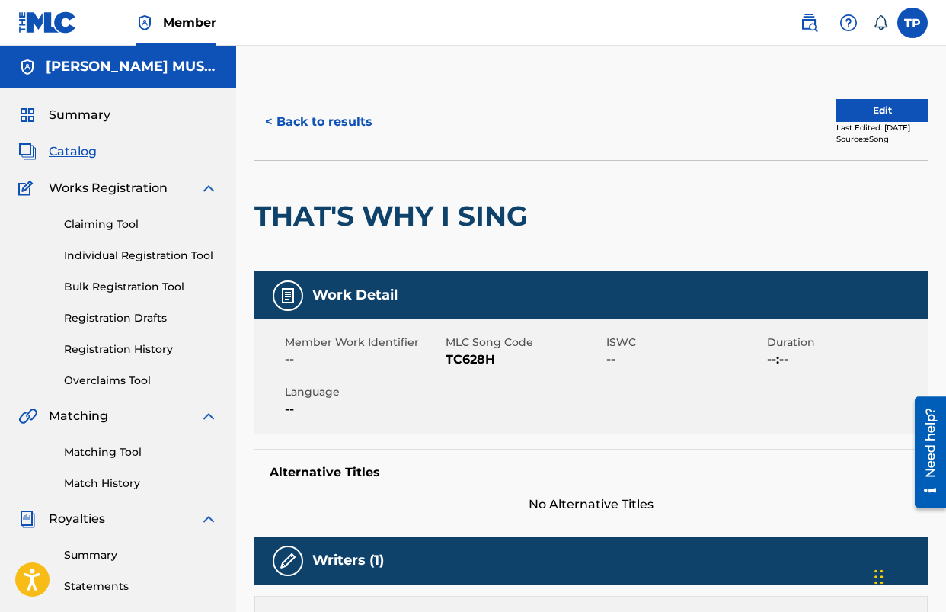
click at [447, 355] on span "TC628H" at bounding box center [524, 360] width 157 height 18
click at [315, 130] on button "< Back to results" at bounding box center [319, 122] width 129 height 38
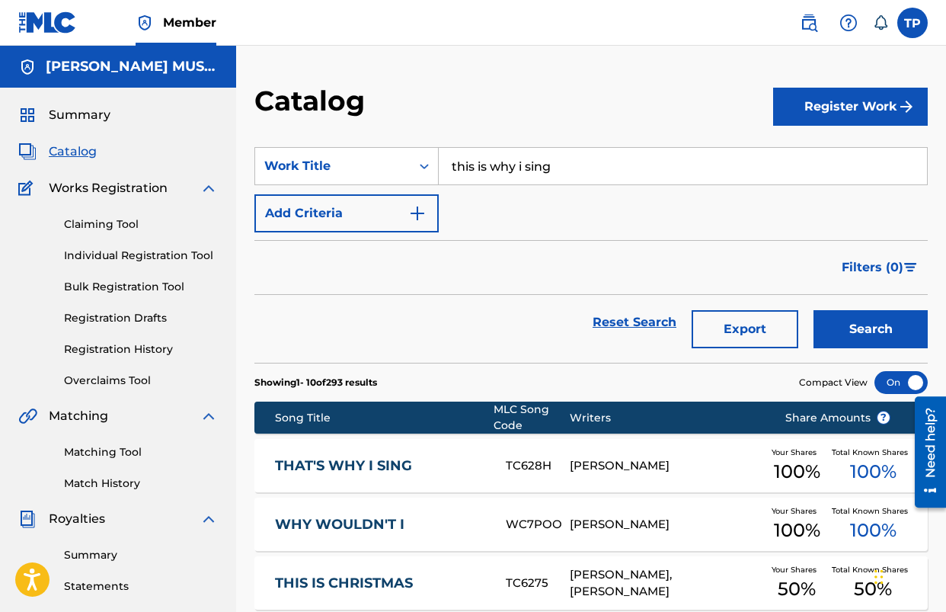
click at [546, 172] on input "this is why i sing" at bounding box center [683, 166] width 488 height 37
type input "fishing for the lord"
click at [524, 200] on strong "the" at bounding box center [530, 200] width 21 height 14
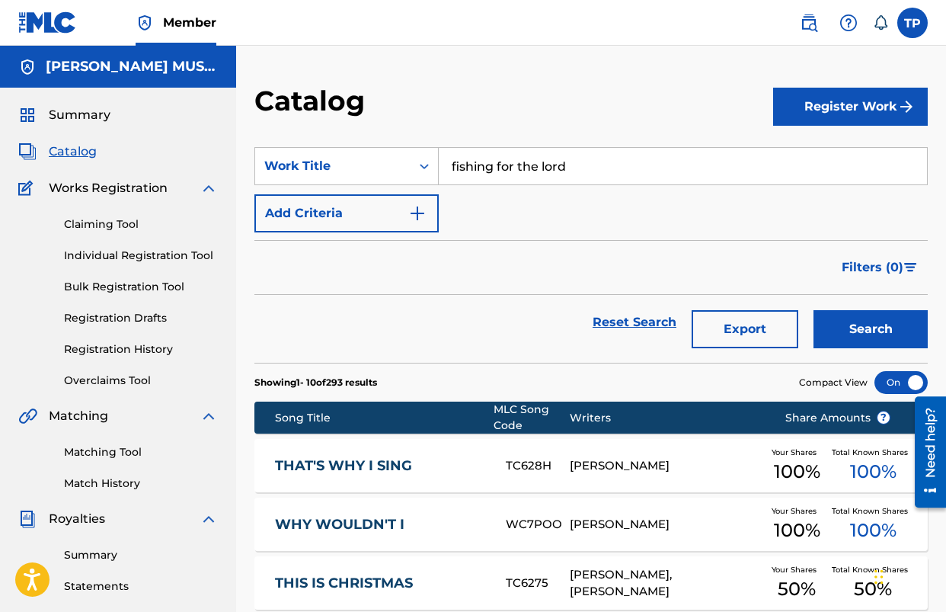
click at [814, 310] on button "Search" at bounding box center [871, 329] width 114 height 38
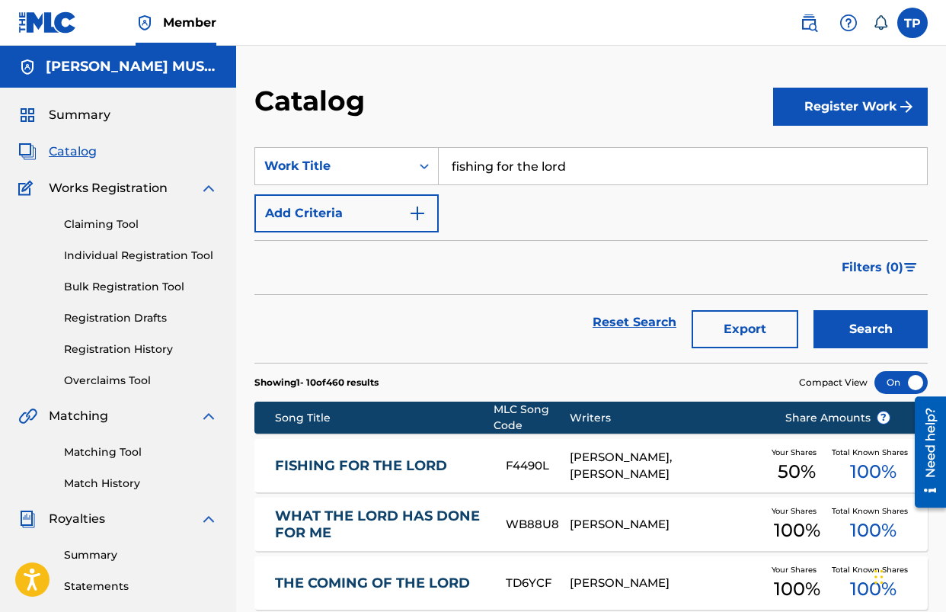
click at [399, 464] on link "FISHING FOR THE LORD" at bounding box center [380, 466] width 211 height 18
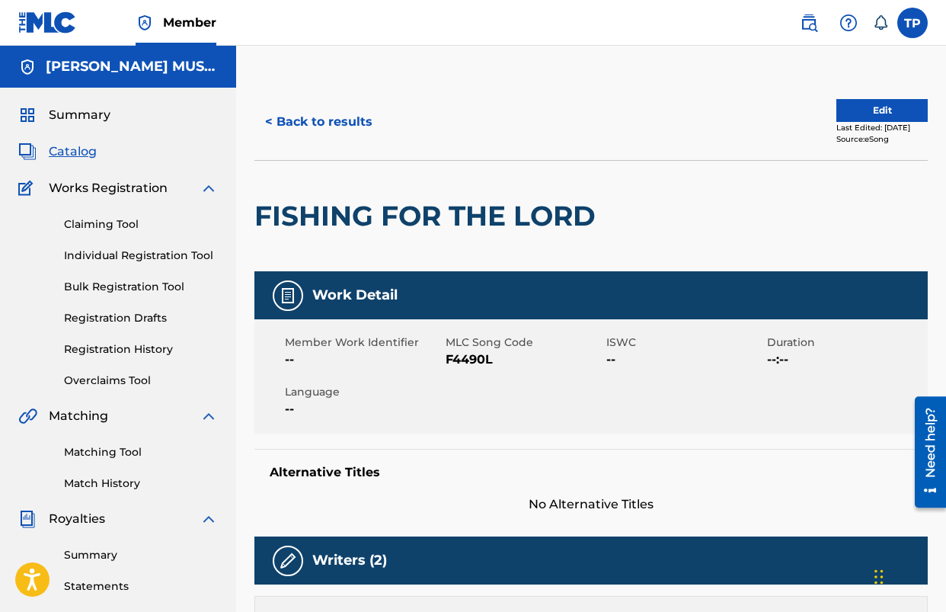
click at [469, 365] on span "F4490L" at bounding box center [524, 360] width 157 height 18
click at [322, 128] on button "< Back to results" at bounding box center [319, 122] width 129 height 38
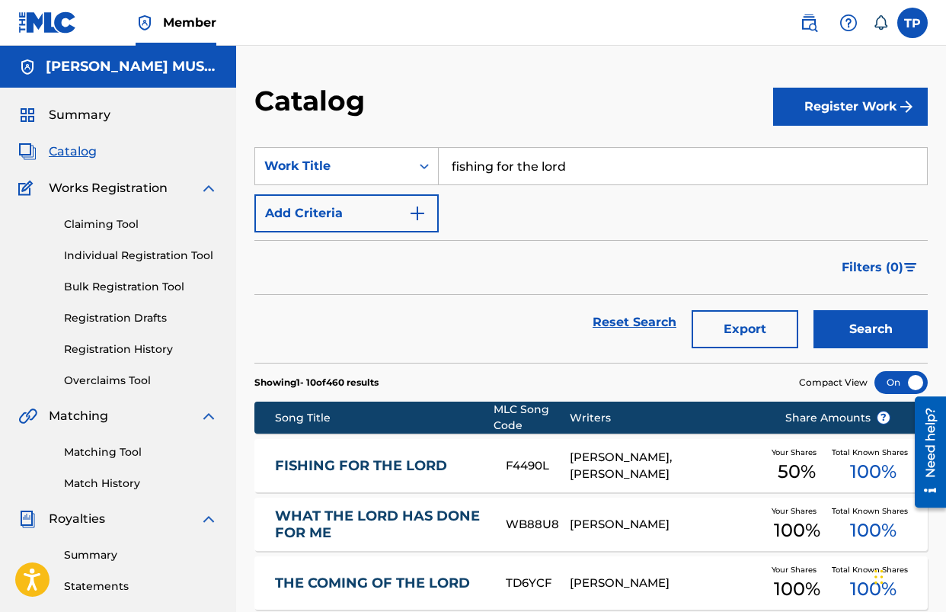
click at [517, 168] on input "fishing for the lord" at bounding box center [683, 166] width 488 height 37
click at [814, 310] on button "Search" at bounding box center [871, 329] width 114 height 38
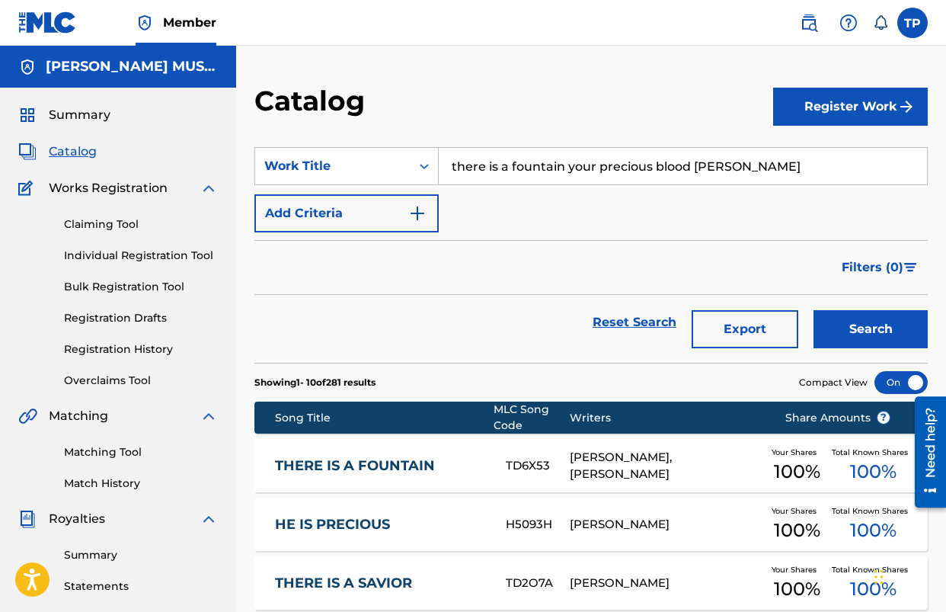
click at [814, 310] on button "Search" at bounding box center [871, 329] width 114 height 38
click at [527, 160] on input "there is a fountain your precious blood [PERSON_NAME]" at bounding box center [683, 166] width 488 height 37
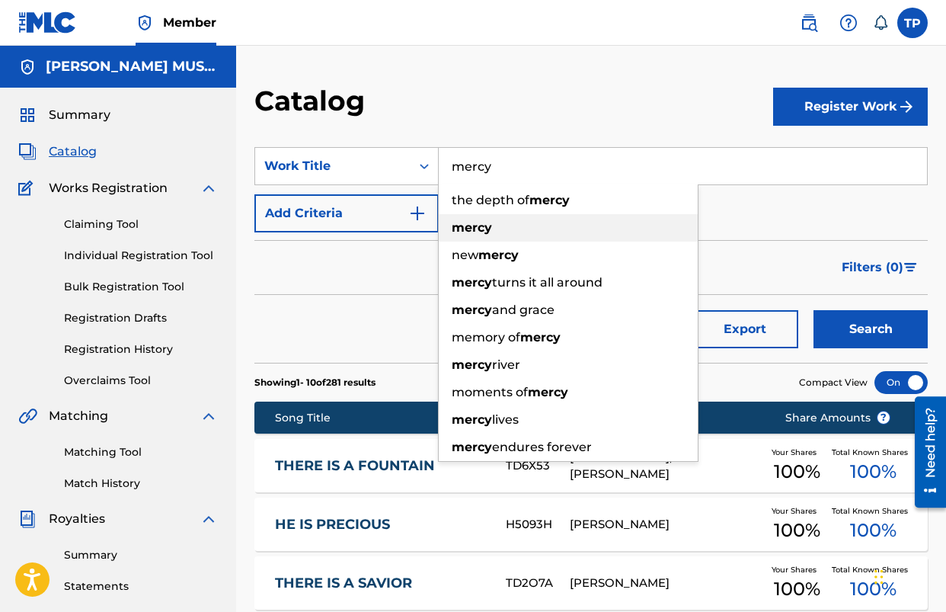
type input "mercy"
click at [502, 225] on div "mercy" at bounding box center [568, 227] width 259 height 27
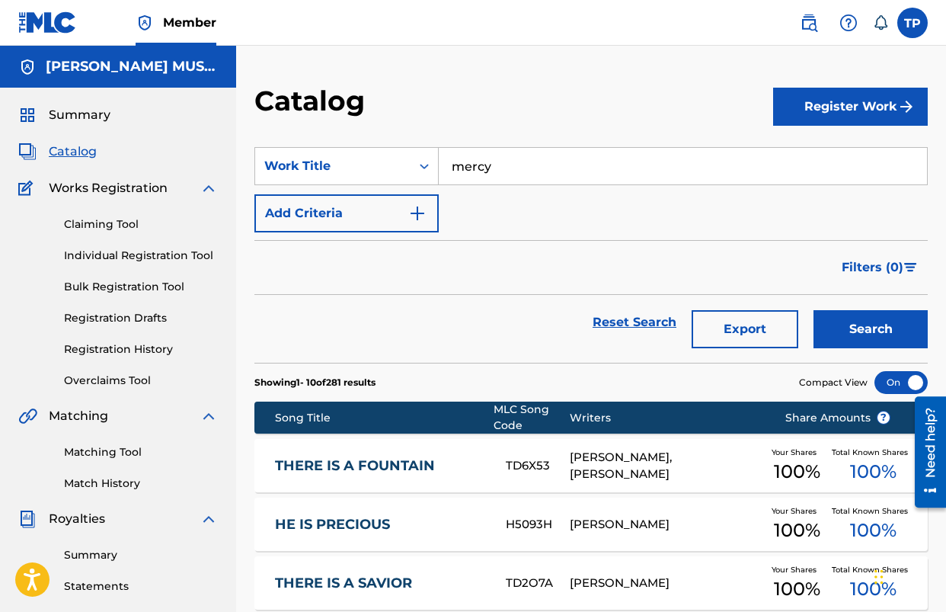
click at [814, 310] on button "Search" at bounding box center [871, 329] width 114 height 38
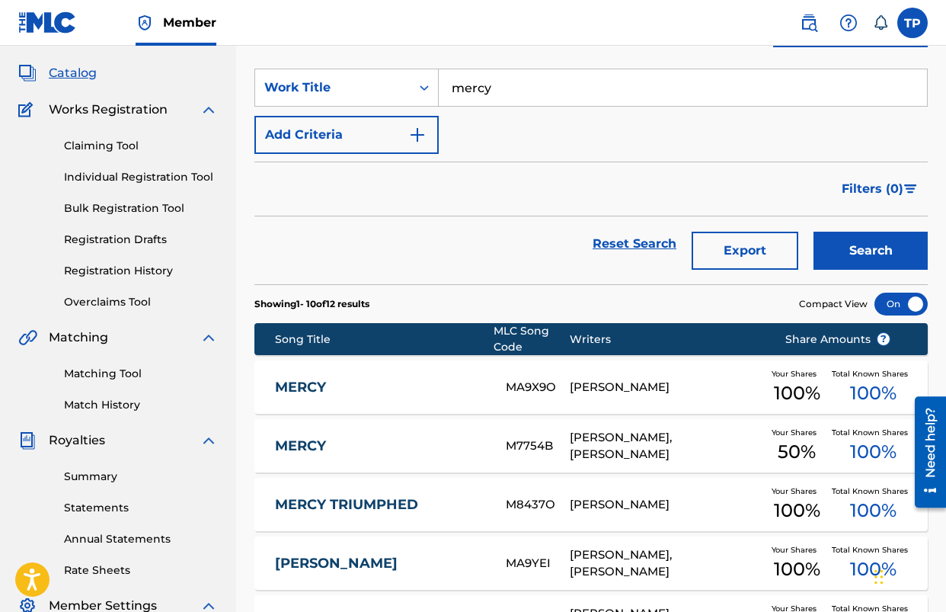
scroll to position [80, 0]
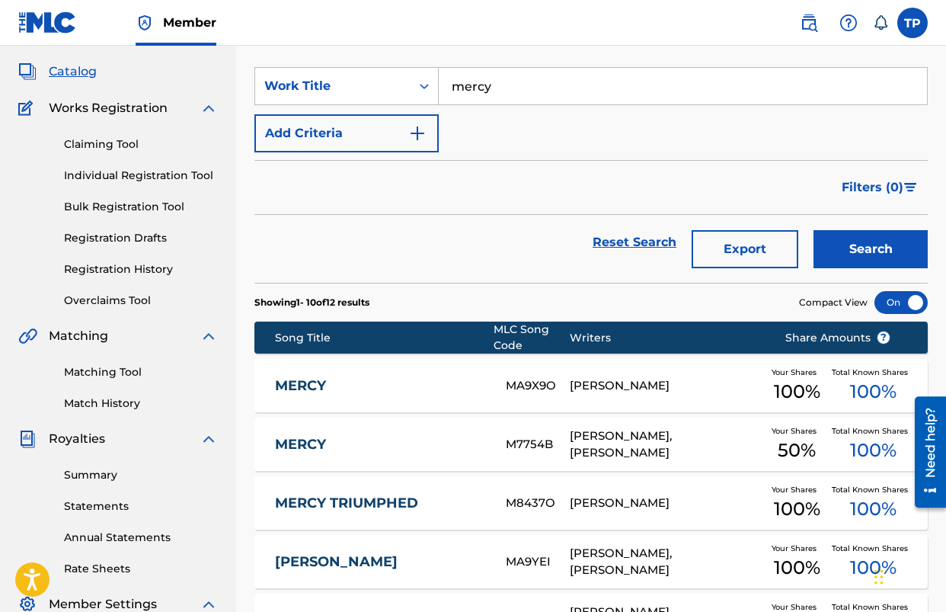
click at [277, 446] on link "MERCY" at bounding box center [380, 445] width 211 height 18
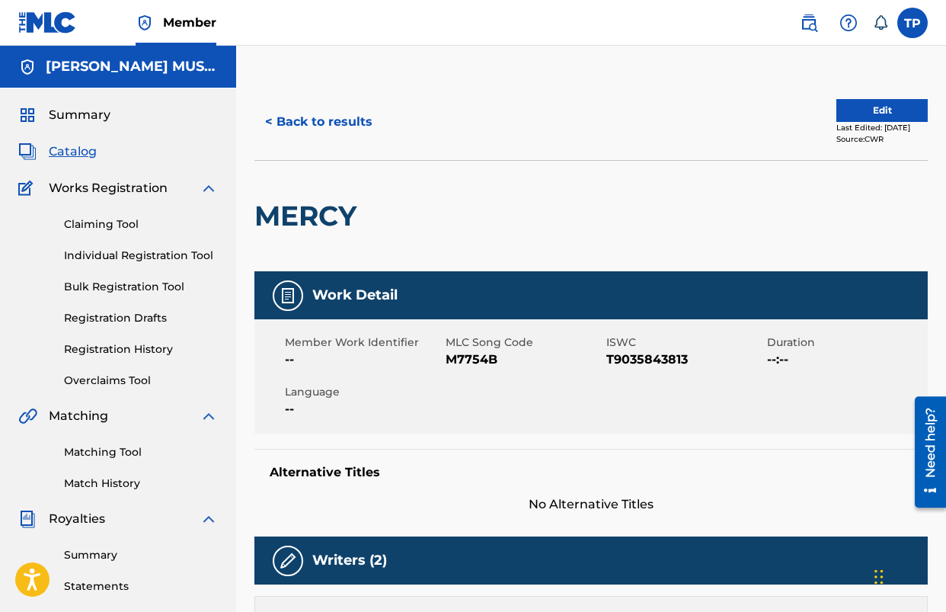
click at [475, 354] on span "M7754B" at bounding box center [524, 360] width 157 height 18
click at [337, 126] on button "< Back to results" at bounding box center [319, 122] width 129 height 38
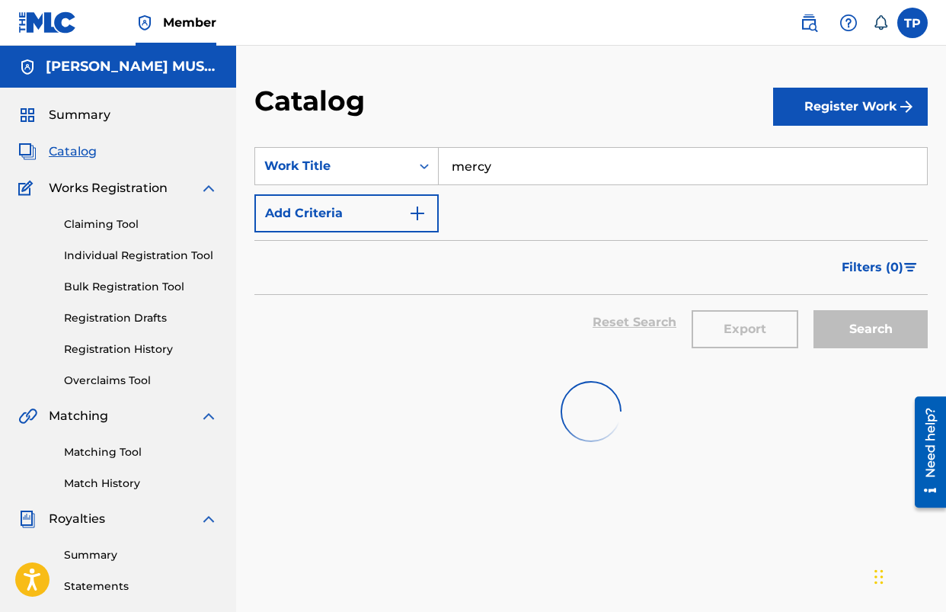
scroll to position [80, 0]
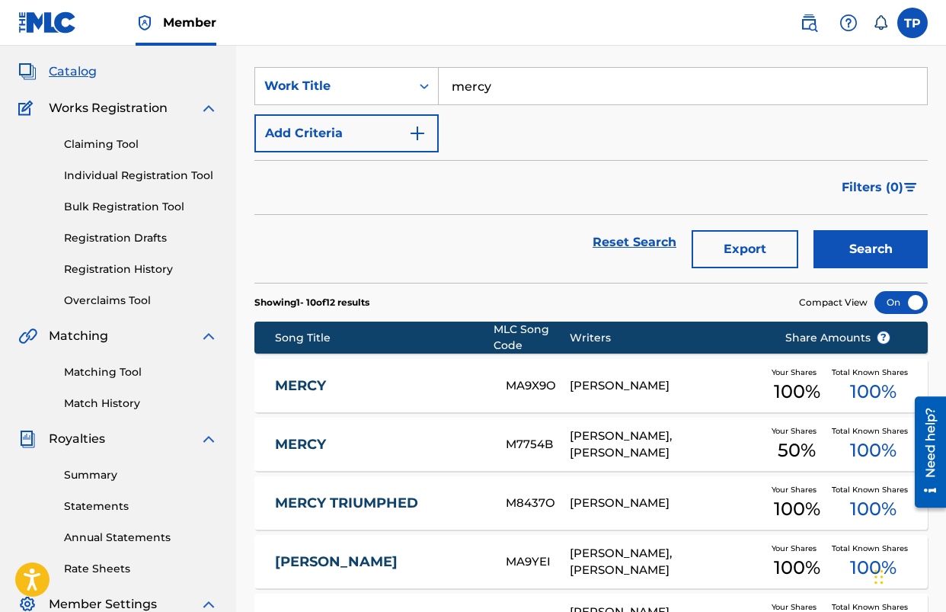
click at [565, 100] on input "mercy" at bounding box center [683, 86] width 488 height 37
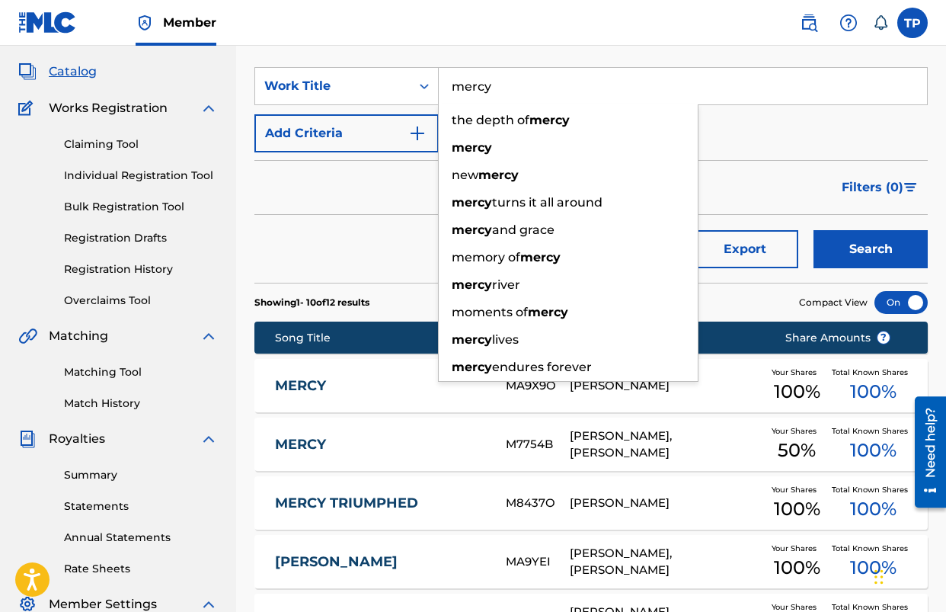
click at [565, 100] on input "mercy" at bounding box center [683, 86] width 488 height 37
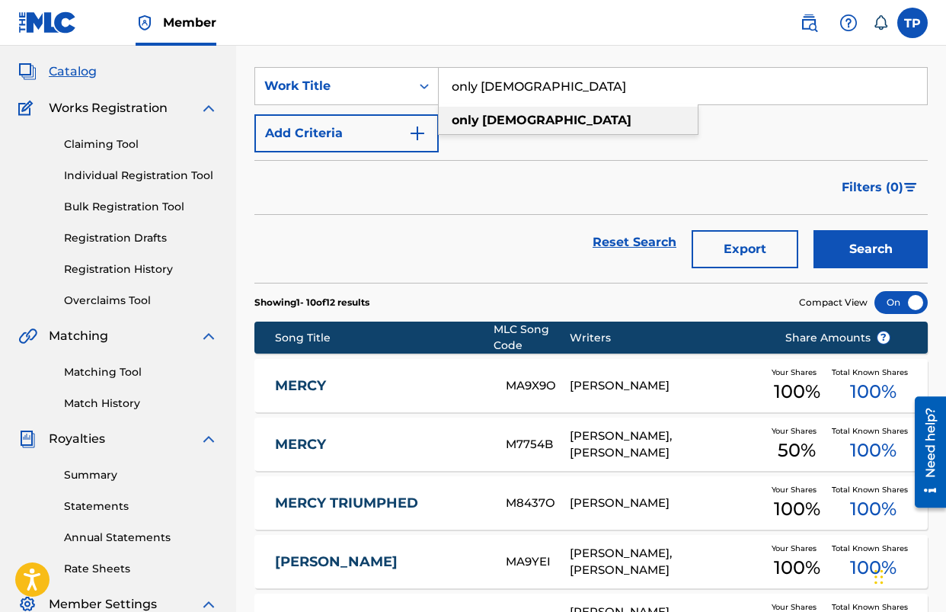
type input "only [DEMOGRAPHIC_DATA]"
click at [536, 113] on div "only [DEMOGRAPHIC_DATA]" at bounding box center [568, 120] width 259 height 27
click at [814, 230] on button "Search" at bounding box center [871, 249] width 114 height 38
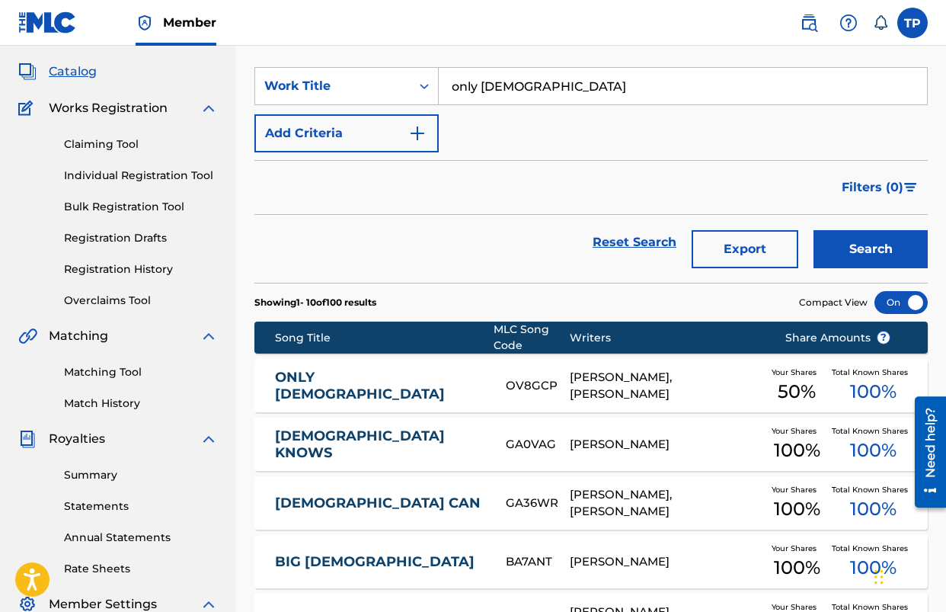
click at [334, 381] on link "ONLY [DEMOGRAPHIC_DATA]" at bounding box center [380, 386] width 211 height 34
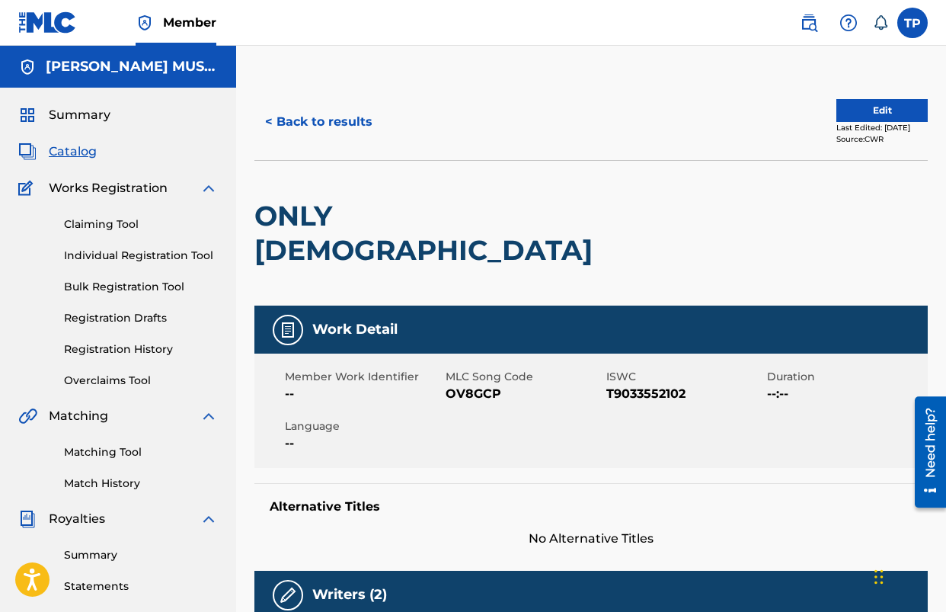
click at [476, 385] on span "OV8GCP" at bounding box center [524, 394] width 157 height 18
click at [311, 123] on button "< Back to results" at bounding box center [319, 122] width 129 height 38
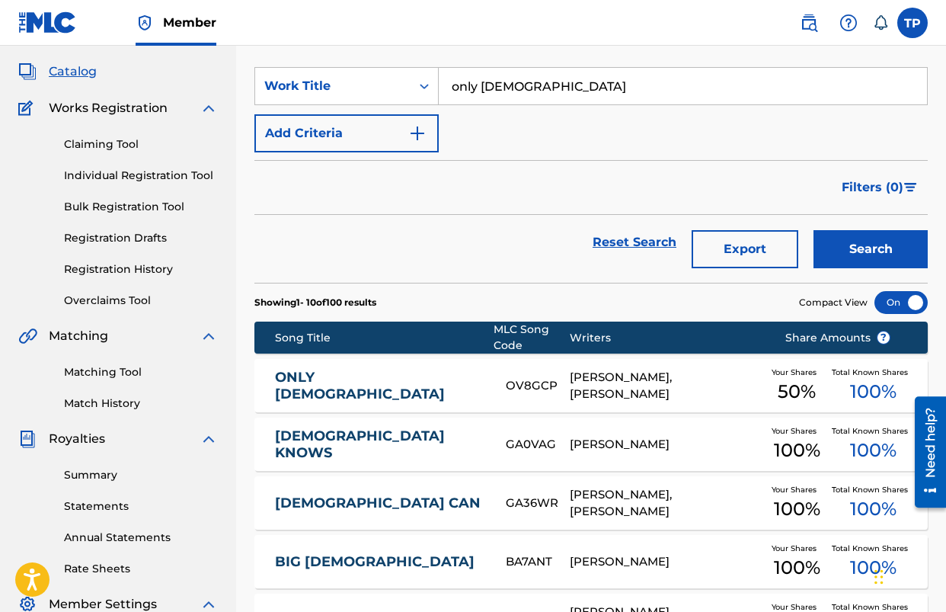
click at [592, 98] on input "only [DEMOGRAPHIC_DATA]" at bounding box center [683, 86] width 488 height 37
type input "unexplainable grace"
click at [814, 230] on button "Search" at bounding box center [871, 249] width 114 height 38
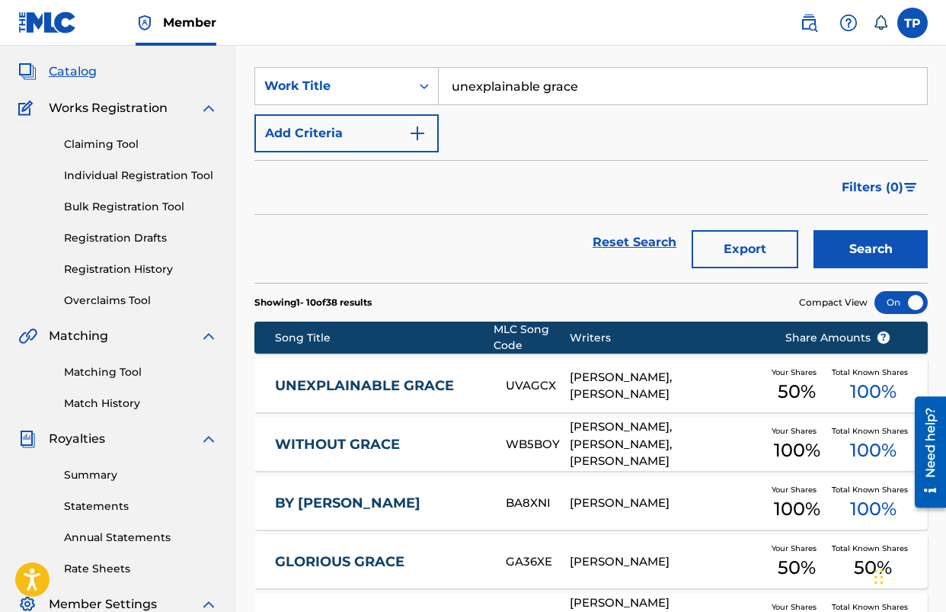
click at [354, 389] on link "UNEXPLAINABLE GRACE" at bounding box center [380, 386] width 211 height 18
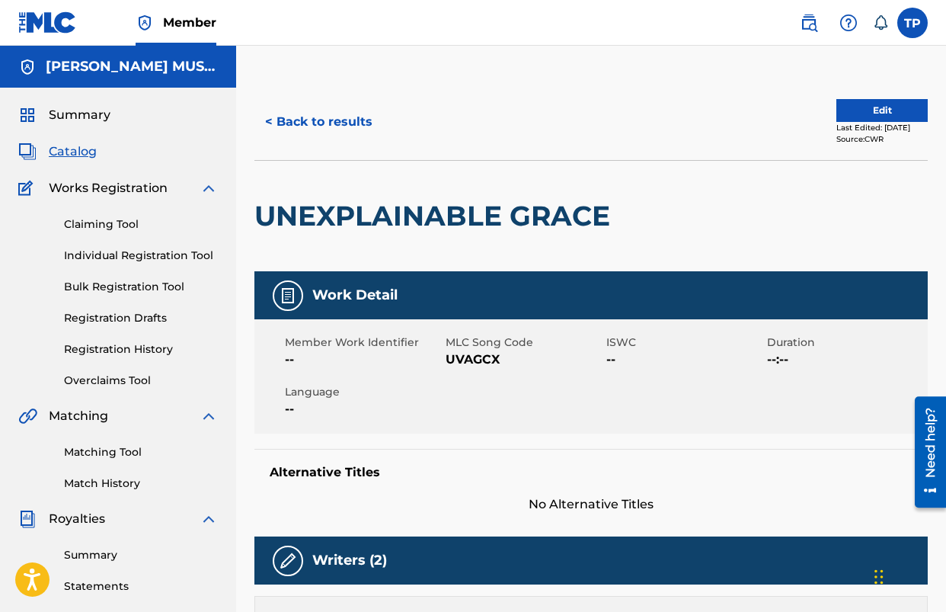
click at [457, 353] on span "UVAGCX" at bounding box center [524, 360] width 157 height 18
click at [324, 118] on button "< Back to results" at bounding box center [319, 122] width 129 height 38
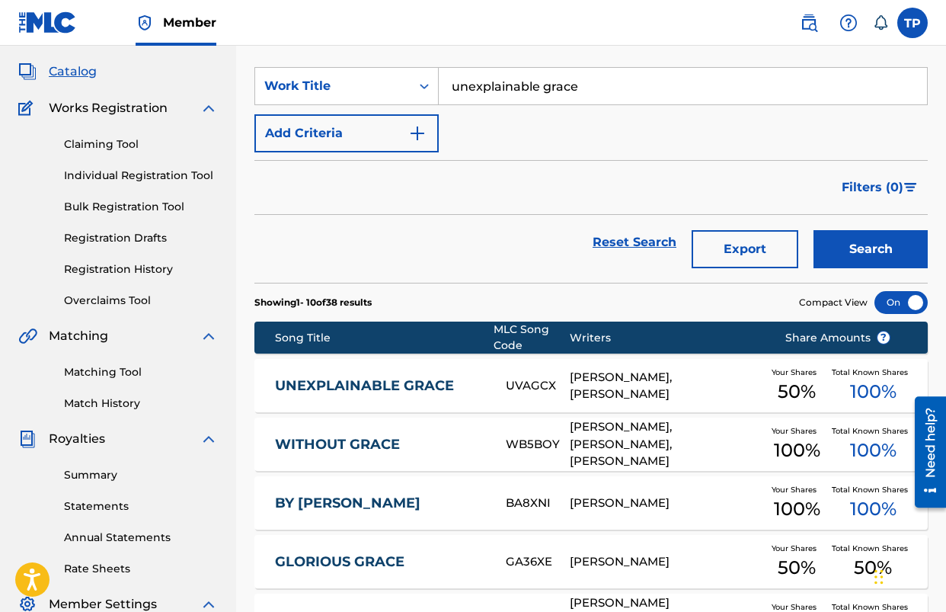
click at [573, 77] on input "unexplainable grace" at bounding box center [683, 86] width 488 height 37
type input "miracle in a manger"
click at [536, 127] on strong "manger" at bounding box center [553, 120] width 50 height 14
click at [814, 230] on button "Search" at bounding box center [871, 249] width 114 height 38
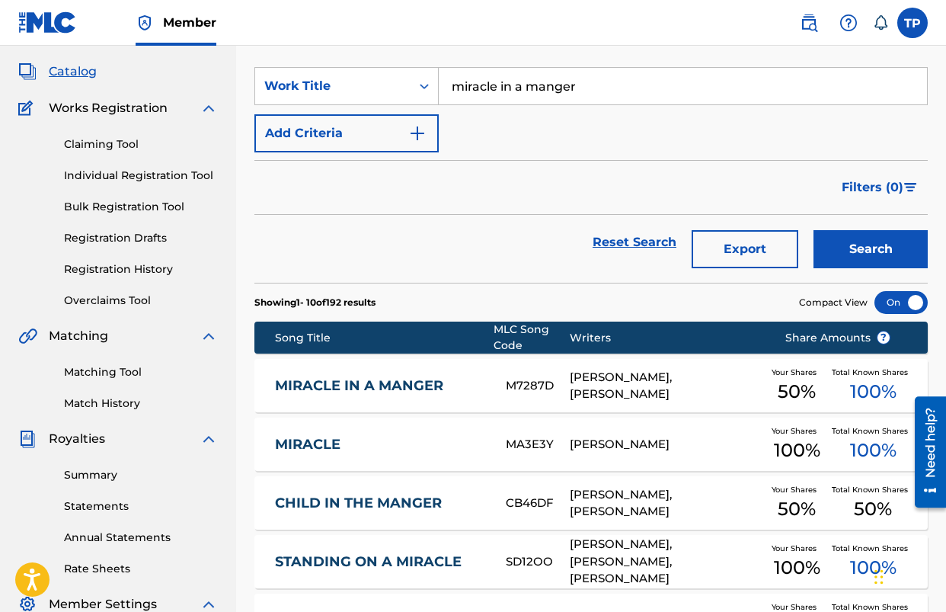
click at [421, 385] on link "MIRACLE IN A MANGER" at bounding box center [380, 386] width 211 height 18
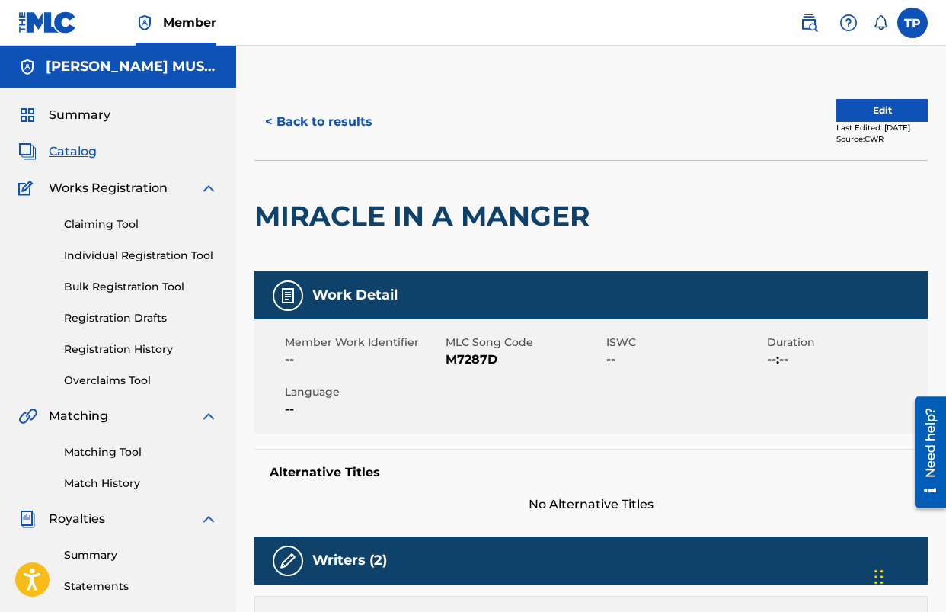
click at [467, 361] on span "M7287D" at bounding box center [524, 360] width 157 height 18
click at [303, 127] on button "< Back to results" at bounding box center [319, 122] width 129 height 38
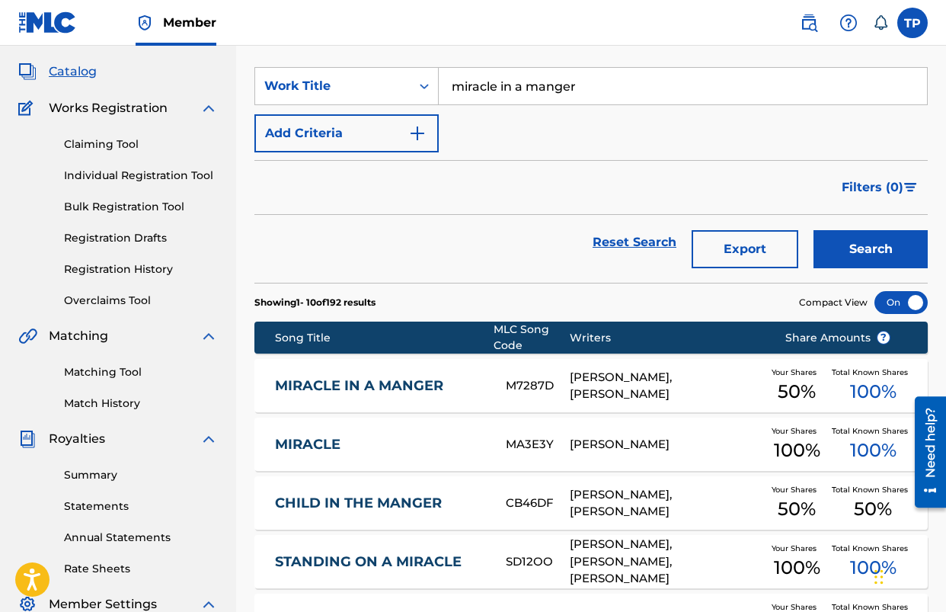
click at [562, 90] on input "miracle in a manger" at bounding box center [683, 86] width 488 height 37
type input "will you go"
click at [546, 126] on div "will you go" at bounding box center [568, 120] width 259 height 27
click at [814, 230] on button "Search" at bounding box center [871, 249] width 114 height 38
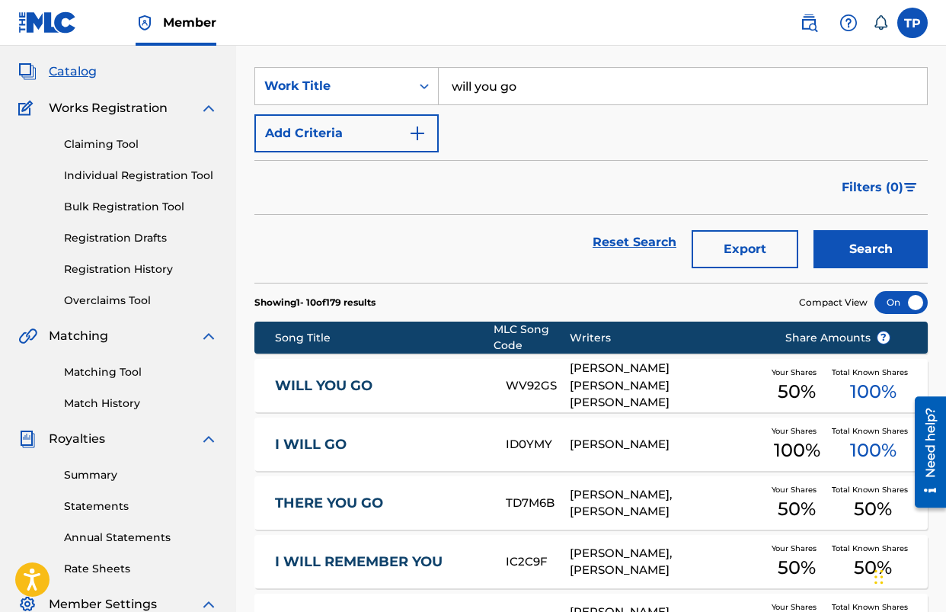
click at [362, 386] on link "WILL YOU GO" at bounding box center [380, 386] width 211 height 18
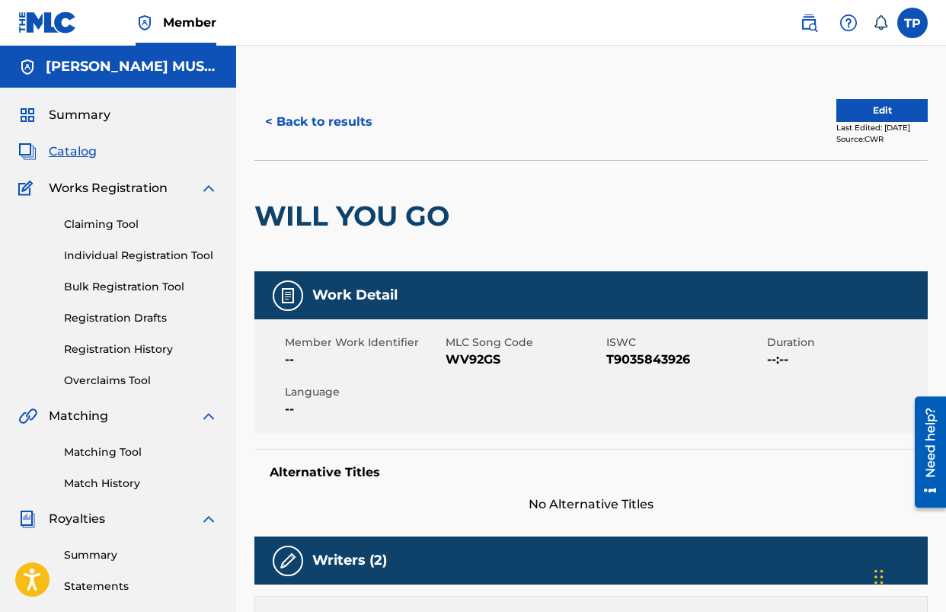
click at [498, 354] on span "WV92GS" at bounding box center [524, 360] width 157 height 18
click at [464, 359] on span "WV92GS" at bounding box center [524, 360] width 157 height 18
drag, startPoint x: 464, startPoint y: 359, endPoint x: 40, endPoint y: 353, distance: 424.5
click at [464, 359] on span "WV92GS" at bounding box center [524, 360] width 157 height 18
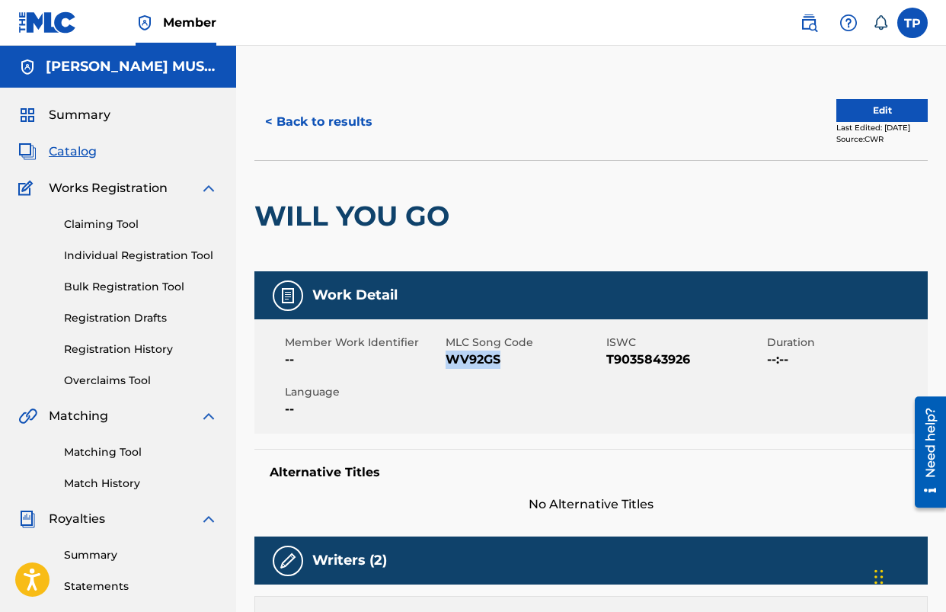
click at [304, 130] on button "< Back to results" at bounding box center [319, 122] width 129 height 38
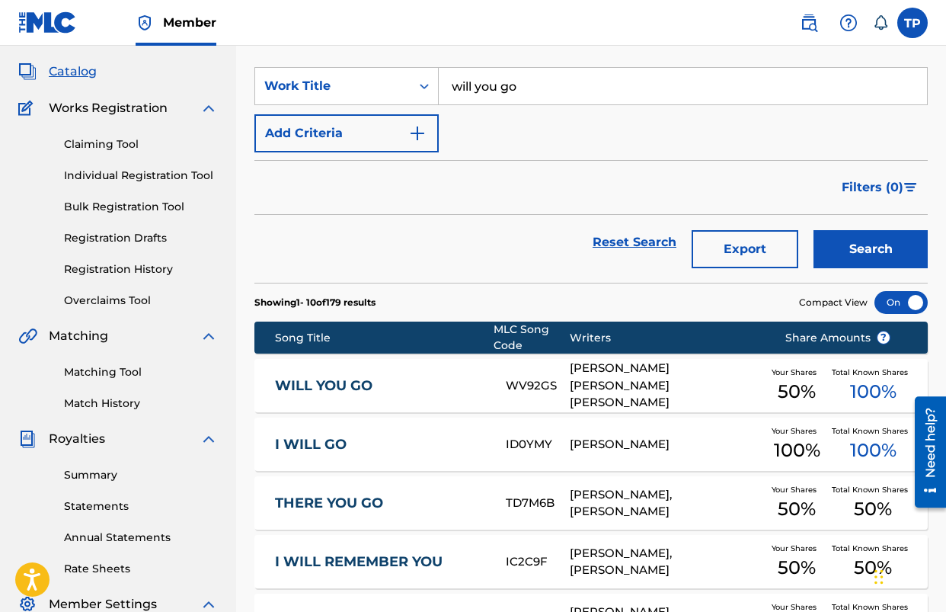
click at [549, 89] on input "will you go" at bounding box center [683, 86] width 488 height 37
type input "the record is clear"
click at [814, 230] on button "Search" at bounding box center [871, 249] width 114 height 38
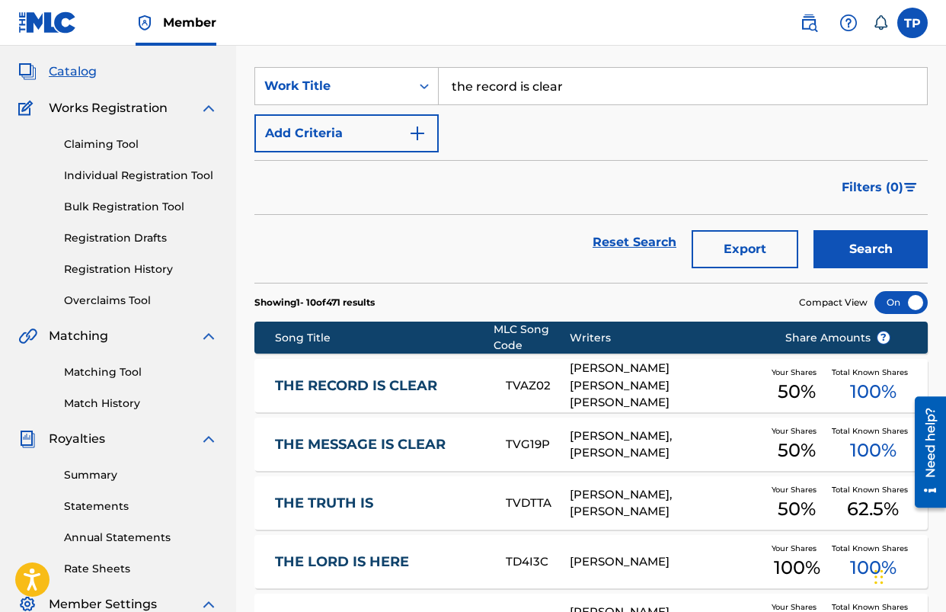
click at [357, 387] on link "THE RECORD IS CLEAR" at bounding box center [380, 386] width 211 height 18
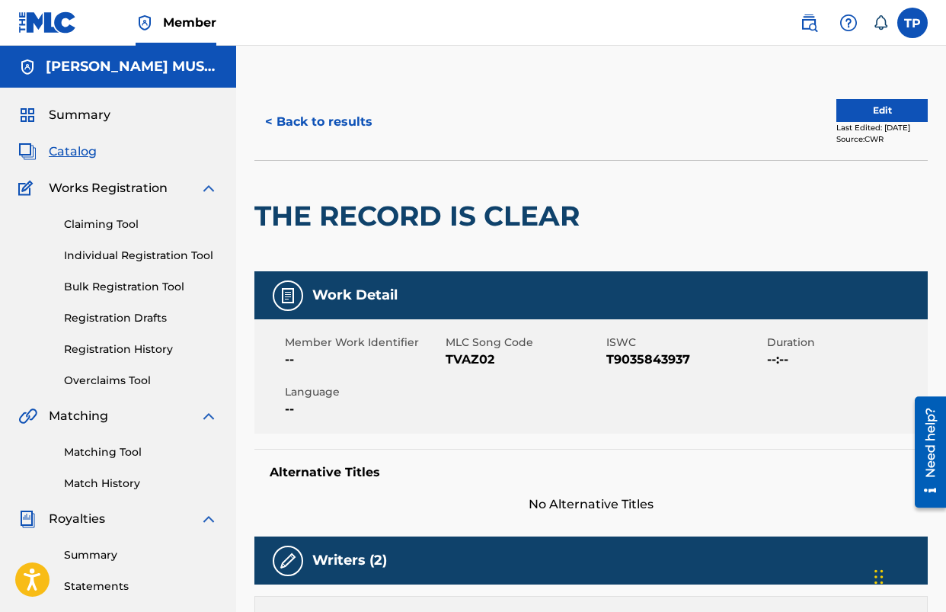
click at [465, 364] on span "TVAZ02" at bounding box center [524, 360] width 157 height 18
click at [309, 113] on button "< Back to results" at bounding box center [319, 122] width 129 height 38
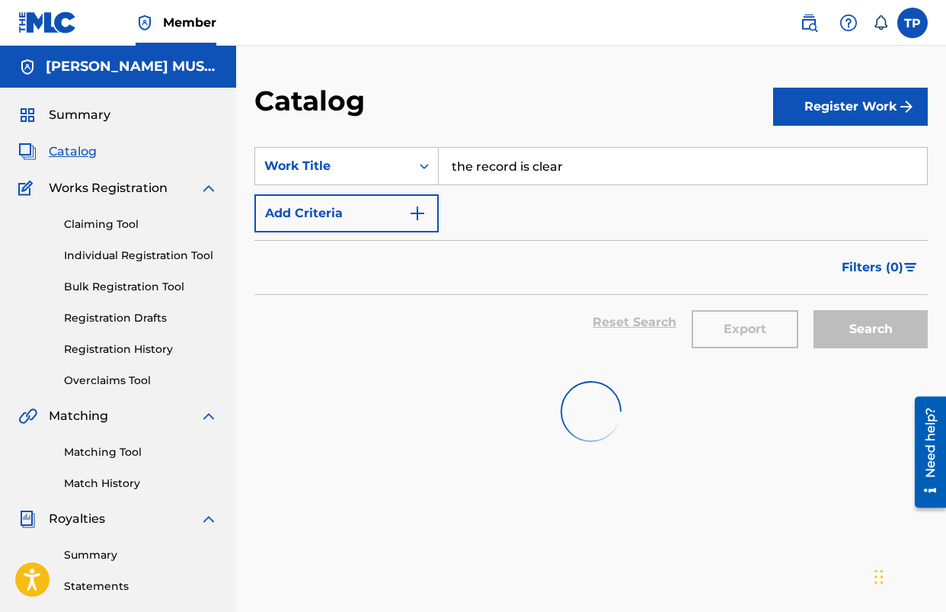
scroll to position [80, 0]
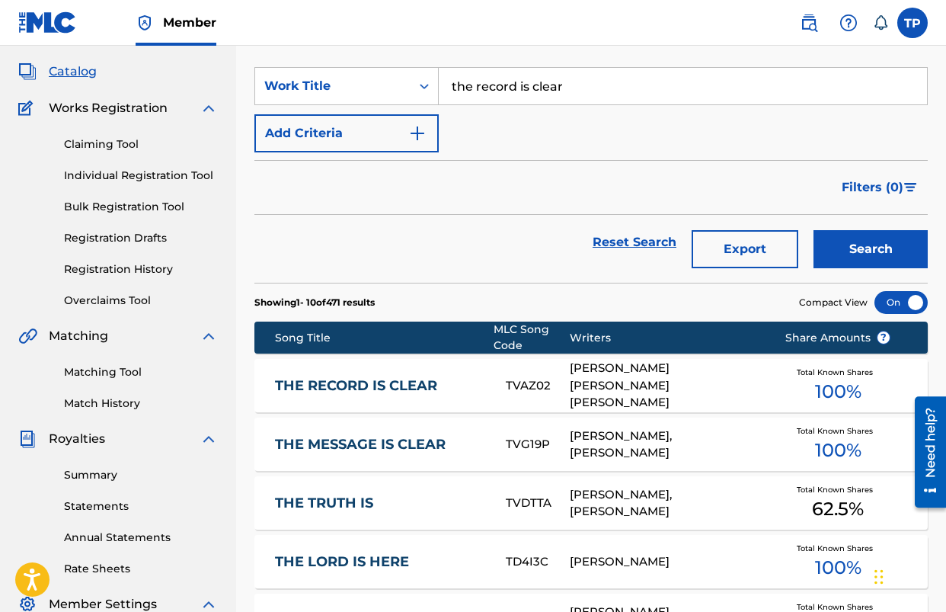
click at [528, 90] on input "the record is clear" at bounding box center [683, 86] width 488 height 37
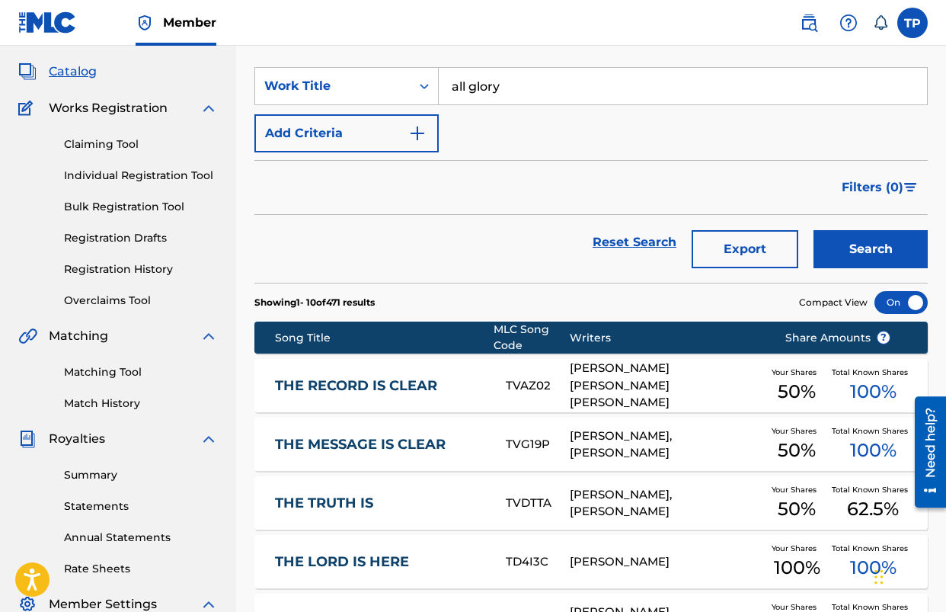
type input "all glory"
click at [814, 230] on button "Search" at bounding box center [871, 249] width 114 height 38
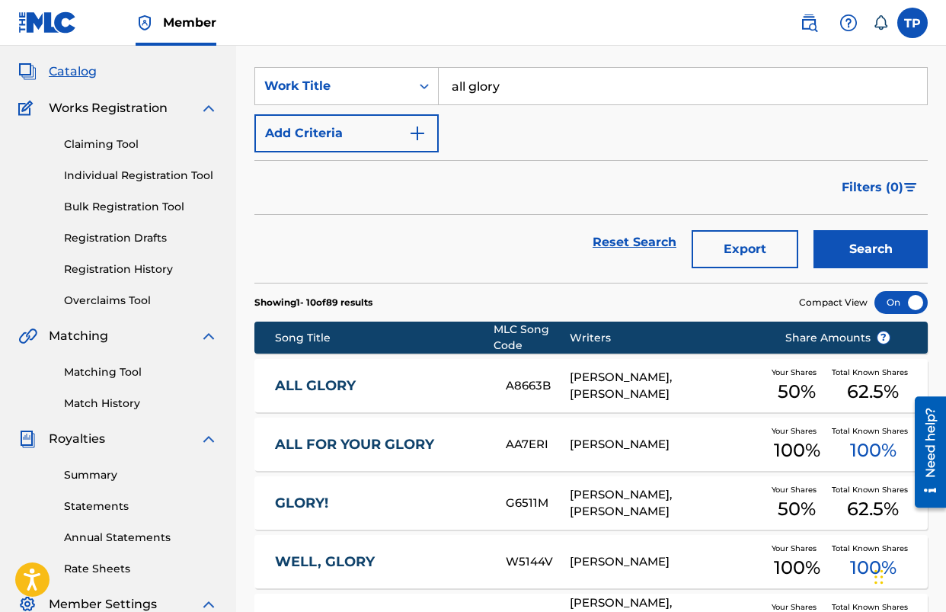
click at [334, 384] on link "ALL GLORY" at bounding box center [380, 386] width 211 height 18
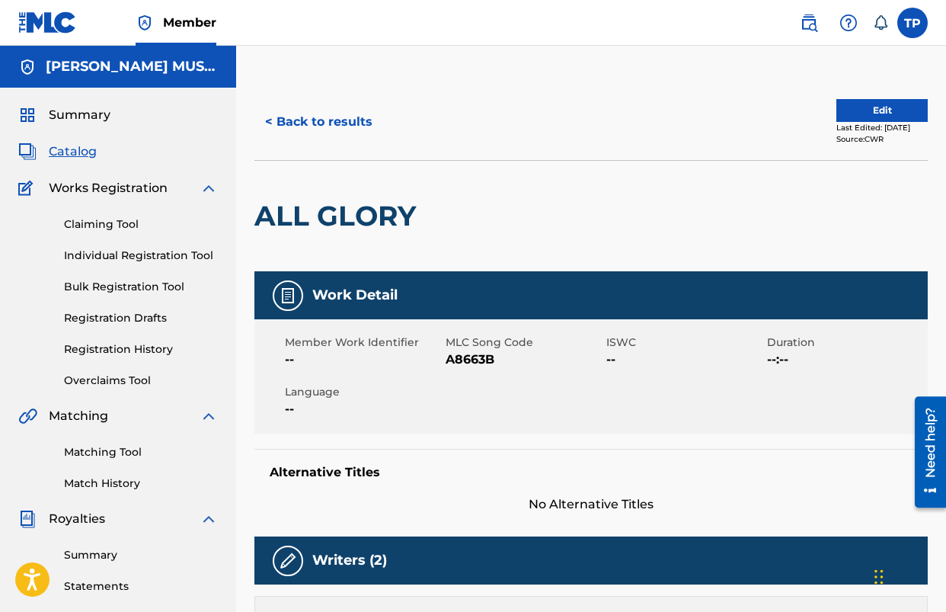
click at [485, 363] on span "A8663B" at bounding box center [524, 360] width 157 height 18
click at [328, 128] on button "< Back to results" at bounding box center [319, 122] width 129 height 38
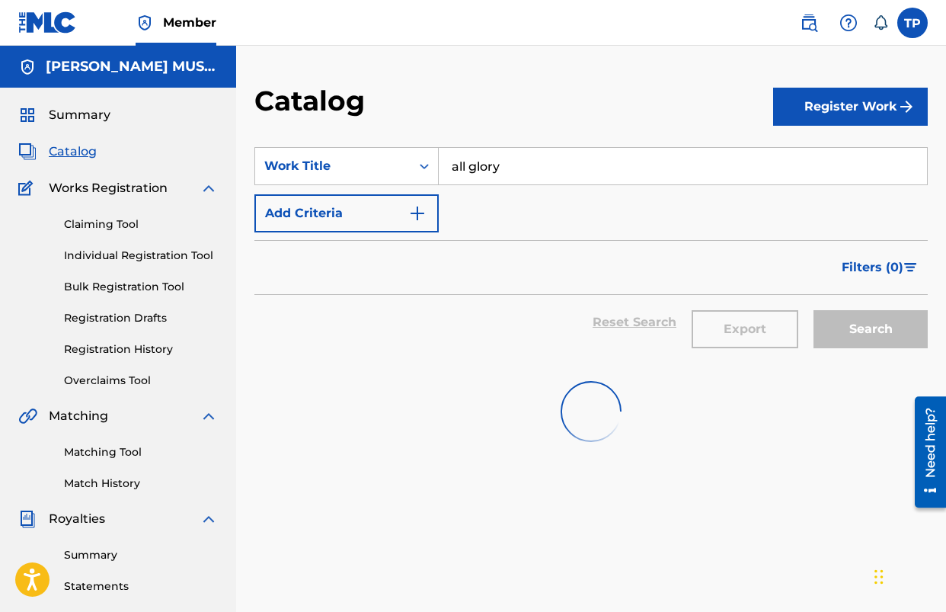
scroll to position [80, 0]
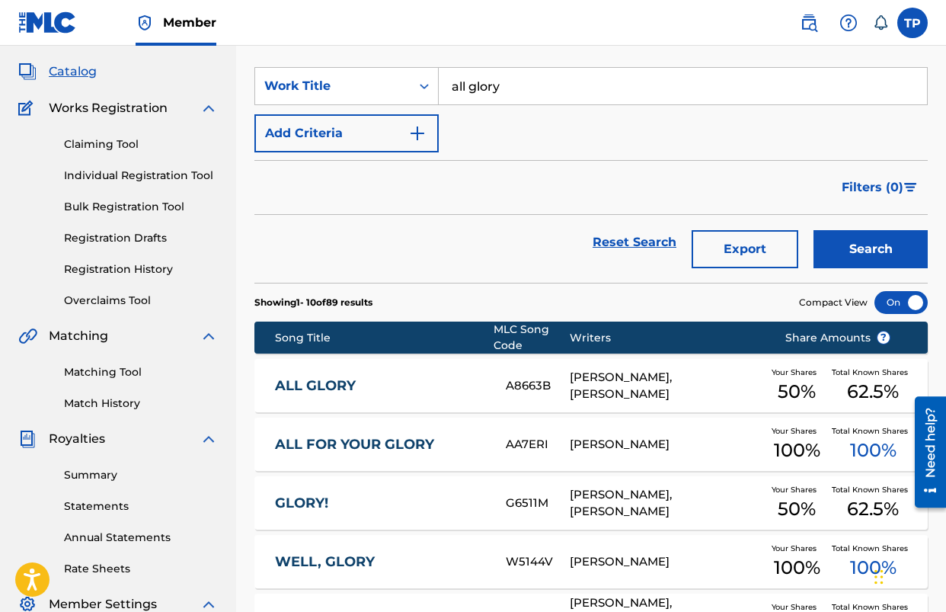
click at [575, 86] on input "all glory" at bounding box center [683, 86] width 488 height 37
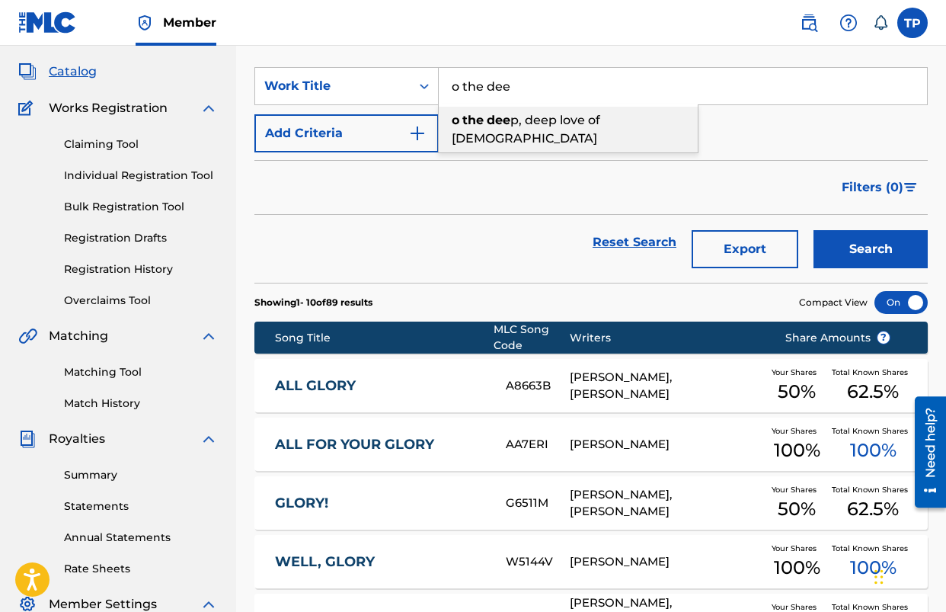
click at [550, 113] on span "p, deep love of [DEMOGRAPHIC_DATA]" at bounding box center [526, 129] width 149 height 33
type input "o the deep, deep love of [PERSON_NAME]"
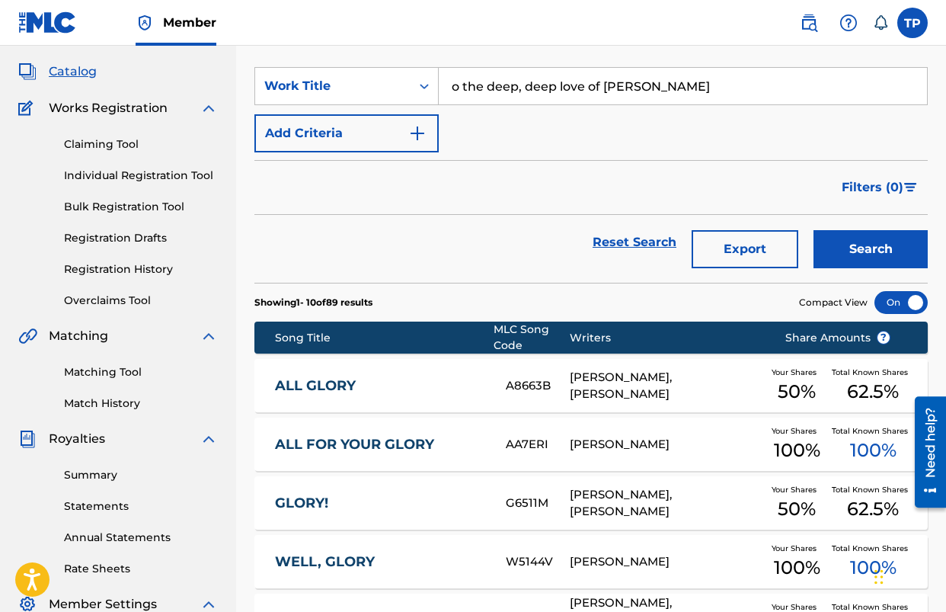
click at [814, 230] on button "Search" at bounding box center [871, 249] width 114 height 38
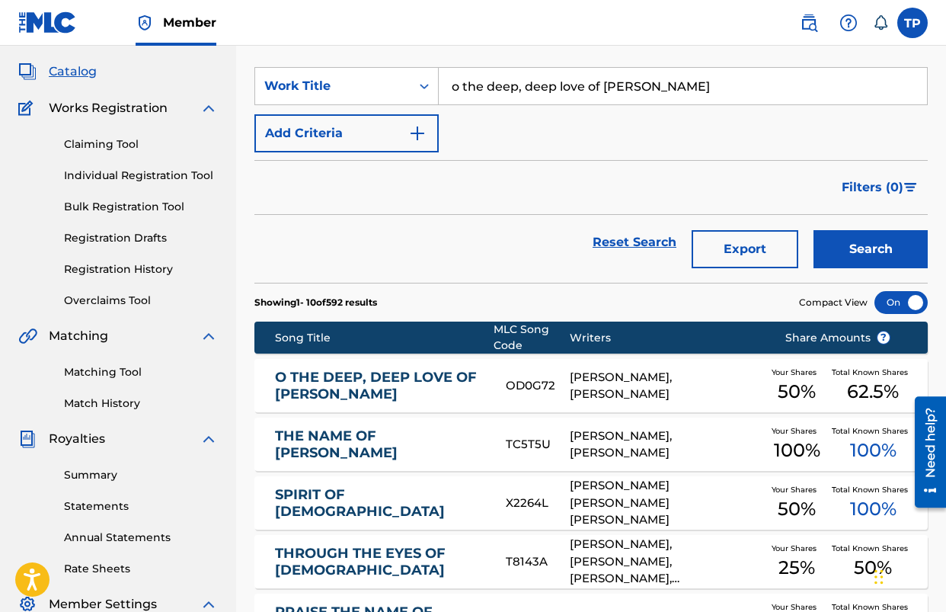
click at [297, 386] on link "O THE DEEP, DEEP LOVE OF [PERSON_NAME]" at bounding box center [380, 386] width 211 height 34
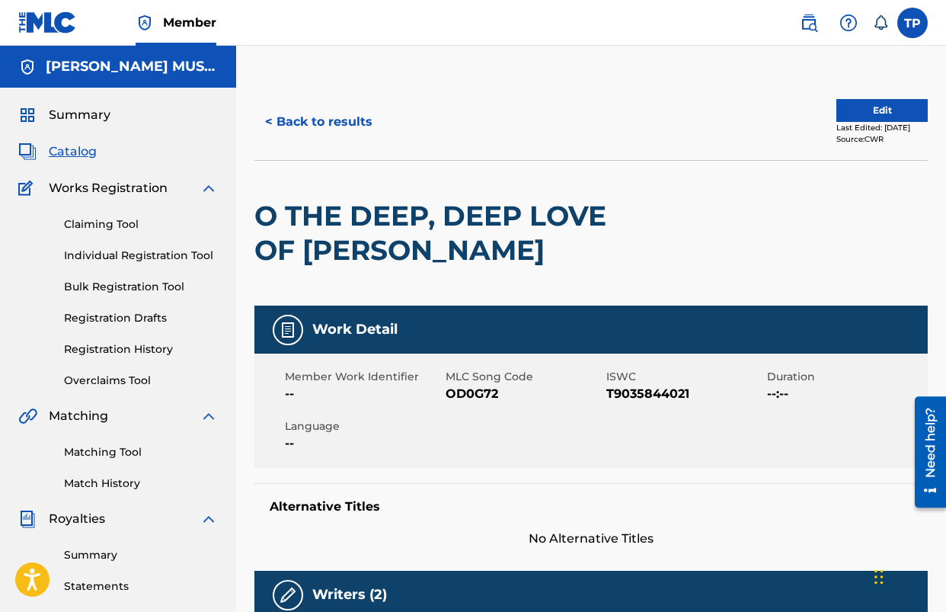
click at [466, 390] on span "OD0G72" at bounding box center [524, 394] width 157 height 18
click at [313, 124] on button "< Back to results" at bounding box center [319, 122] width 129 height 38
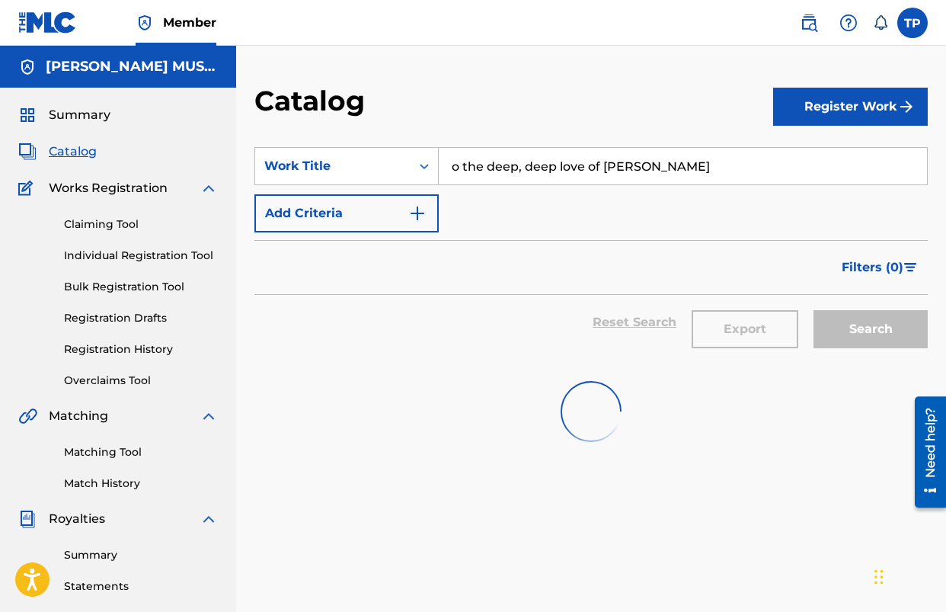
scroll to position [80, 0]
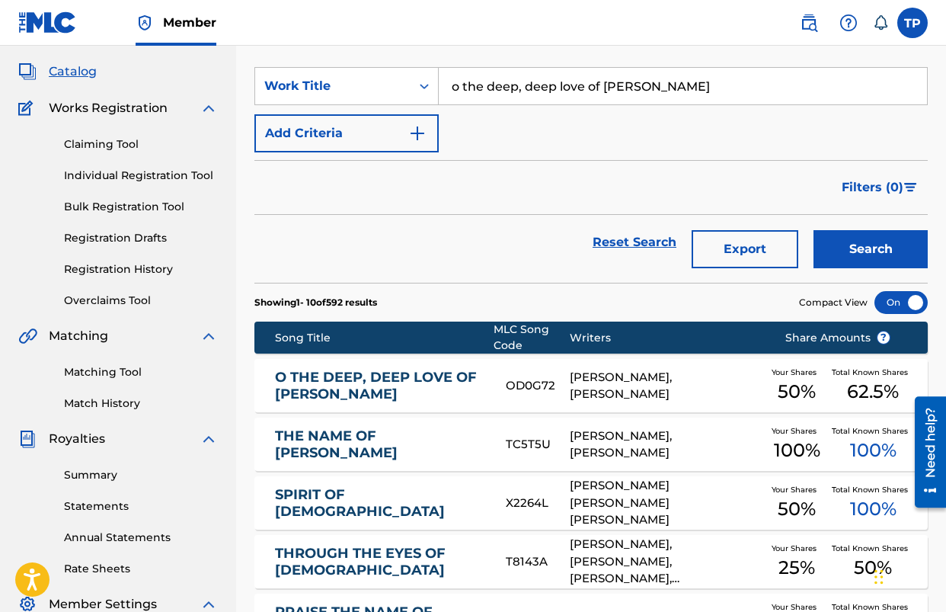
click at [509, 85] on input "o the deep, deep love of [PERSON_NAME]" at bounding box center [683, 86] width 488 height 37
click at [814, 230] on button "Search" at bounding box center [871, 249] width 114 height 38
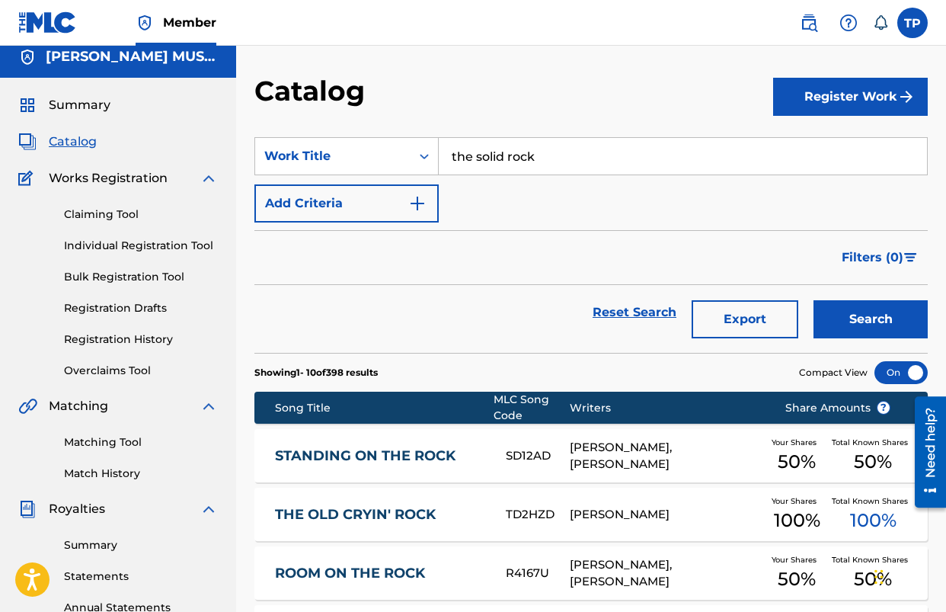
scroll to position [0, 0]
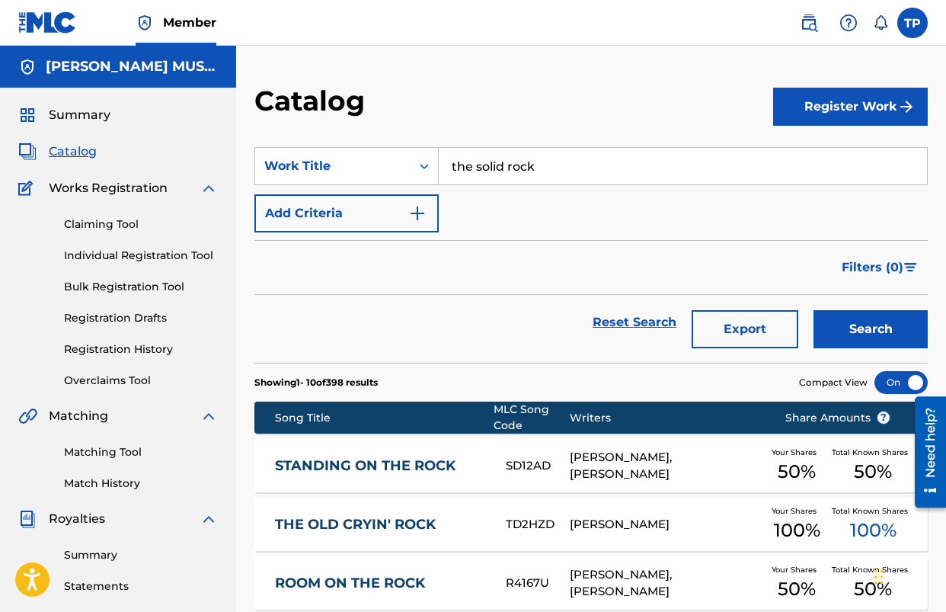
click at [731, 223] on div "SearchWithCriteria8d530778-d7be-48b0-8733-737812aa688d Work Title the solid roc…" at bounding box center [592, 189] width 674 height 85
click at [731, 222] on div "SearchWithCriteria8d530778-d7be-48b0-8733-737812aa688d Work Title the solid roc…" at bounding box center [592, 189] width 674 height 85
click at [584, 170] on input "the solid rock" at bounding box center [683, 166] width 488 height 37
click at [573, 199] on span "foundation" at bounding box center [554, 200] width 69 height 14
type input "how firm a foundation"
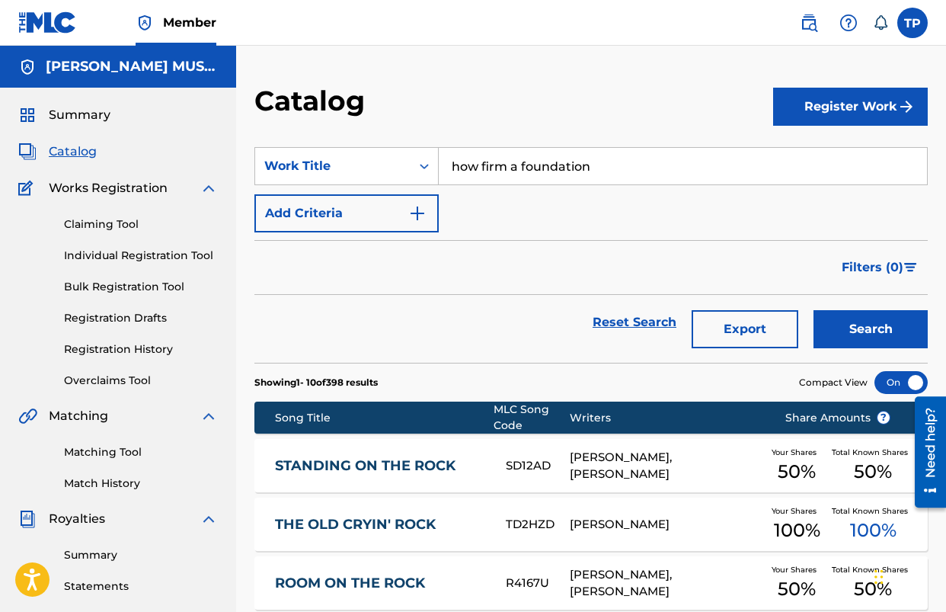
click at [814, 310] on button "Search" at bounding box center [871, 329] width 114 height 38
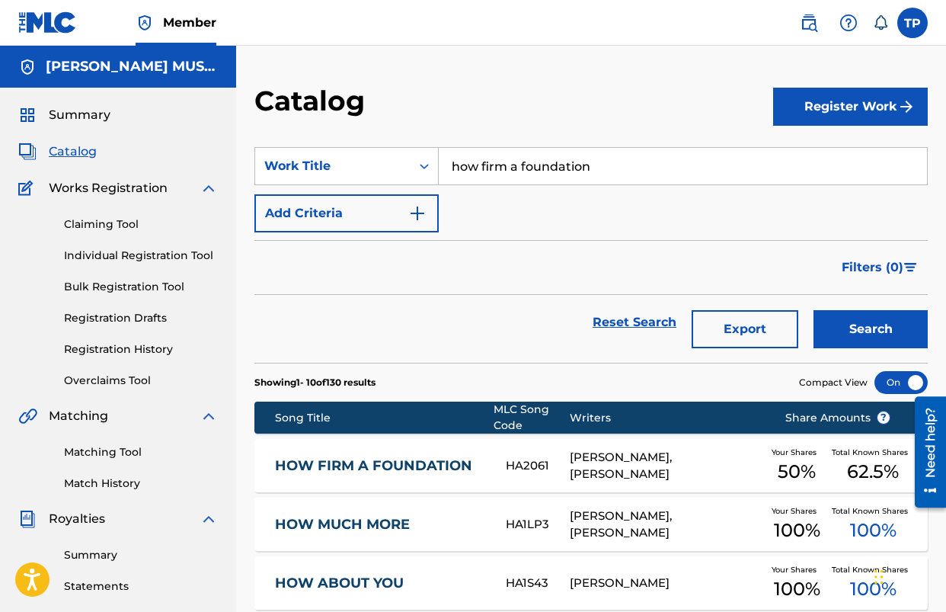
click at [396, 462] on link "HOW FIRM A FOUNDATION" at bounding box center [380, 466] width 211 height 18
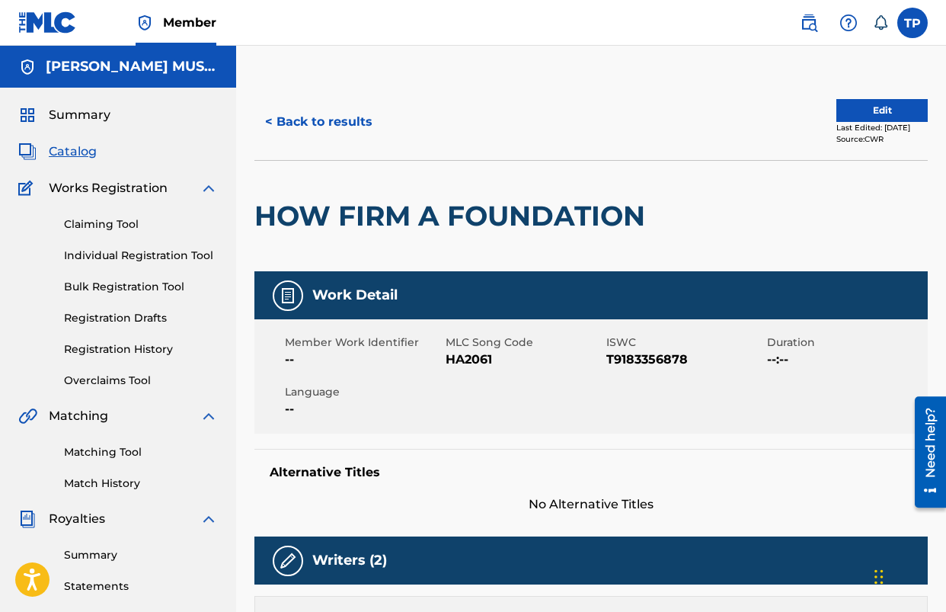
click at [464, 359] on span "HA2061" at bounding box center [524, 360] width 157 height 18
click at [348, 130] on button "< Back to results" at bounding box center [319, 122] width 129 height 38
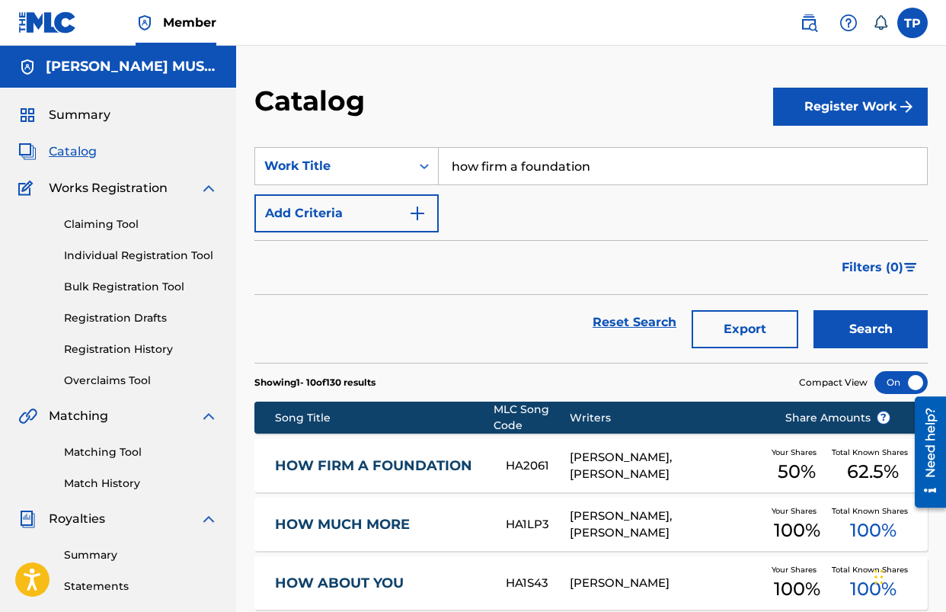
click at [510, 163] on input "how firm a foundation" at bounding box center [683, 166] width 488 height 37
type input "my redeemer"
click at [482, 203] on strong "redeemer" at bounding box center [507, 200] width 62 height 14
click at [814, 310] on button "Search" at bounding box center [871, 329] width 114 height 38
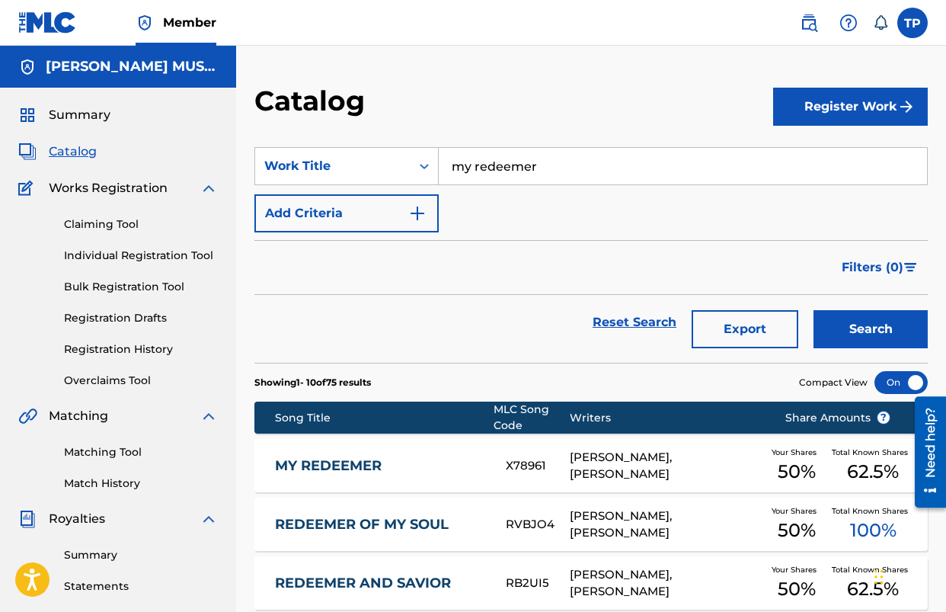
click at [356, 466] on link "MY REDEEMER" at bounding box center [380, 466] width 211 height 18
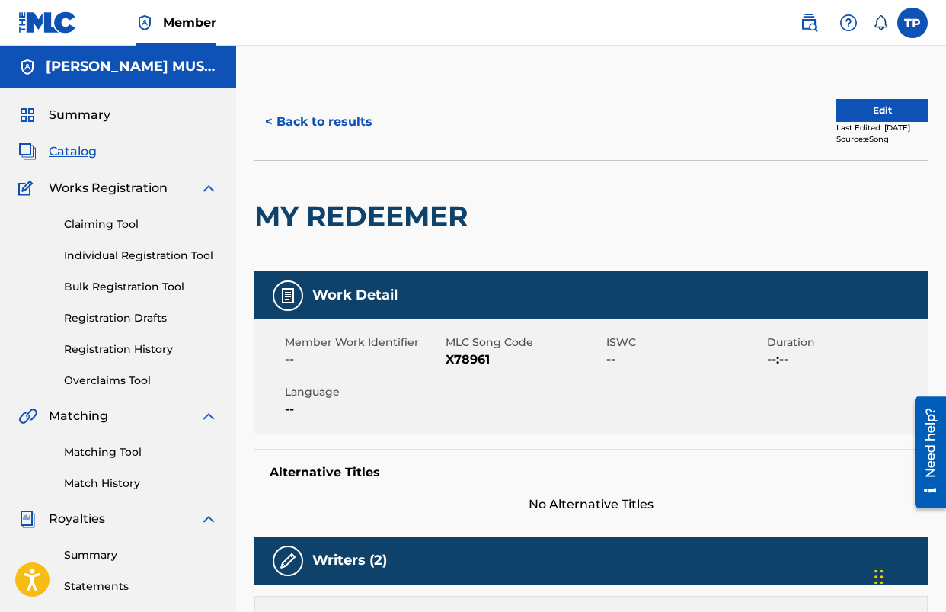
click at [471, 357] on span "X78961" at bounding box center [524, 360] width 157 height 18
click at [315, 120] on button "< Back to results" at bounding box center [319, 122] width 129 height 38
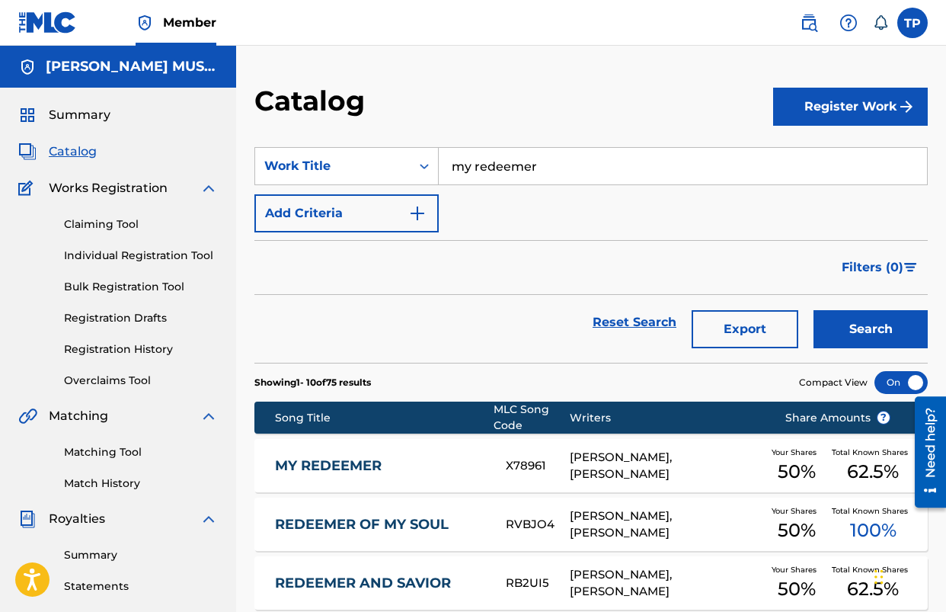
click at [504, 176] on input "my redeemer" at bounding box center [683, 166] width 488 height 37
click at [474, 204] on strong "highest" at bounding box center [476, 200] width 49 height 14
type input "highest hosannas"
click at [501, 201] on span "Search Form" at bounding box center [502, 200] width 3 height 14
click at [857, 324] on button "Search" at bounding box center [871, 329] width 114 height 38
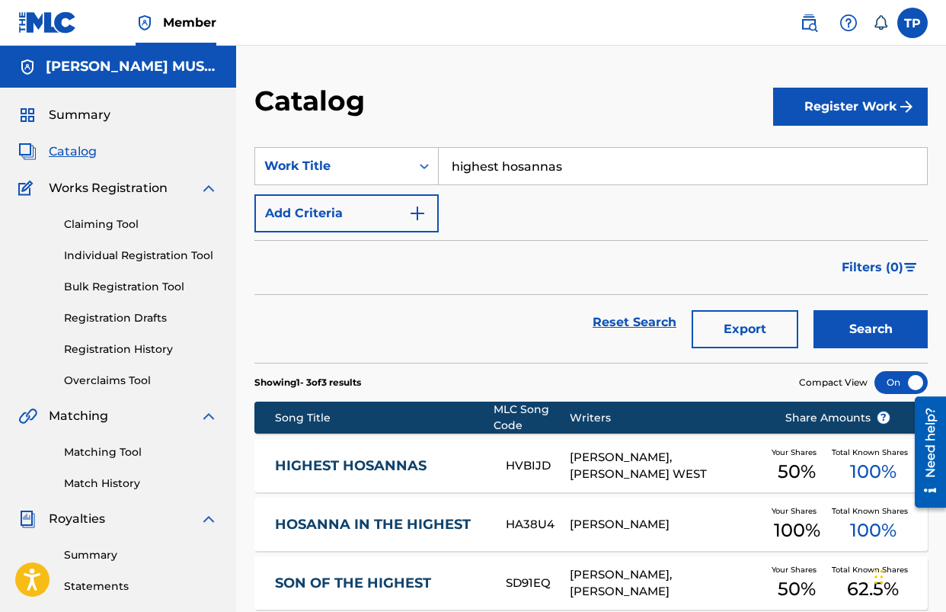
click at [379, 463] on link "HIGHEST HOSANNAS" at bounding box center [380, 466] width 211 height 18
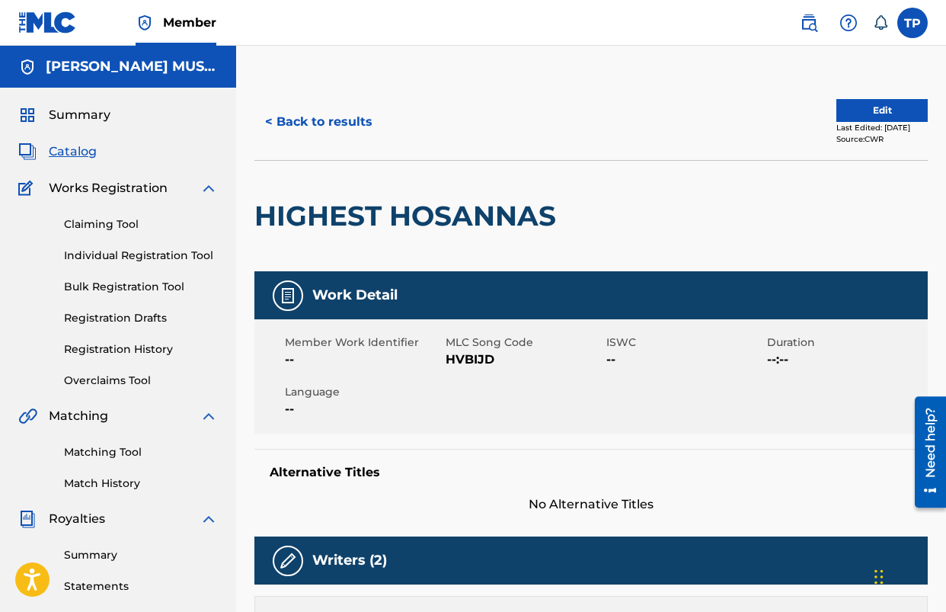
click at [461, 365] on span "HVBIJD" at bounding box center [524, 360] width 157 height 18
click at [338, 123] on button "< Back to results" at bounding box center [319, 122] width 129 height 38
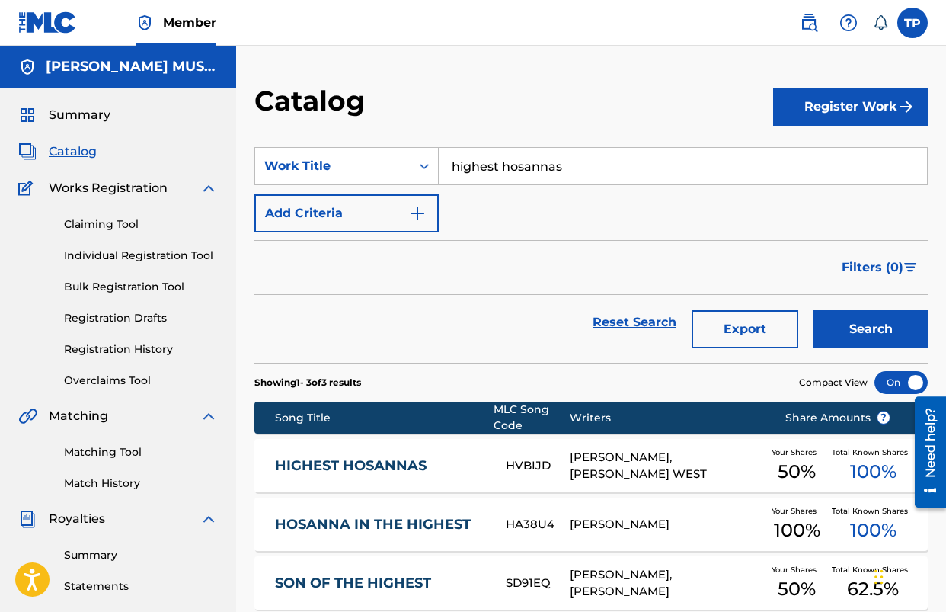
click at [531, 167] on input "highest hosannas" at bounding box center [683, 166] width 488 height 37
type input "celebration"
click at [501, 227] on strong "celebration" at bounding box center [488, 227] width 72 height 14
click at [814, 310] on button "Search" at bounding box center [871, 329] width 114 height 38
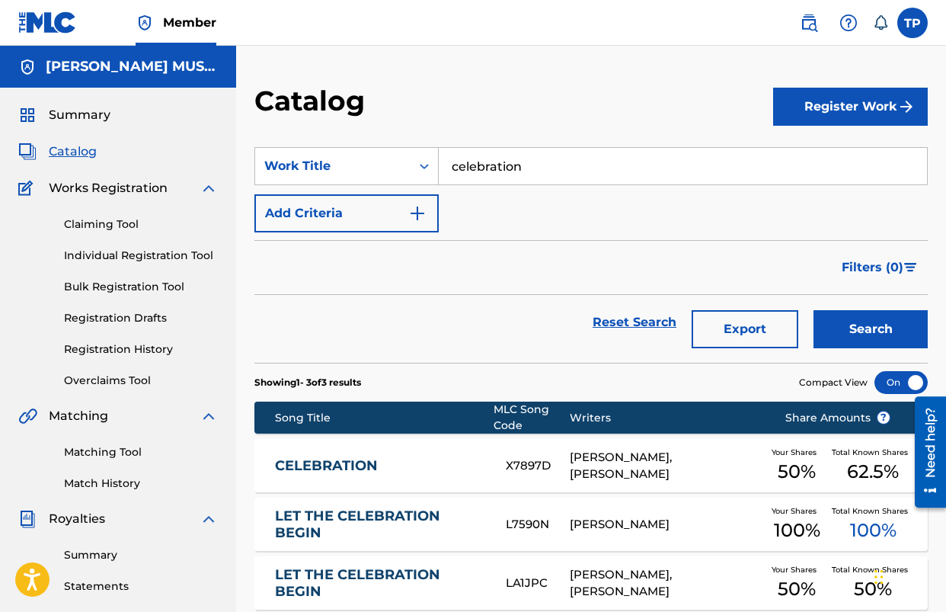
click at [364, 462] on link "CELEBRATION" at bounding box center [380, 466] width 211 height 18
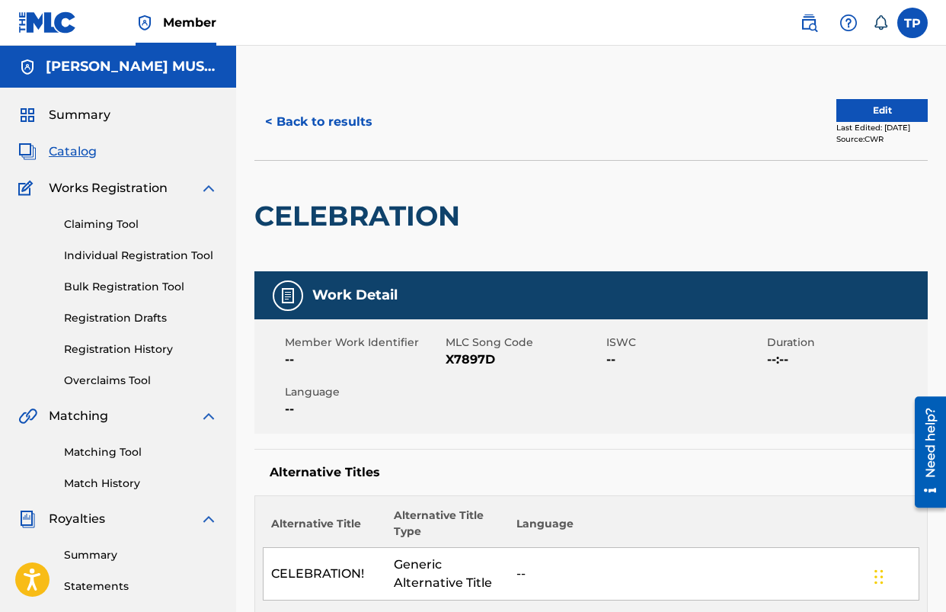
click at [472, 357] on span "X7897D" at bounding box center [524, 360] width 157 height 18
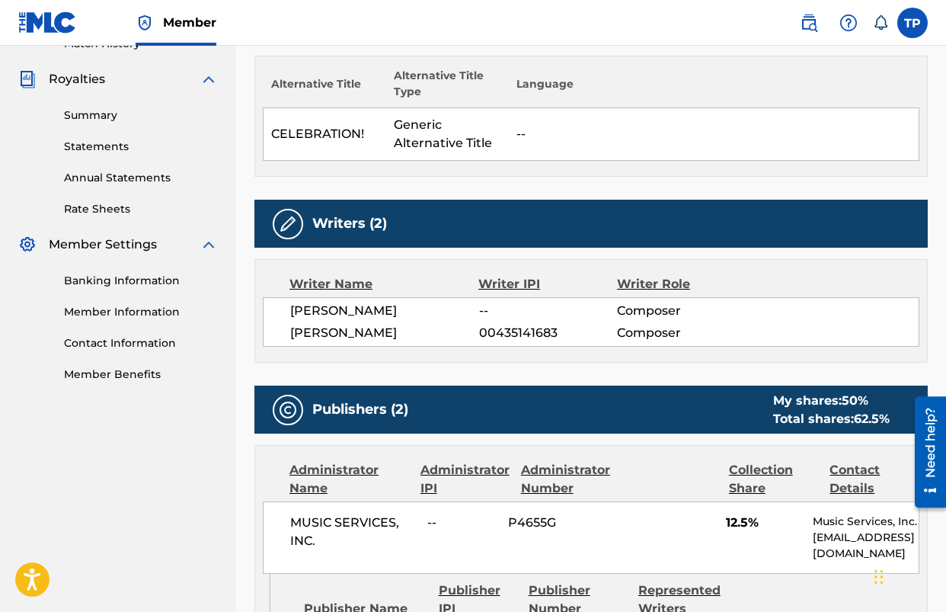
click at [474, 358] on div "Writer Name Writer IPI Writer Role [PERSON_NAME] -- Composer [PERSON_NAME] 0043…" at bounding box center [592, 311] width 674 height 104
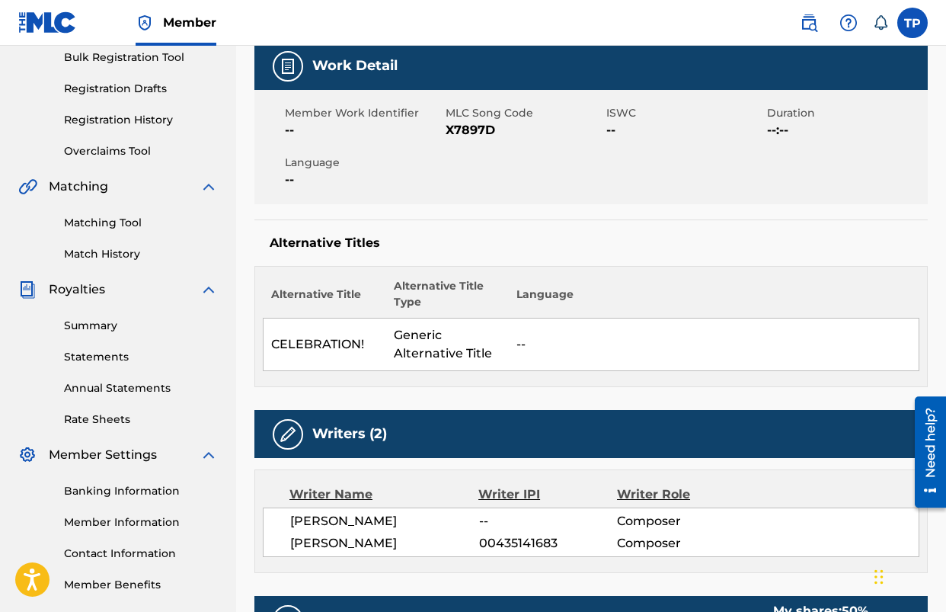
scroll to position [2, 0]
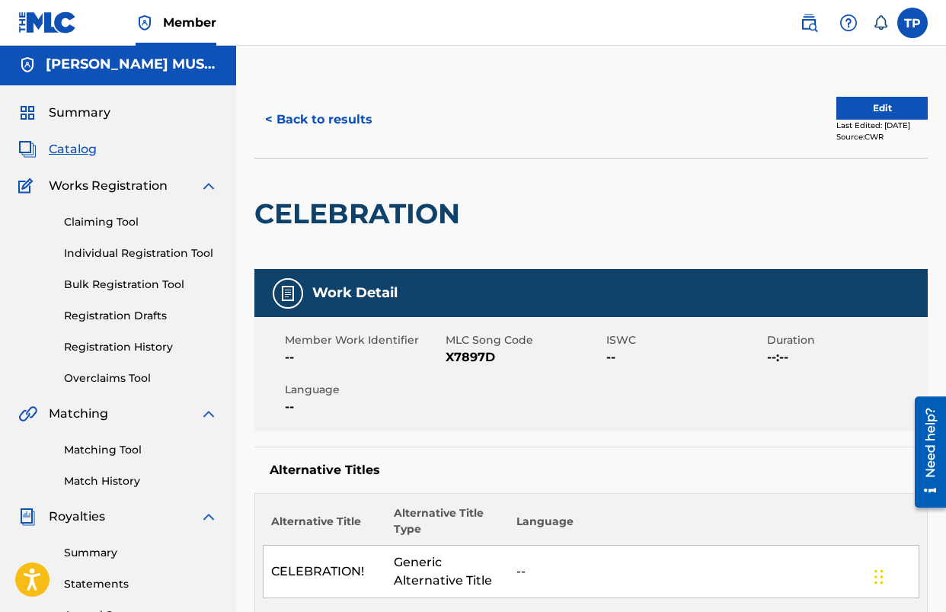
click at [474, 358] on span "X7897D" at bounding box center [524, 357] width 157 height 18
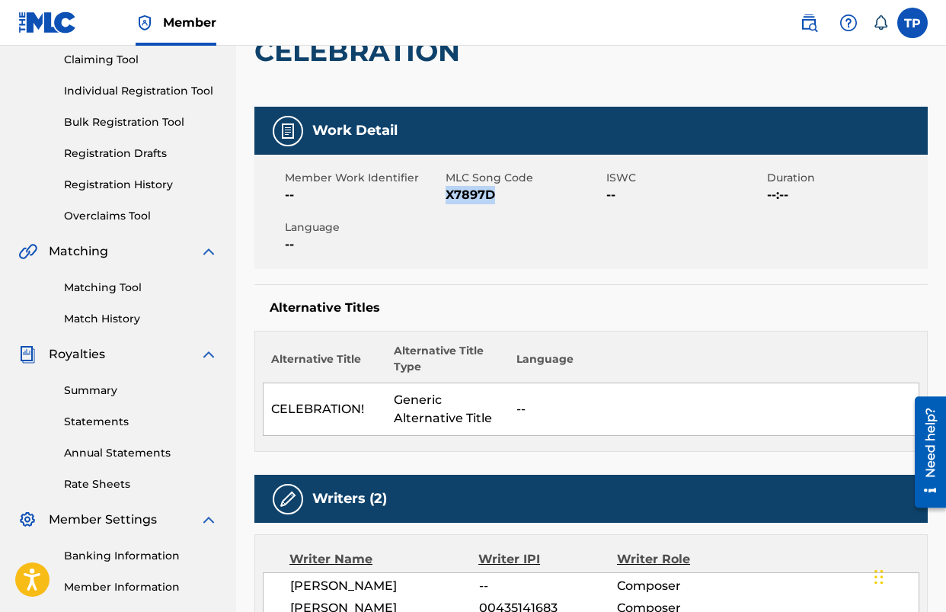
scroll to position [0, 0]
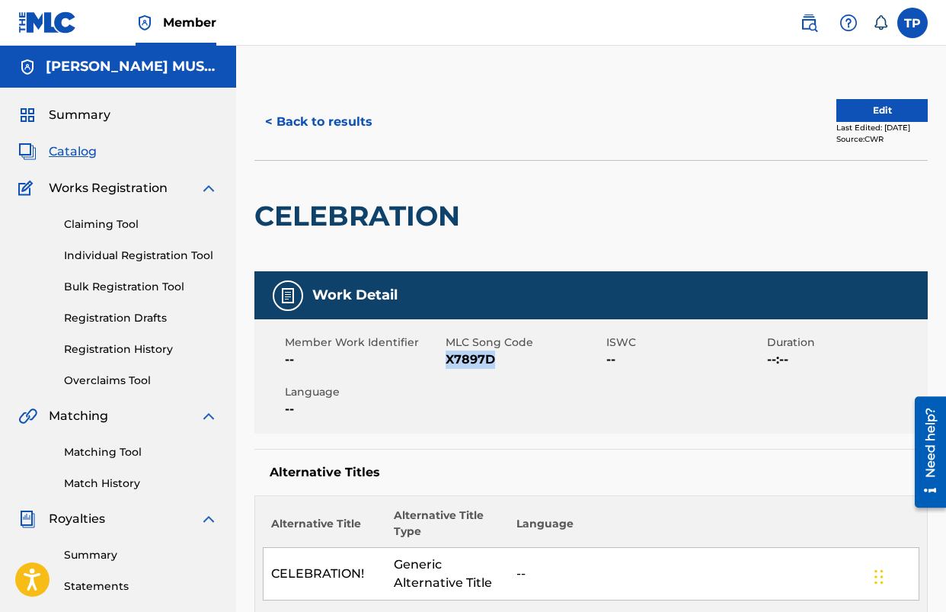
click at [305, 108] on button "< Back to results" at bounding box center [319, 122] width 129 height 38
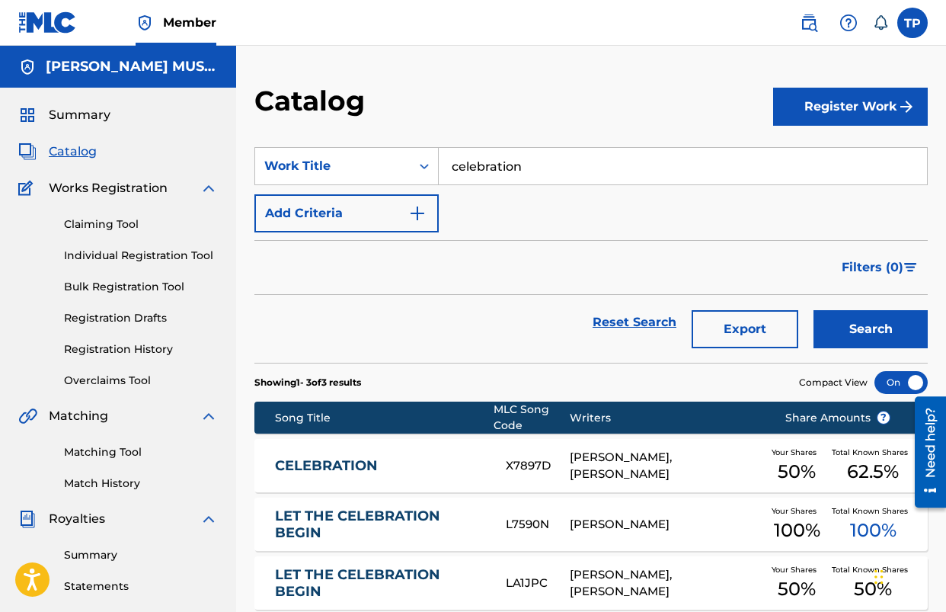
click at [523, 167] on input "celebration" at bounding box center [683, 166] width 488 height 37
type input "join the angels"
click at [493, 211] on div "join the angels" at bounding box center [568, 200] width 259 height 27
click at [814, 310] on button "Search" at bounding box center [871, 329] width 114 height 38
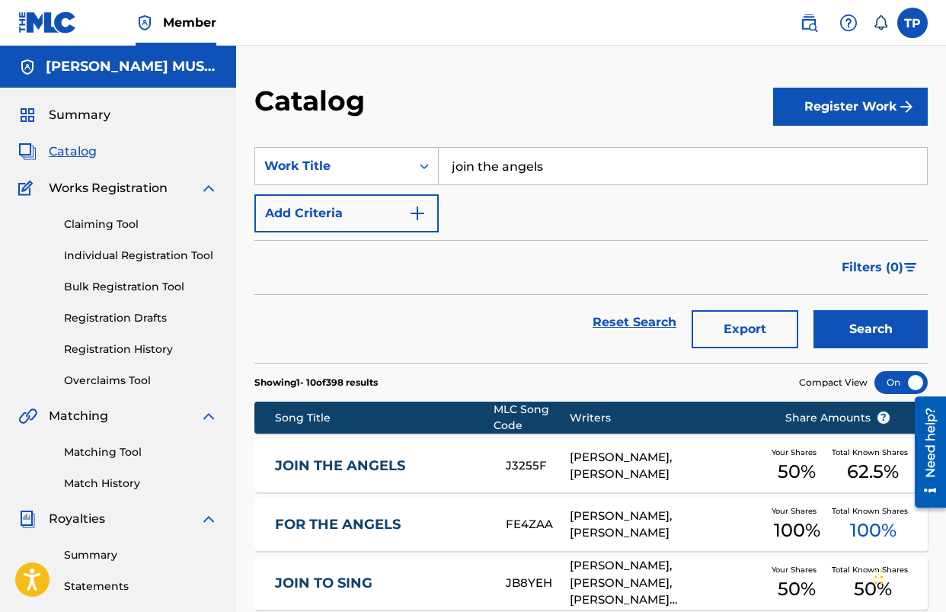
click at [536, 468] on div "J3255F" at bounding box center [538, 466] width 64 height 18
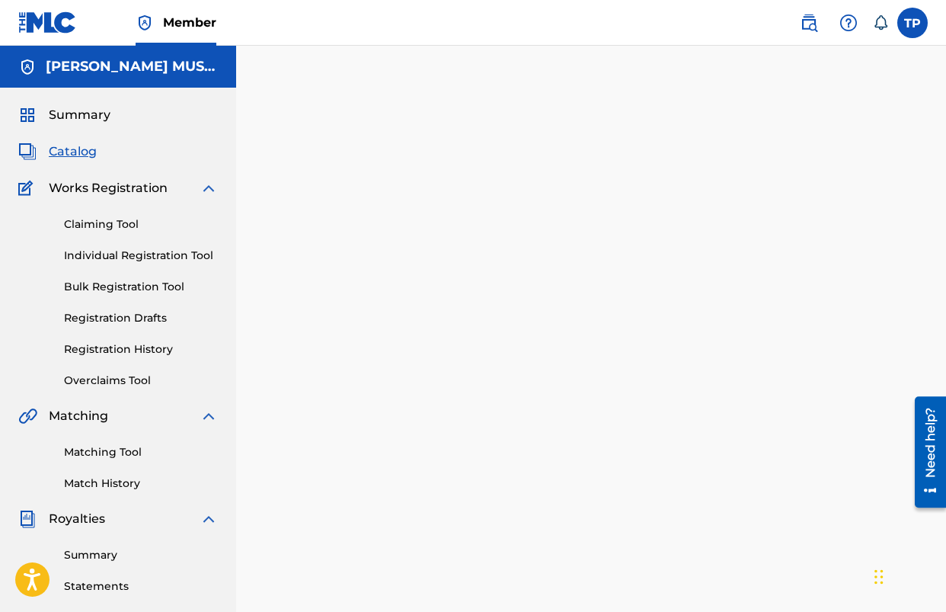
click at [536, 468] on div at bounding box center [591, 462] width 710 height 757
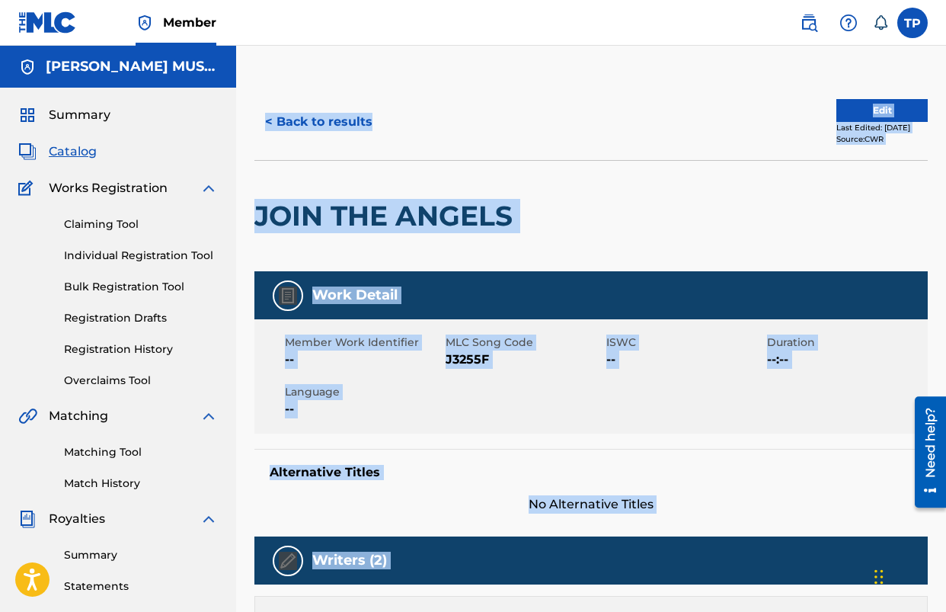
click at [478, 354] on span "J3255F" at bounding box center [524, 360] width 157 height 18
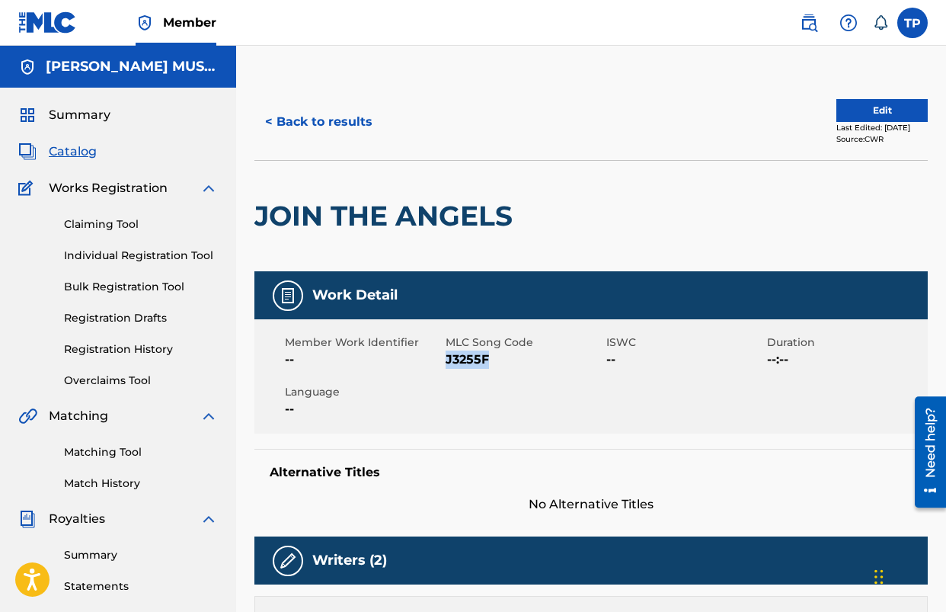
click at [478, 354] on span "J3255F" at bounding box center [524, 360] width 157 height 18
click at [474, 380] on div "Member Work Identifier -- MLC Song Code J3255F ISWC -- Duration --:-- Language …" at bounding box center [592, 376] width 674 height 114
click at [343, 120] on button "< Back to results" at bounding box center [319, 122] width 129 height 38
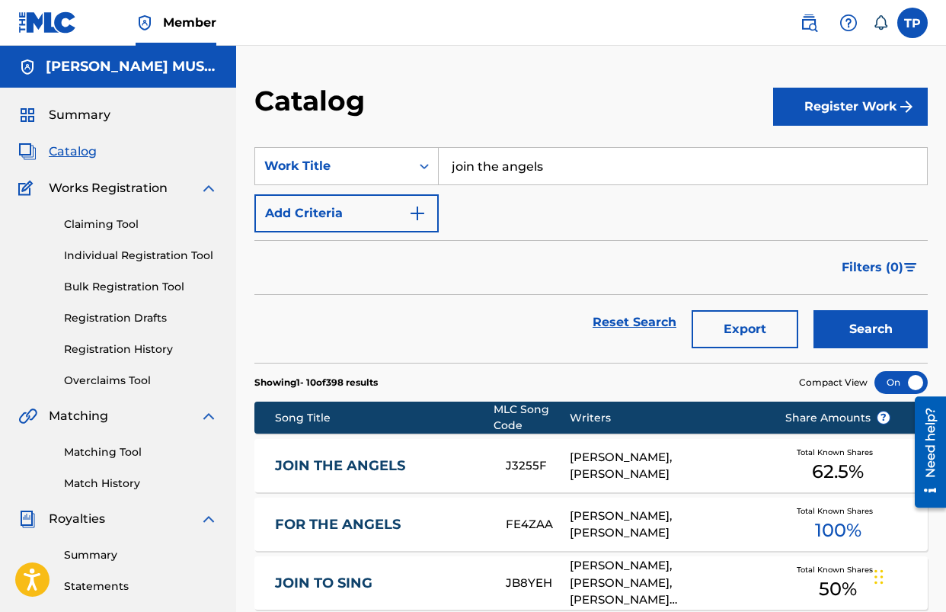
click at [533, 161] on input "join the angels" at bounding box center [683, 166] width 488 height 37
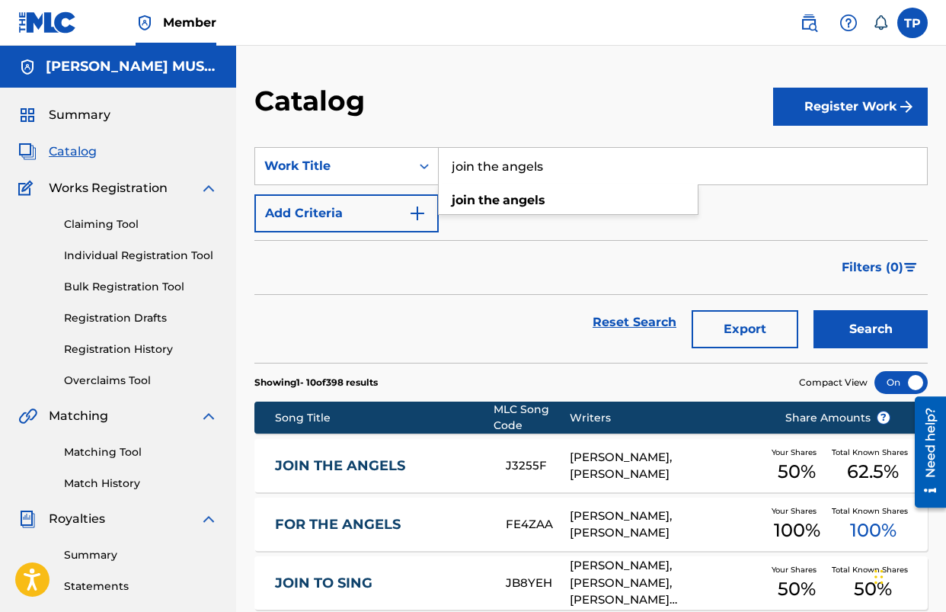
click at [533, 161] on input "join the angels" at bounding box center [683, 166] width 488 height 37
type input "he came down"
click at [502, 198] on strong "came" at bounding box center [488, 200] width 35 height 14
click at [814, 310] on button "Search" at bounding box center [871, 329] width 114 height 38
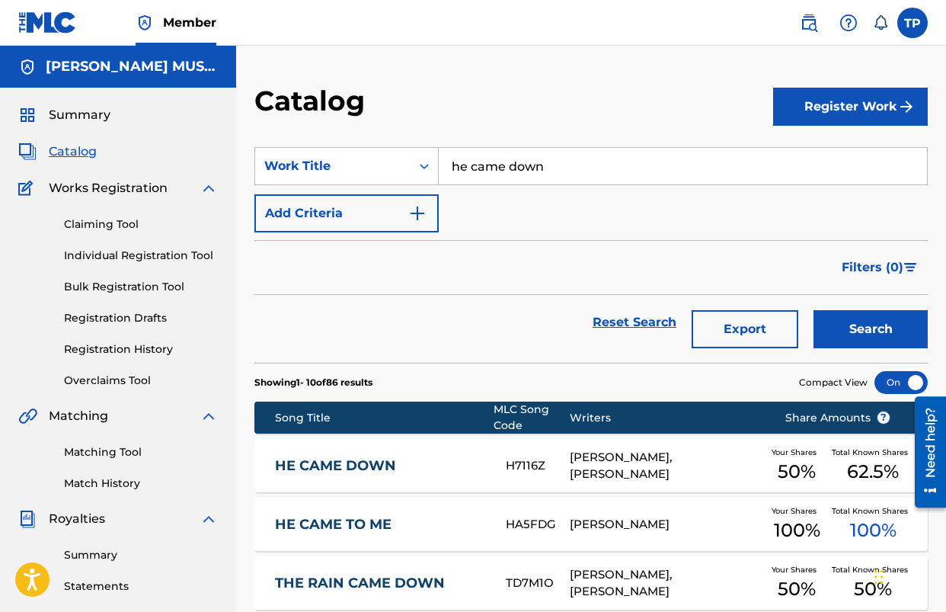
click at [363, 450] on div "HE CAME DOWN H7116Z [PERSON_NAME], [PERSON_NAME] Your Shares 50 % Total Known S…" at bounding box center [592, 465] width 674 height 53
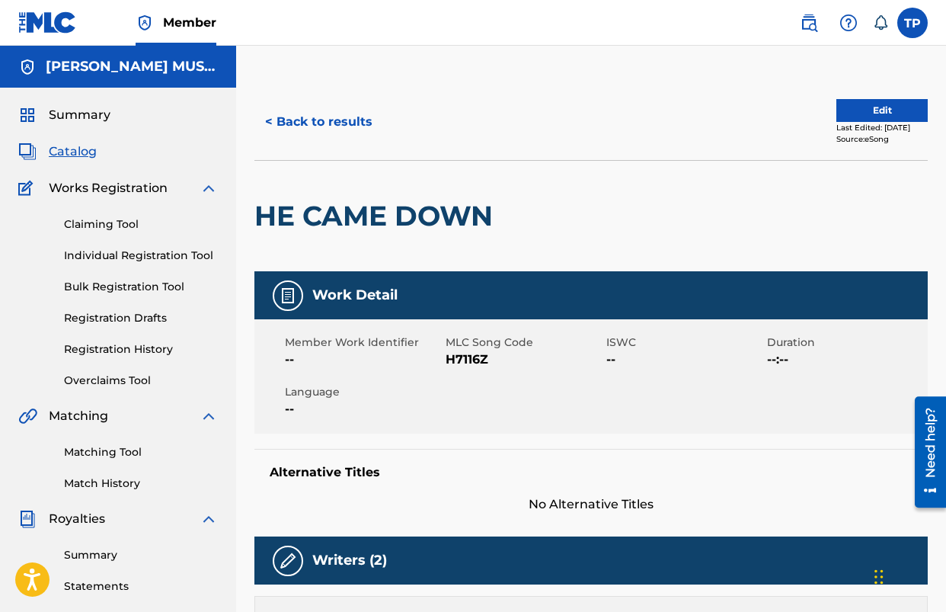
click at [479, 356] on span "H7116Z" at bounding box center [524, 360] width 157 height 18
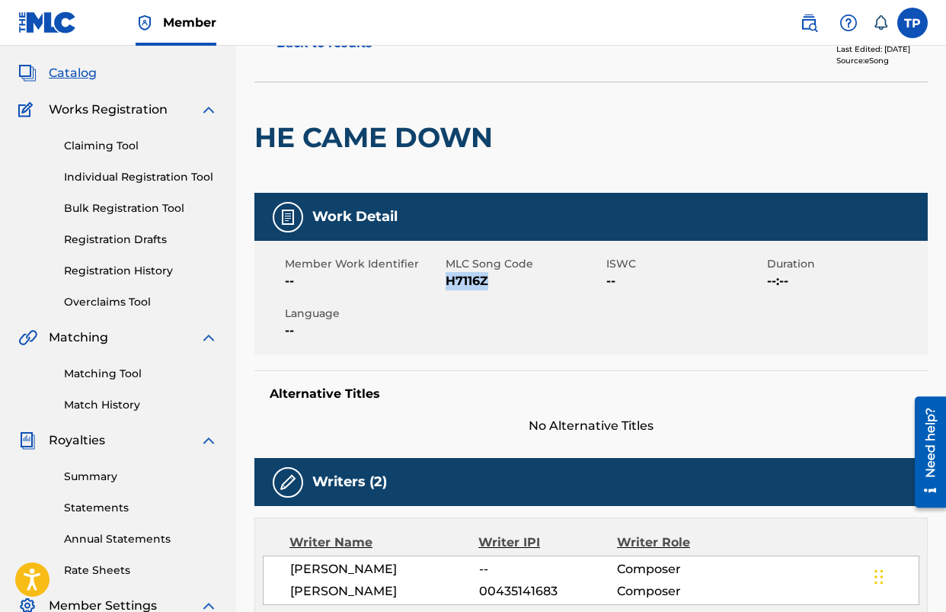
scroll to position [60, 0]
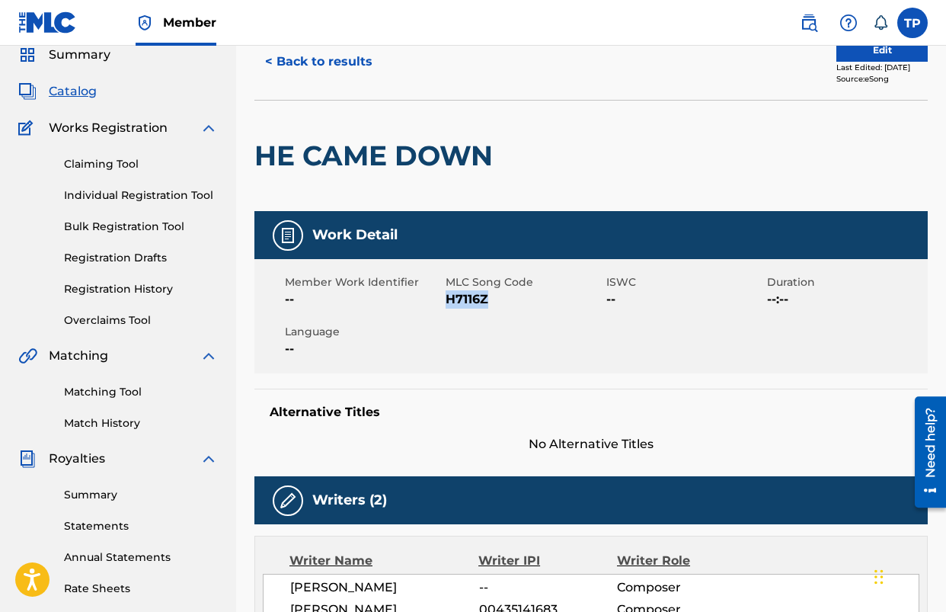
click at [312, 69] on button "< Back to results" at bounding box center [319, 62] width 129 height 38
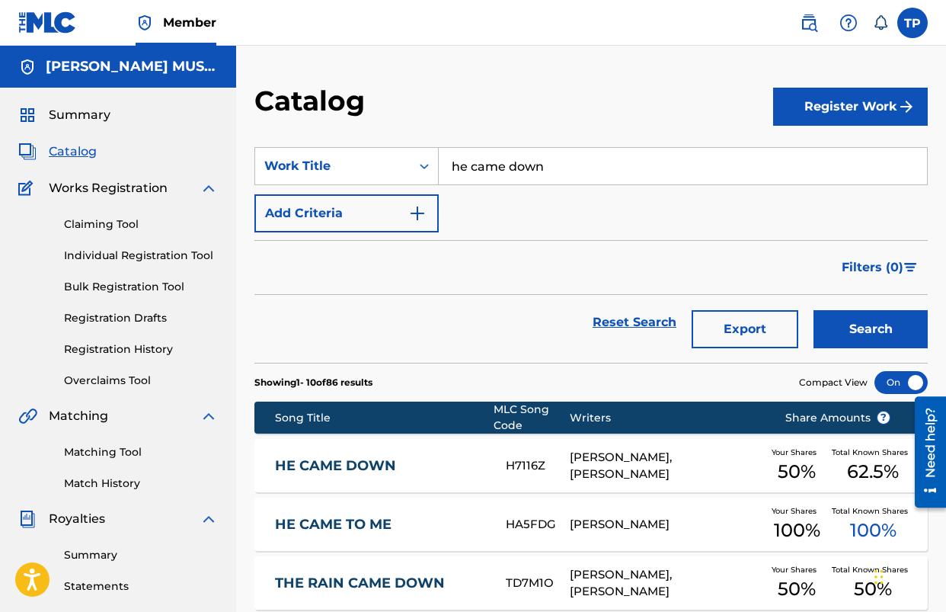
click at [479, 175] on input "he came down" at bounding box center [683, 166] width 488 height 37
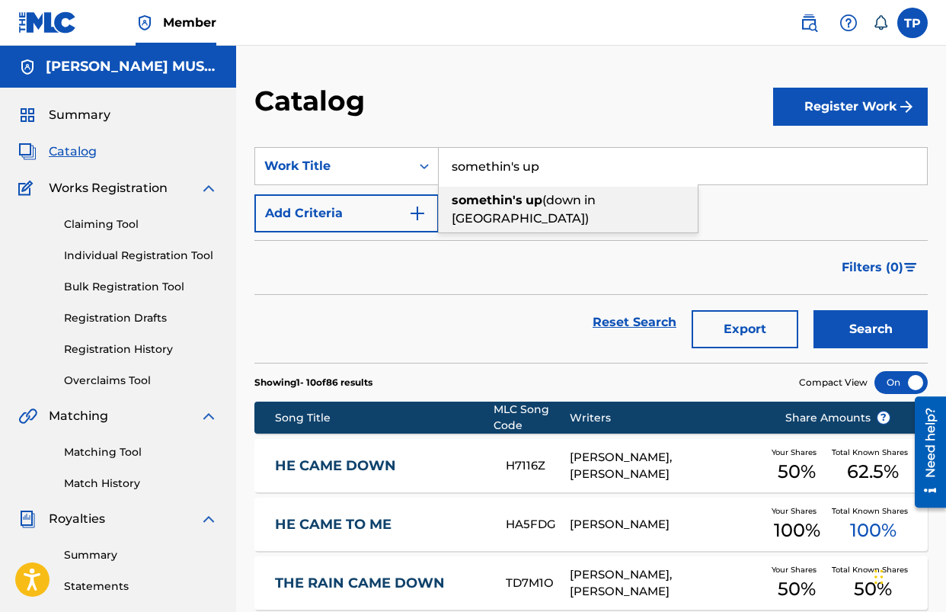
click at [473, 210] on div "somethin's up (down in [GEOGRAPHIC_DATA])" at bounding box center [568, 210] width 259 height 46
type input "somethin's up (down in [GEOGRAPHIC_DATA])"
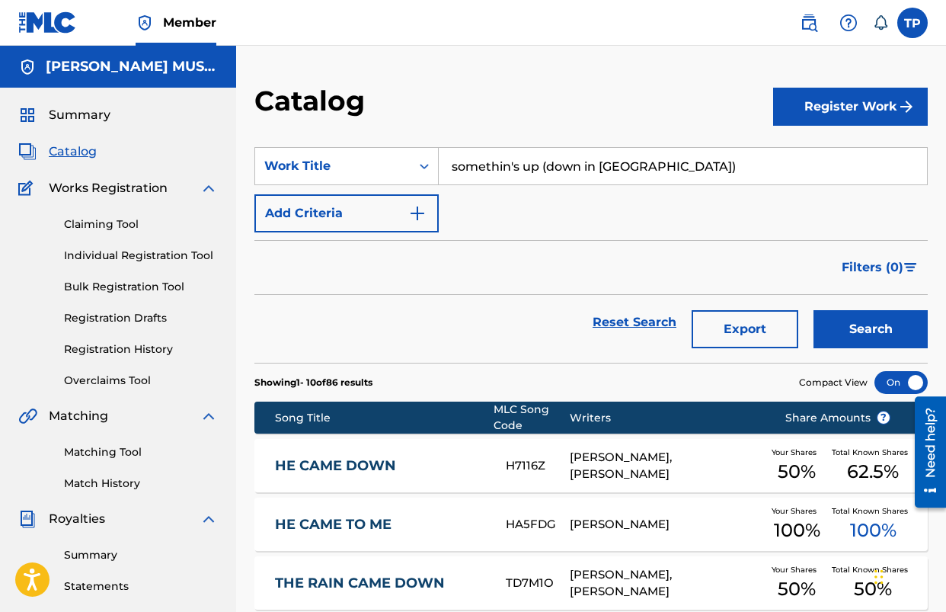
click at [814, 310] on button "Search" at bounding box center [871, 329] width 114 height 38
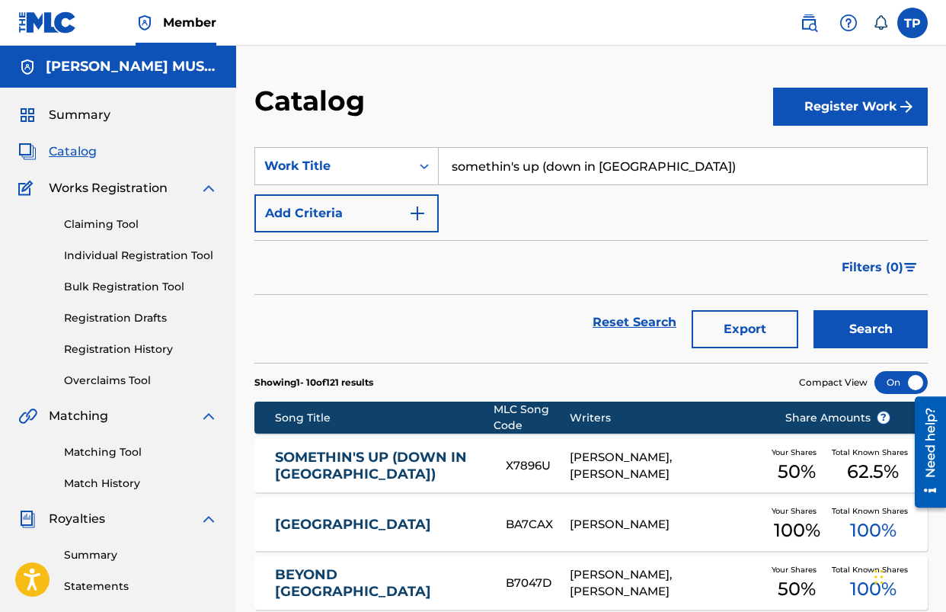
click at [389, 456] on link "SOMETHIN'S UP (DOWN IN [GEOGRAPHIC_DATA])" at bounding box center [380, 466] width 211 height 34
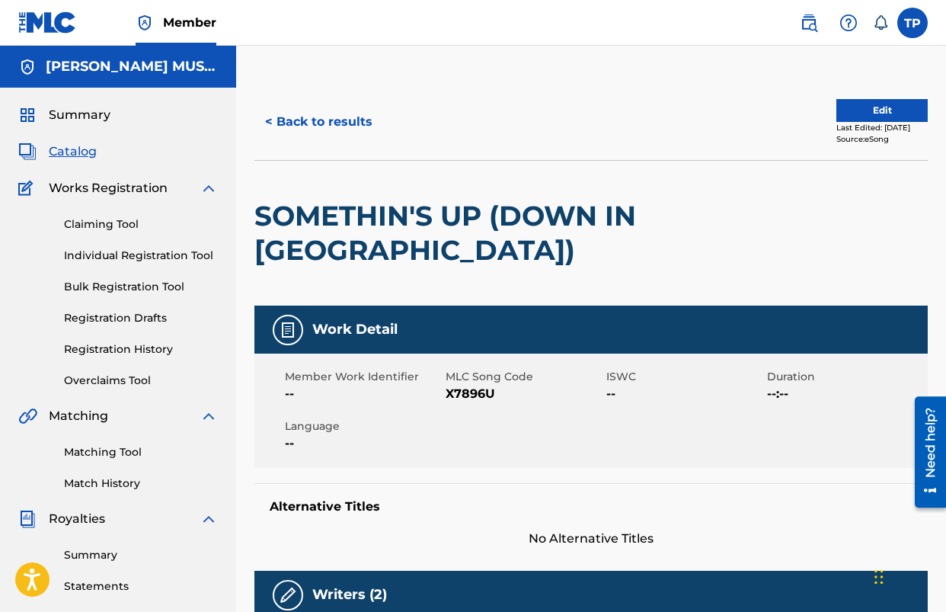
click at [462, 399] on span "X7896U" at bounding box center [524, 394] width 157 height 18
click at [337, 114] on button "< Back to results" at bounding box center [319, 122] width 129 height 38
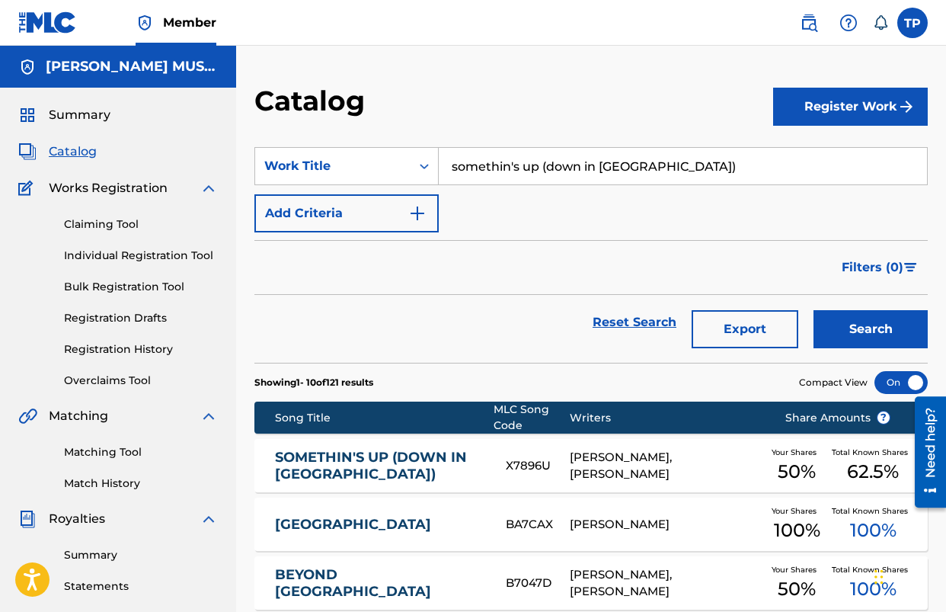
click at [561, 166] on input "somethin's up (down in [GEOGRAPHIC_DATA])" at bounding box center [683, 166] width 488 height 37
click at [814, 310] on button "Search" at bounding box center [871, 329] width 114 height 38
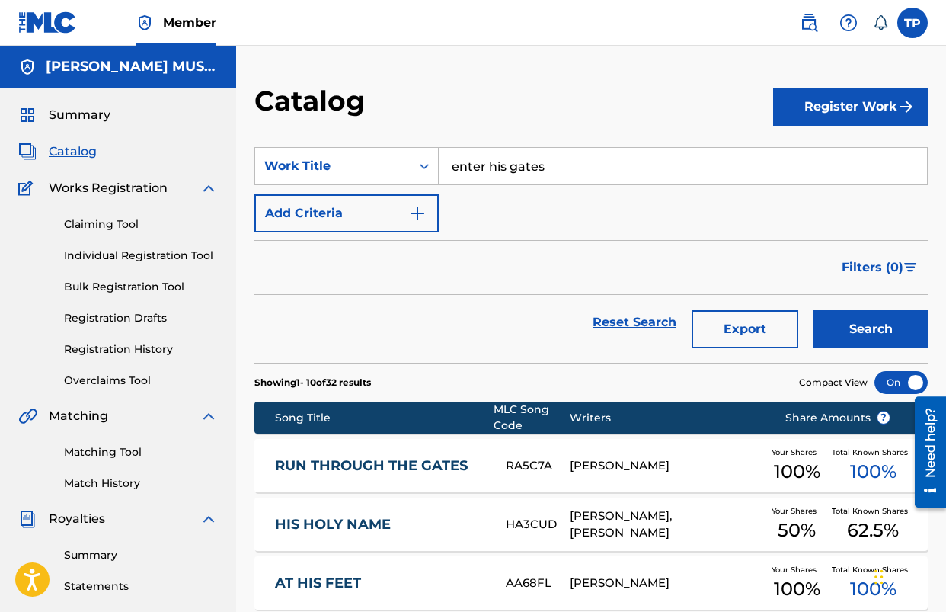
click at [530, 161] on input "enter his gates" at bounding box center [683, 166] width 488 height 37
type input "gotta tell"
click at [511, 187] on div "gotta tell" at bounding box center [568, 200] width 259 height 27
click at [814, 310] on button "Search" at bounding box center [871, 329] width 114 height 38
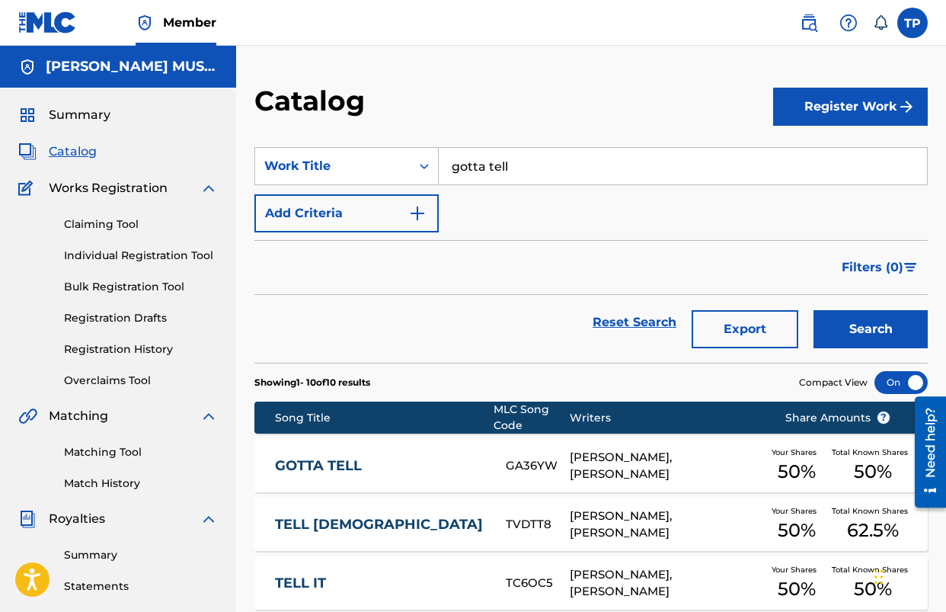
click at [315, 455] on div "GOTTA TELL GA36YW [PERSON_NAME], [PERSON_NAME] Your Shares 50 % Total Known Sha…" at bounding box center [592, 465] width 674 height 53
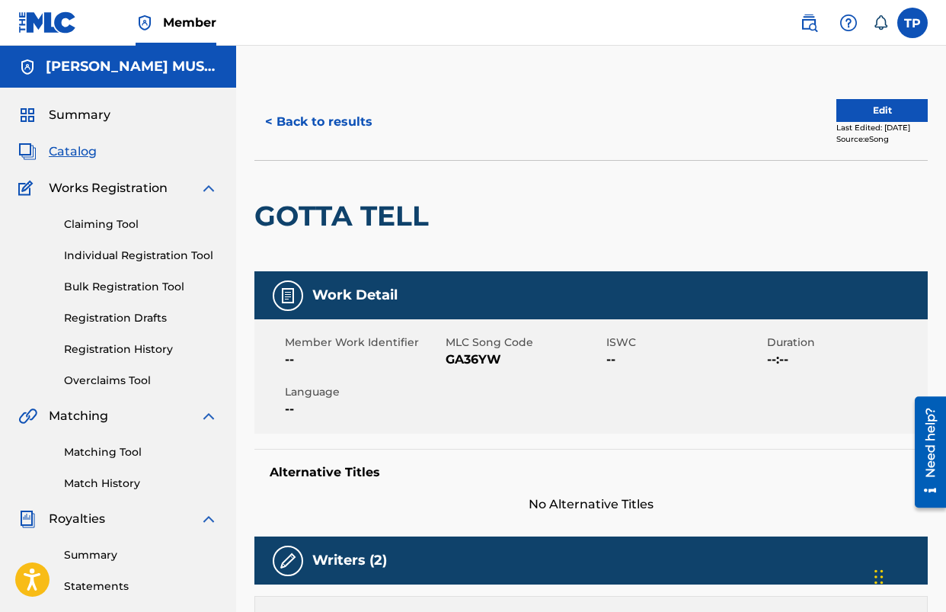
click at [479, 361] on span "GA36YW" at bounding box center [524, 360] width 157 height 18
click at [312, 114] on button "< Back to results" at bounding box center [319, 122] width 129 height 38
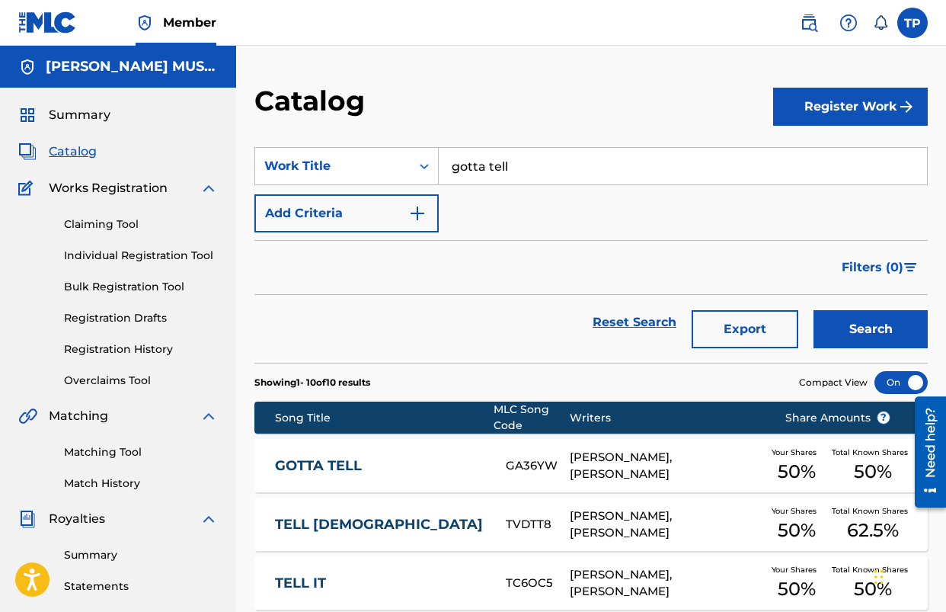
click at [566, 174] on input "gotta tell" at bounding box center [683, 166] width 488 height 37
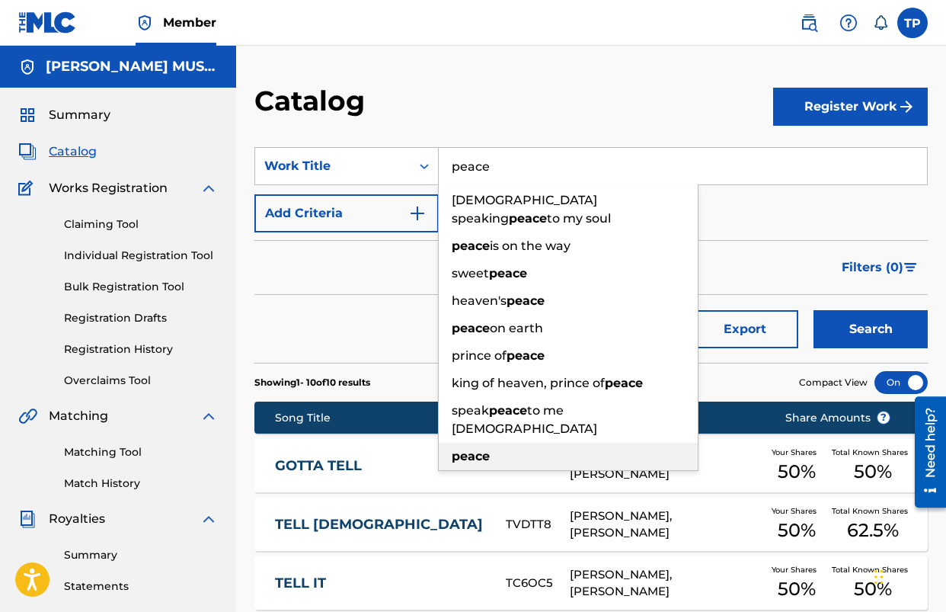
click at [498, 443] on div "peace" at bounding box center [568, 456] width 259 height 27
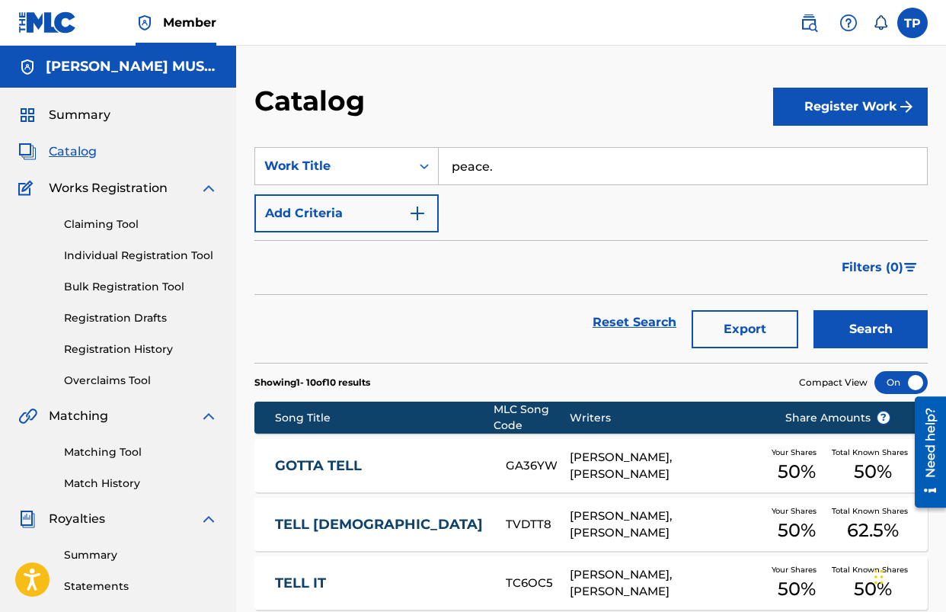
type input "peace"
drag, startPoint x: 866, startPoint y: 331, endPoint x: 634, endPoint y: 341, distance: 231.9
click at [866, 331] on button "Search" at bounding box center [871, 329] width 114 height 38
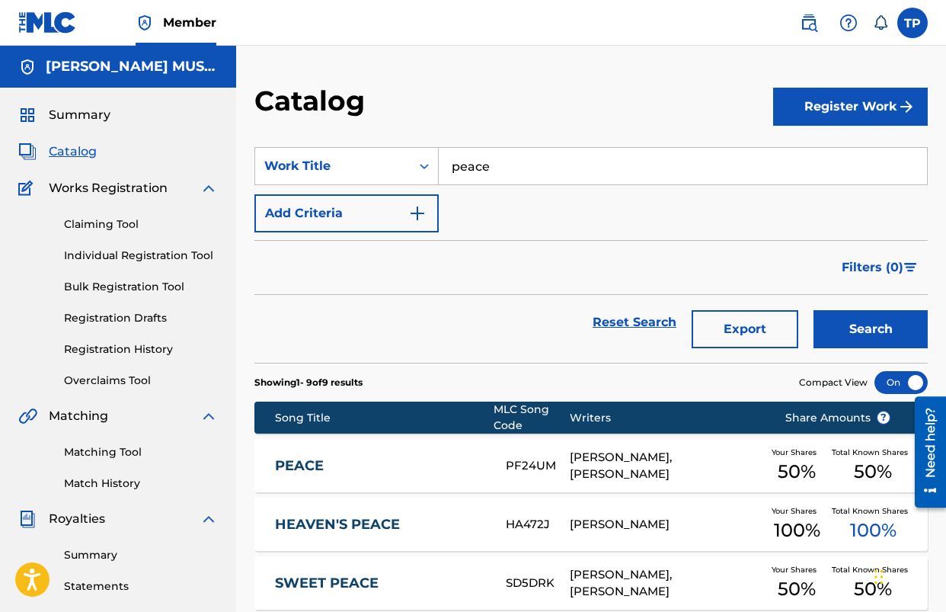
click at [313, 463] on link "PEACE" at bounding box center [380, 466] width 211 height 18
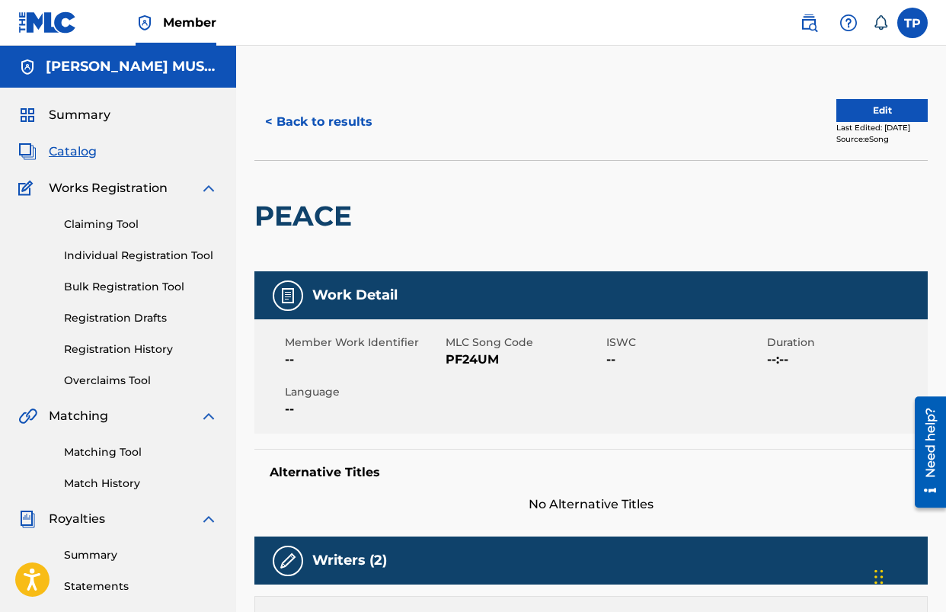
click at [476, 357] on span "PF24UM" at bounding box center [524, 360] width 157 height 18
click at [313, 114] on button "< Back to results" at bounding box center [319, 122] width 129 height 38
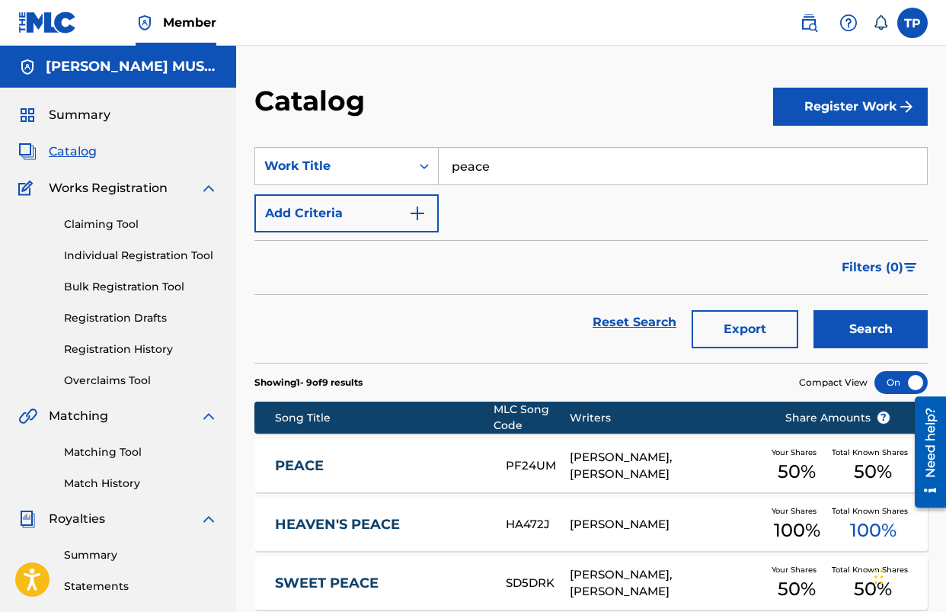
click at [541, 174] on input "peace" at bounding box center [683, 166] width 488 height 37
click at [541, 173] on input "peace" at bounding box center [683, 166] width 488 height 37
click at [517, 200] on strong "passin" at bounding box center [500, 200] width 42 height 14
type input "just passin' through"
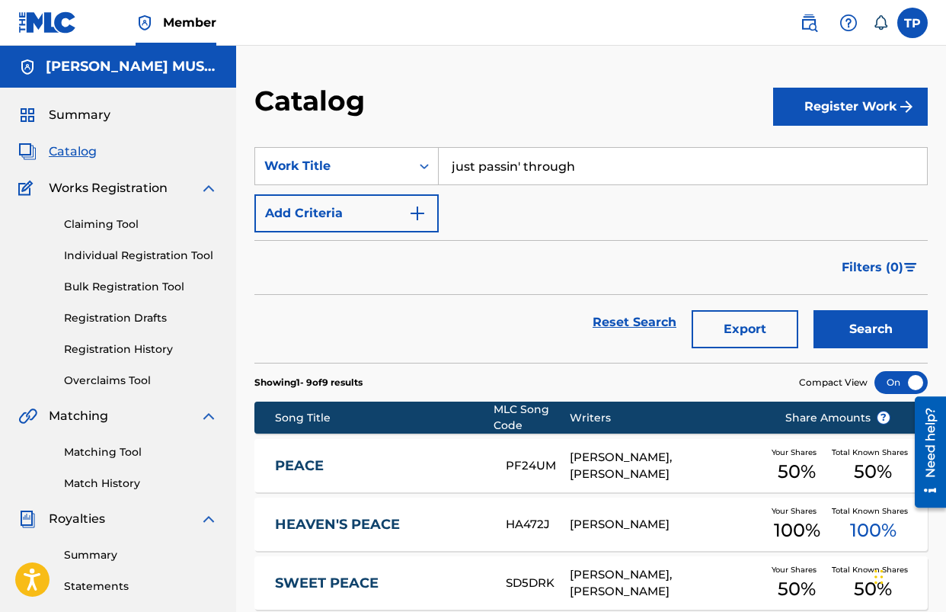
click at [814, 310] on button "Search" at bounding box center [871, 329] width 114 height 38
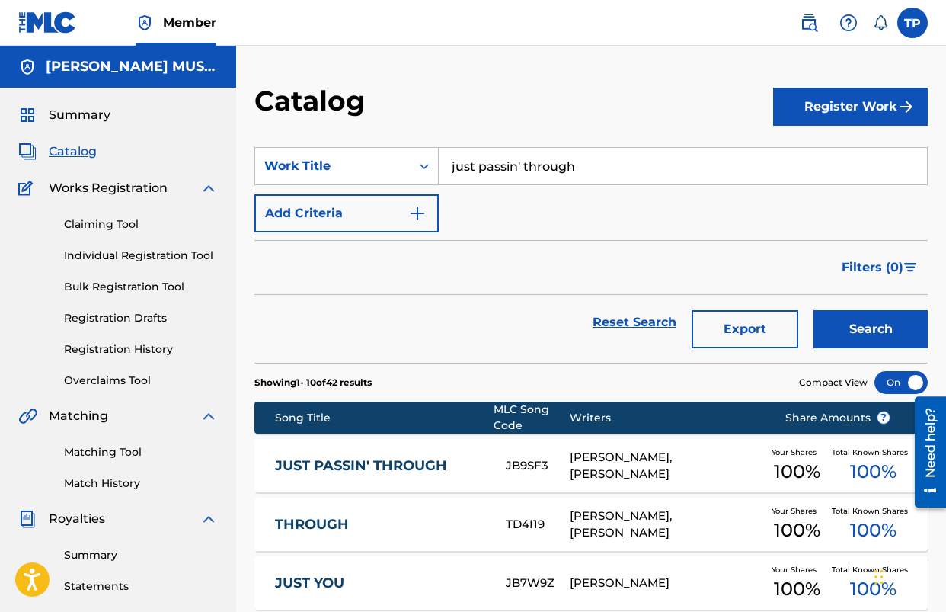
click at [399, 469] on link "JUST PASSIN' THROUGH" at bounding box center [380, 466] width 211 height 18
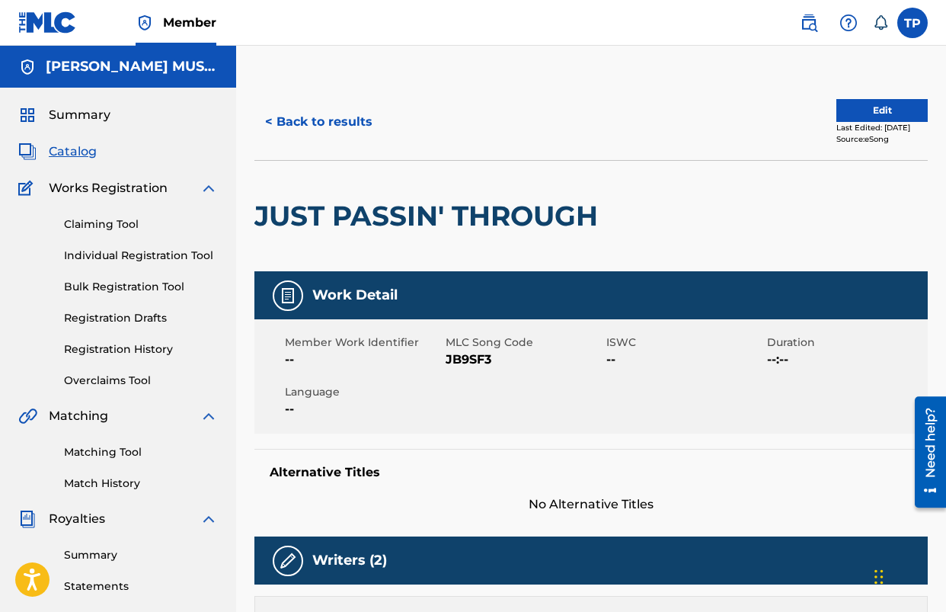
click at [466, 364] on span "JB9SF3" at bounding box center [524, 360] width 157 height 18
click at [465, 364] on span "JB9SF3" at bounding box center [524, 360] width 157 height 18
click at [309, 123] on button "< Back to results" at bounding box center [319, 122] width 129 height 38
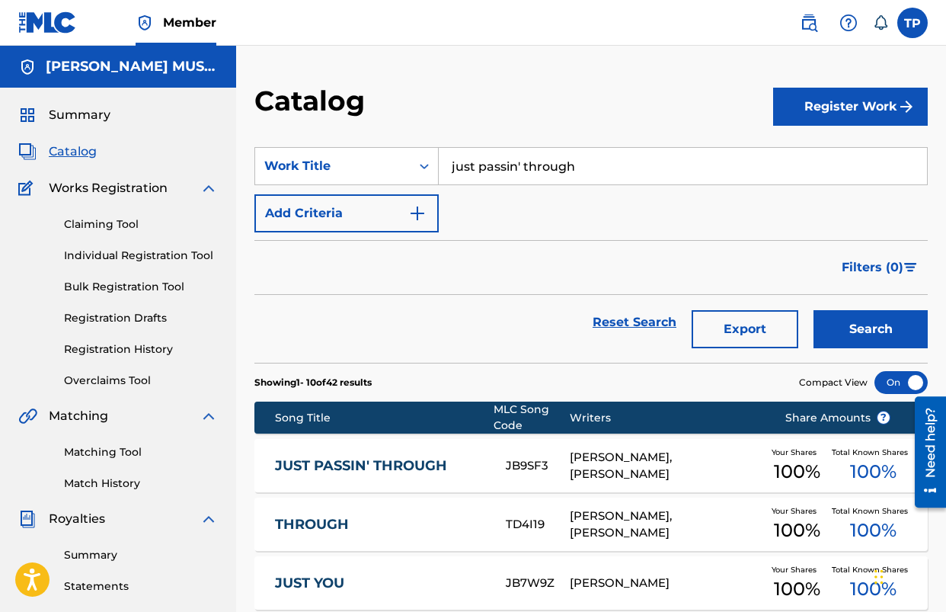
click at [585, 181] on input "just passin' through" at bounding box center [683, 166] width 488 height 37
click at [582, 206] on div "he's where you are" at bounding box center [568, 200] width 259 height 27
type input "he's where you are"
click at [814, 310] on button "Search" at bounding box center [871, 329] width 114 height 38
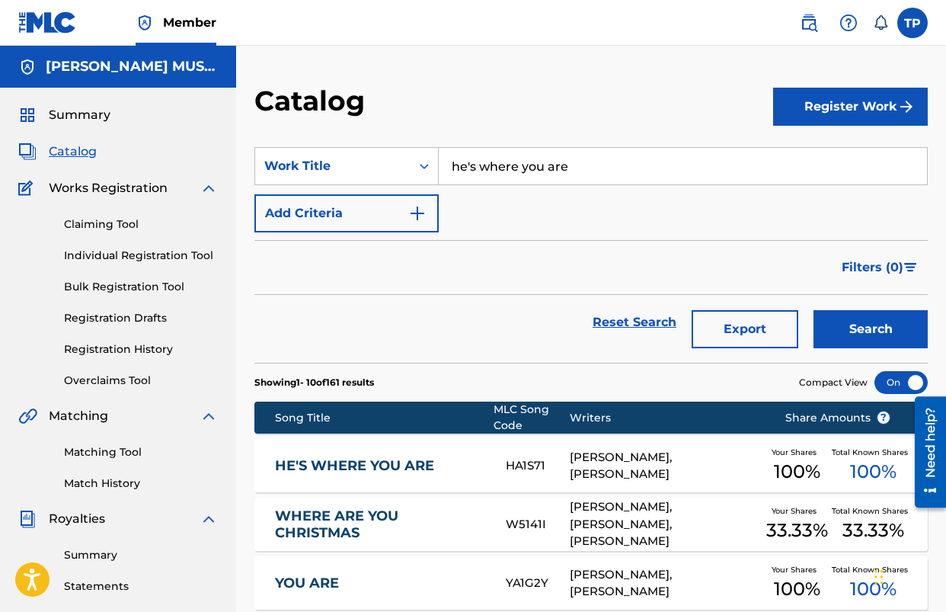
click at [401, 468] on link "HE'S WHERE YOU ARE" at bounding box center [380, 466] width 211 height 18
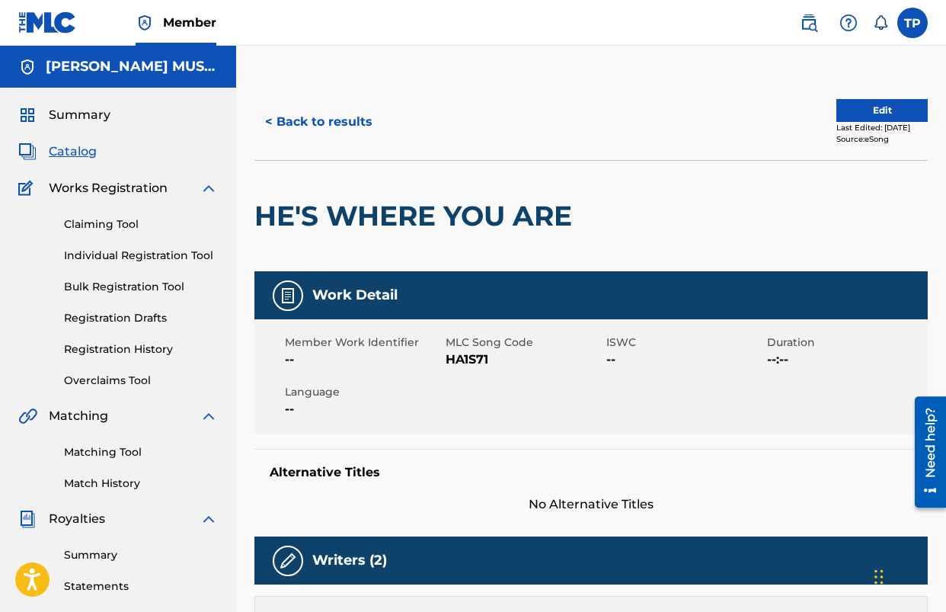
click at [466, 363] on span "HA1S71" at bounding box center [524, 360] width 157 height 18
click at [344, 129] on button "< Back to results" at bounding box center [319, 122] width 129 height 38
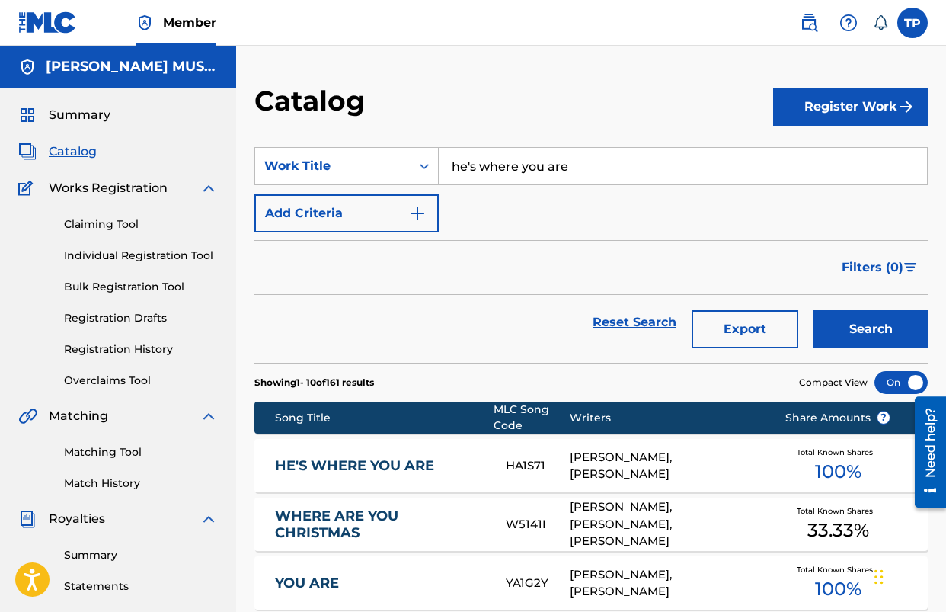
click at [521, 169] on input "he's where you are" at bounding box center [683, 166] width 488 height 37
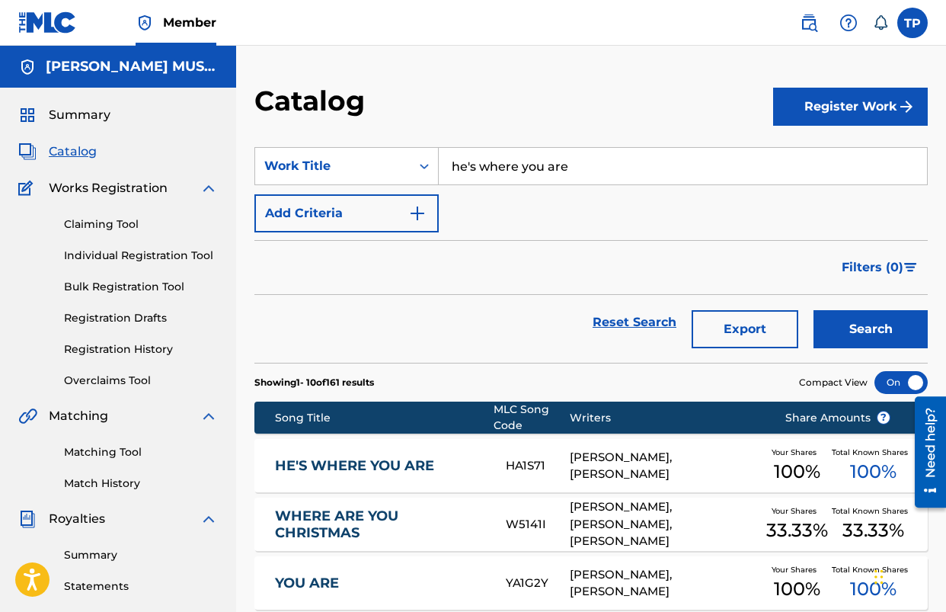
click at [521, 169] on input "he's where you are" at bounding box center [683, 166] width 488 height 37
click at [517, 191] on div "love is an old rugged cross" at bounding box center [568, 200] width 259 height 27
type input "love is an old rugged cross"
click at [814, 310] on button "Search" at bounding box center [871, 329] width 114 height 38
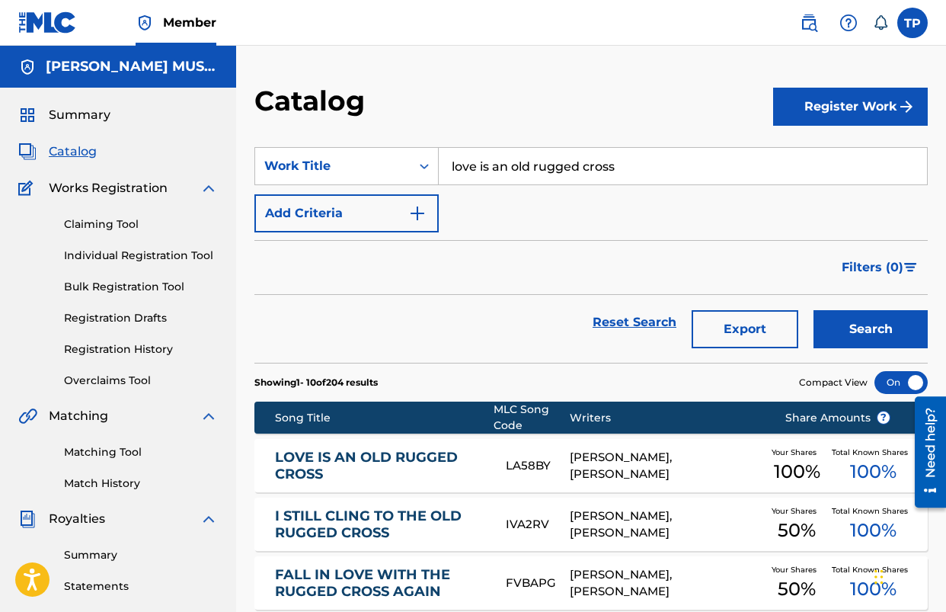
click at [371, 462] on link "LOVE IS AN OLD RUGGED CROSS" at bounding box center [380, 466] width 211 height 34
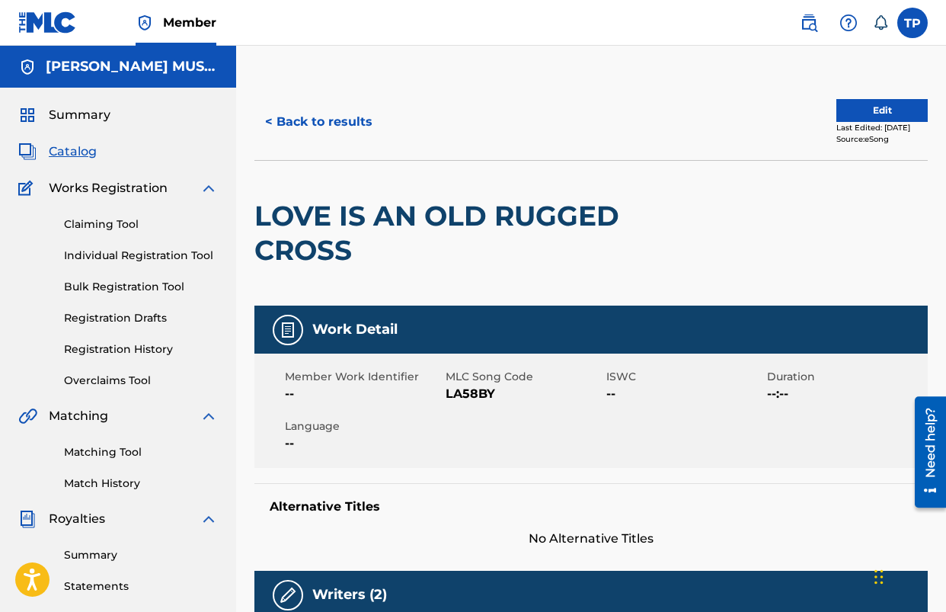
click at [461, 399] on span "LA58BY" at bounding box center [524, 394] width 157 height 18
click at [346, 143] on div "< Back to results Edit Last Edited: [DATE] Source: eSong" at bounding box center [592, 122] width 674 height 76
click at [322, 118] on button "< Back to results" at bounding box center [319, 122] width 129 height 38
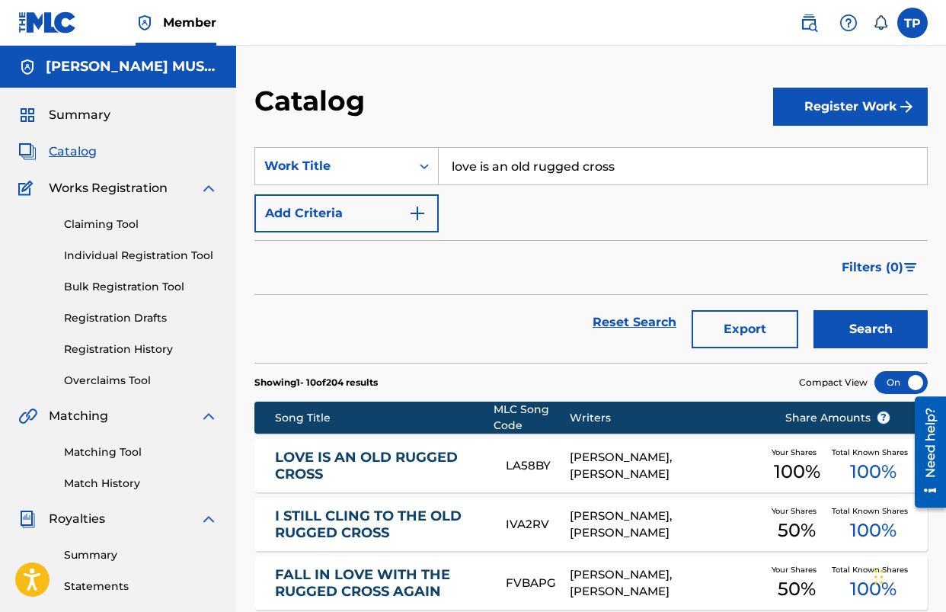
click at [522, 170] on input "love is an old rugged cross" at bounding box center [683, 166] width 488 height 37
click at [511, 194] on strong "new" at bounding box center [505, 200] width 27 height 14
type input "brand new way of walking"
click at [814, 310] on button "Search" at bounding box center [871, 329] width 114 height 38
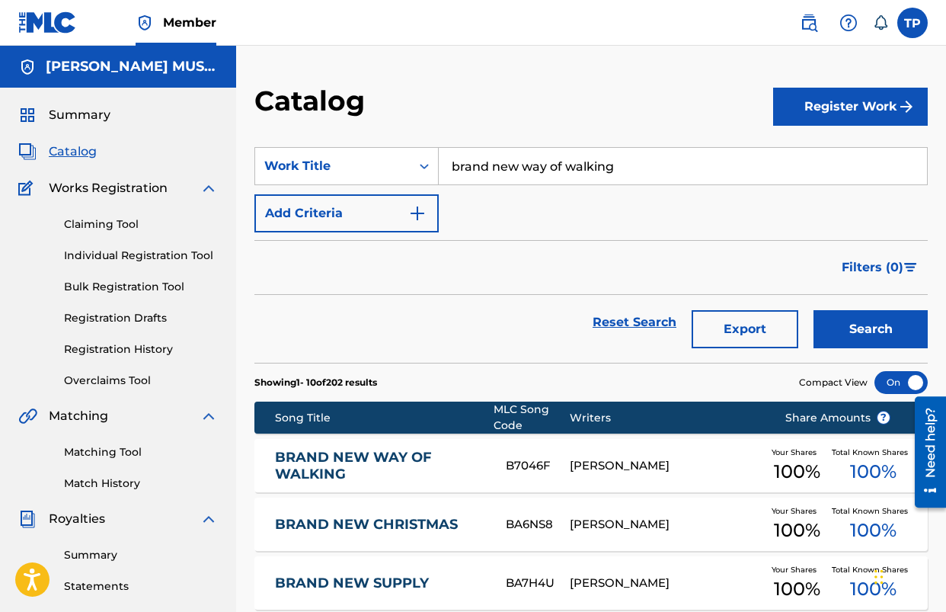
click at [364, 452] on link "BRAND NEW WAY OF WALKING" at bounding box center [380, 466] width 211 height 34
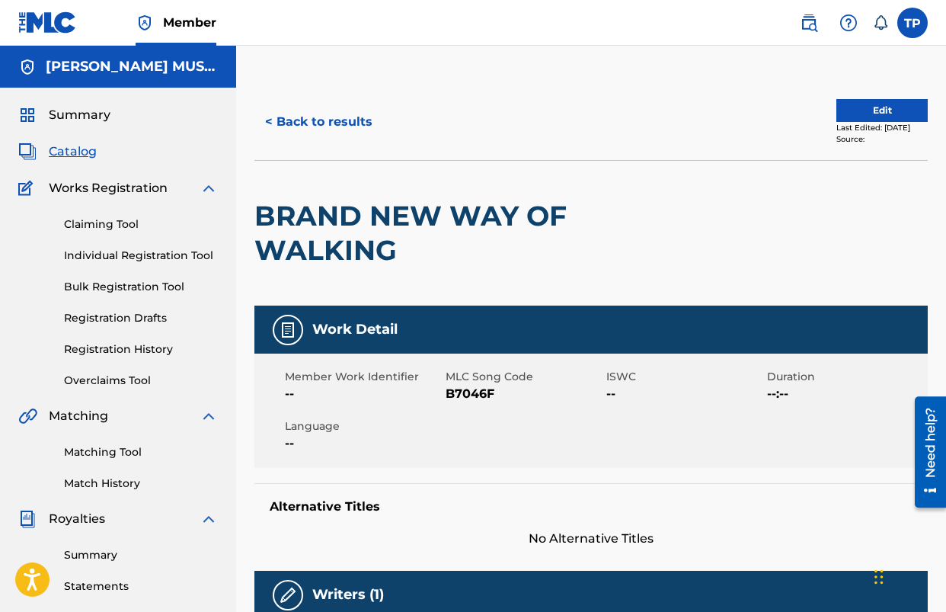
click at [478, 392] on span "B7046F" at bounding box center [524, 394] width 157 height 18
click at [344, 131] on button "< Back to results" at bounding box center [319, 122] width 129 height 38
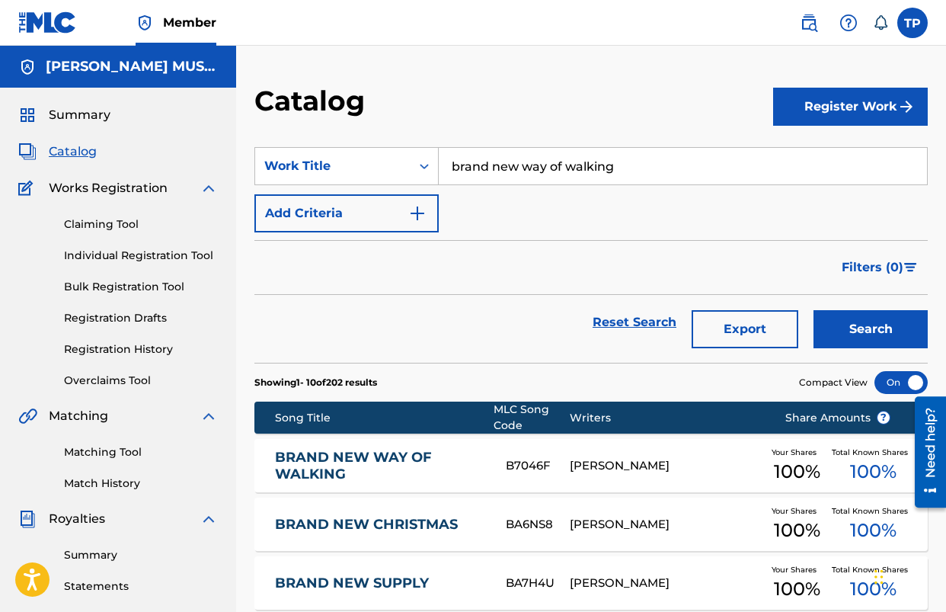
click at [516, 162] on input "brand new way of walking" at bounding box center [683, 166] width 488 height 37
click at [497, 197] on span "Search Form" at bounding box center [497, 200] width 3 height 14
type input "there's a brighter day"
click at [814, 310] on button "Search" at bounding box center [871, 329] width 114 height 38
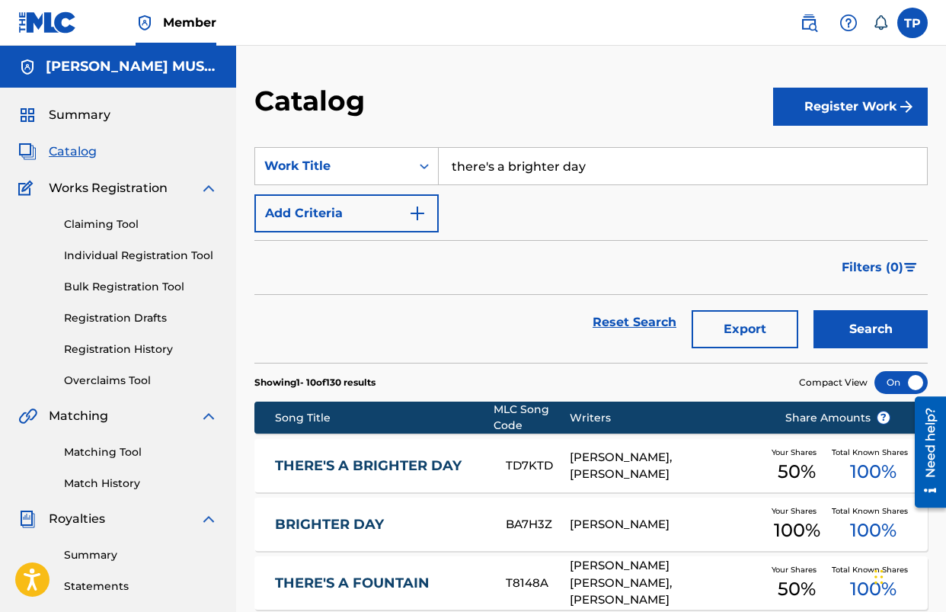
click at [426, 476] on div "THERE'S A BRIGHTER DAY TD7KTD [PERSON_NAME], [PERSON_NAME] Your Shares 50 % Tot…" at bounding box center [592, 465] width 674 height 53
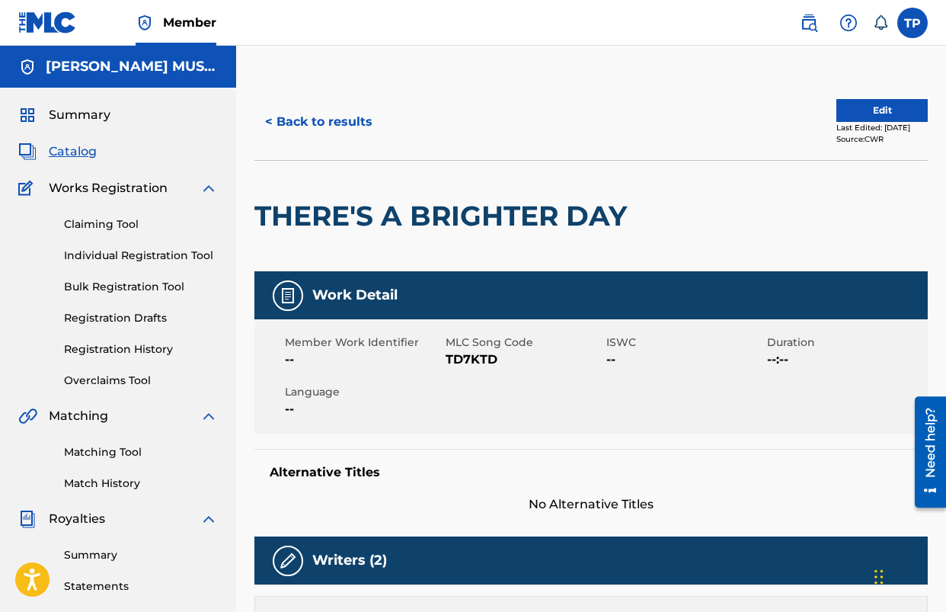
click at [453, 360] on span "TD7KTD" at bounding box center [524, 360] width 157 height 18
click at [346, 129] on button "< Back to results" at bounding box center [319, 122] width 129 height 38
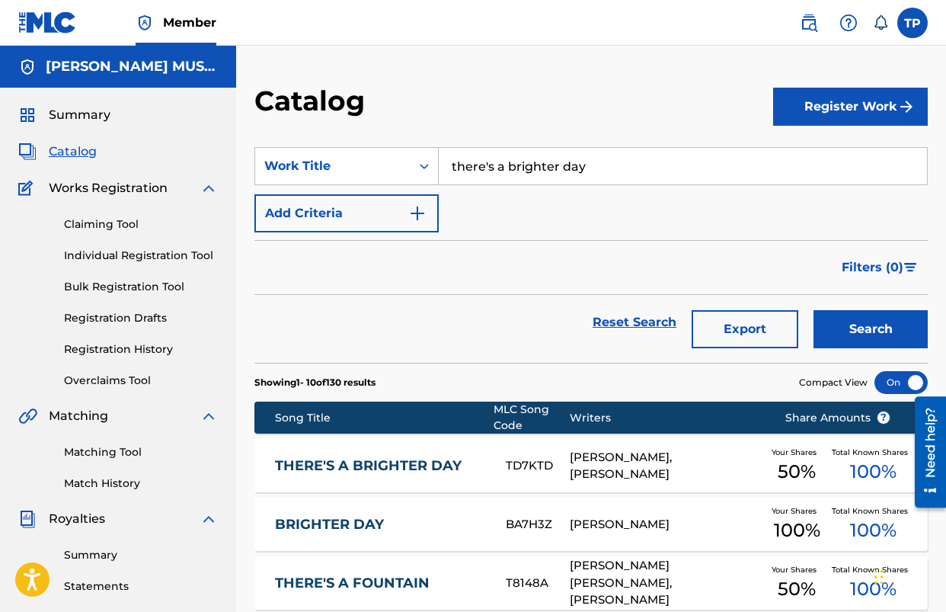
click at [533, 163] on input "there's a brighter day" at bounding box center [683, 166] width 488 height 37
type input "[PERSON_NAME]"
click at [814, 310] on button "Search" at bounding box center [871, 329] width 114 height 38
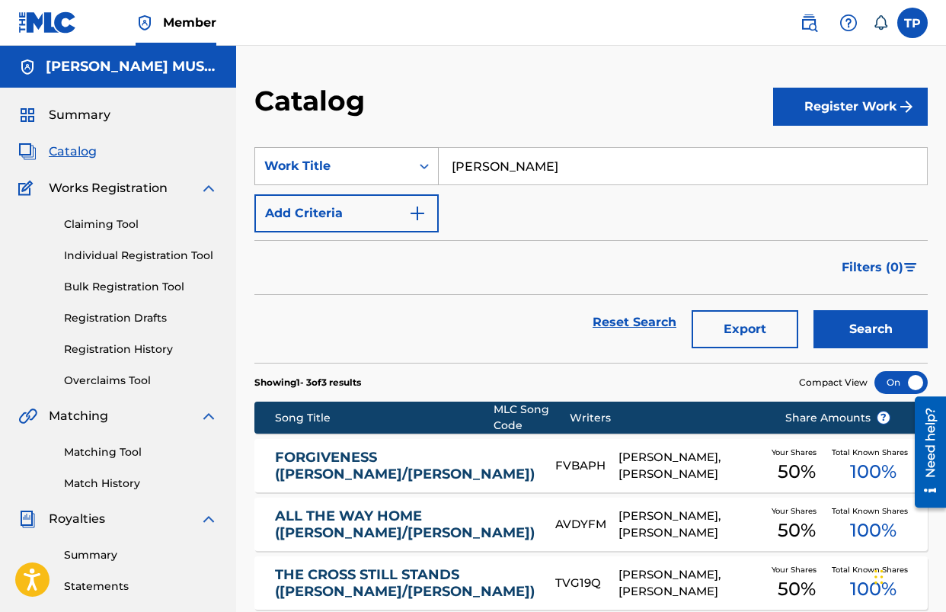
click at [402, 175] on div "Work Title" at bounding box center [332, 166] width 155 height 29
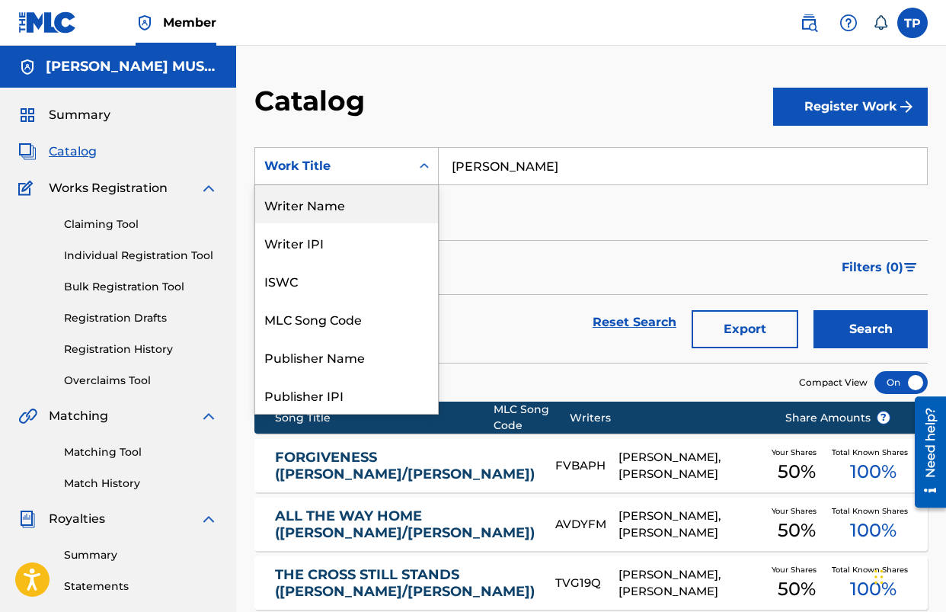
click at [341, 214] on div "Writer Name" at bounding box center [346, 204] width 183 height 38
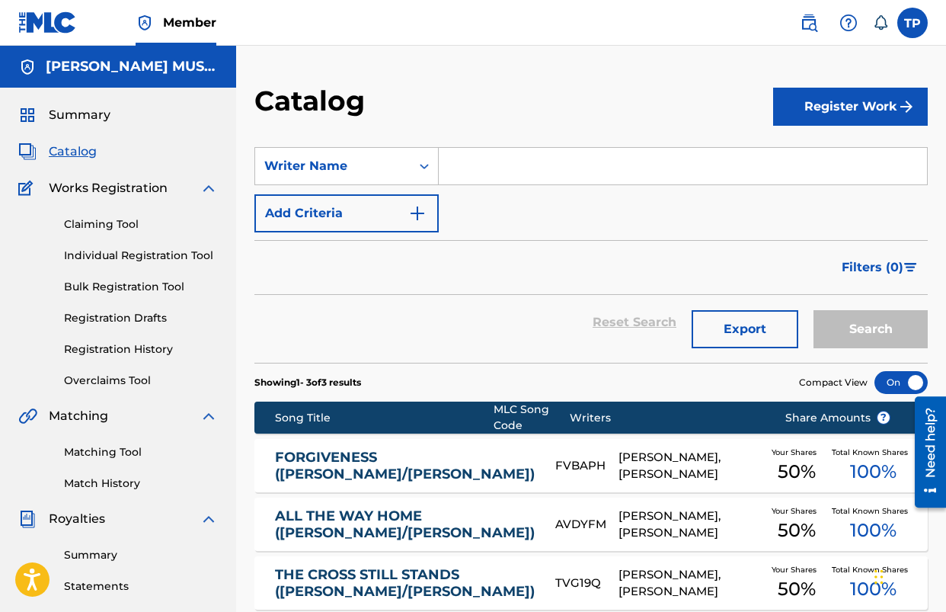
click at [458, 175] on input "Search Form" at bounding box center [683, 166] width 488 height 37
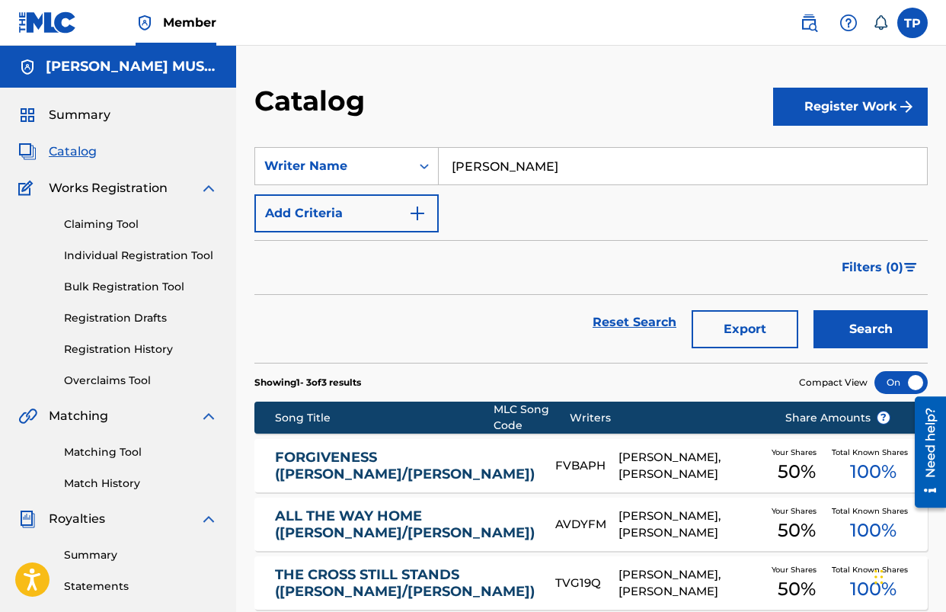
type input "[PERSON_NAME]"
click at [814, 310] on button "Search" at bounding box center [871, 329] width 114 height 38
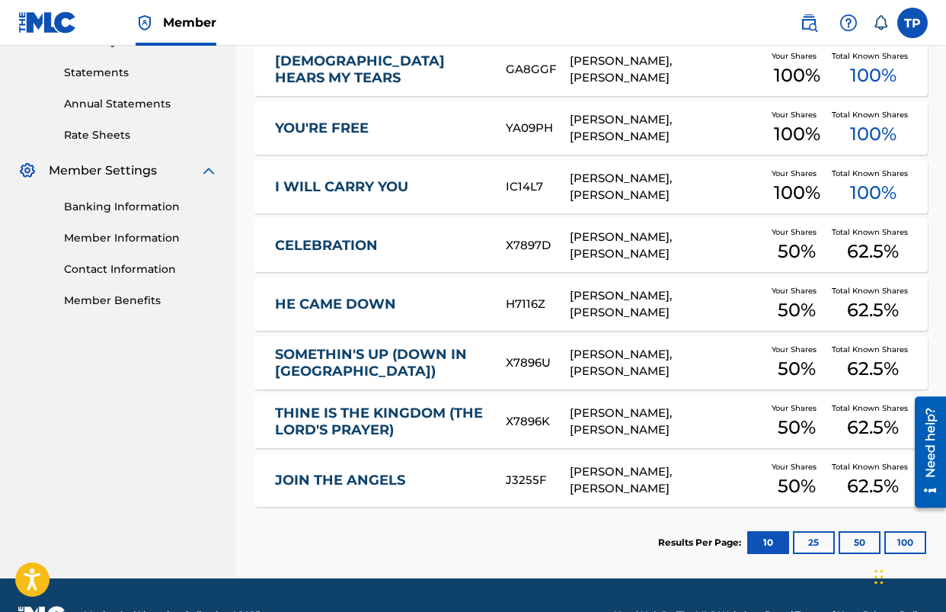
scroll to position [520, 0]
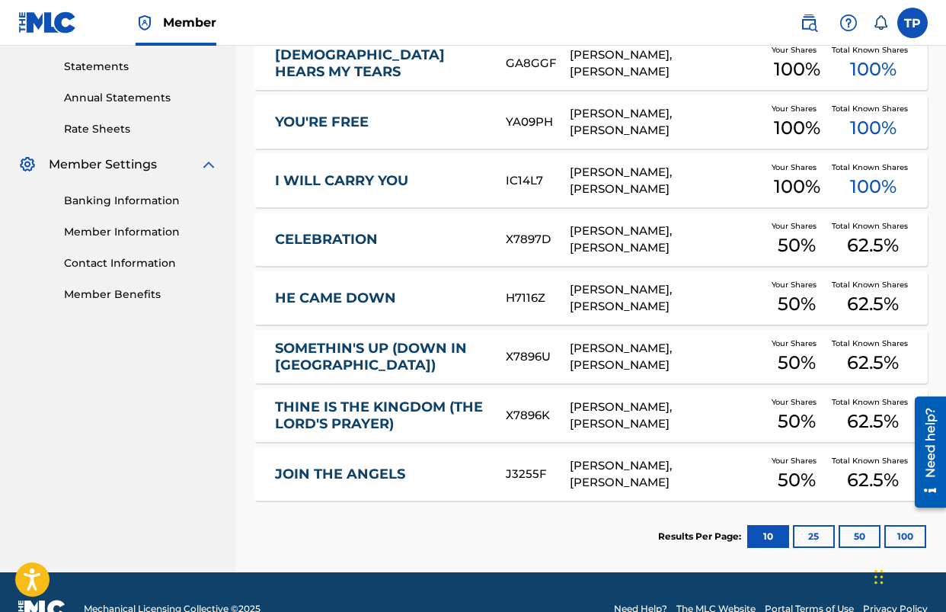
click at [813, 540] on button "25" at bounding box center [814, 536] width 42 height 23
click at [853, 528] on button "50" at bounding box center [860, 536] width 42 height 23
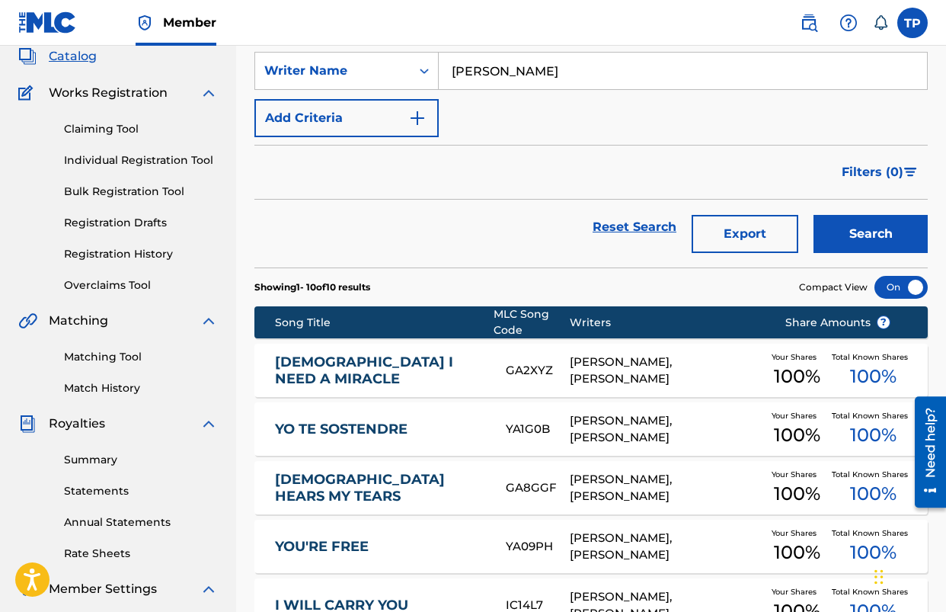
scroll to position [0, 0]
